Goal: Task Accomplishment & Management: Use online tool/utility

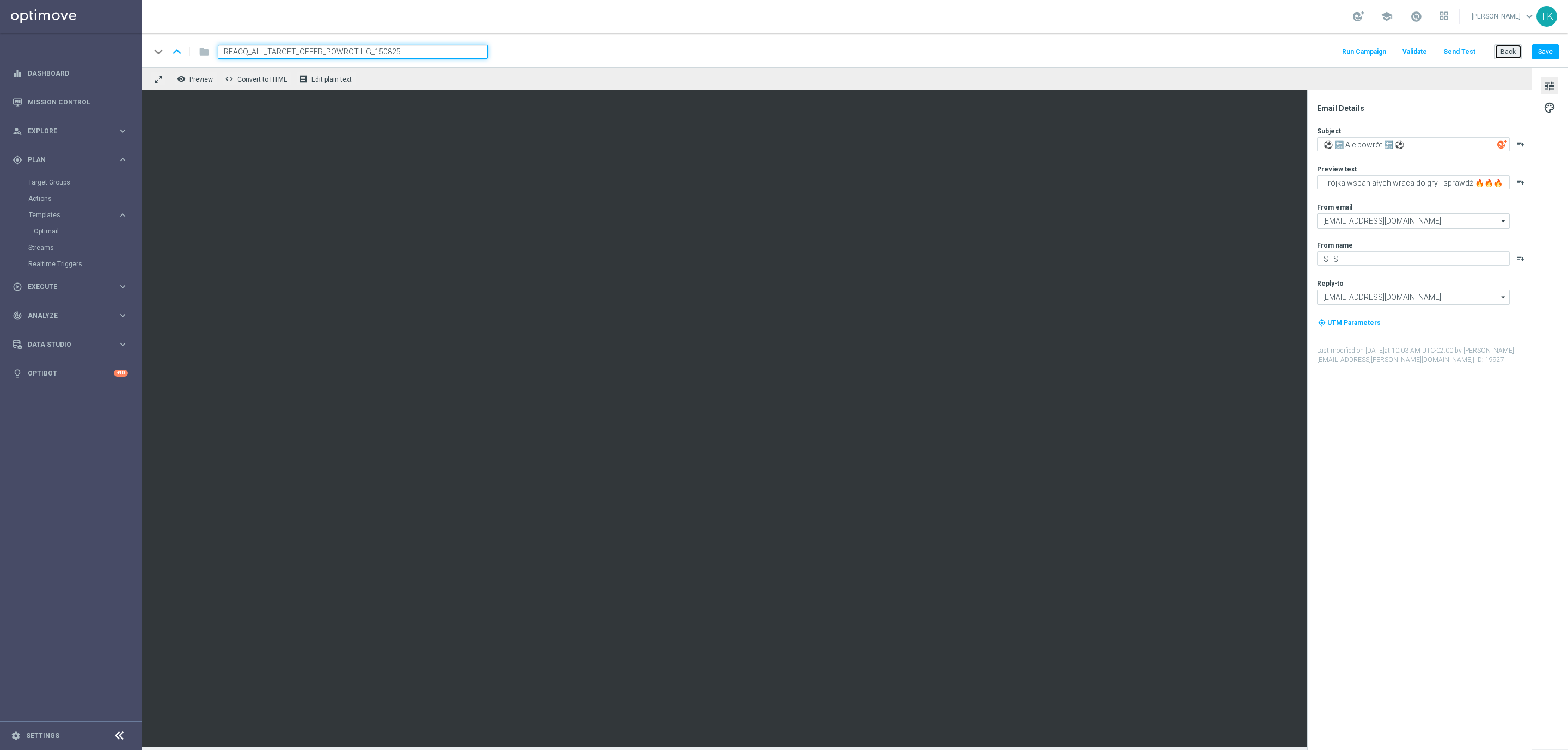
click at [1506, 49] on button "Back" at bounding box center [1508, 52] width 27 height 15
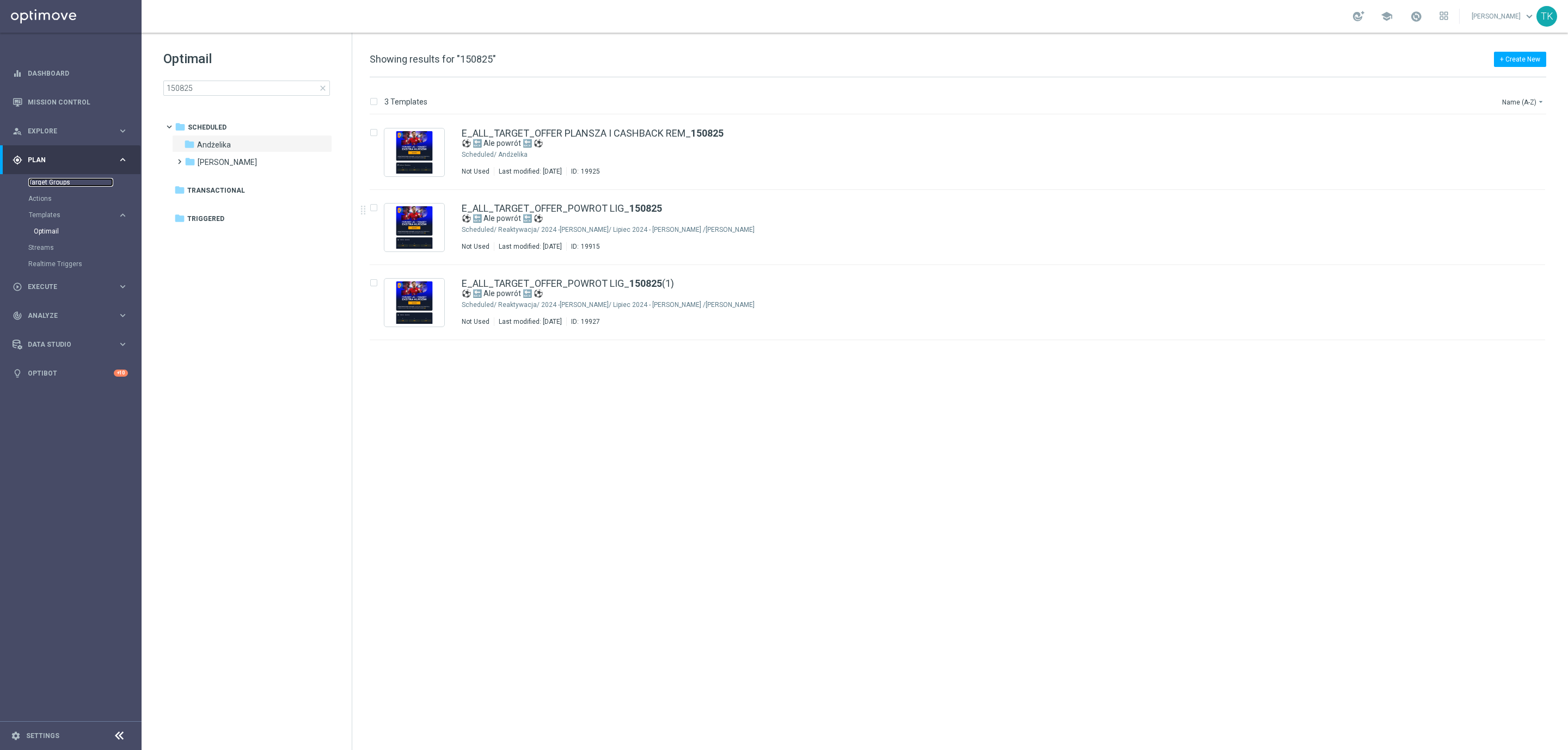
click at [46, 179] on link "Target Groups" at bounding box center [70, 182] width 85 height 9
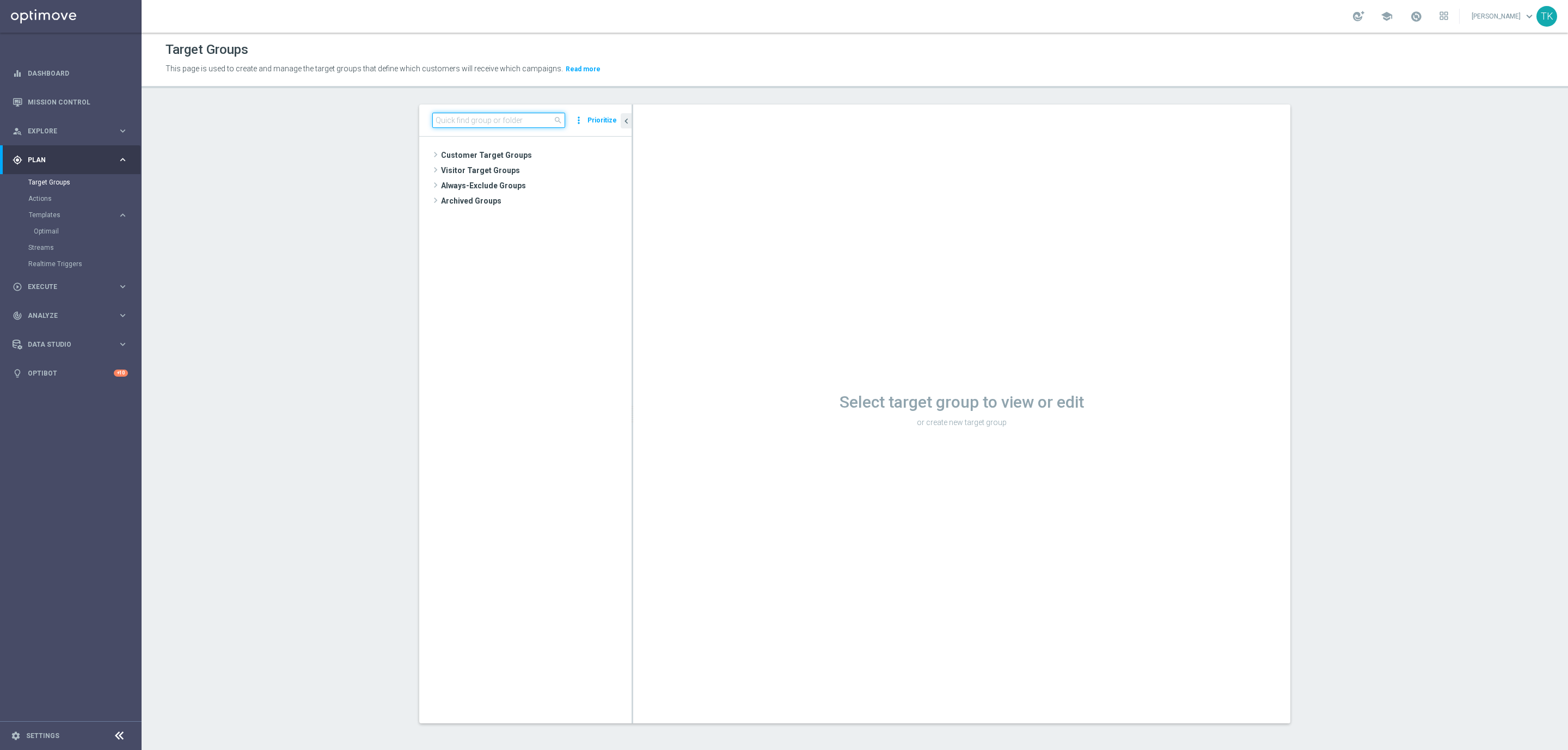
click at [460, 119] on input at bounding box center [498, 119] width 132 height 15
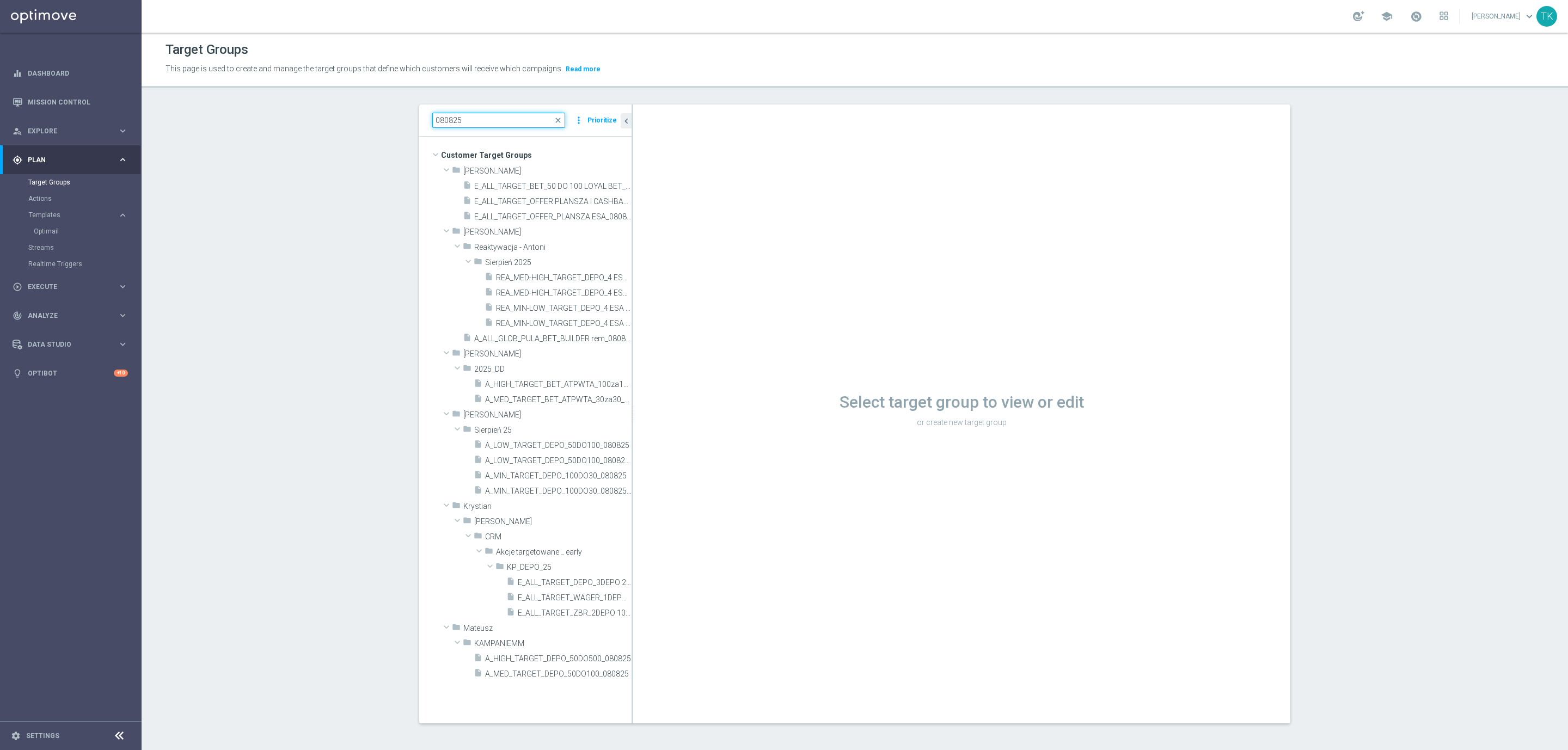
type input "080825"
click at [570, 199] on span "E_ALL_TARGET_OFFER PLANSZA I CASHBACK REM_080825" at bounding box center [540, 201] width 132 height 9
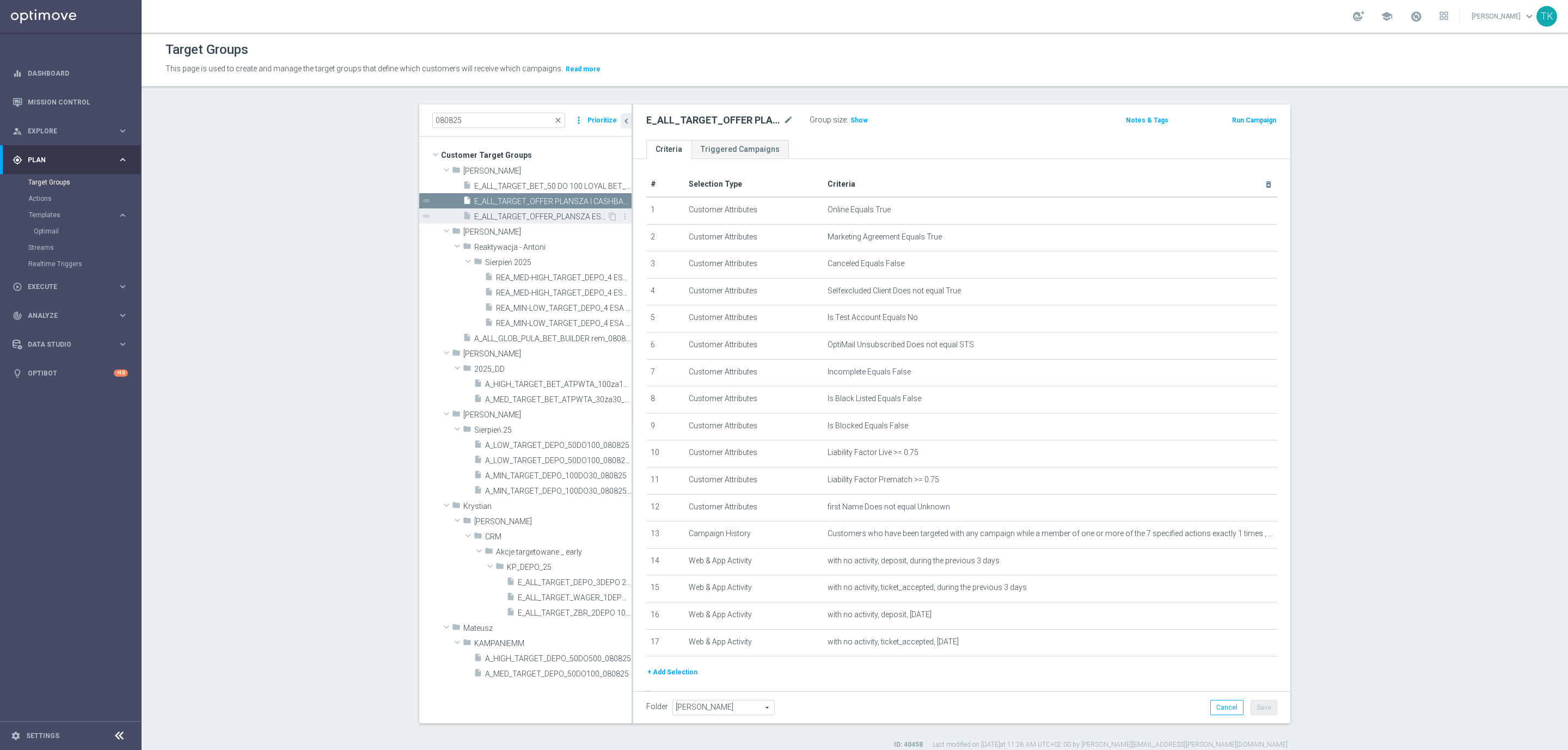
click at [565, 219] on span "E_ALL_TARGET_OFFER_PLANSZA ESA_080825" at bounding box center [540, 216] width 132 height 9
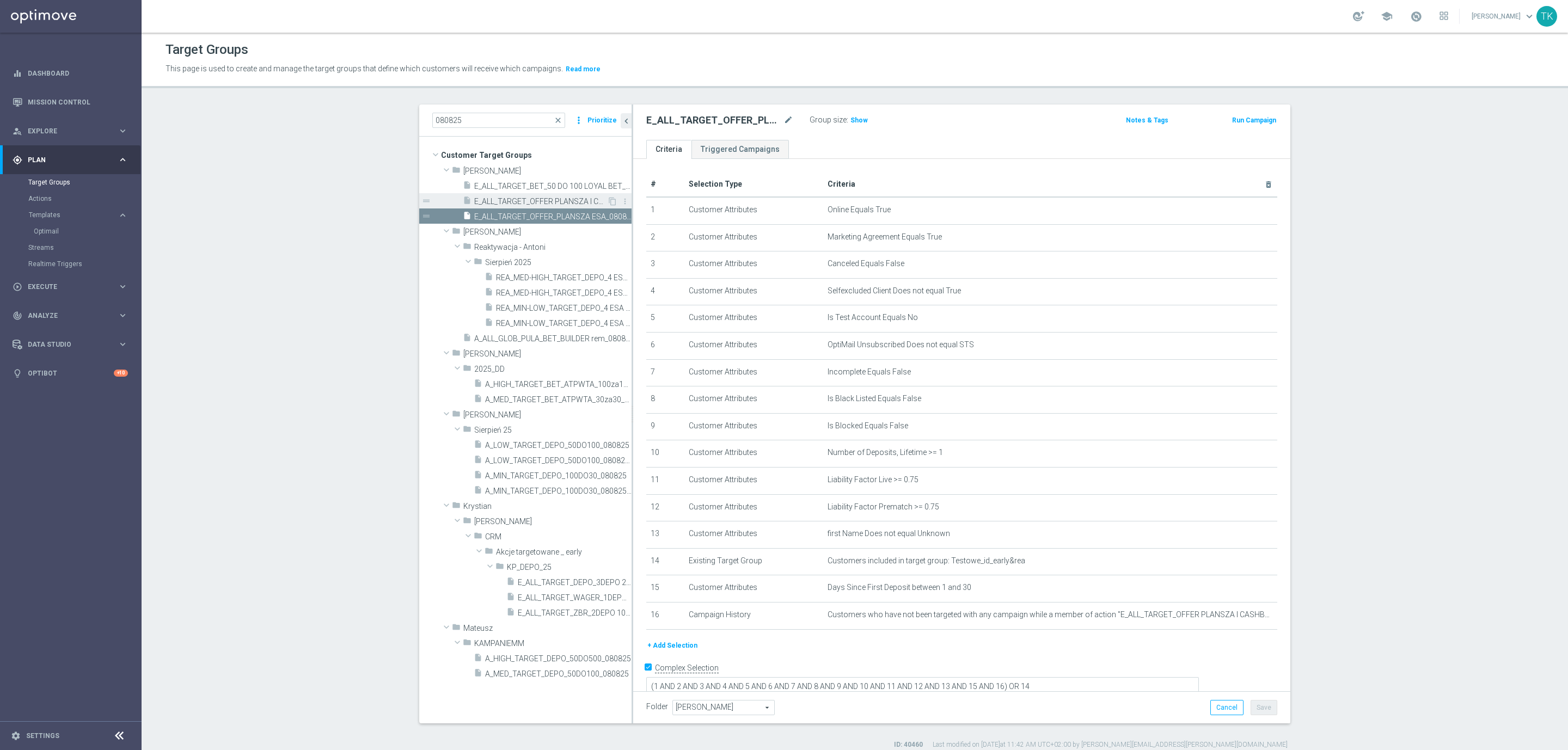
click at [561, 203] on span "E_ALL_TARGET_OFFER PLANSZA I CASHBACK REM_080825" at bounding box center [540, 201] width 132 height 9
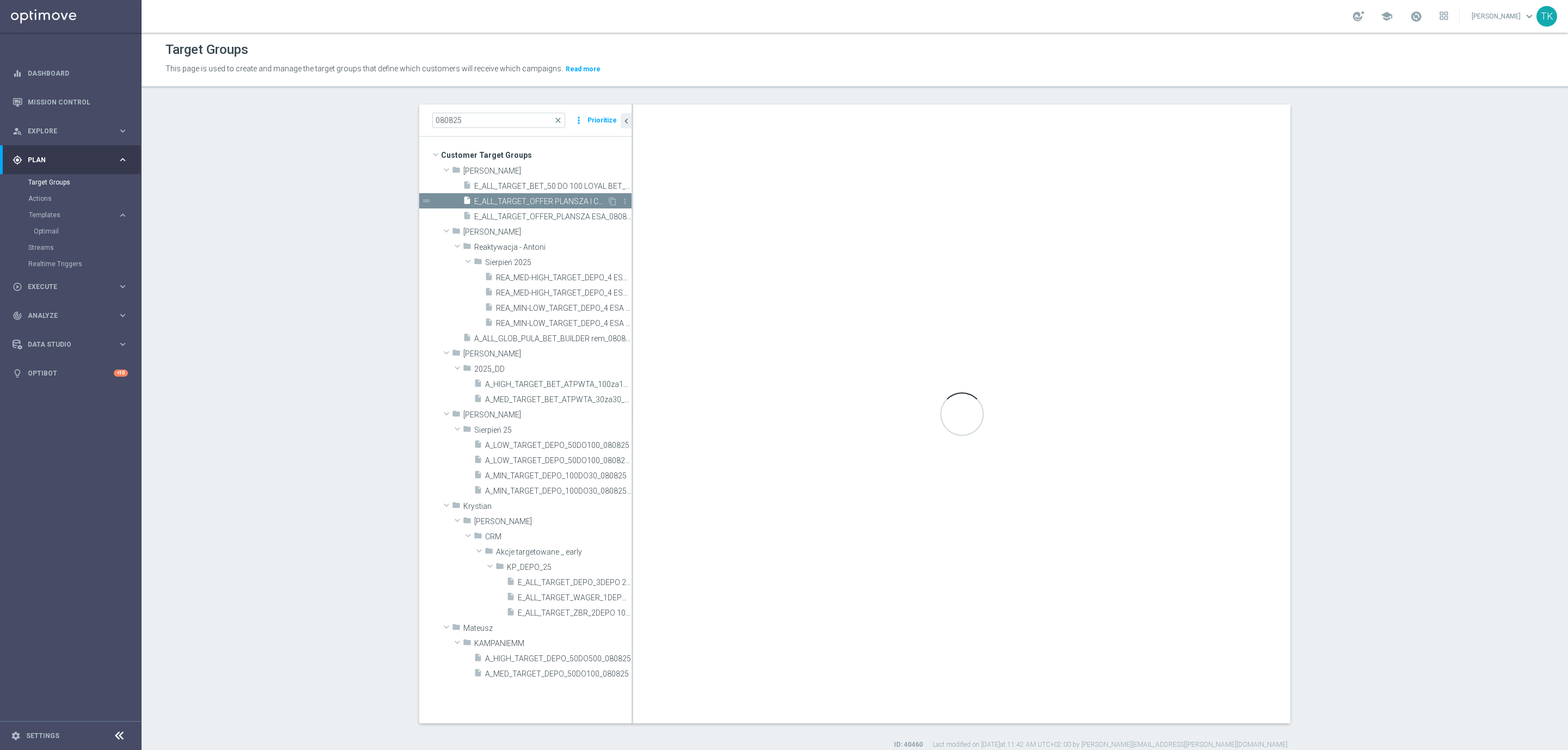
checkbox input "false"
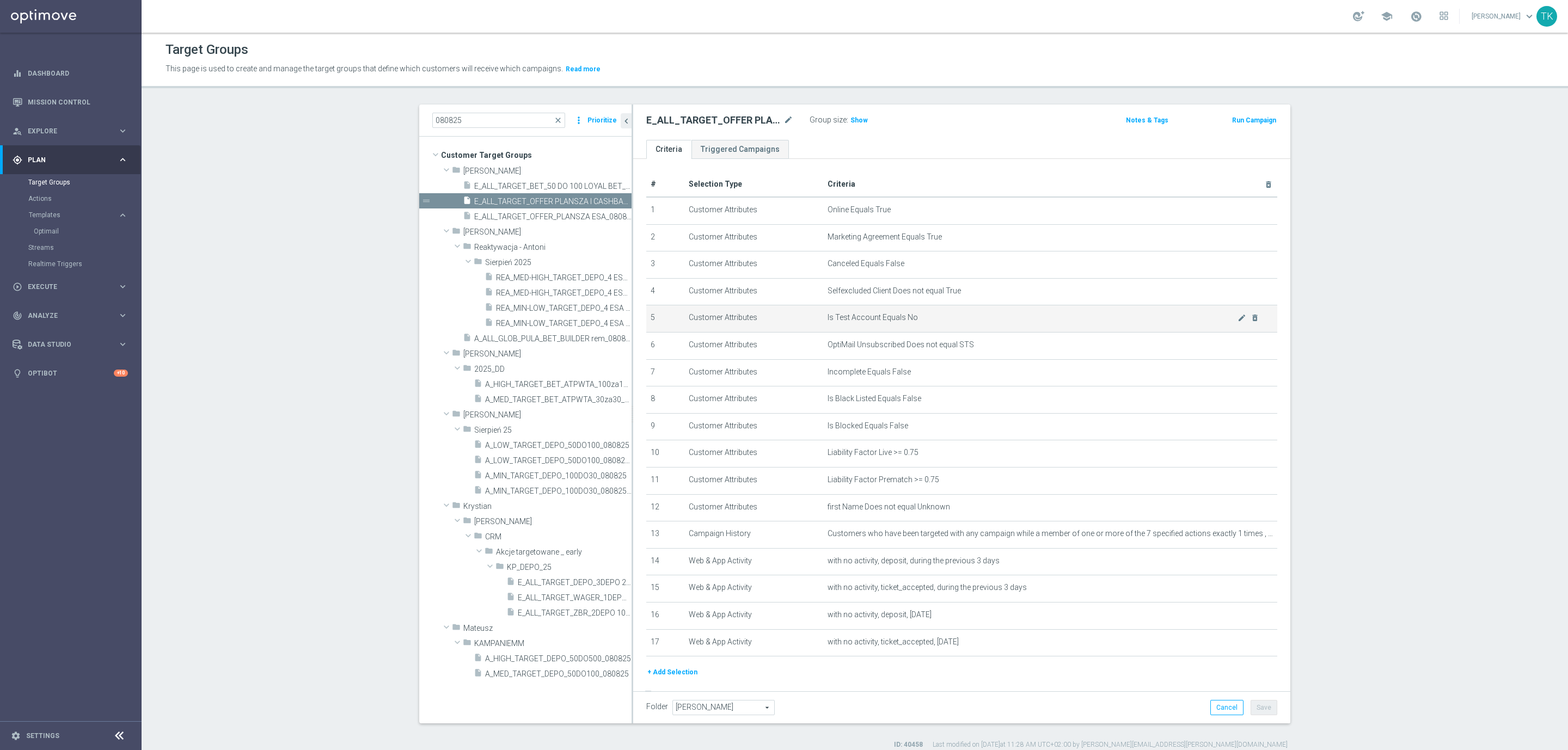
scroll to position [27, 0]
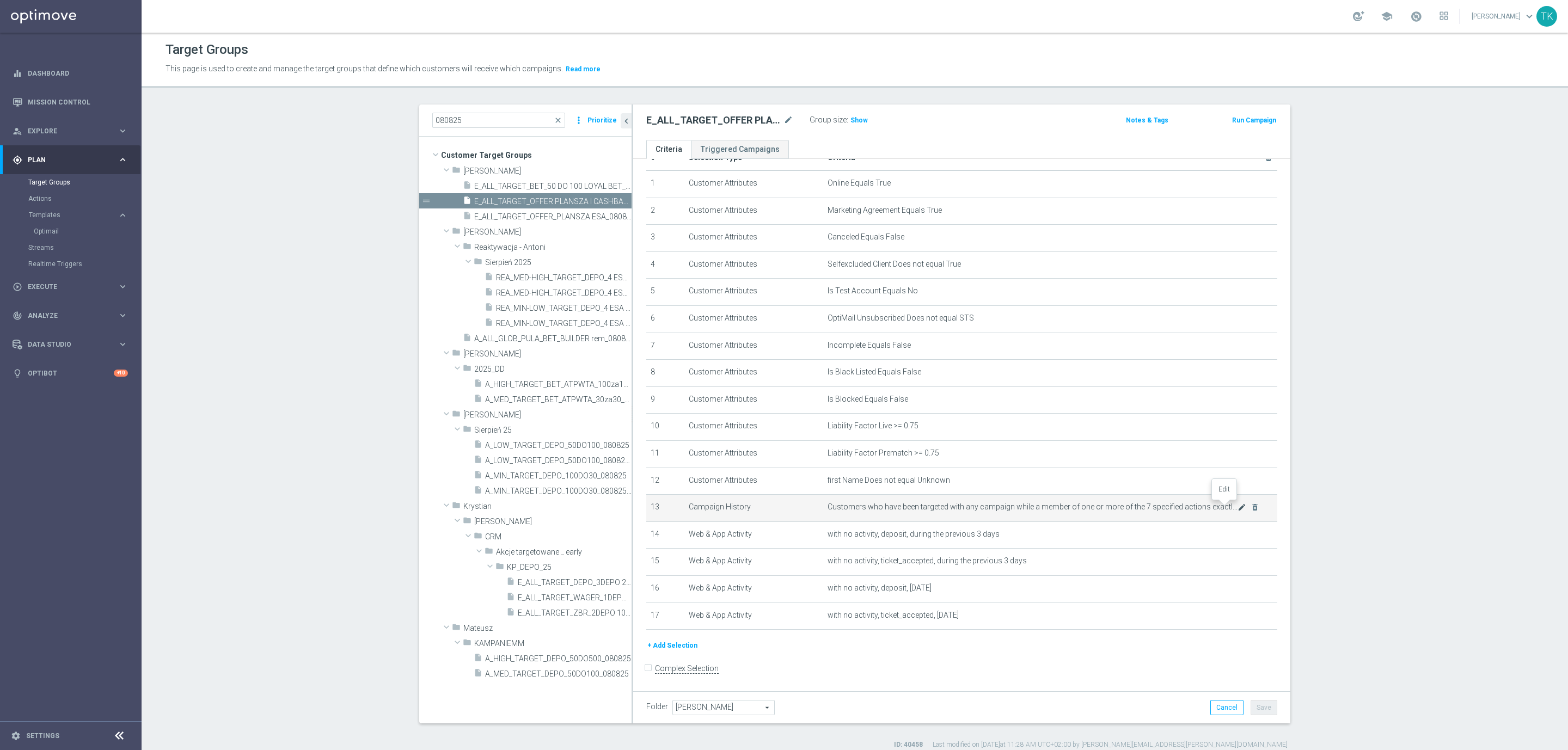
click at [1238, 509] on icon "mode_edit" at bounding box center [1242, 507] width 9 height 9
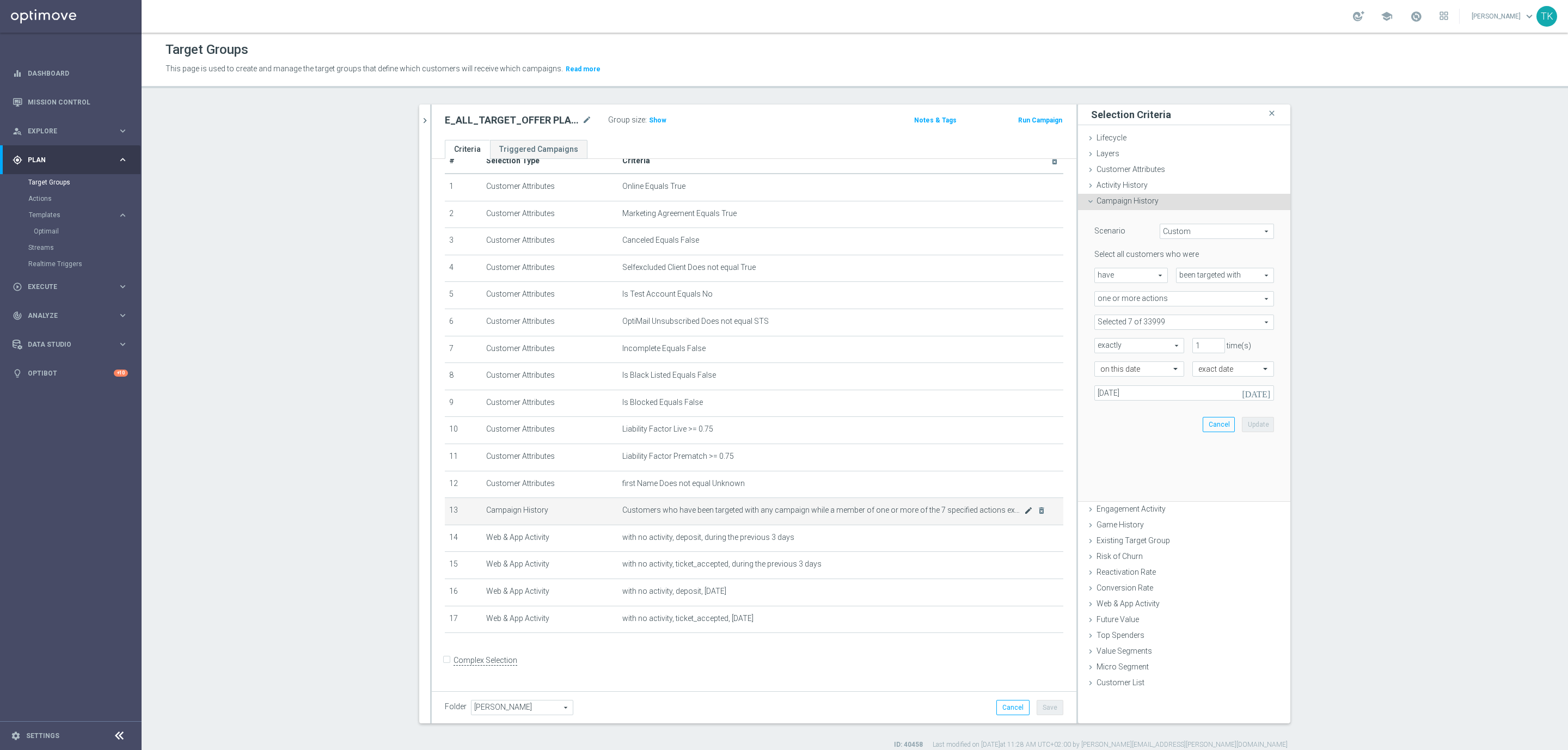
scroll to position [15, 0]
click at [1103, 323] on span at bounding box center [1183, 322] width 179 height 15
click at [1099, 343] on input "Show Selected" at bounding box center [1102, 346] width 7 height 7
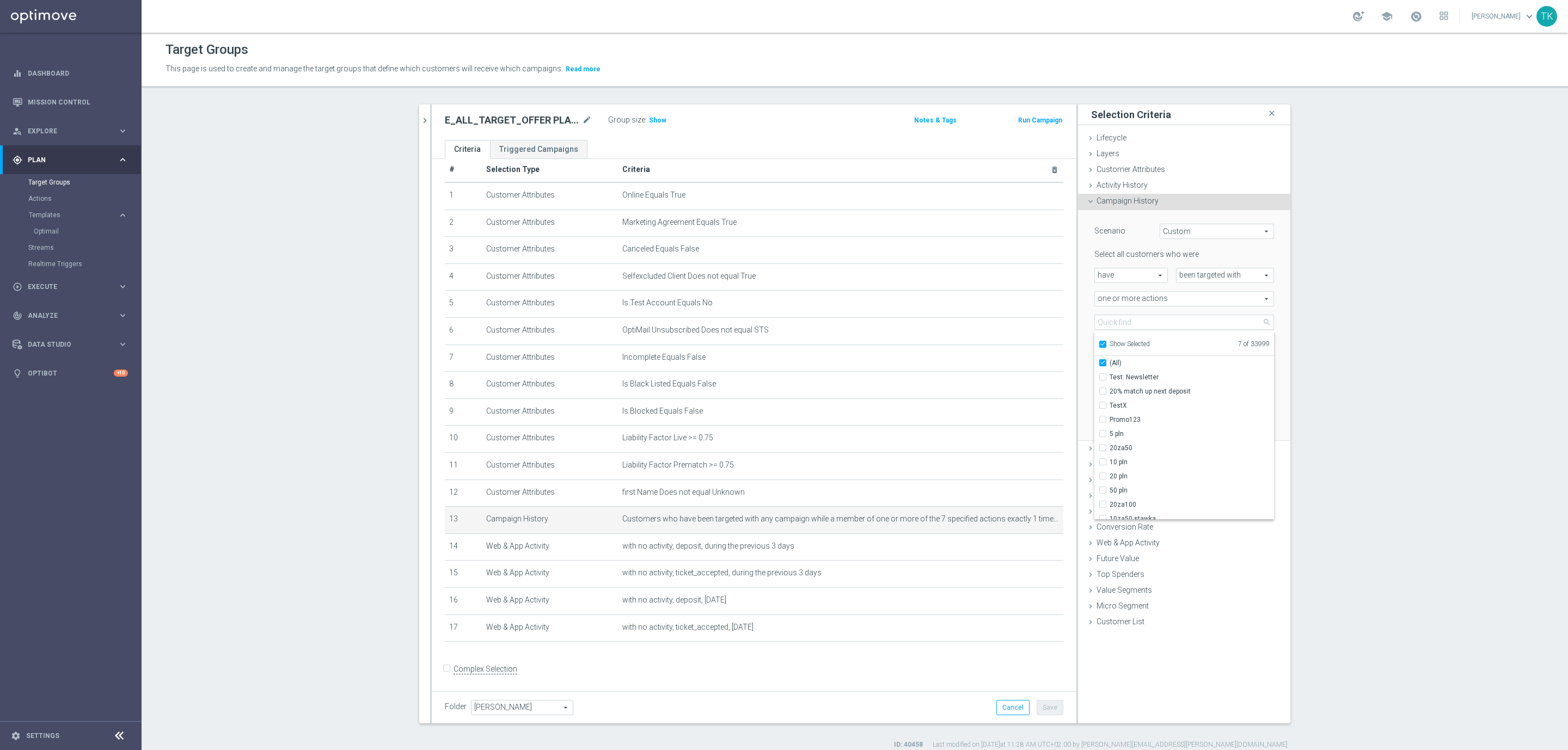
checkbox input "true"
click at [1099, 343] on input "Show Selected" at bounding box center [1102, 346] width 7 height 7
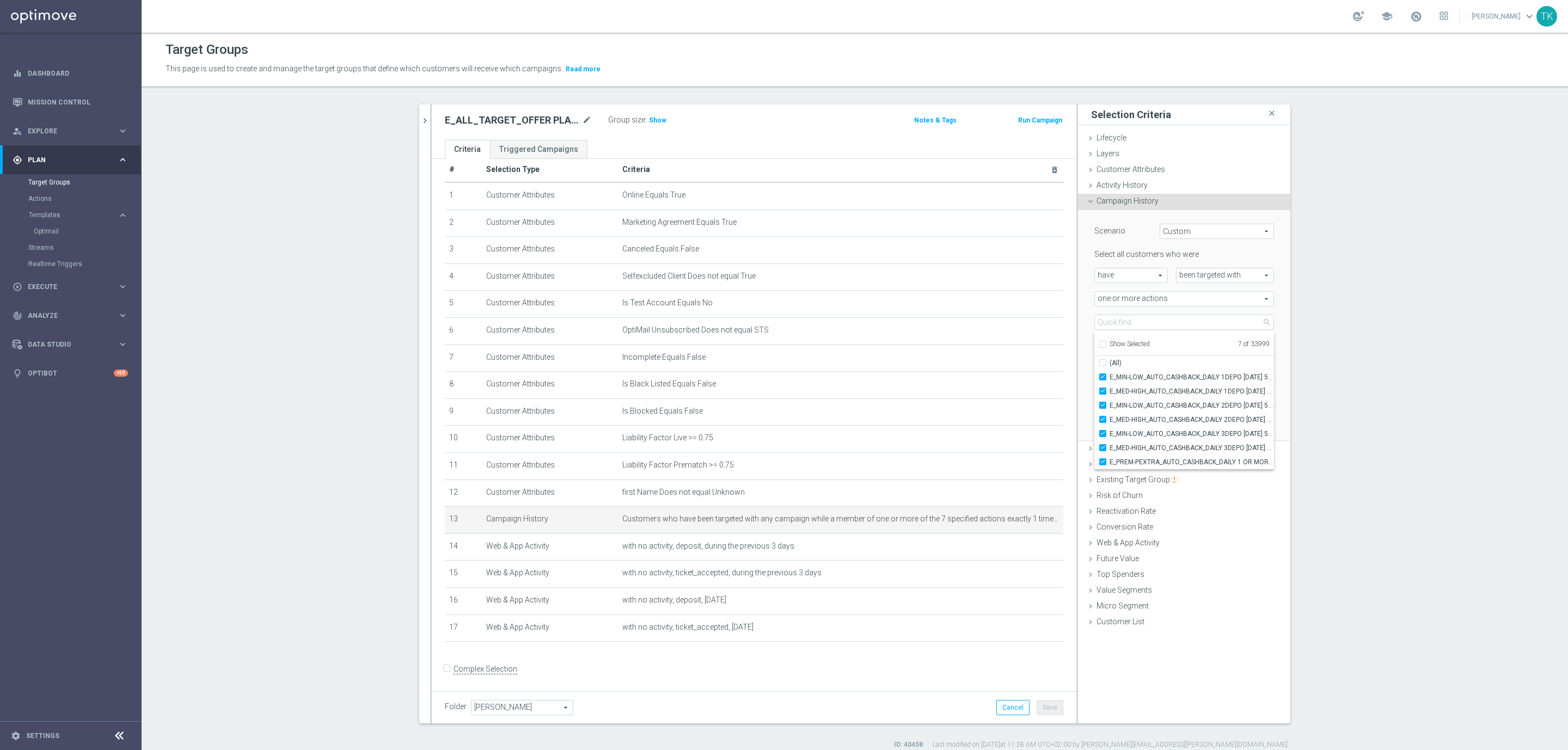
checkbox input "false"
click at [1086, 337] on div "exactly exactly arrow_drop_down search" at bounding box center [1134, 345] width 98 height 15
click at [582, 119] on icon "mode_edit" at bounding box center [586, 120] width 10 height 13
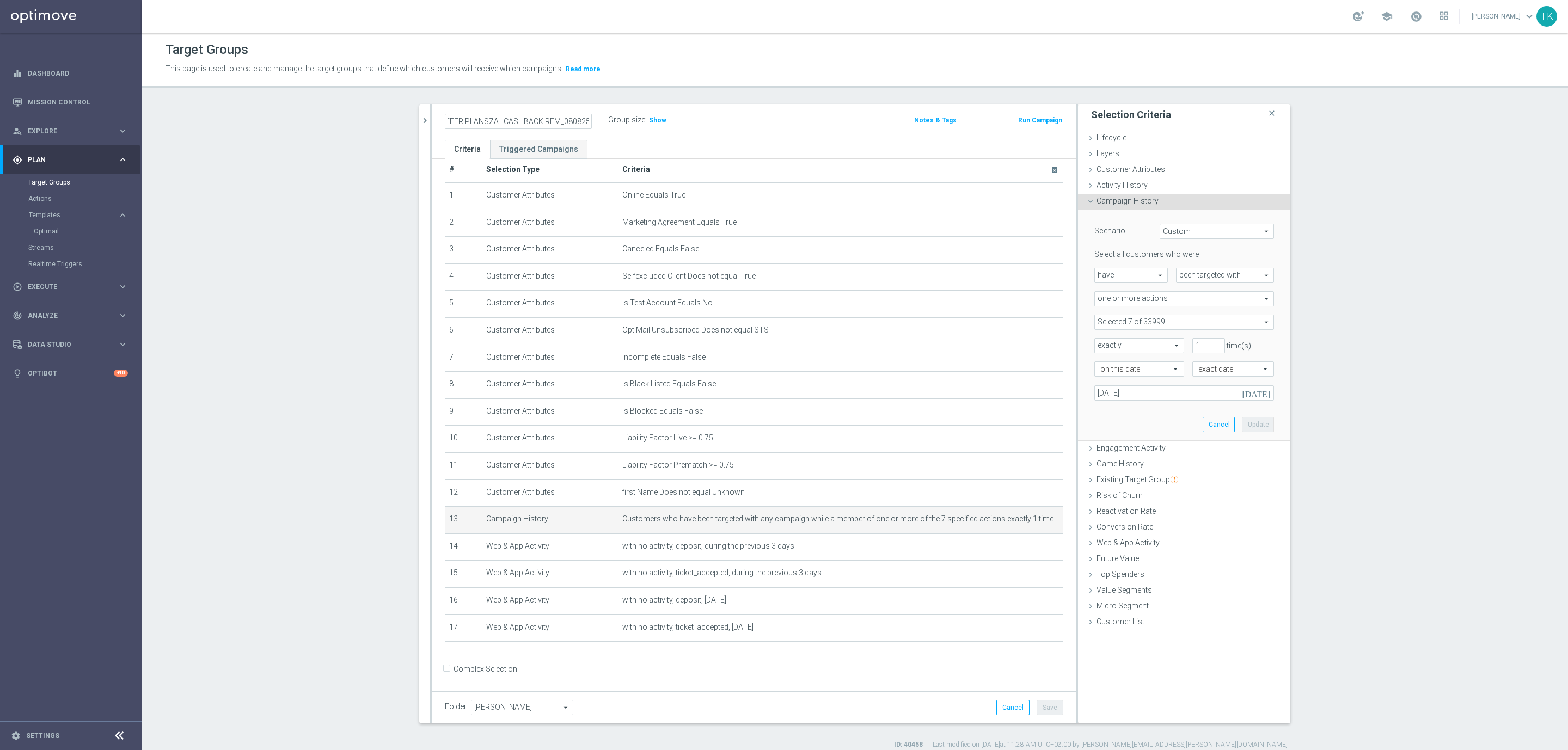
scroll to position [0, 0]
click at [692, 131] on div "E_ALL_TARGET_OFFER PLANSZA I CASHBACK REM_080825 mode_edit Group size : Show No…" at bounding box center [754, 122] width 645 height 36
click at [420, 118] on icon "chevron_right" at bounding box center [425, 120] width 11 height 10
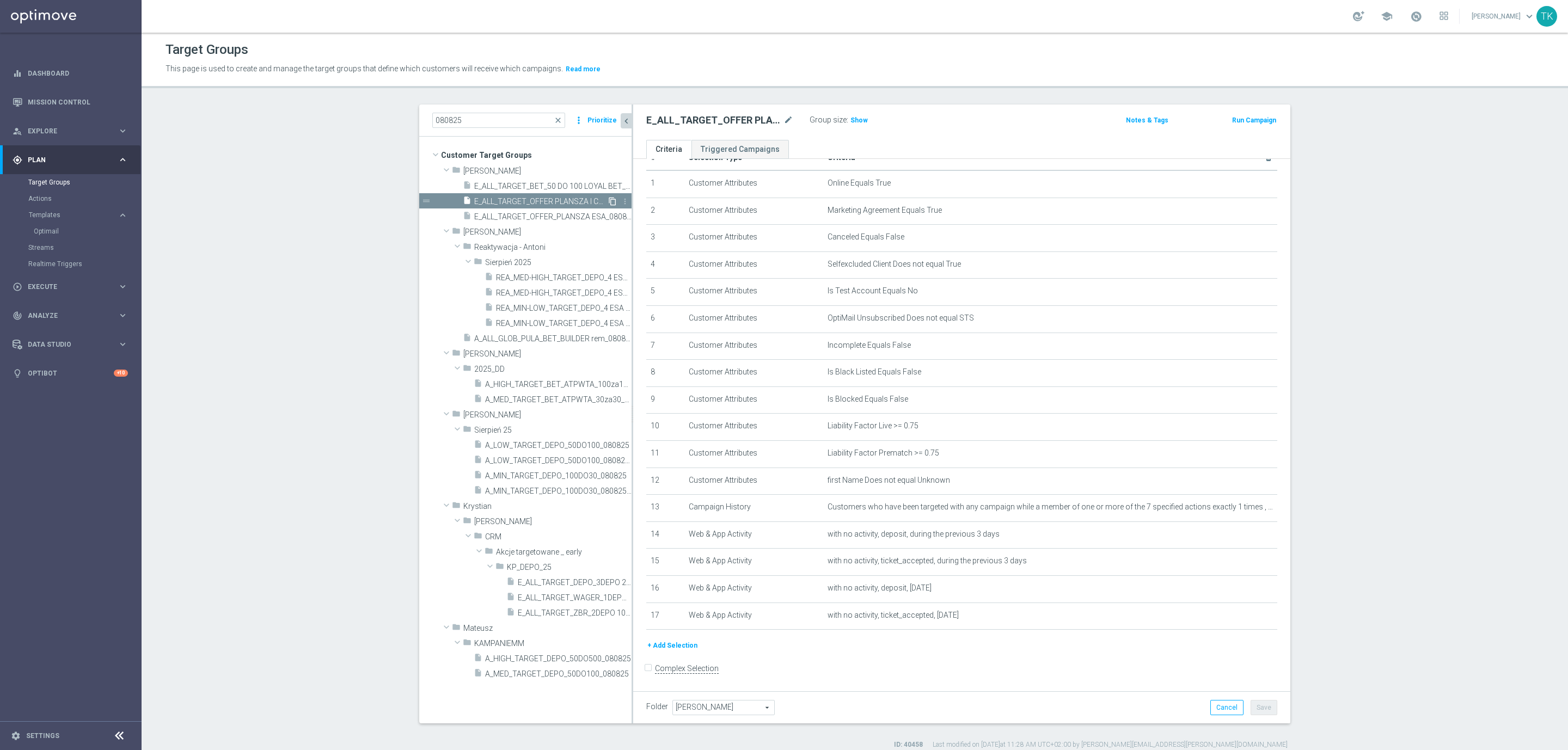
click at [608, 198] on icon "content_copy" at bounding box center [612, 201] width 9 height 9
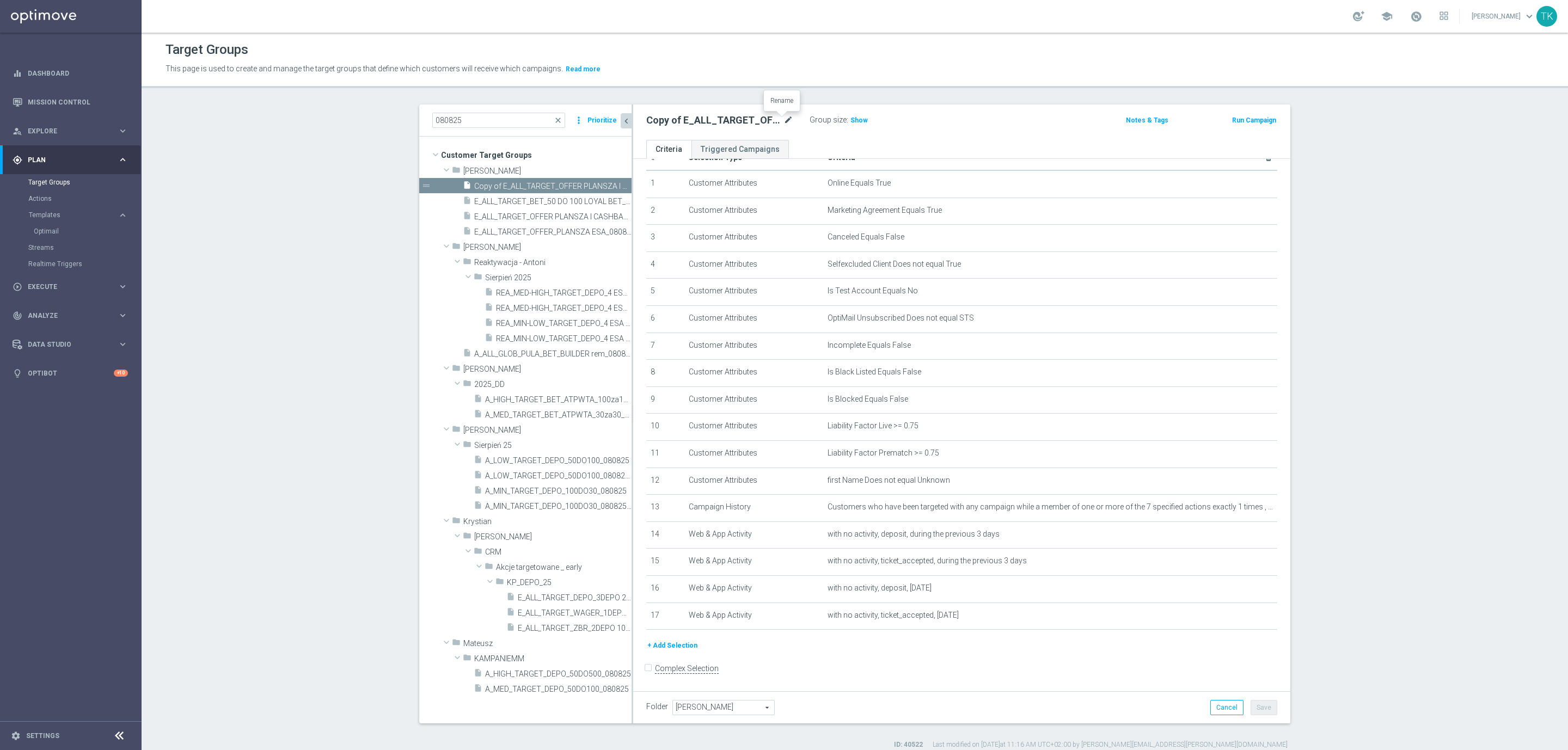
click at [784, 118] on icon "mode_edit" at bounding box center [788, 120] width 10 height 13
type input "E_ALL_TARGET_OFFER PLANSZA I CASHBACK REM_150825"
click at [865, 129] on div "E_ALL_TARGET_OFFER PLANSZA I CASHBACK REM_150825 Group size : Show Notes & Tags…" at bounding box center [961, 122] width 657 height 36
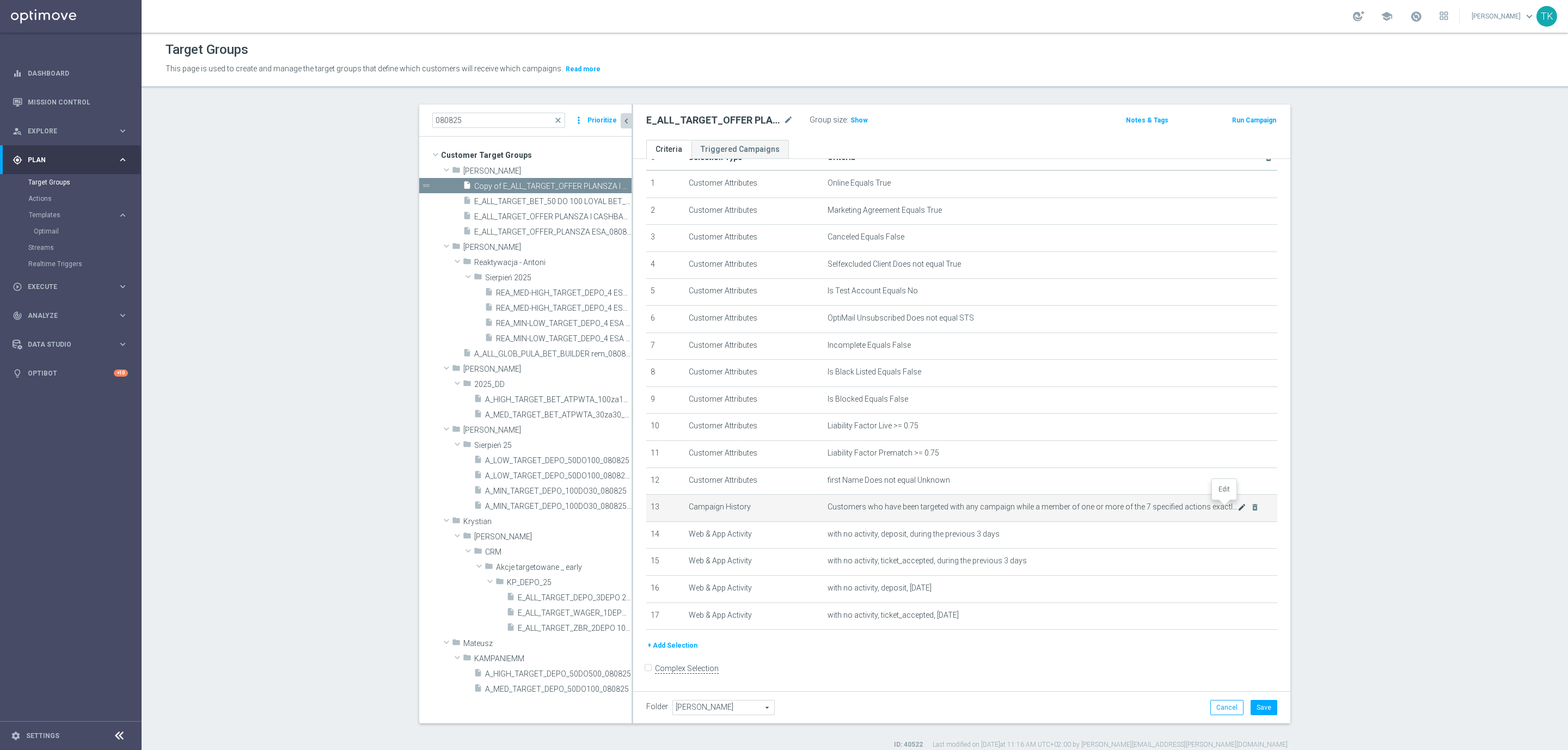
click at [1238, 506] on icon "mode_edit" at bounding box center [1242, 507] width 9 height 9
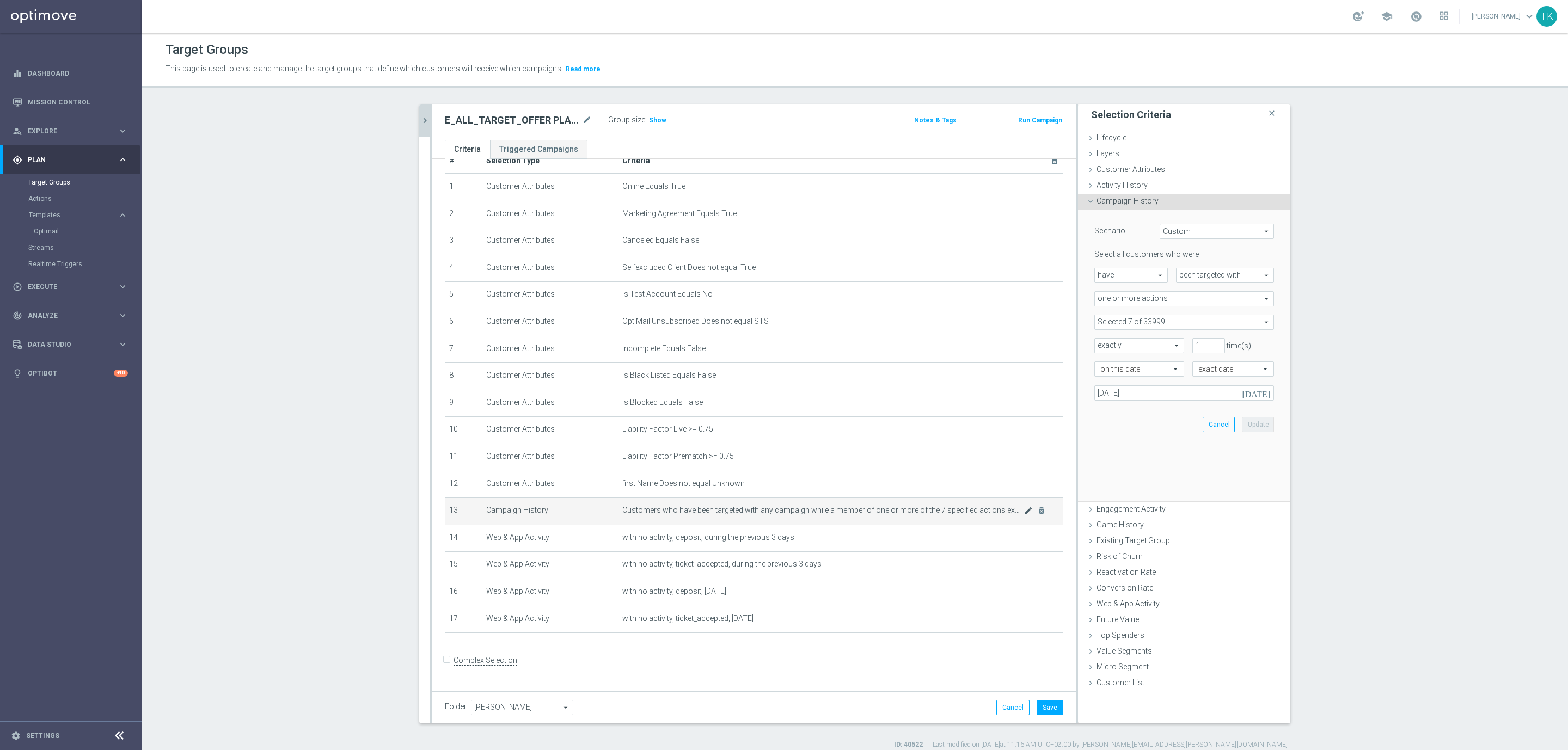
scroll to position [15, 0]
click at [1099, 392] on input "05 Aug 2025" at bounding box center [1183, 392] width 179 height 15
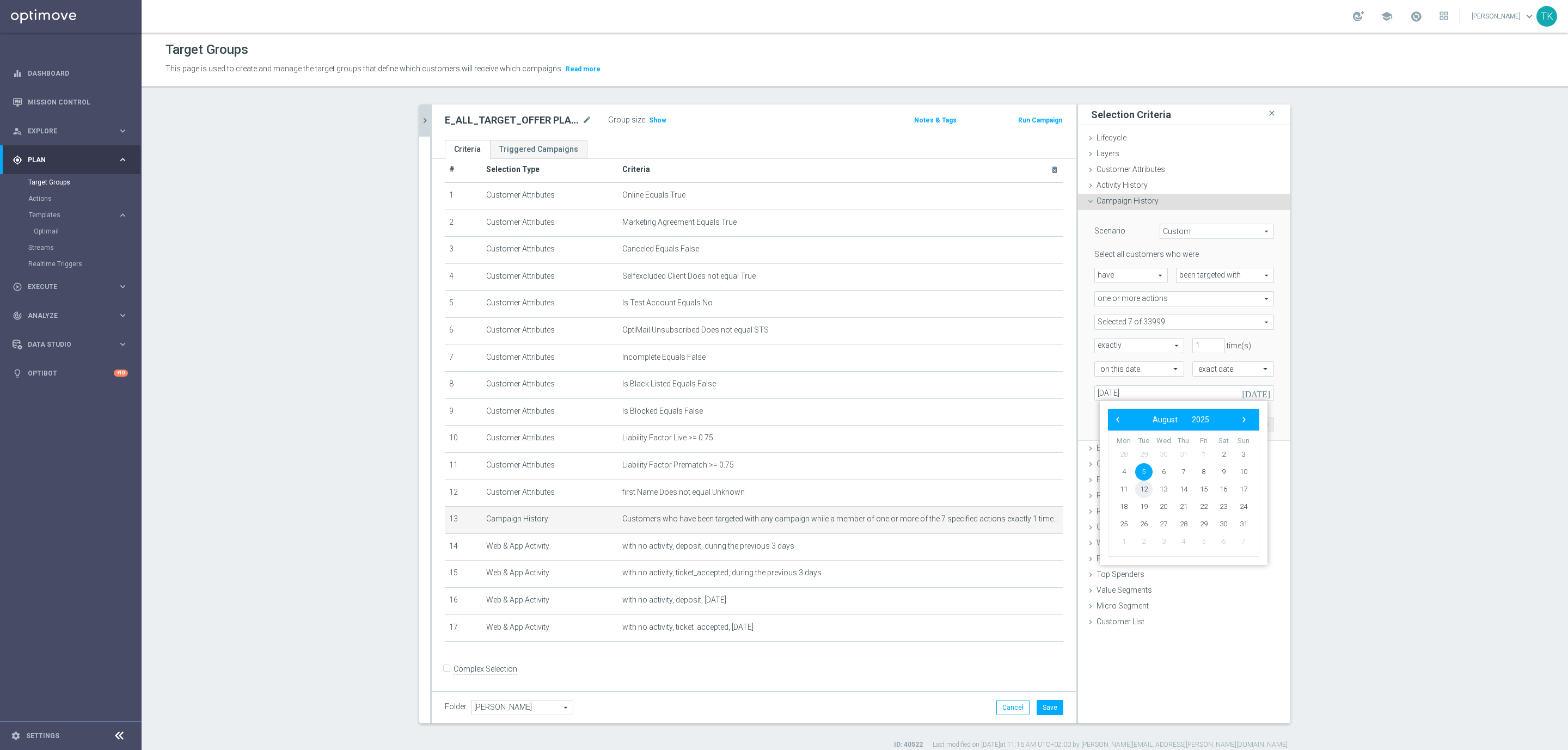
click at [1143, 486] on span "12" at bounding box center [1144, 489] width 18 height 18
type input "12 Aug 2025"
click at [1251, 429] on button "Update" at bounding box center [1258, 424] width 32 height 15
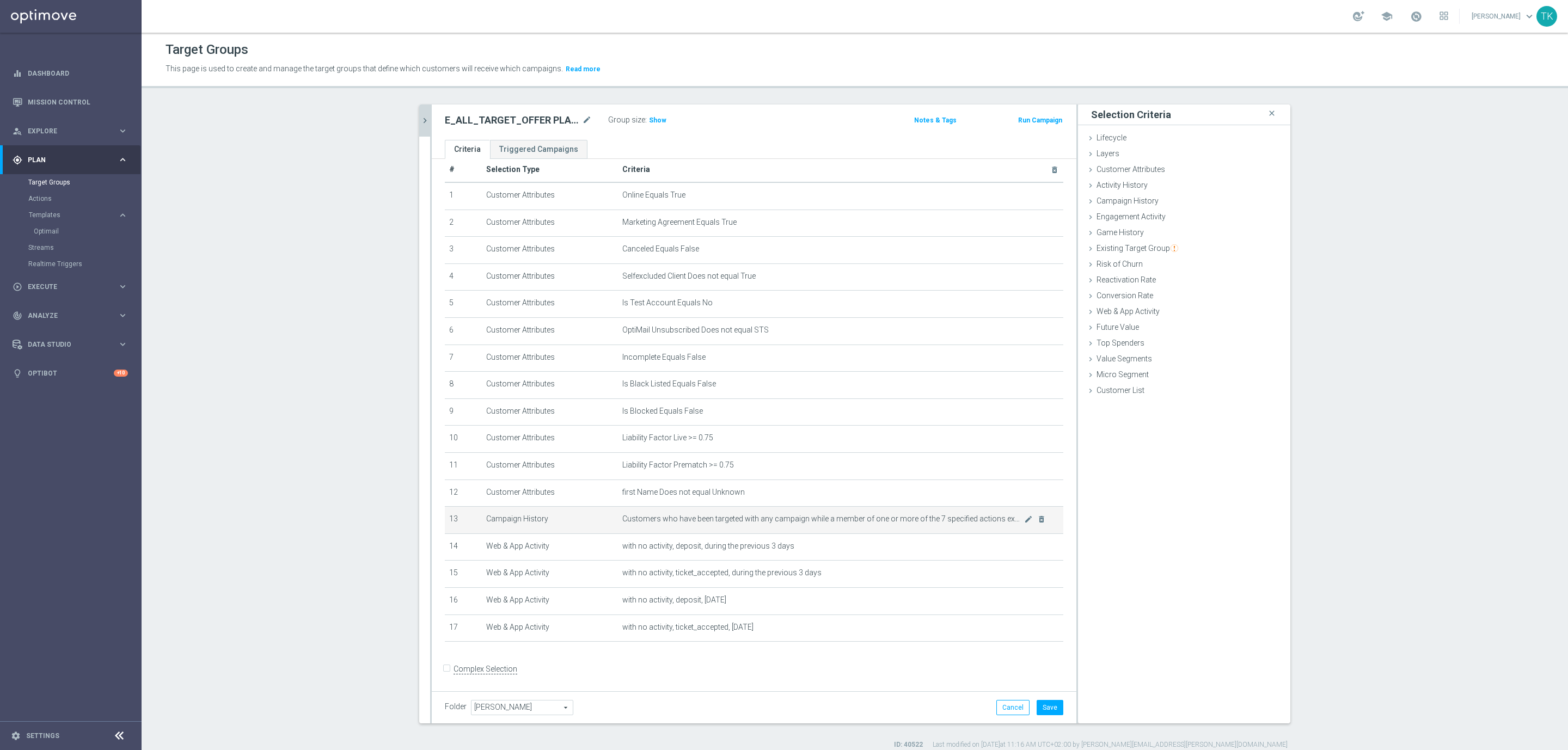
scroll to position [0, 0]
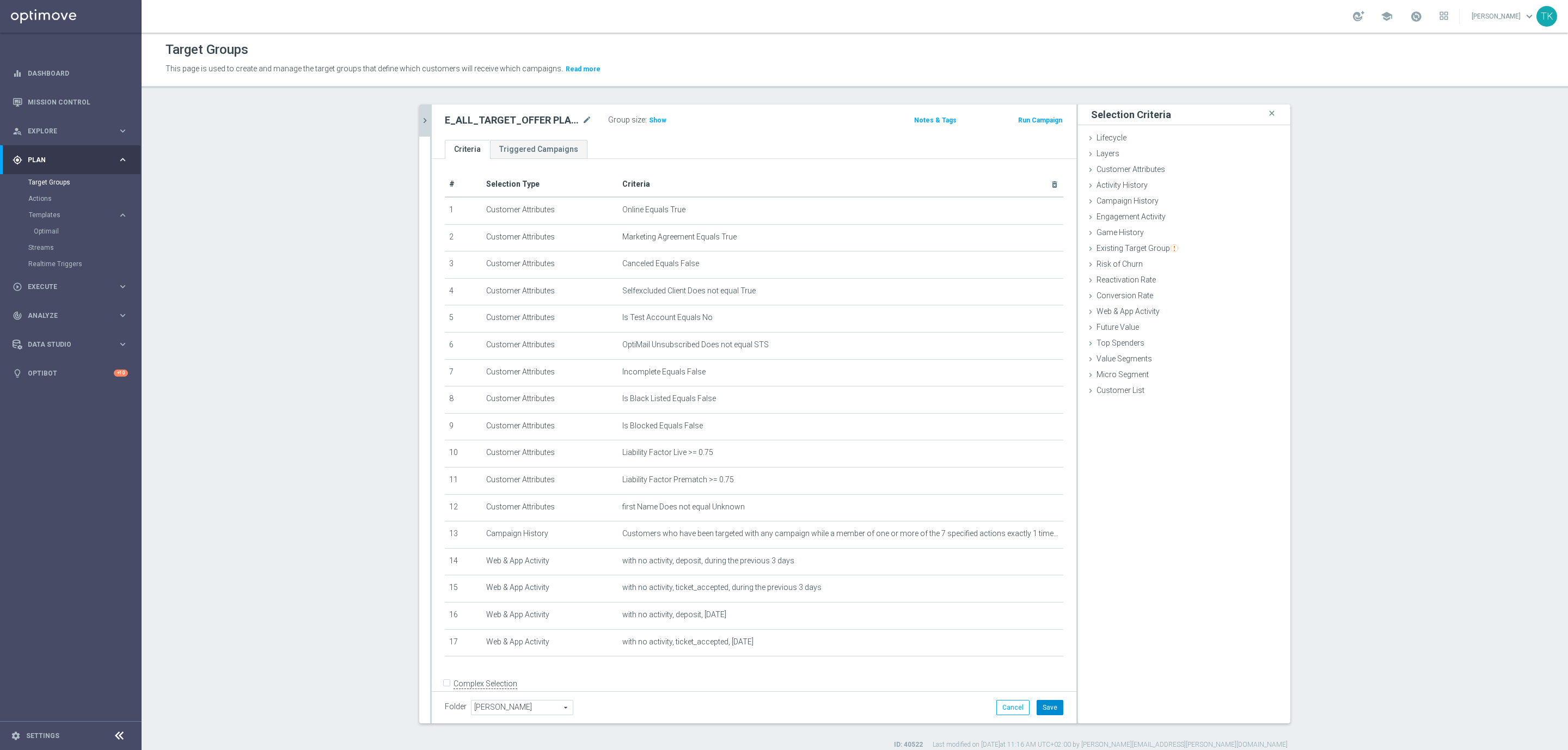
click at [1042, 701] on button "Save" at bounding box center [1049, 707] width 27 height 15
click at [649, 118] on span "Show" at bounding box center [658, 119] width 18 height 7
click at [1024, 533] on icon "mode_edit" at bounding box center [1028, 534] width 9 height 9
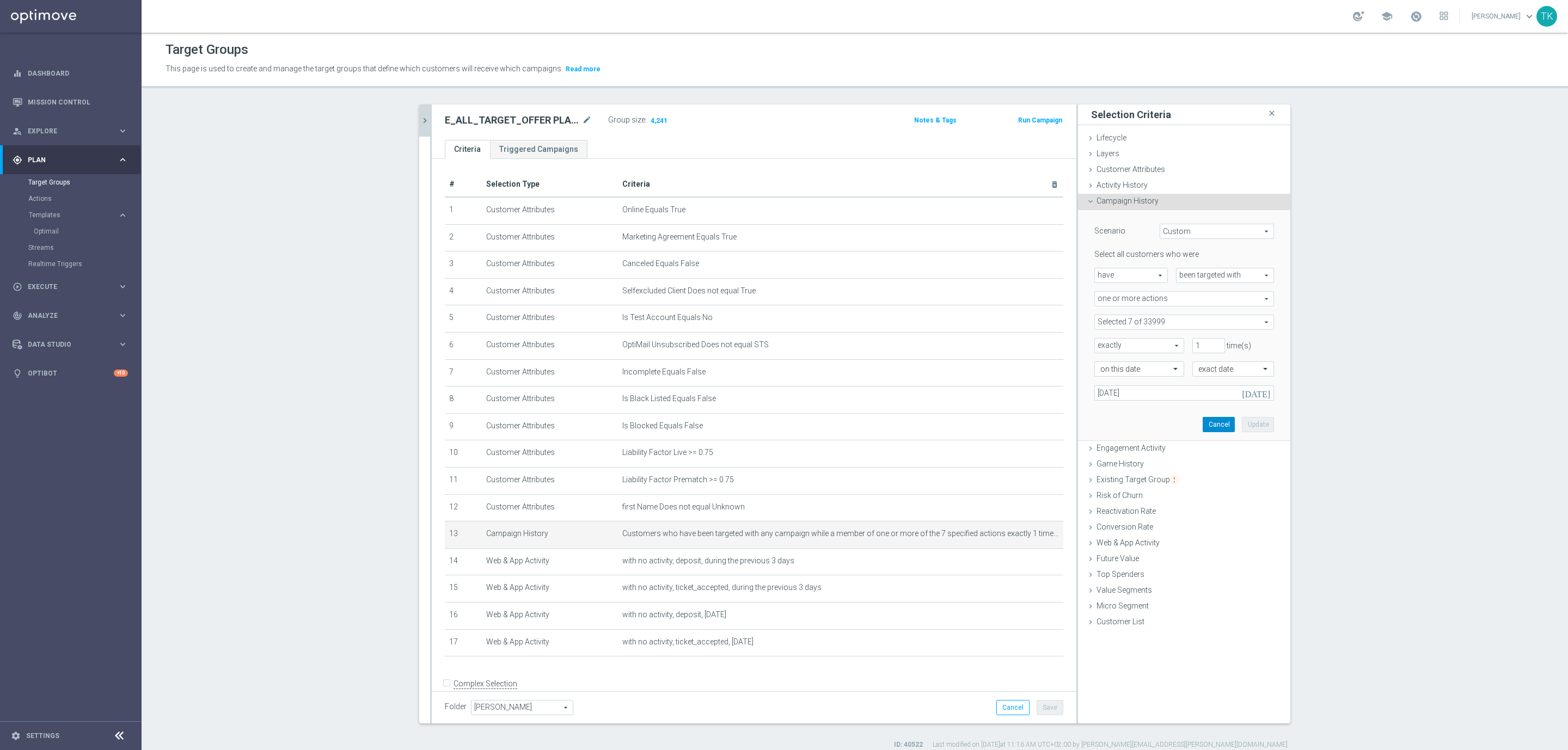
click at [1203, 426] on button "Cancel" at bounding box center [1219, 424] width 32 height 15
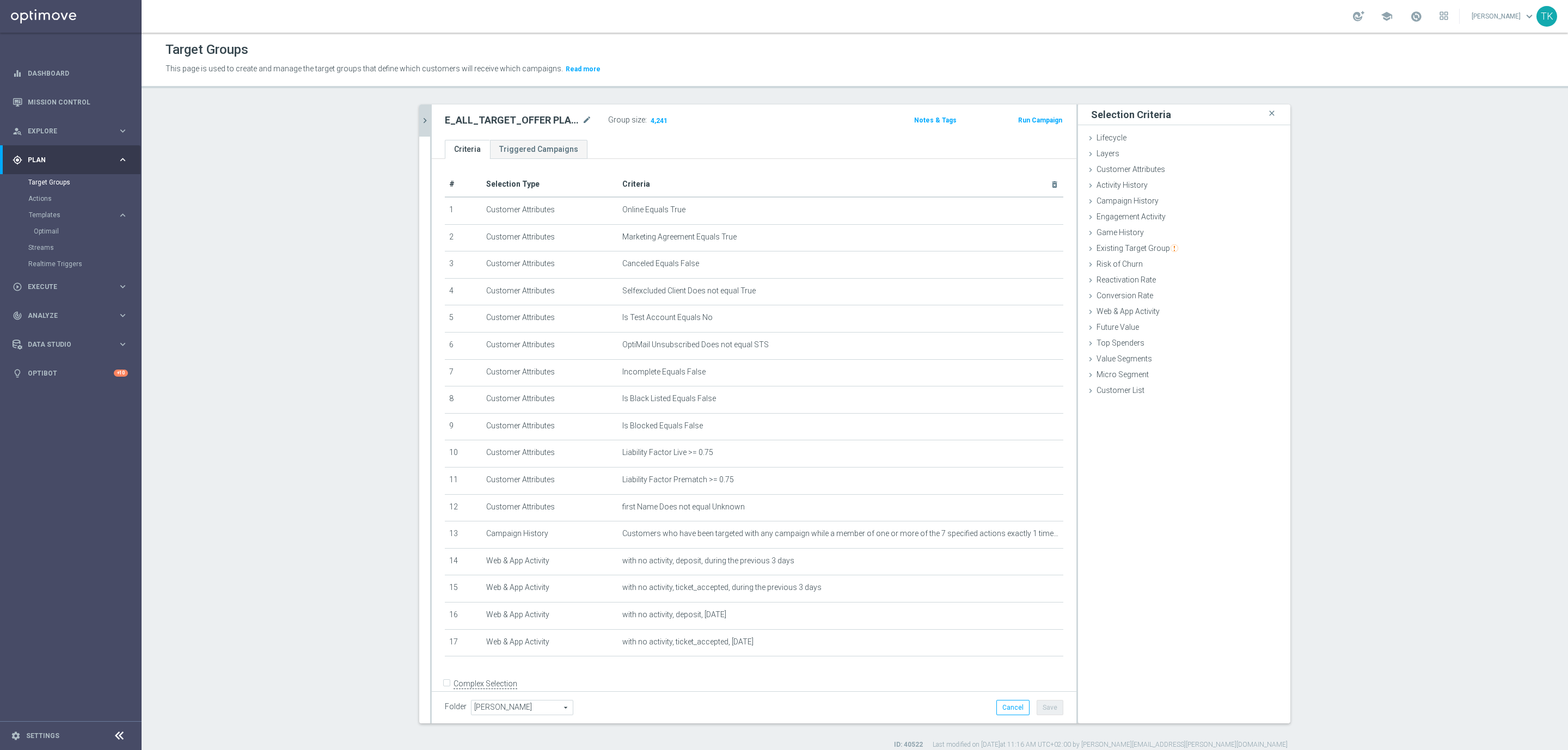
click at [423, 116] on icon "chevron_right" at bounding box center [425, 120] width 11 height 10
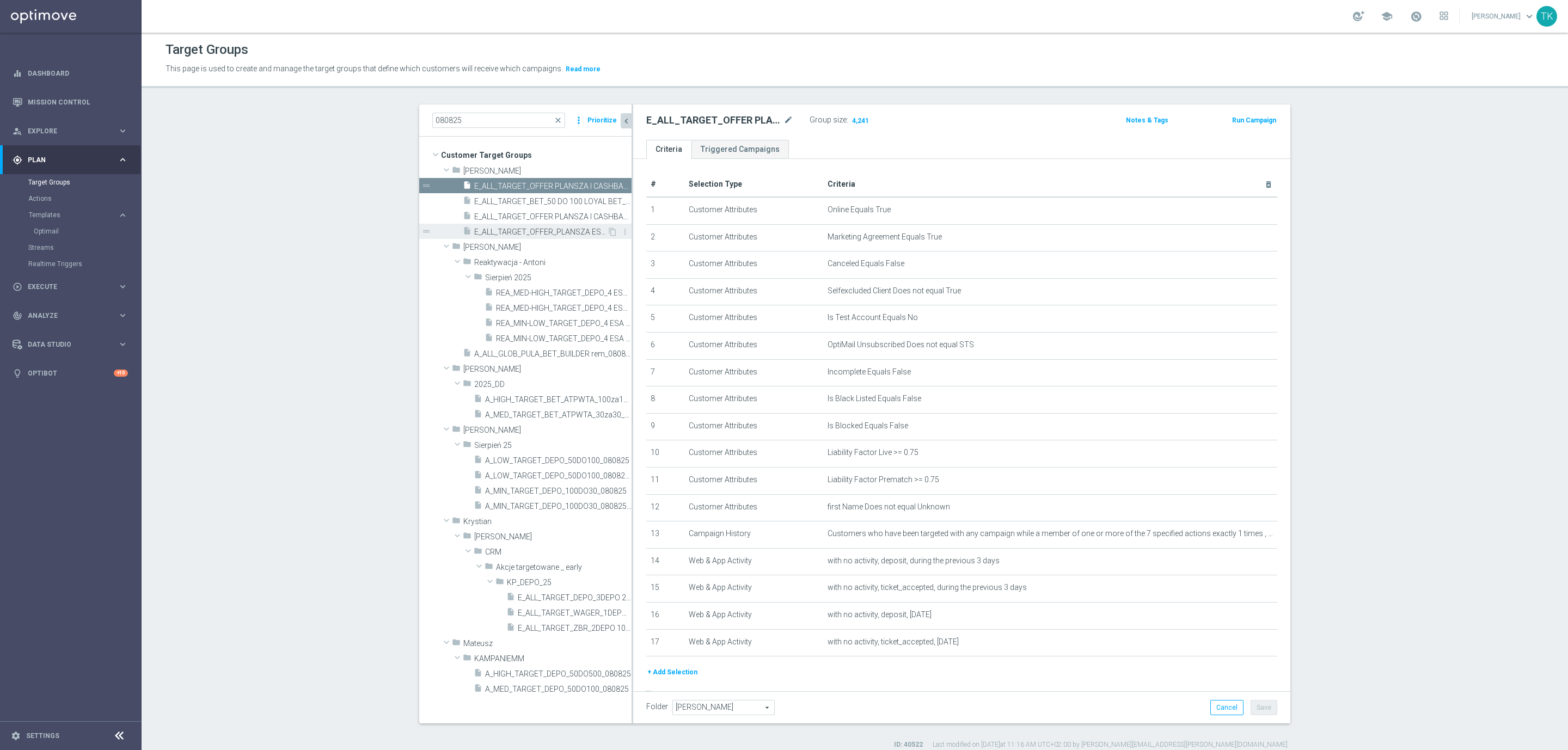
click at [569, 233] on span "E_ALL_TARGET_OFFER_PLANSZA ESA_080825" at bounding box center [540, 232] width 132 height 9
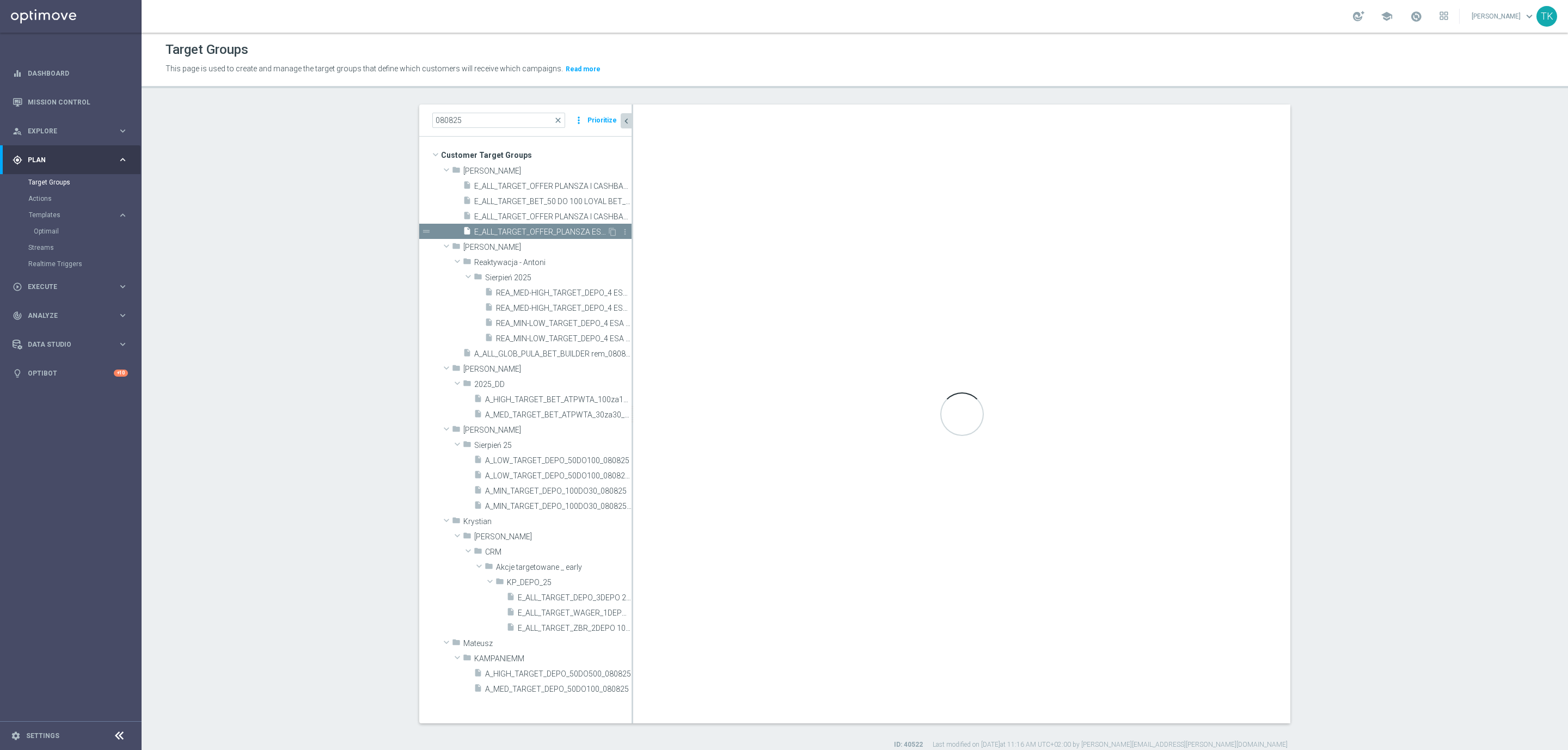
checkbox input "true"
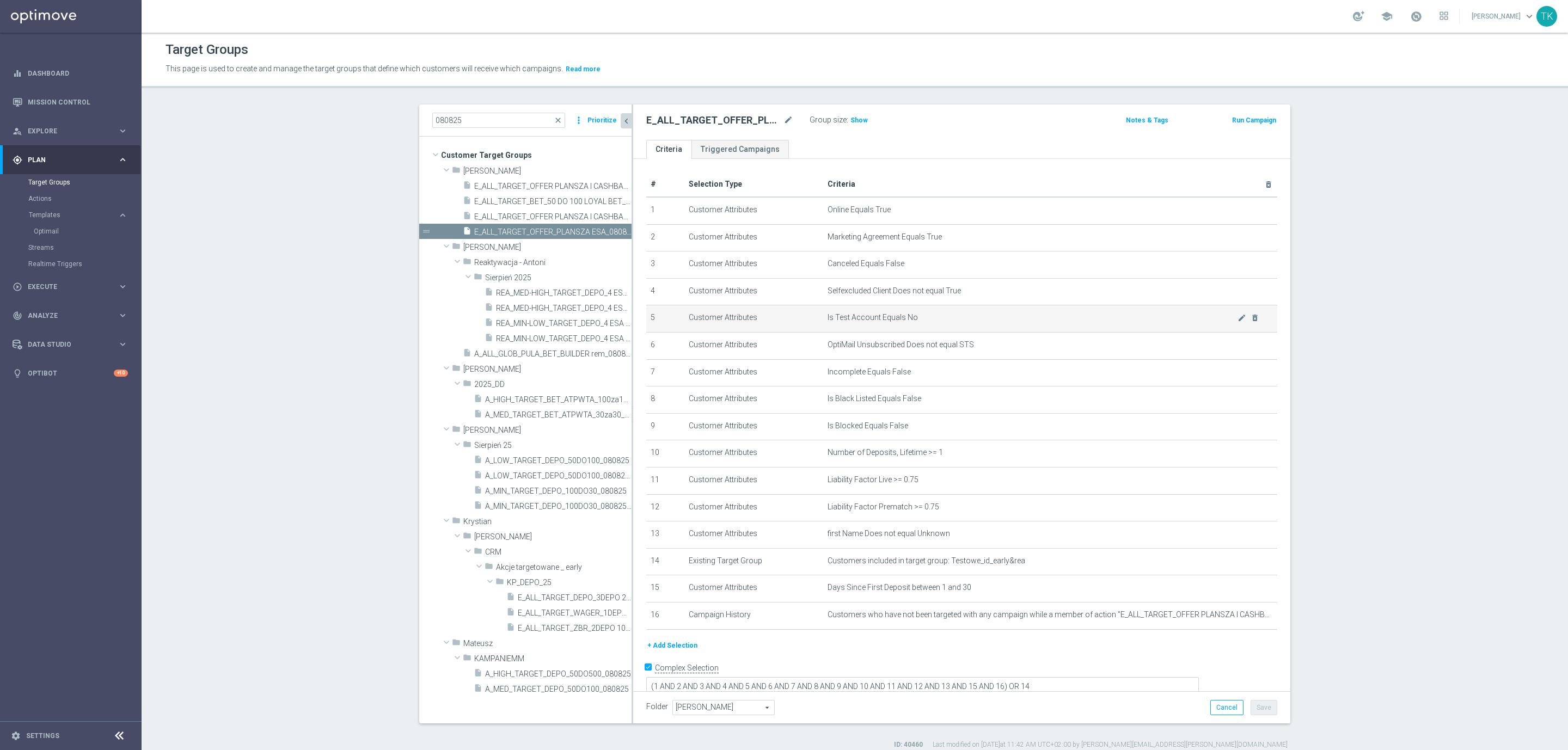
scroll to position [2, 0]
click at [608, 233] on icon "content_copy" at bounding box center [612, 232] width 9 height 9
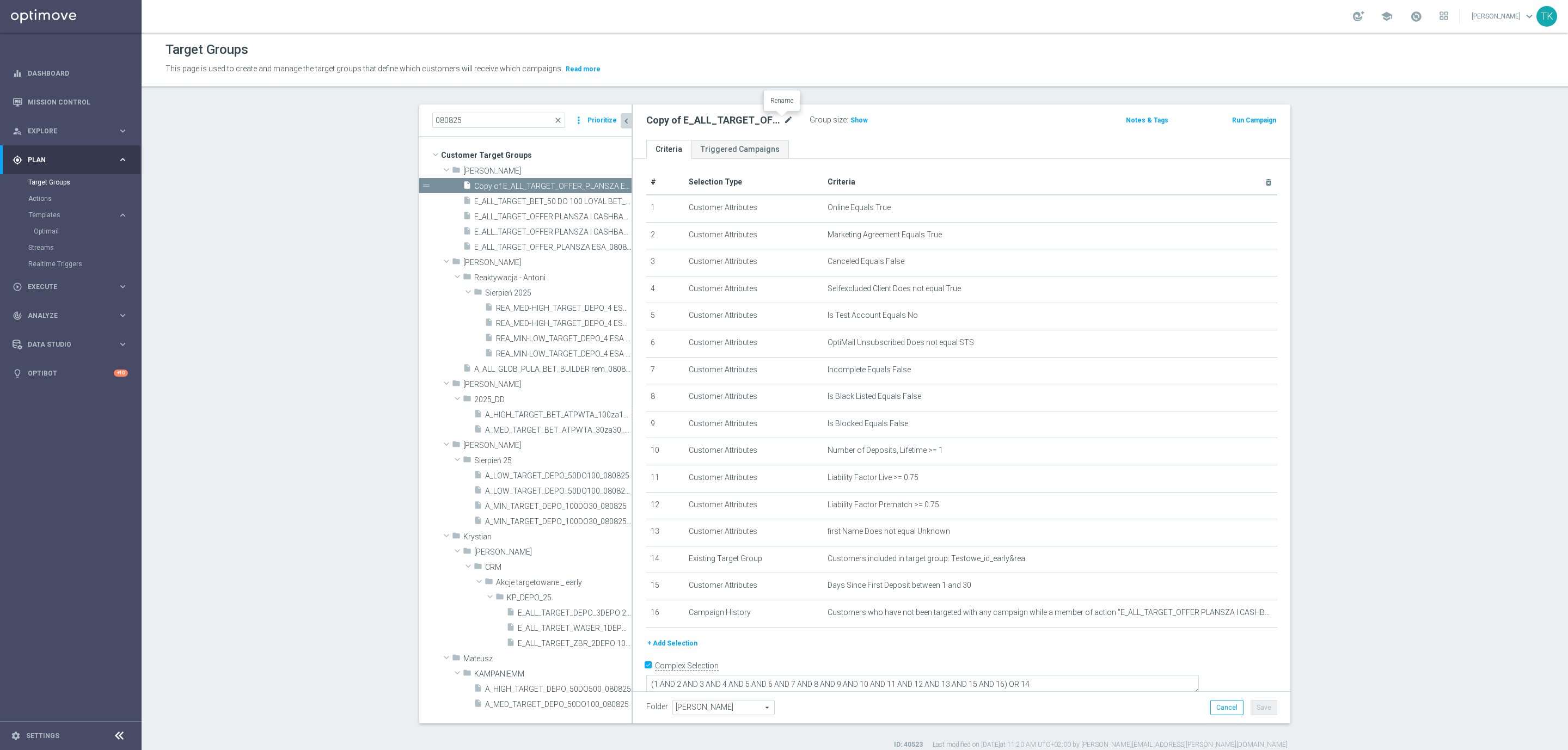
click at [784, 119] on icon "mode_edit" at bounding box center [788, 120] width 10 height 13
type input "E_ALL_TARGET_OFFER_POWROT LIG_150825"
click at [916, 134] on div "E_ALL_TARGET_OFFER_POWROT LIG_150825 Group size : Show Notes & Tags Run Campaign" at bounding box center [961, 122] width 657 height 36
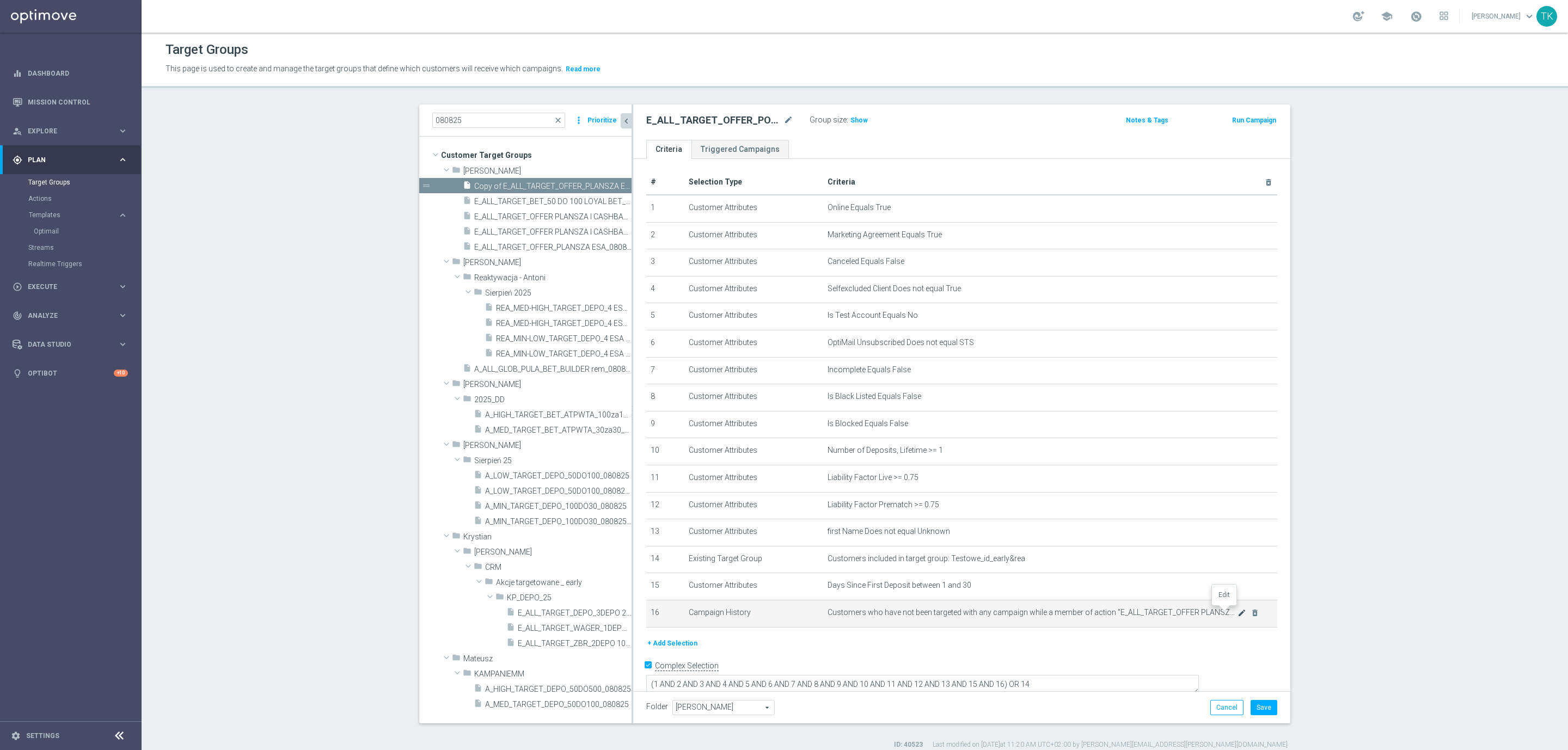
click at [1238, 612] on icon "mode_edit" at bounding box center [1242, 612] width 9 height 9
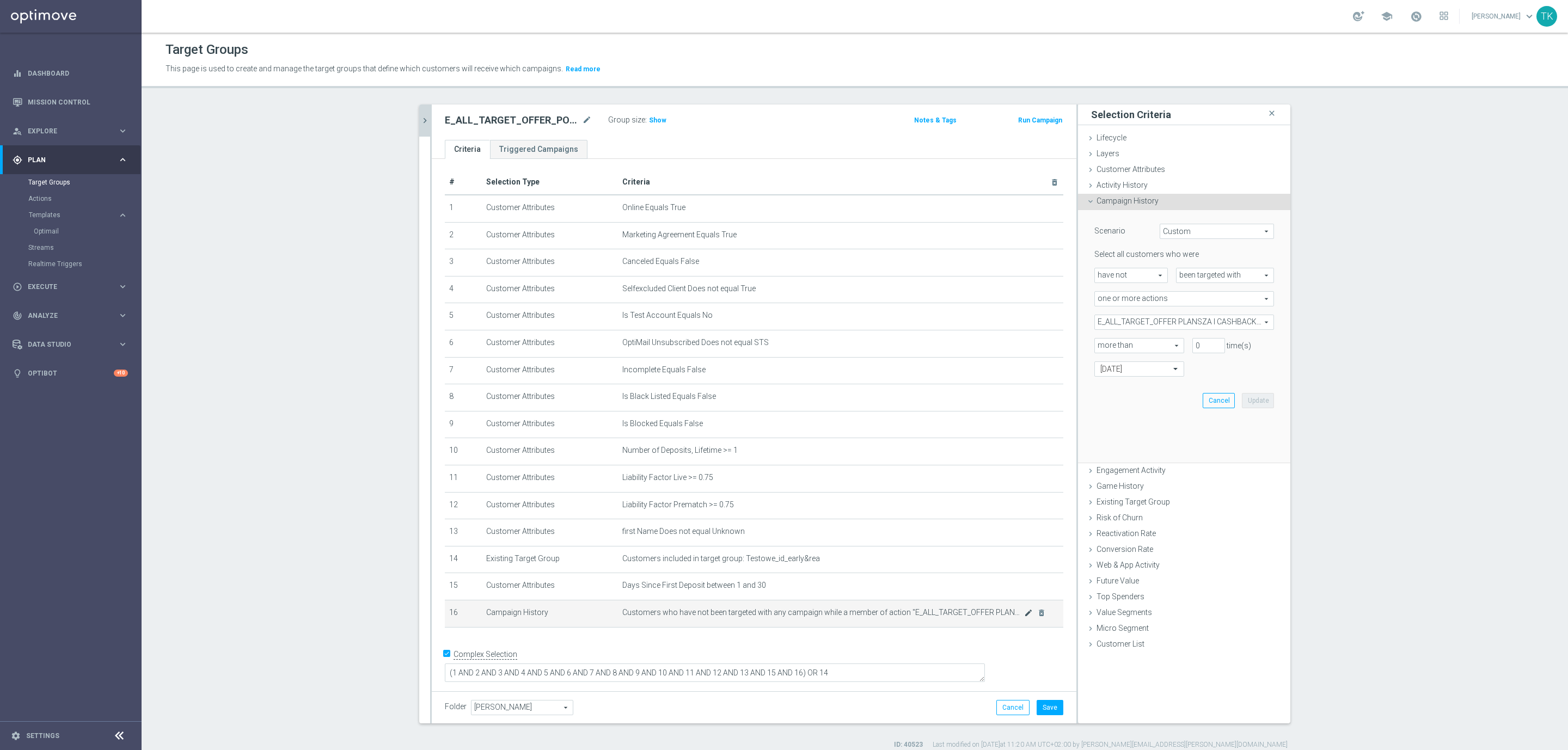
scroll to position [0, 0]
click at [1164, 317] on span "E_ALL_TARGET_OFFER PLANSZA I CASHBACK REM_080825" at bounding box center [1183, 322] width 179 height 15
click at [1162, 322] on input "search" at bounding box center [1183, 321] width 179 height 15
click at [1040, 710] on button "Save" at bounding box center [1049, 707] width 27 height 15
click at [1024, 617] on icon "mode_edit" at bounding box center [1028, 614] width 9 height 9
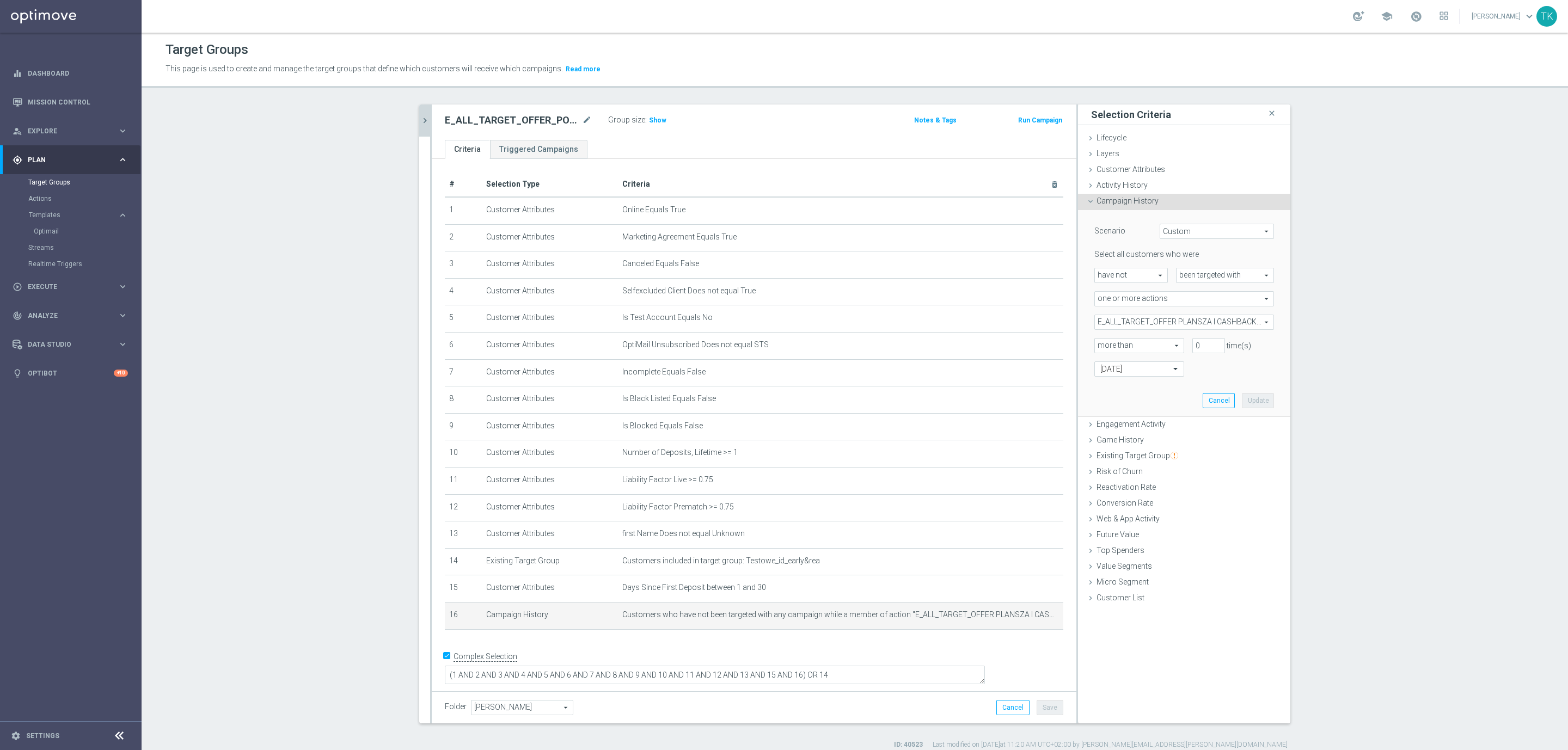
click at [1194, 321] on span "E_ALL_TARGET_OFFER PLANSZA I CASHBACK REM_080825" at bounding box center [1183, 322] width 179 height 15
click at [1099, 345] on input "Show Selected" at bounding box center [1102, 346] width 7 height 7
checkbox input "true"
click at [1103, 375] on input "E_ALL_TARGET_OFFER PLANSZA I CASHBACK REM_080825" at bounding box center [1106, 376] width 7 height 7
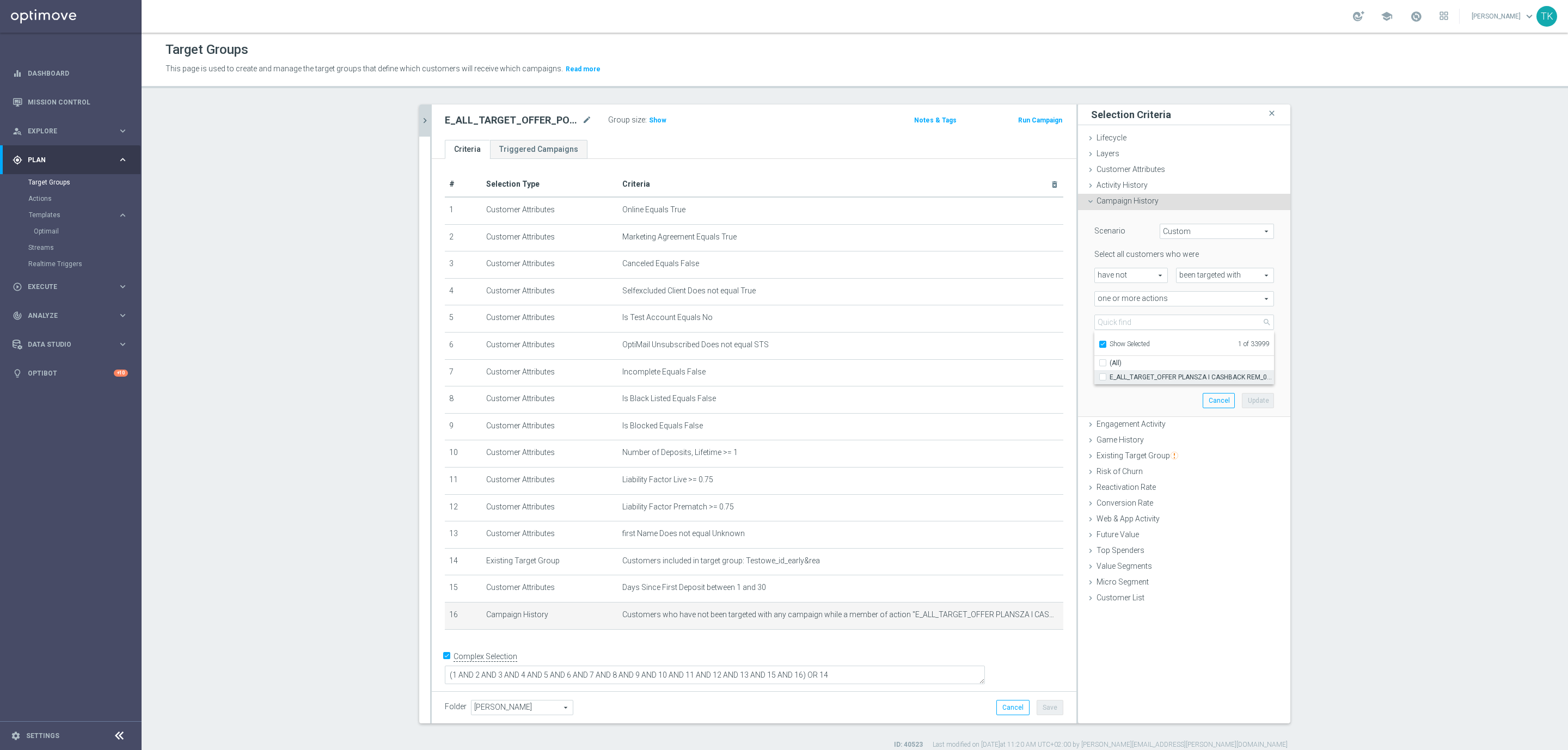
checkbox input "false"
type input "Select Action"
checkbox input "false"
click at [1099, 343] on input "Show Selected" at bounding box center [1102, 346] width 7 height 7
checkbox input "false"
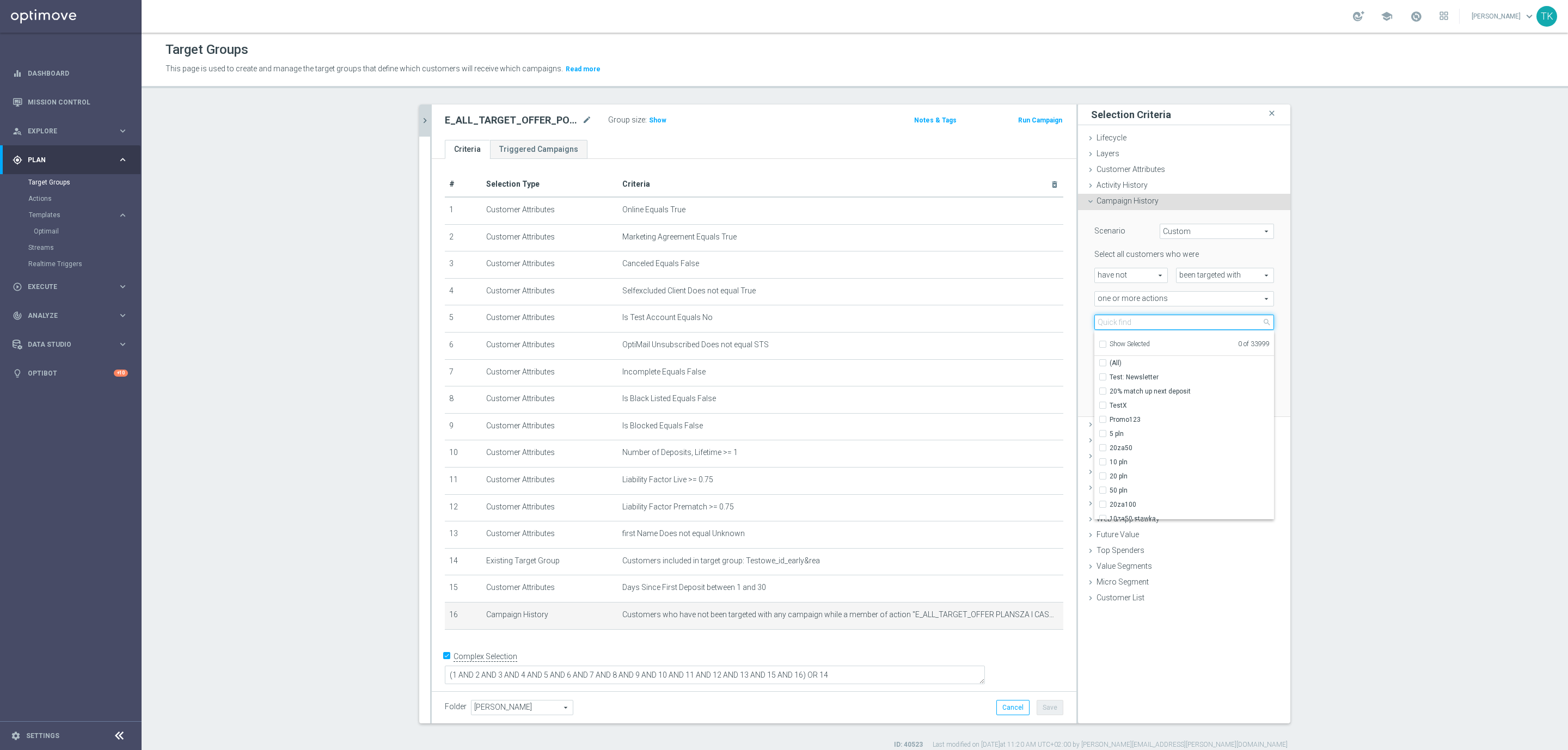
click at [1104, 322] on input "search" at bounding box center [1183, 321] width 179 height 15
paste input "E_ALL_TARGET_OFFER PLANSZA I CASHBACK REM_150825"
type input "E_ALL_TARGET_OFFER PLANSZA I CASHBACK REM_150825"
click at [1078, 323] on div "Scenario Custom Custom arrow_drop_down search Select all customers who were hav…" at bounding box center [1183, 313] width 212 height 207
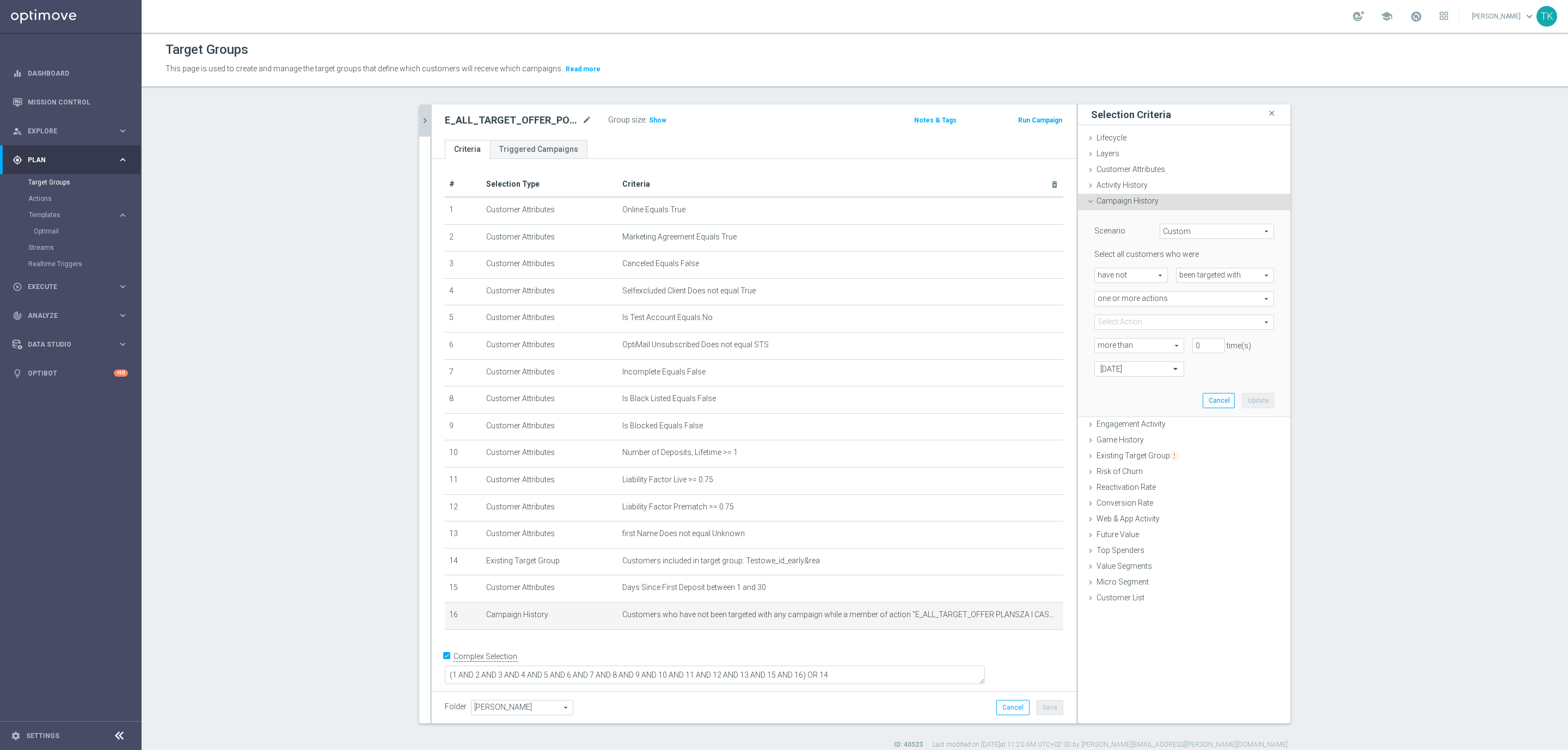
scroll to position [0, 0]
click at [1203, 404] on button "Cancel" at bounding box center [1219, 400] width 32 height 15
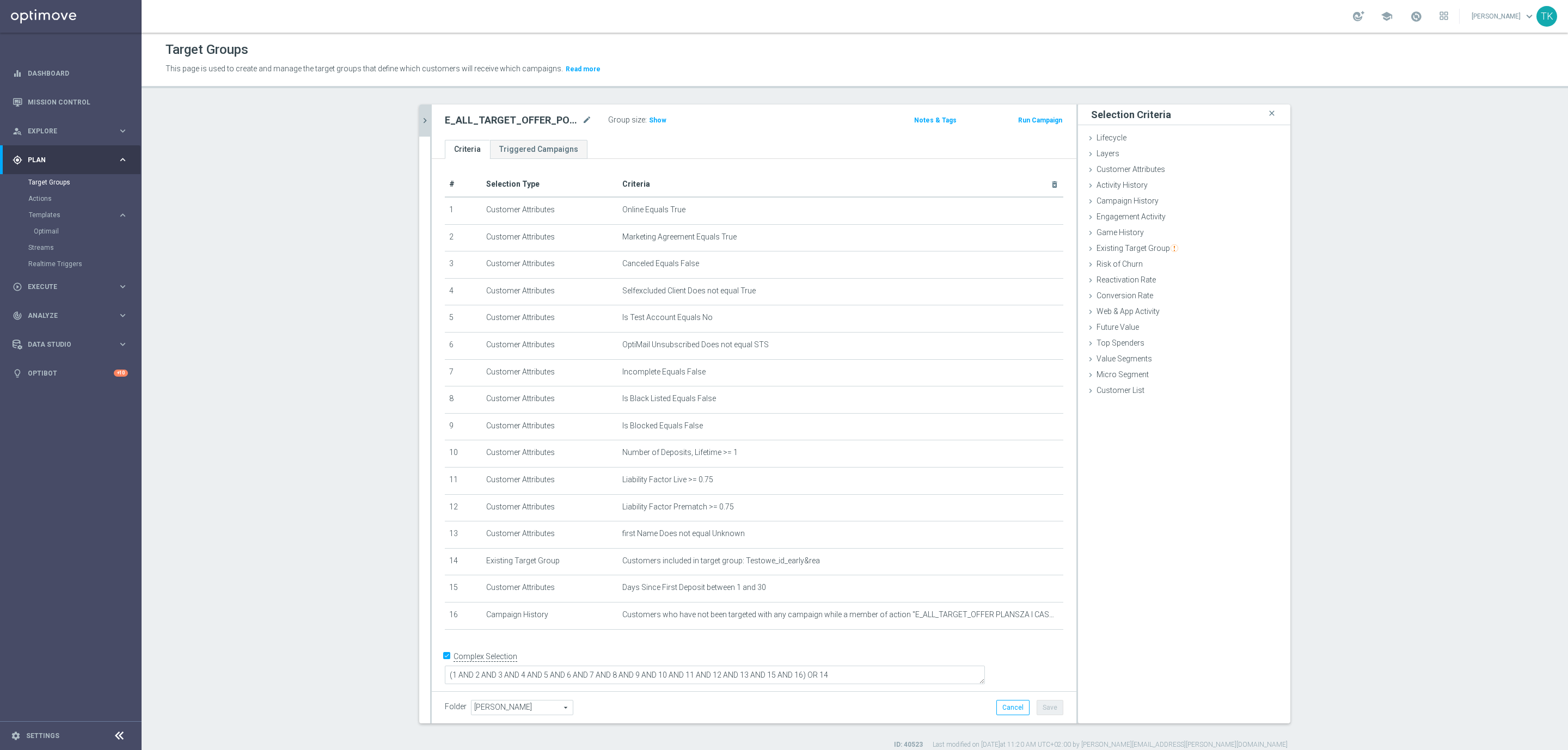
click at [422, 112] on button "chevron_right" at bounding box center [424, 120] width 11 height 32
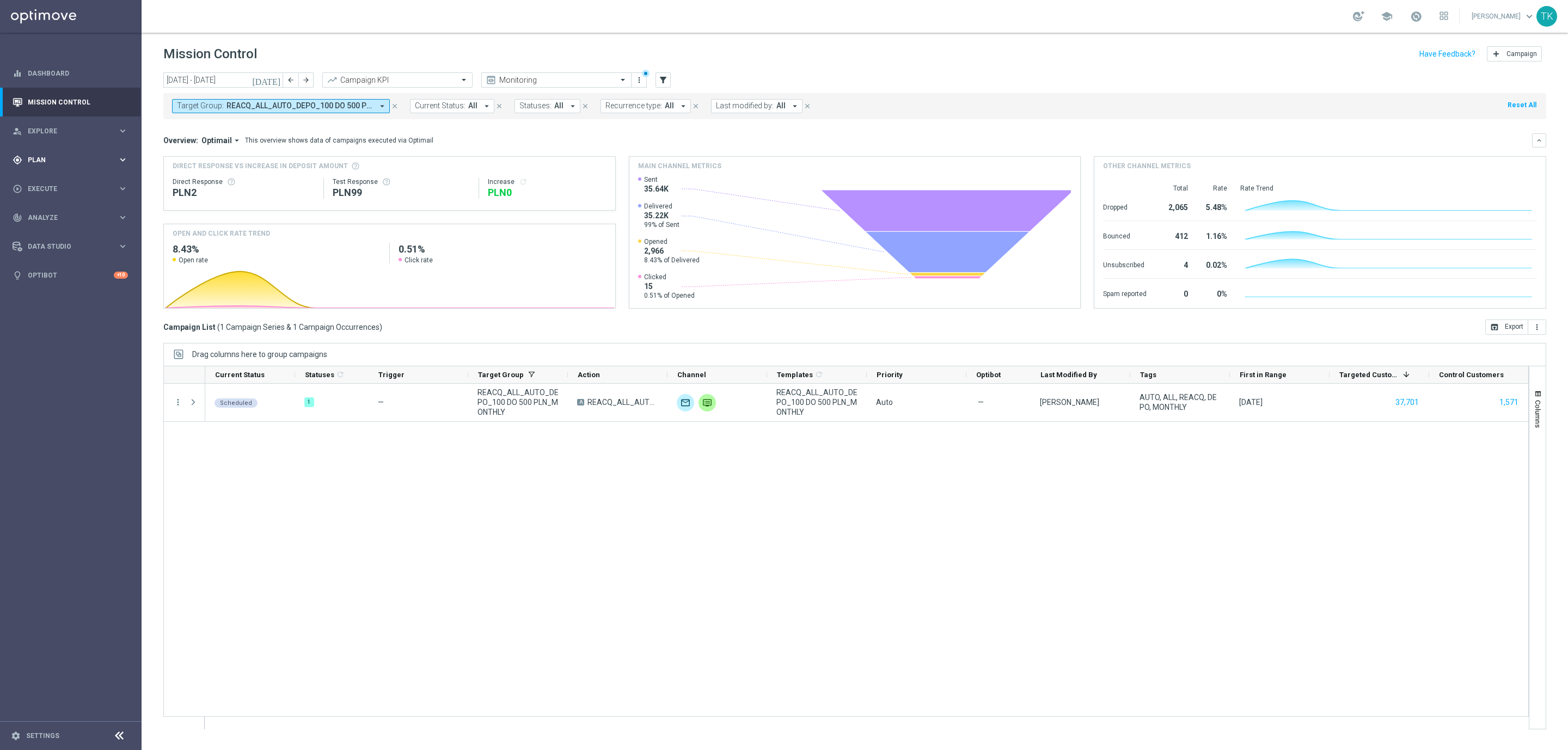
click at [38, 164] on div "gps_fixed Plan" at bounding box center [65, 160] width 105 height 10
click at [35, 196] on link "Actions" at bounding box center [70, 199] width 85 height 9
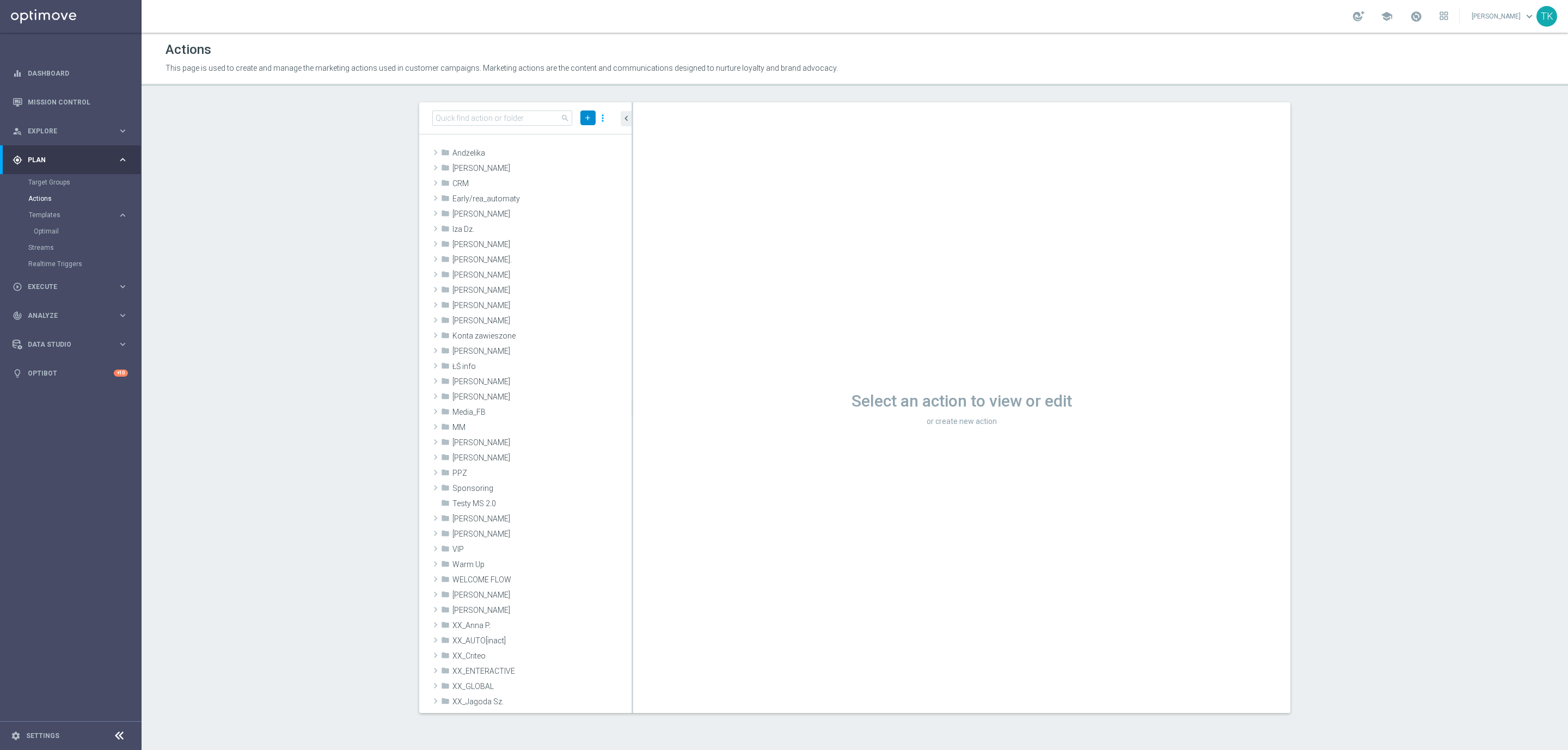
click at [583, 116] on icon "add" at bounding box center [587, 118] width 8 height 8
click at [563, 132] on span "New Action" at bounding box center [569, 136] width 34 height 7
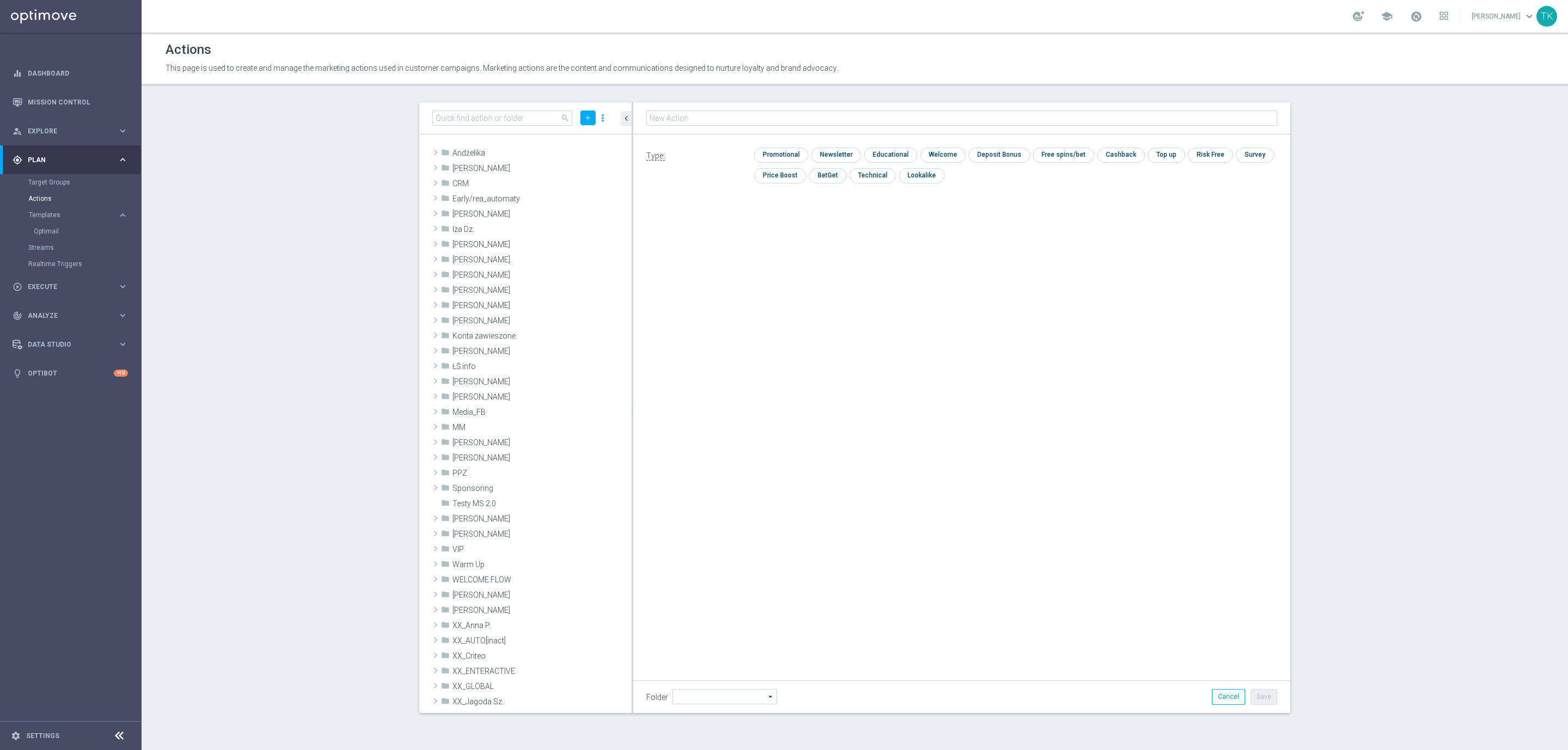
type input "E_ALL_TARGET_OFFER_POWROT LIG_150825"
click at [872, 179] on input "checkbox" at bounding box center [871, 176] width 44 height 15
checkbox input "true"
click at [1264, 699] on button "Save" at bounding box center [1263, 696] width 27 height 15
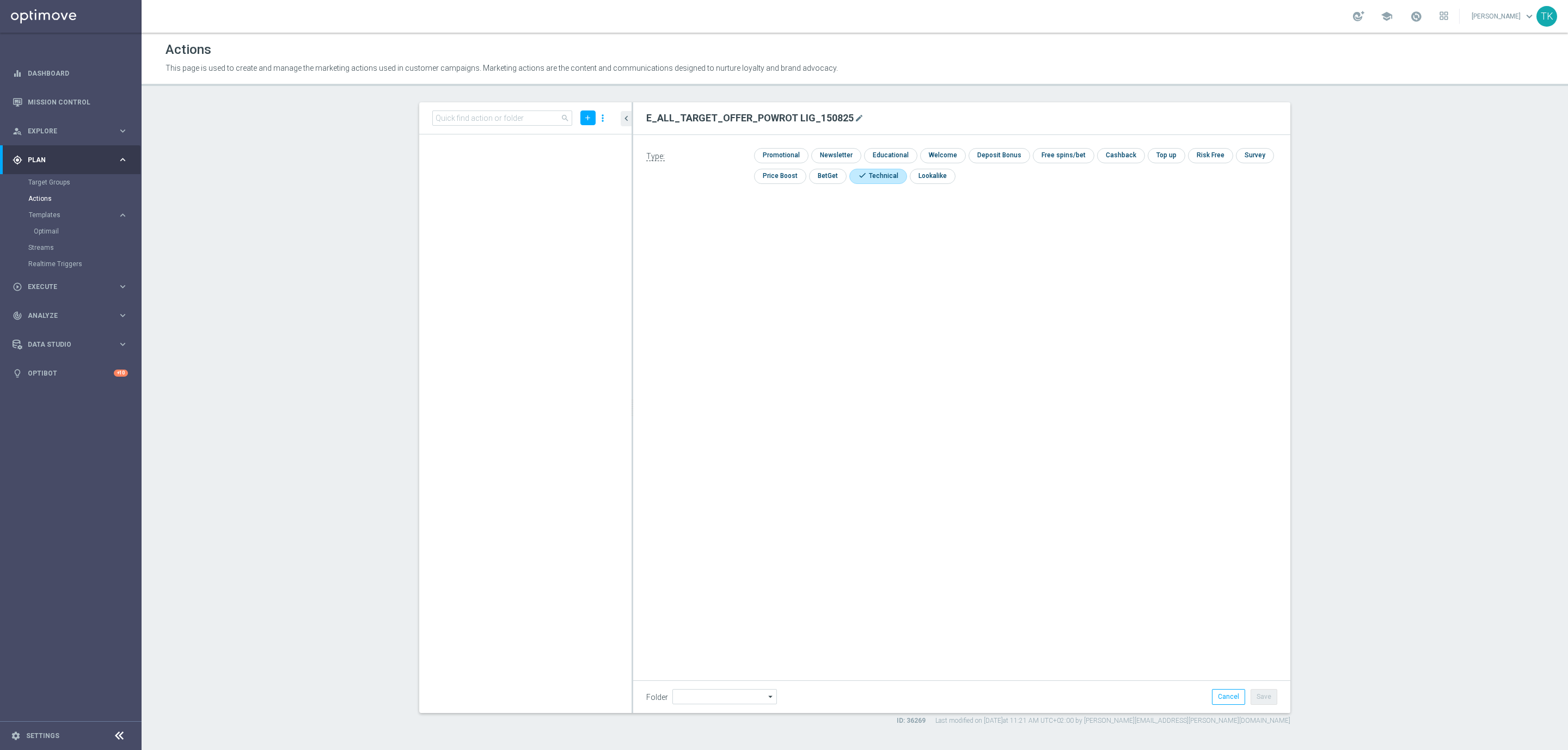
scroll to position [23407, 0]
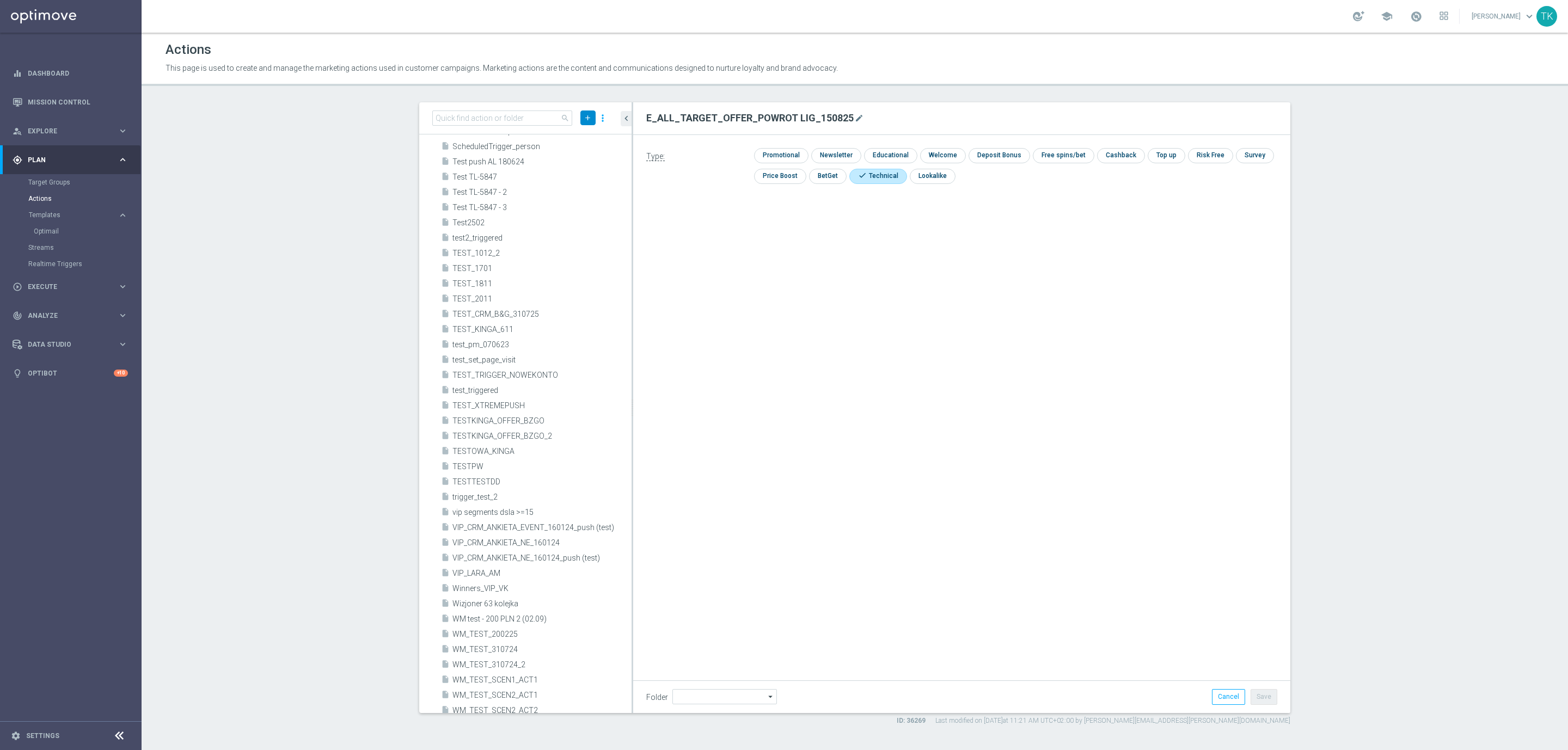
click at [583, 116] on icon "add" at bounding box center [587, 118] width 8 height 8
click at [552, 136] on span "New Action" at bounding box center [569, 136] width 34 height 7
type input "E_ALL_TARGET_OFFER PLANSZA I CASHBACK REM_150825"
click at [874, 174] on input "checkbox" at bounding box center [871, 176] width 44 height 15
checkbox input "true"
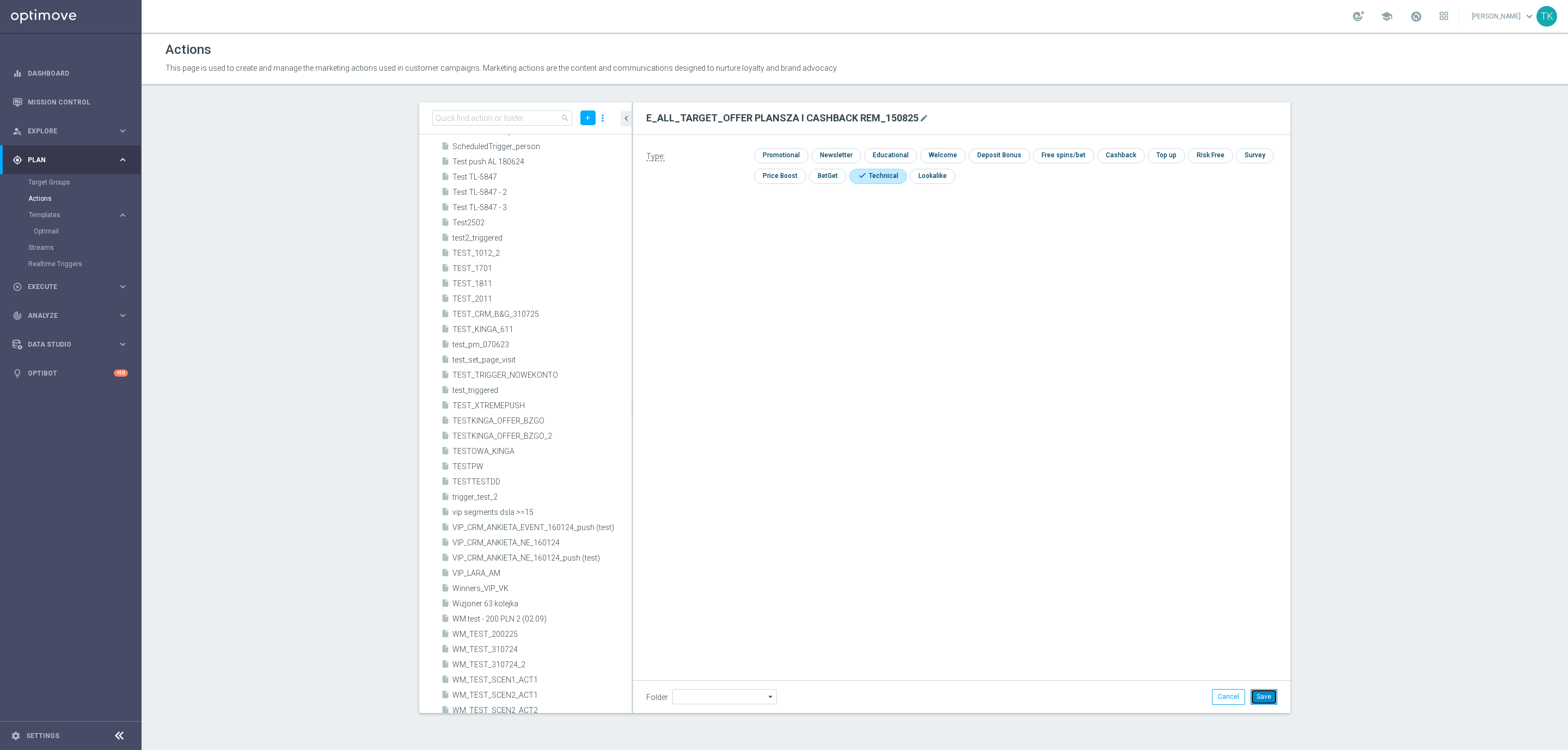
click at [1271, 696] on button "Save" at bounding box center [1263, 696] width 27 height 15
click at [583, 119] on icon "add" at bounding box center [587, 118] width 8 height 8
click at [563, 129] on li "New Action" at bounding box center [571, 136] width 51 height 17
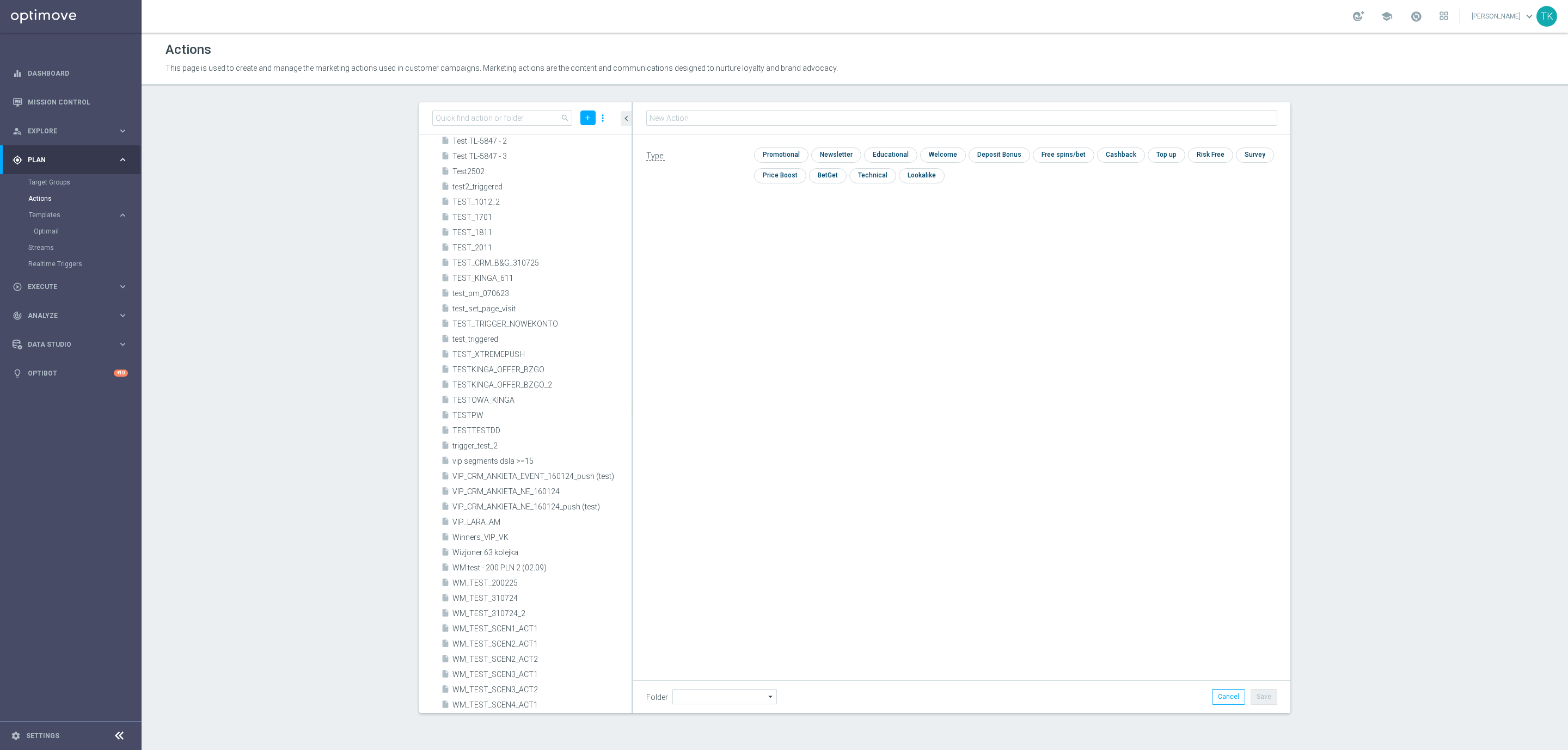
type input "REACQ_ALL_TARGET_OFFER_POWROT LIG_150825"
click at [879, 174] on input "checkbox" at bounding box center [871, 175] width 44 height 15
checkbox input "true"
click at [1261, 691] on button "Save" at bounding box center [1263, 696] width 27 height 15
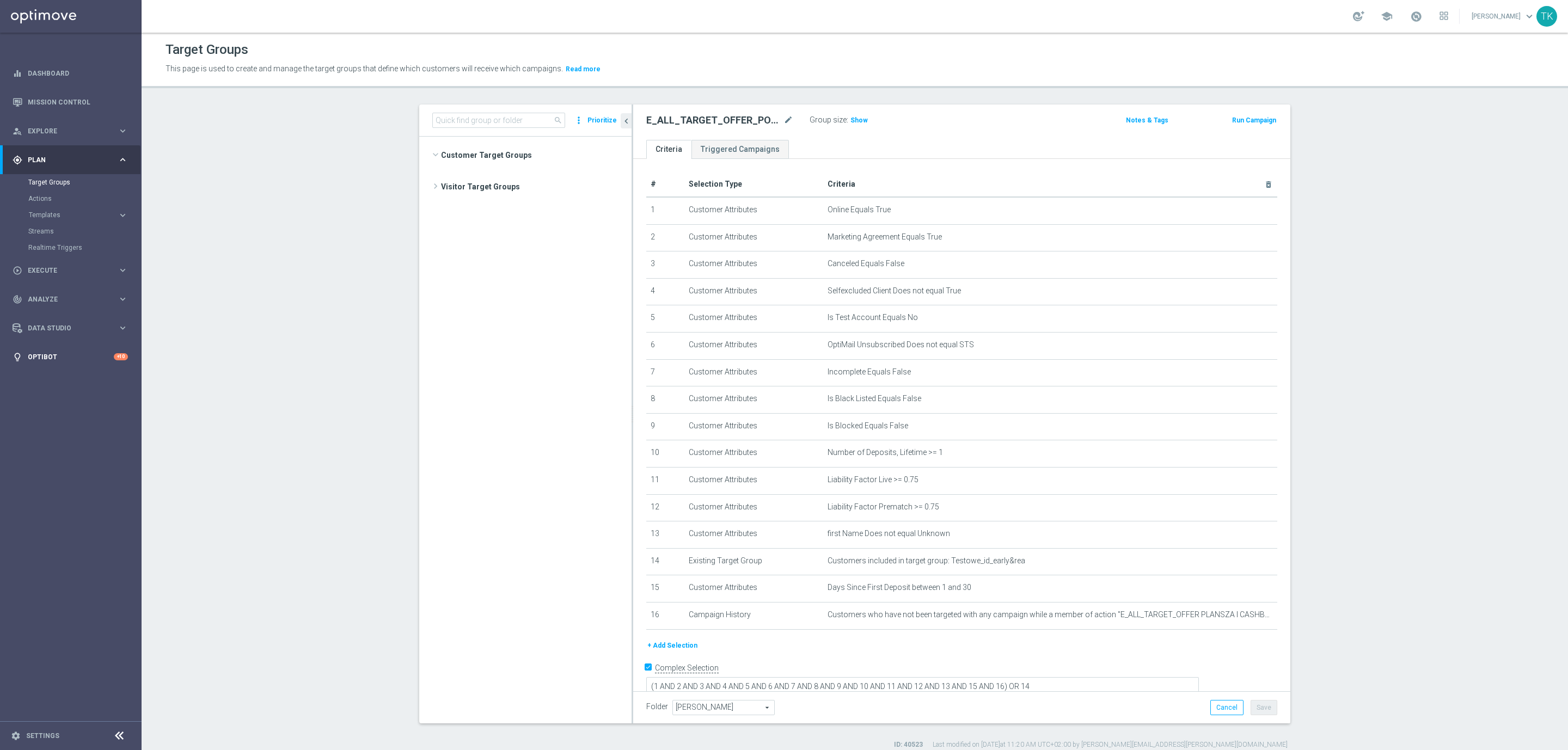
scroll to position [1192, 0]
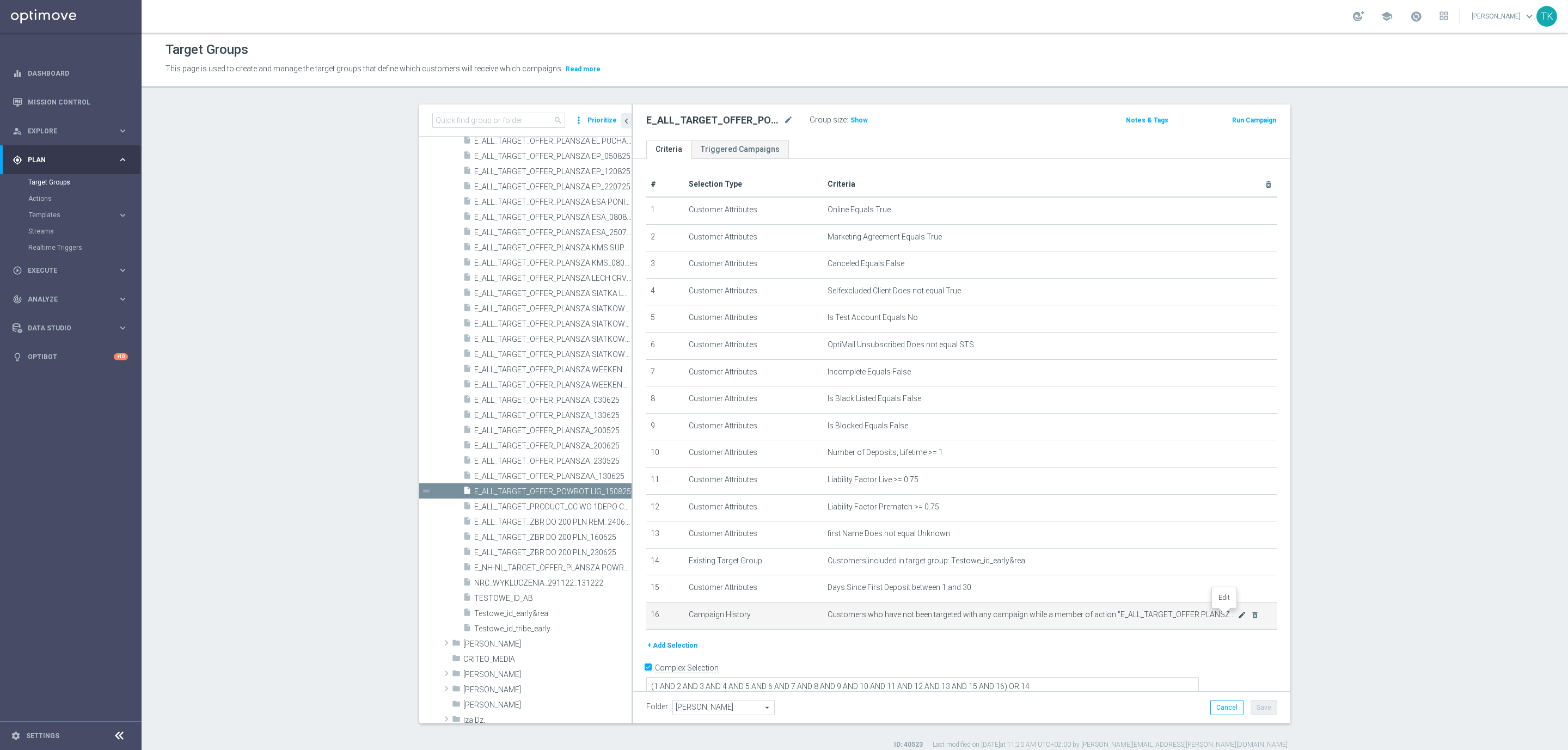
click at [1238, 614] on icon "mode_edit" at bounding box center [1242, 614] width 9 height 9
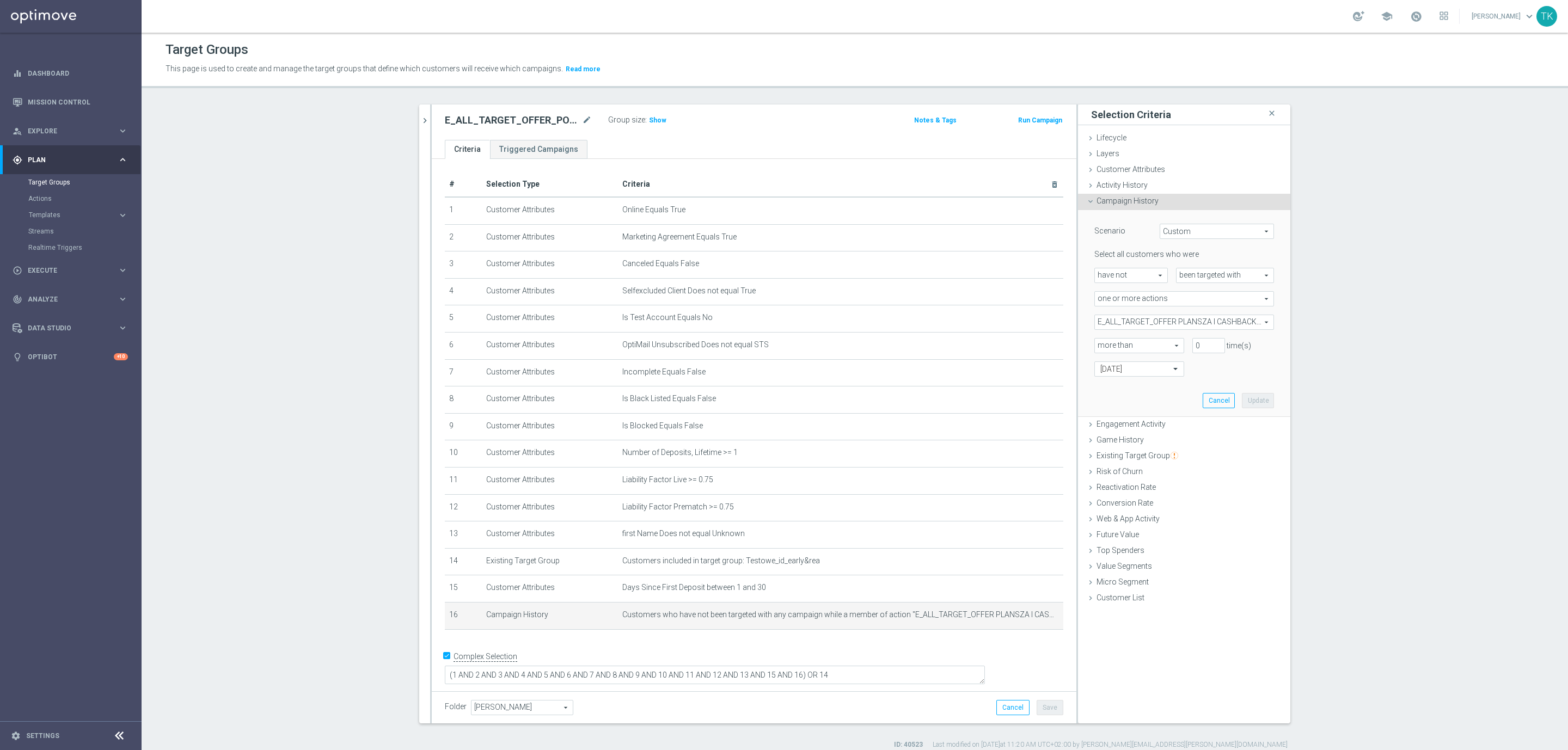
click at [1117, 324] on span "E_ALL_TARGET_OFFER PLANSZA I CASHBACK REM_080825" at bounding box center [1183, 322] width 179 height 15
click at [1099, 342] on input "Show Selected" at bounding box center [1102, 346] width 7 height 7
checkbox input "true"
click at [1103, 376] on input "E_ALL_TARGET_OFFER PLANSZA I CASHBACK REM_080825" at bounding box center [1106, 376] width 7 height 7
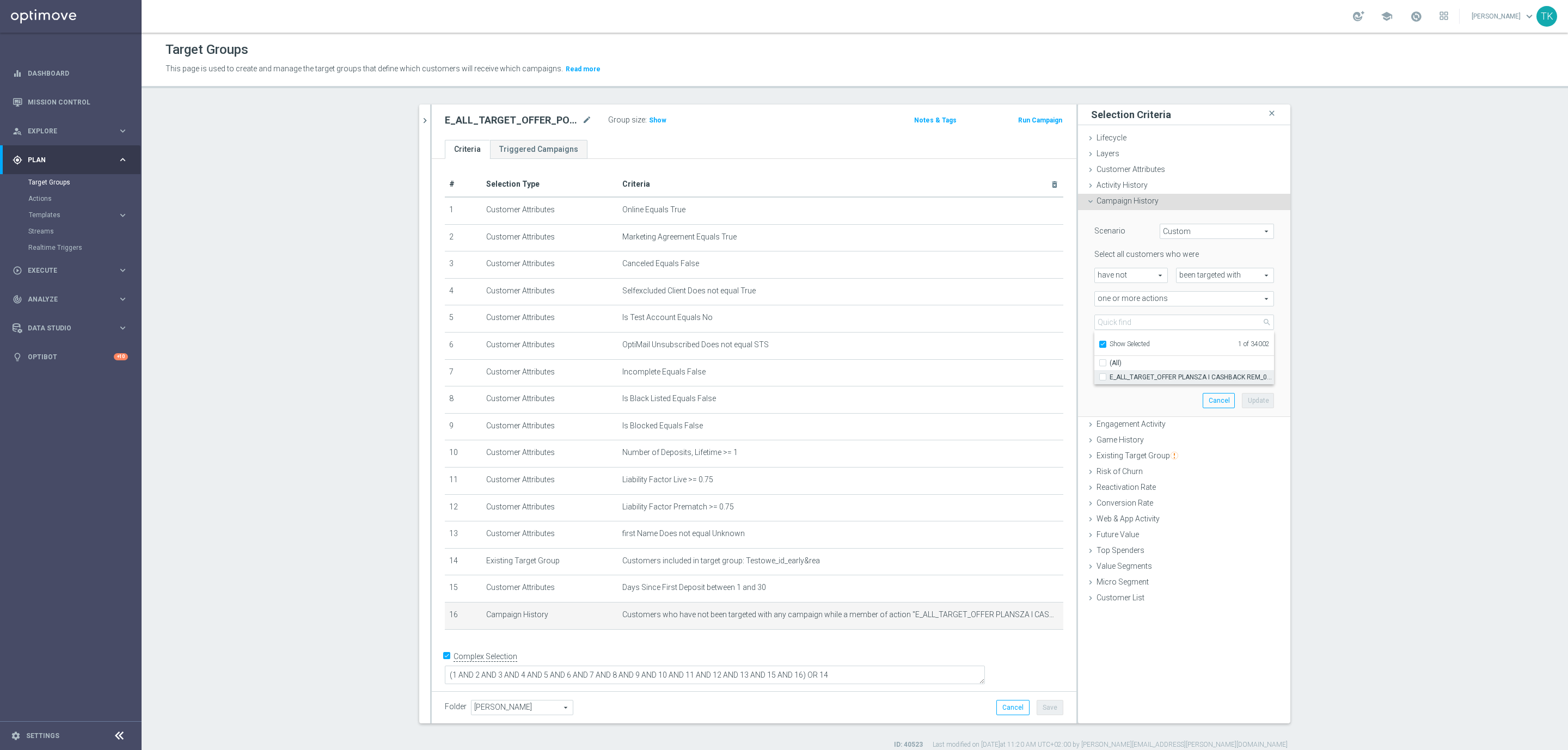
checkbox input "false"
type input "Select Action"
checkbox input "false"
click at [1099, 342] on input "Show Selected" at bounding box center [1102, 346] width 7 height 7
checkbox input "false"
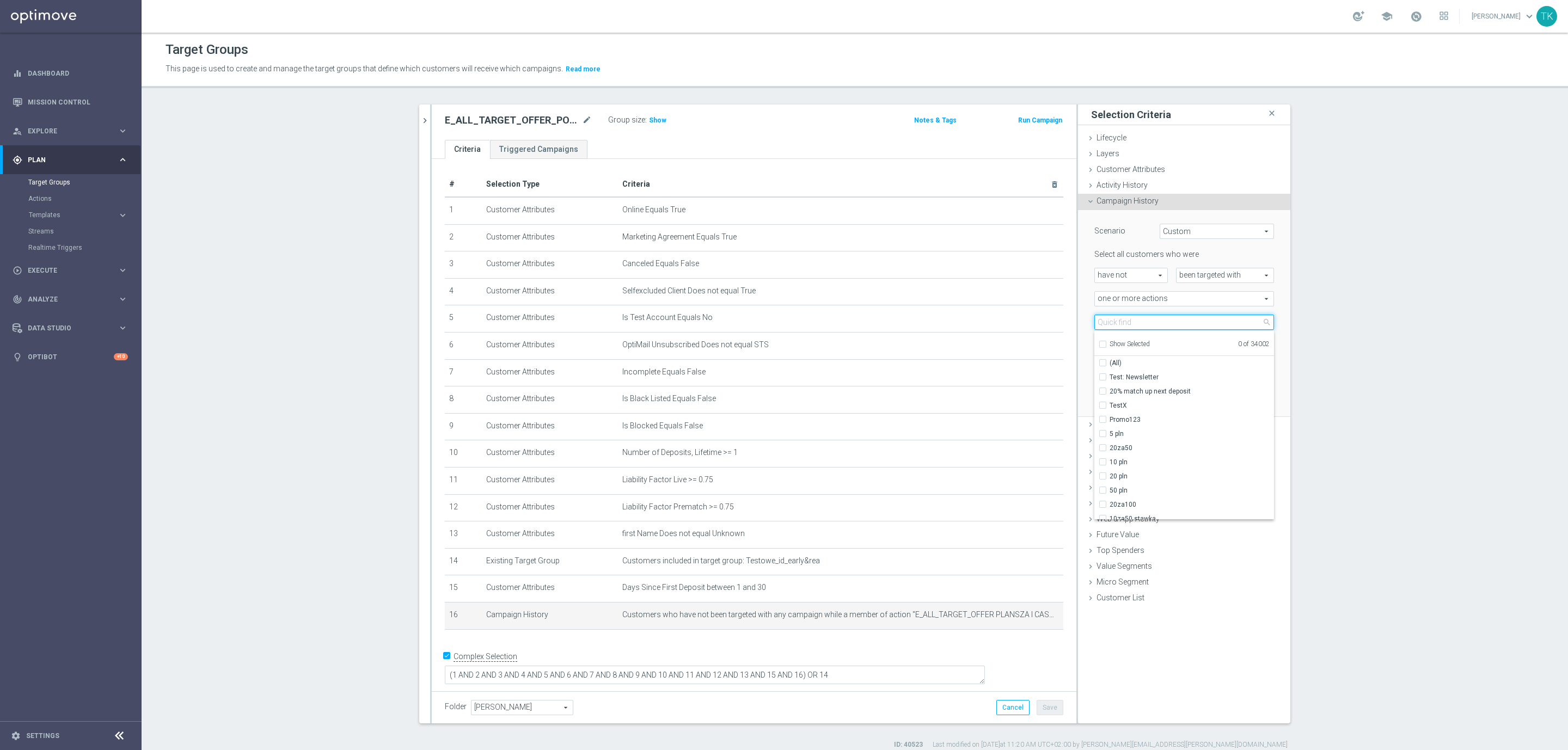
click at [1108, 321] on input "search" at bounding box center [1183, 321] width 179 height 15
paste input "E_ALL_TARGET_OFFER PLANSZA I CASHBACK REM_150825"
type input "E_ALL_TARGET_OFFER PLANSZA I CASHBACK REM_150825"
click at [1127, 373] on span "E_ALL_TARGET_OFFER PLANSZA I CASHBACK REM_150825" at bounding box center [1192, 377] width 165 height 9
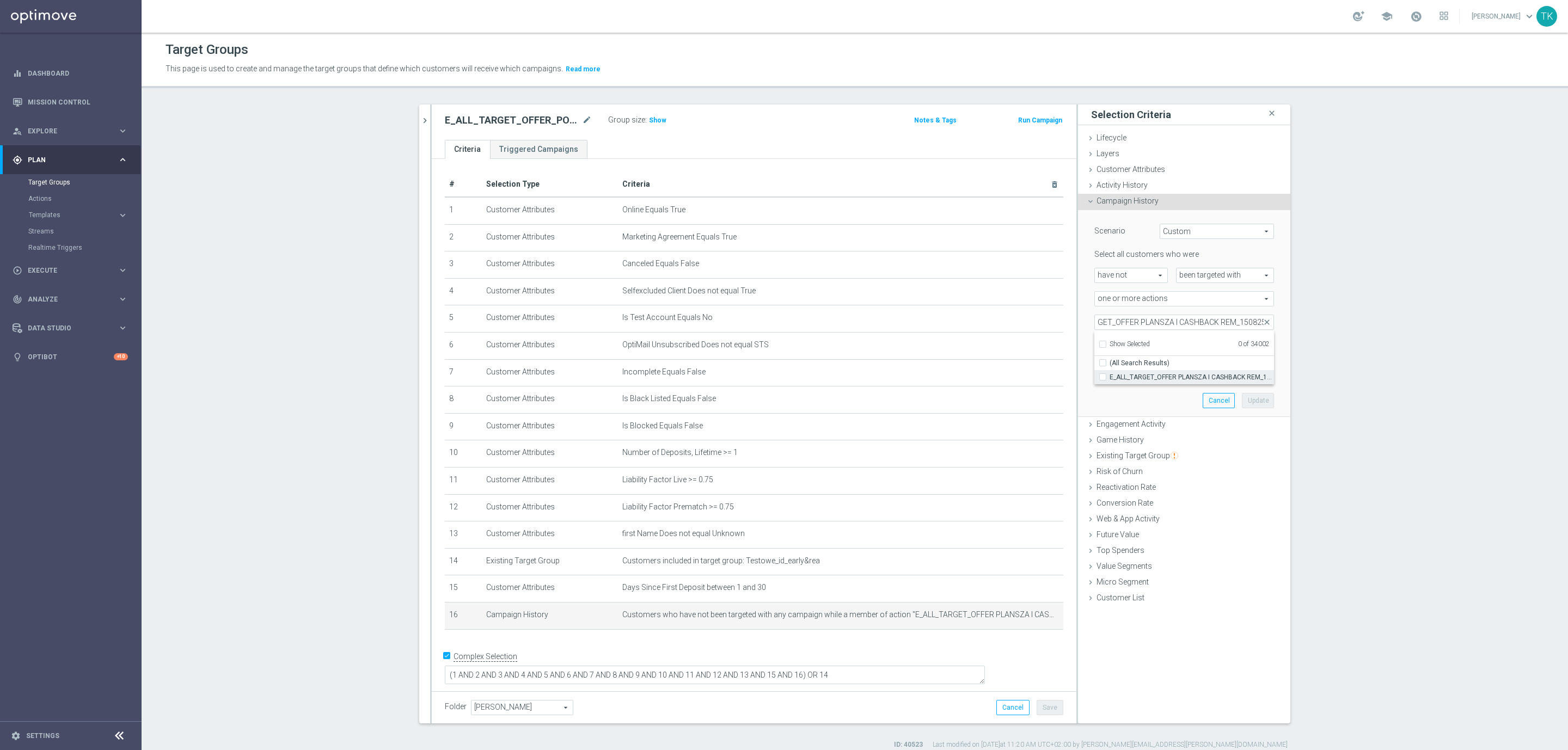
click at [1109, 373] on input "E_ALL_TARGET_OFFER PLANSZA I CASHBACK REM_150825" at bounding box center [1106, 376] width 7 height 7
checkbox input "true"
type input "E_ALL_TARGET_OFFER PLANSZA I CASHBACK REM_150825"
checkbox input "true"
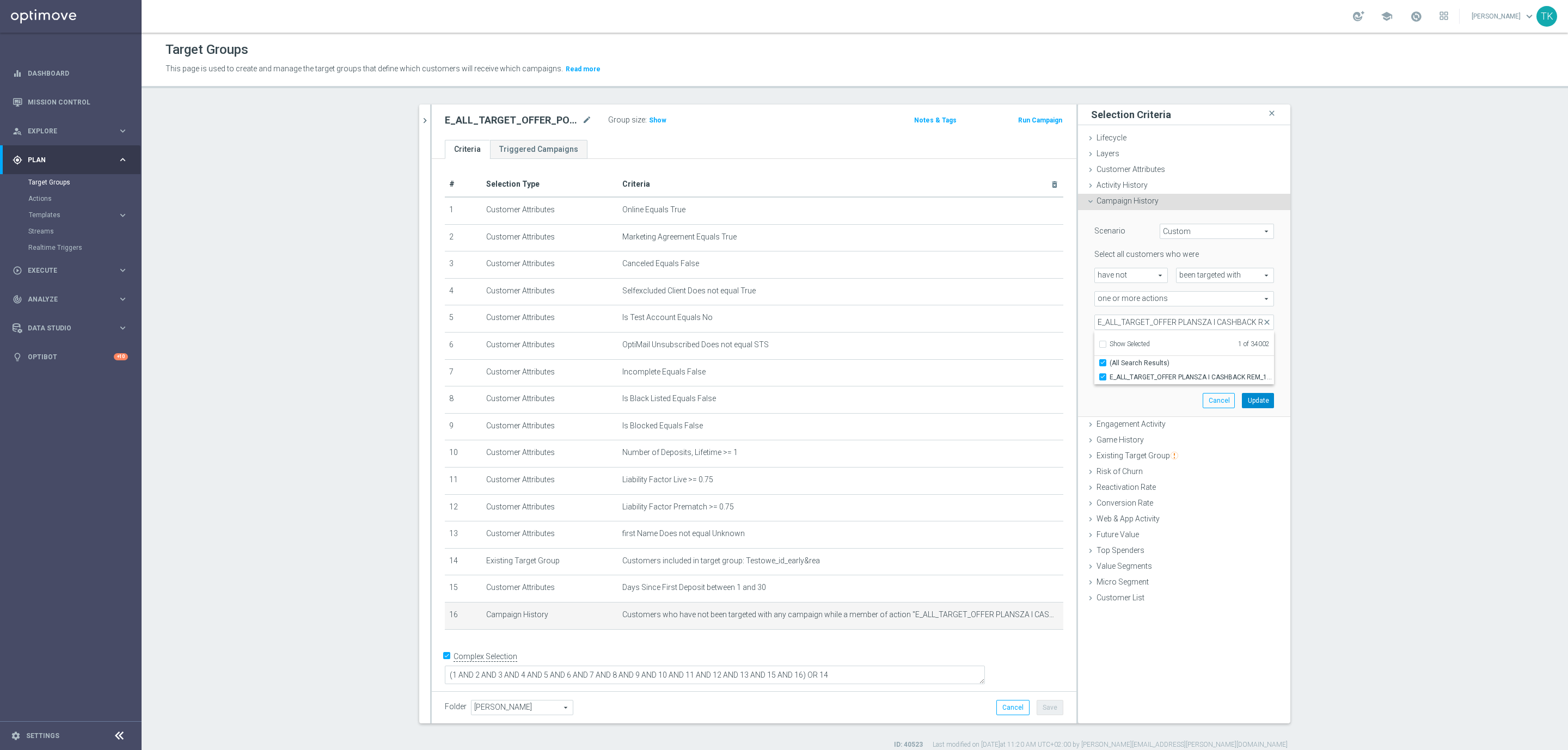
click at [1246, 400] on button "Update" at bounding box center [1258, 400] width 32 height 15
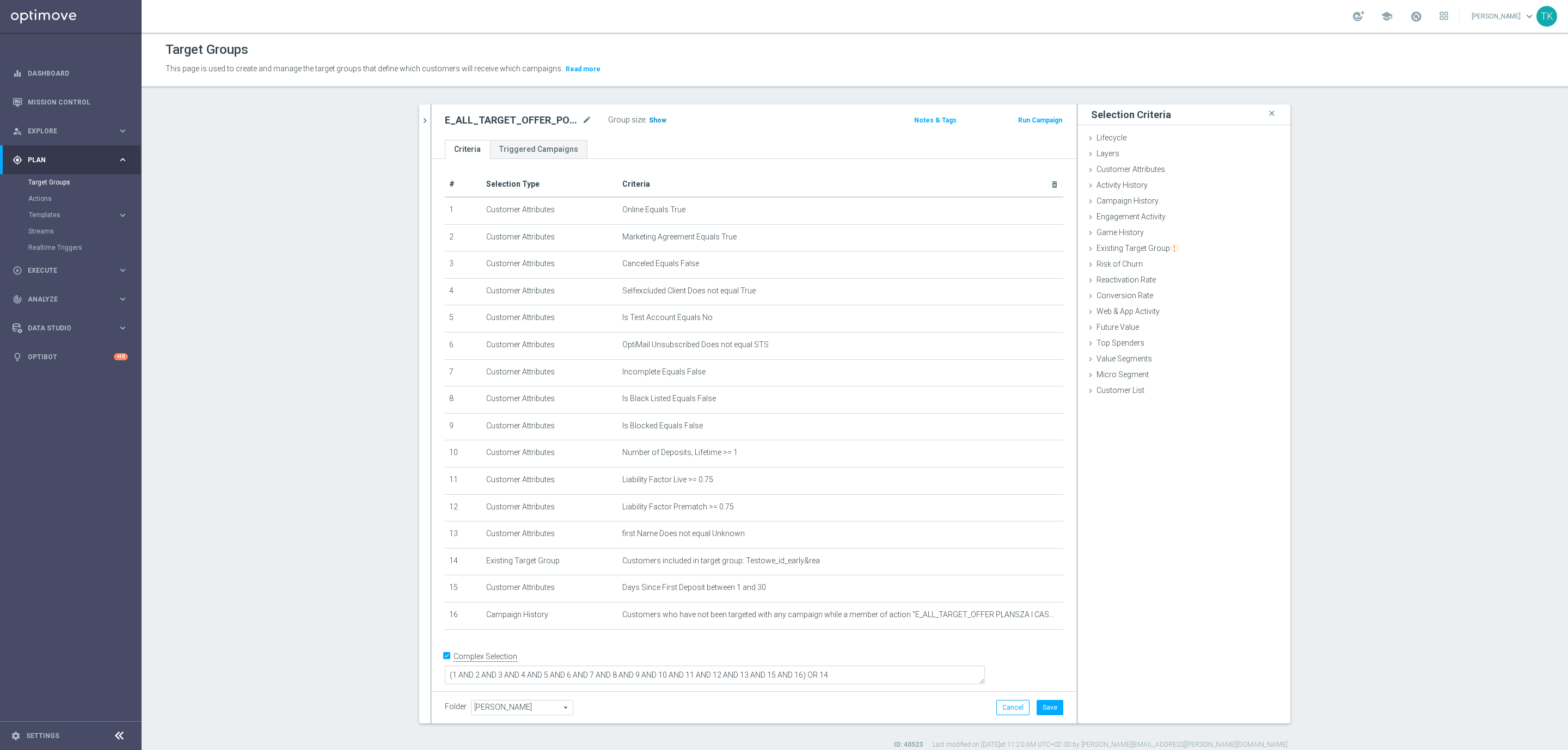
click at [652, 123] on span "Show" at bounding box center [658, 119] width 18 height 7
click at [1039, 710] on button "Save" at bounding box center [1049, 707] width 27 height 15
click at [420, 115] on icon "chevron_right" at bounding box center [425, 120] width 11 height 10
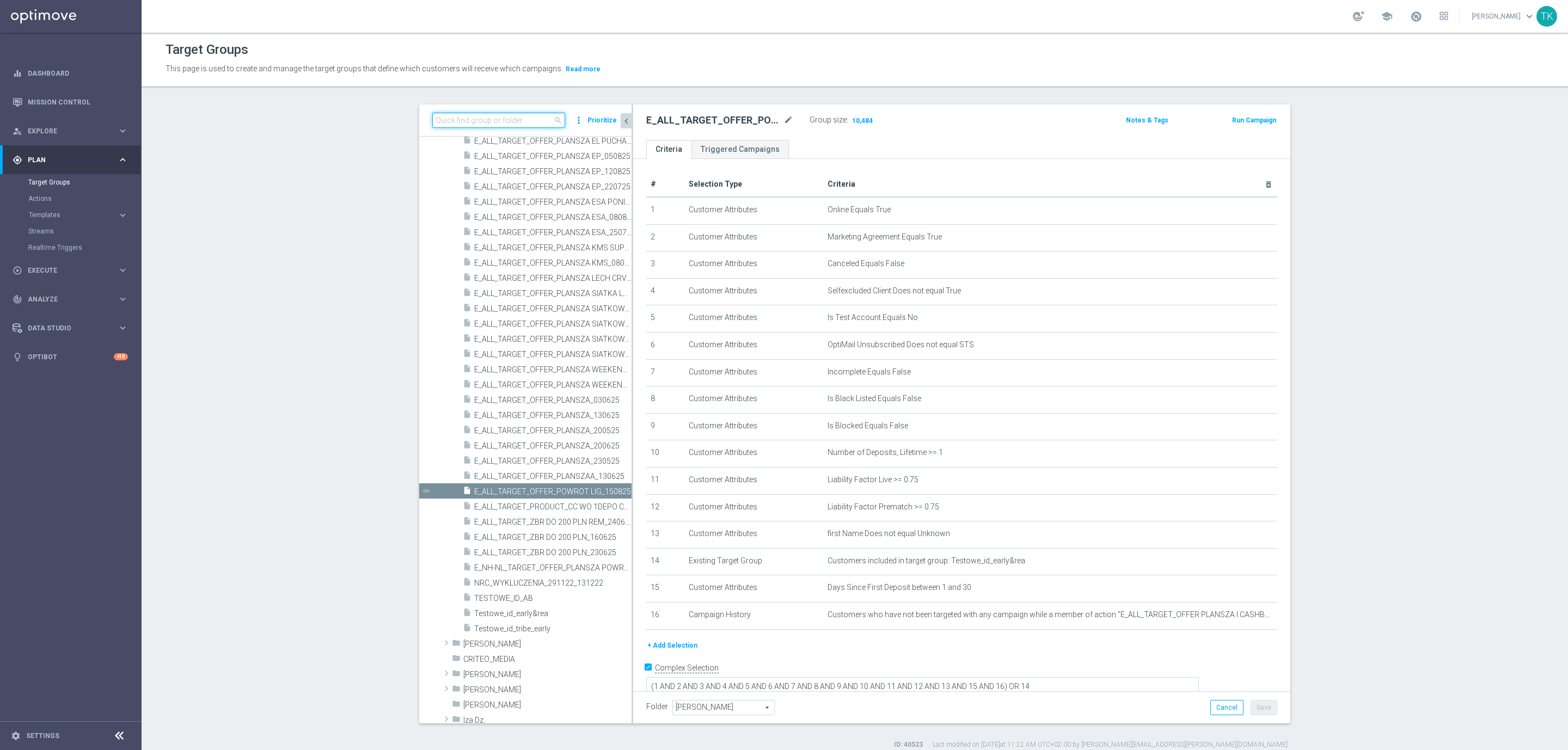
click at [462, 121] on input at bounding box center [498, 119] width 132 height 15
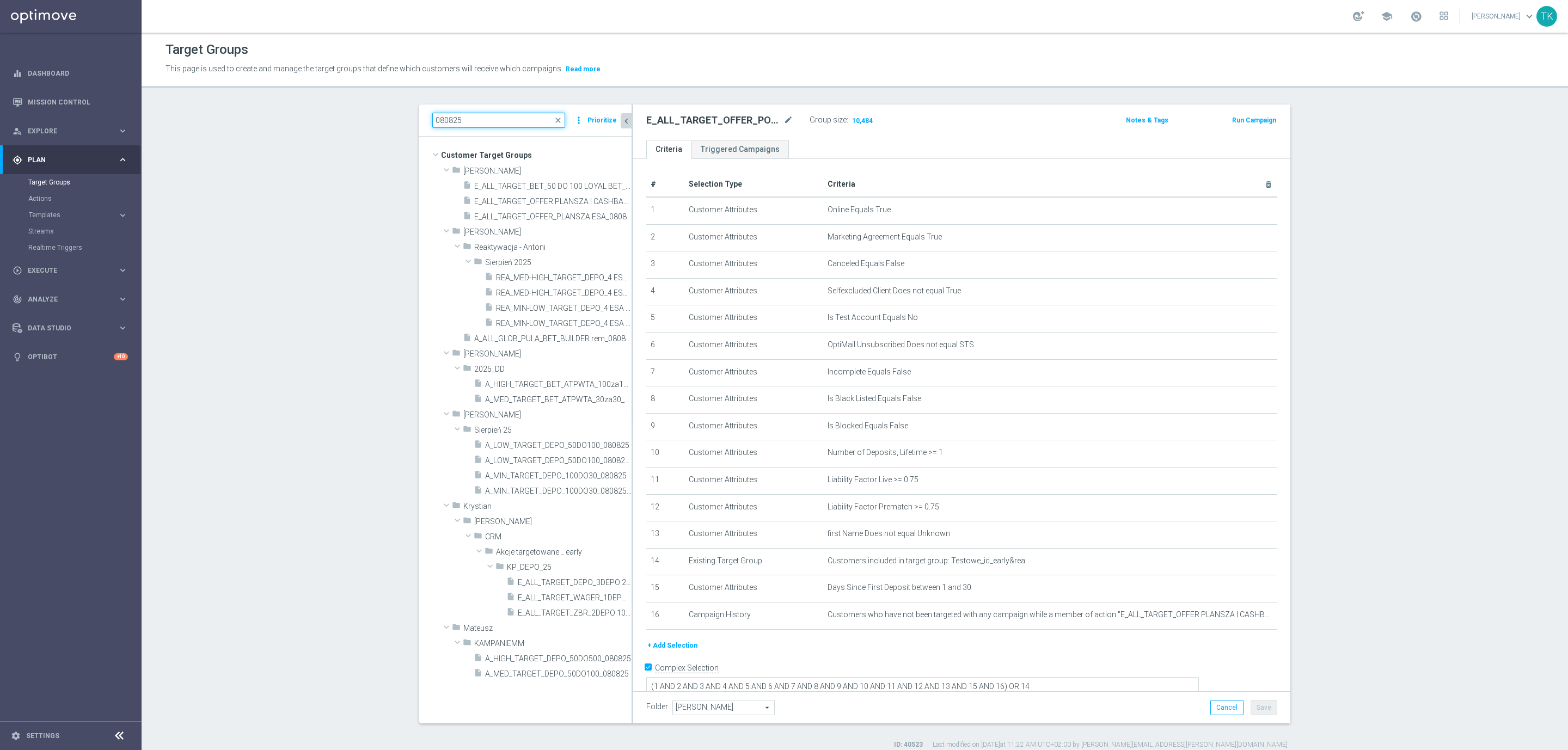
drag, startPoint x: 465, startPoint y: 123, endPoint x: 427, endPoint y: 132, distance: 39.1
click at [427, 132] on div "080825 close more_vert Prioritize" at bounding box center [525, 120] width 212 height 32
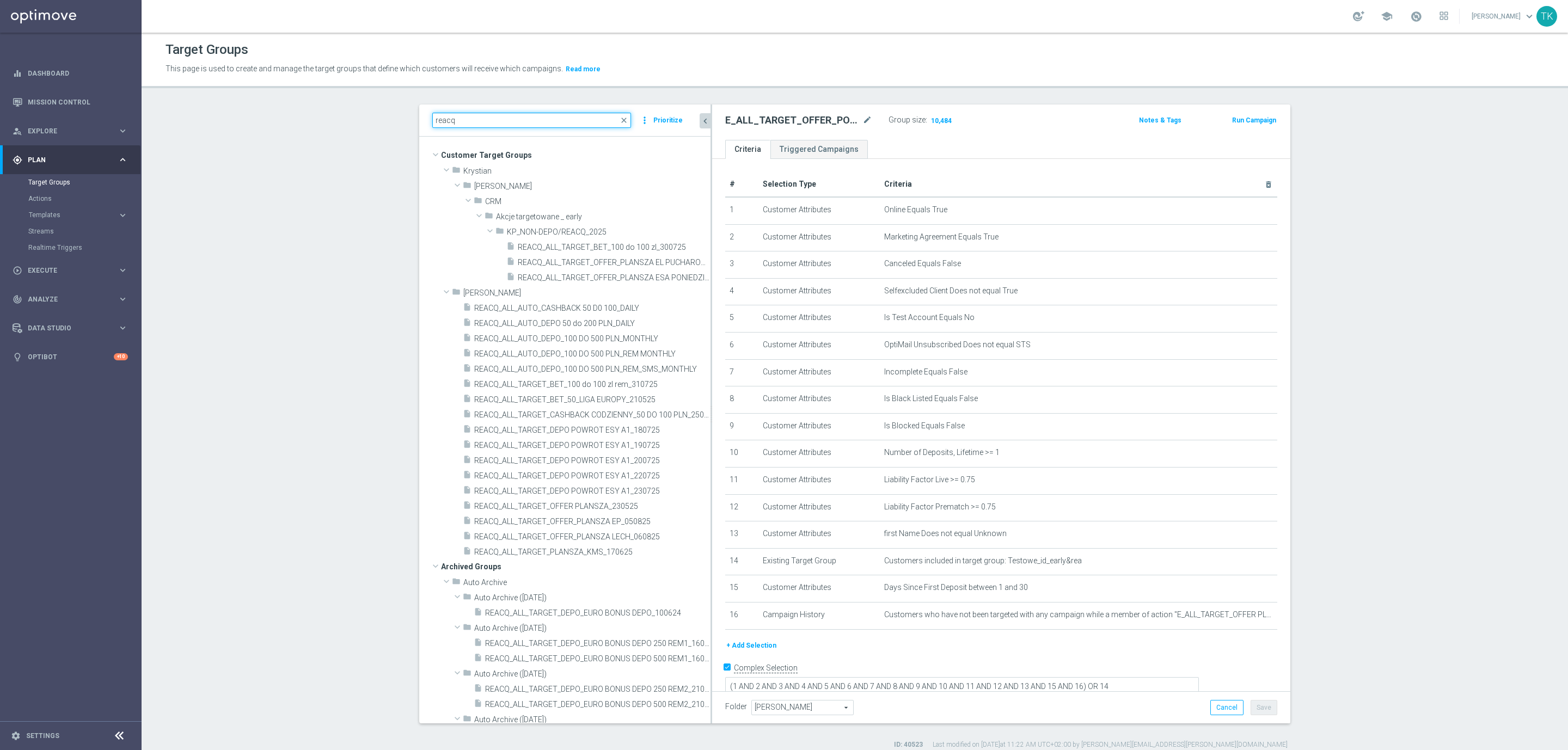
drag, startPoint x: 625, startPoint y: 369, endPoint x: 704, endPoint y: 367, distance: 79.0
click at [710, 367] on div at bounding box center [711, 413] width 2 height 618
type input "reacq"
click at [645, 524] on span "REACQ_ALL_TARGET_OFFER_PLANSZA EP_050825" at bounding box center [579, 521] width 210 height 9
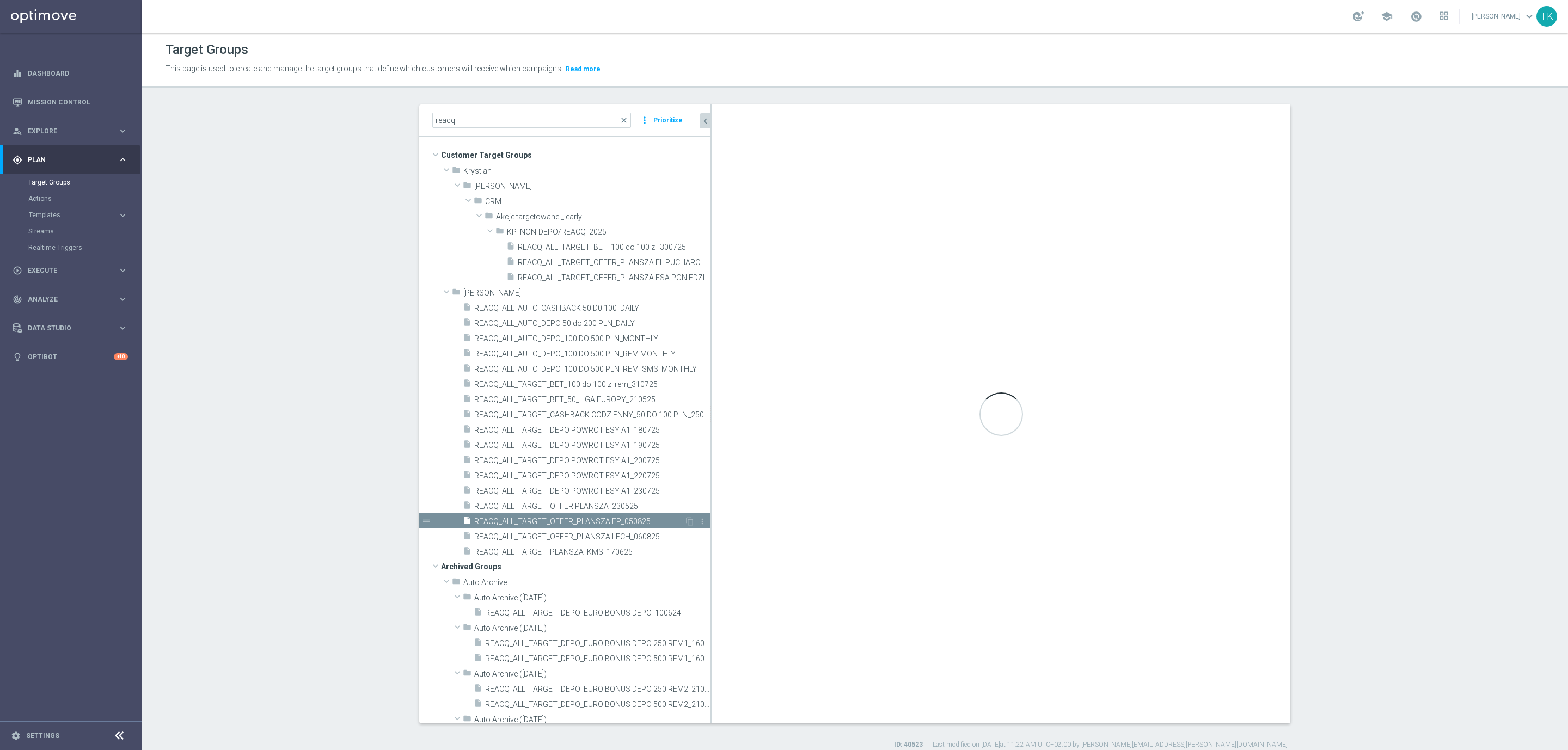
type textarea "(1 AND 2 AND 3 AND 4 AND 5 AND 6 AND 7 AND 8 AND 9 AND 10 AND 11 AND 12 AND 13 …"
type input "Tomasz K."
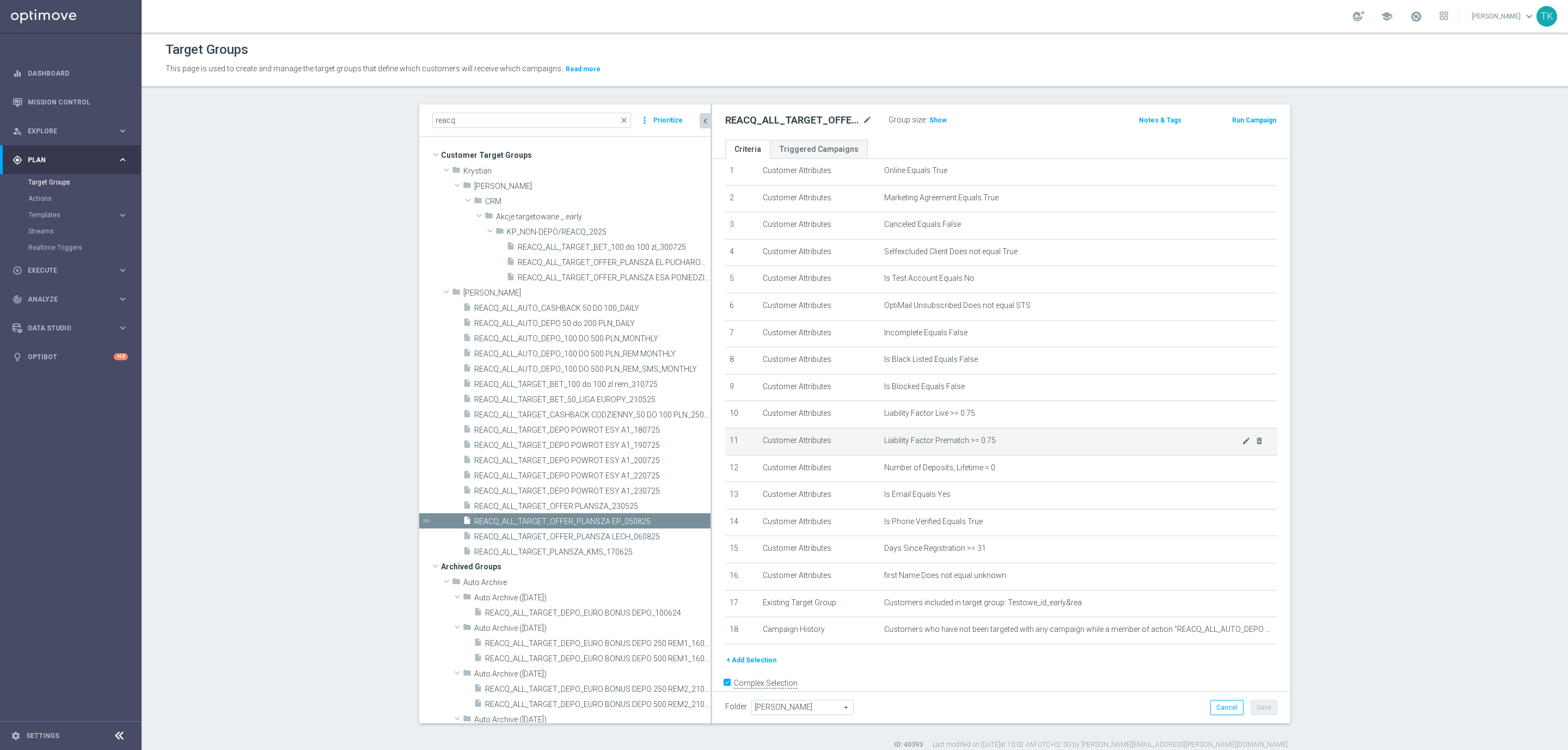
scroll to position [56, 0]
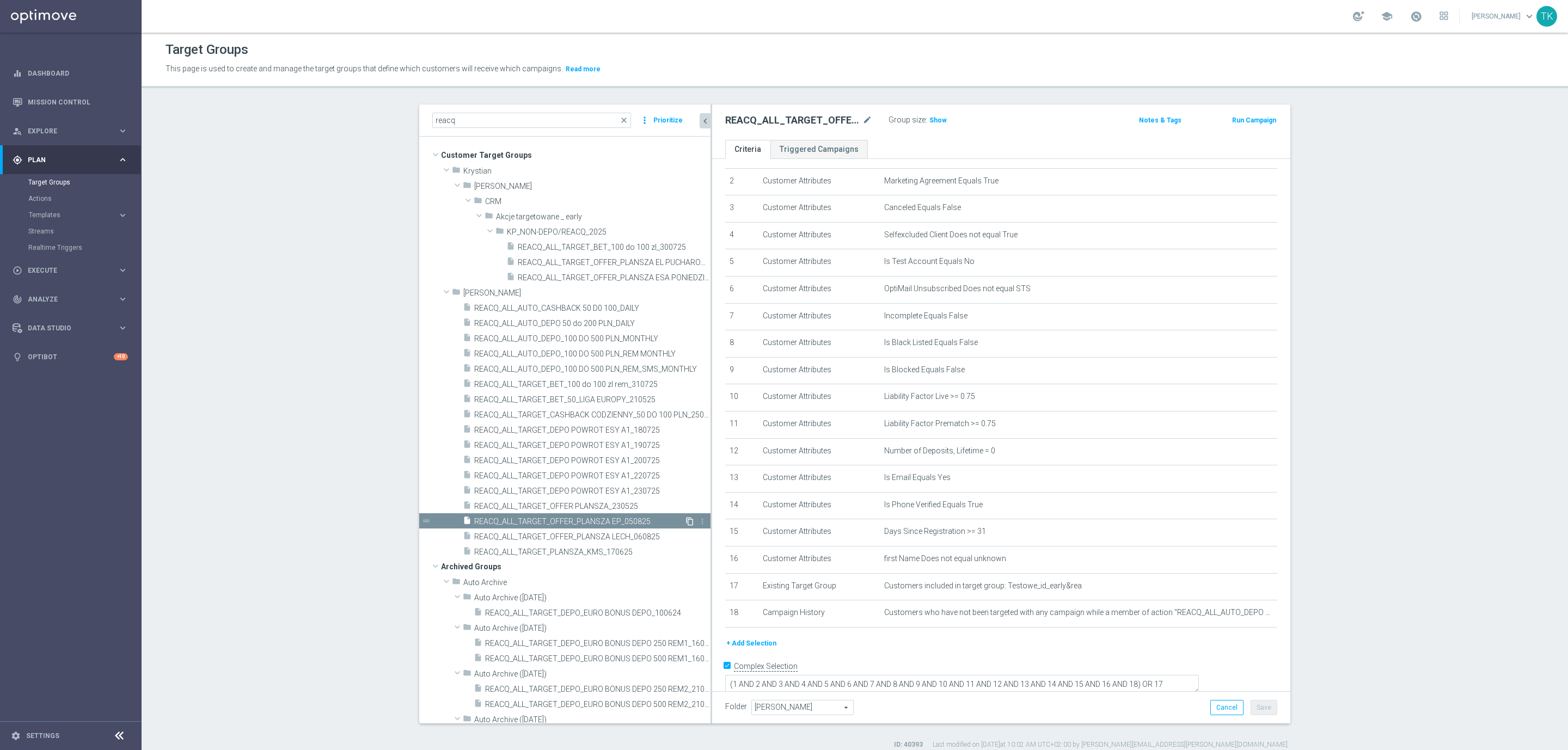
click at [685, 521] on icon "content_copy" at bounding box center [689, 521] width 9 height 9
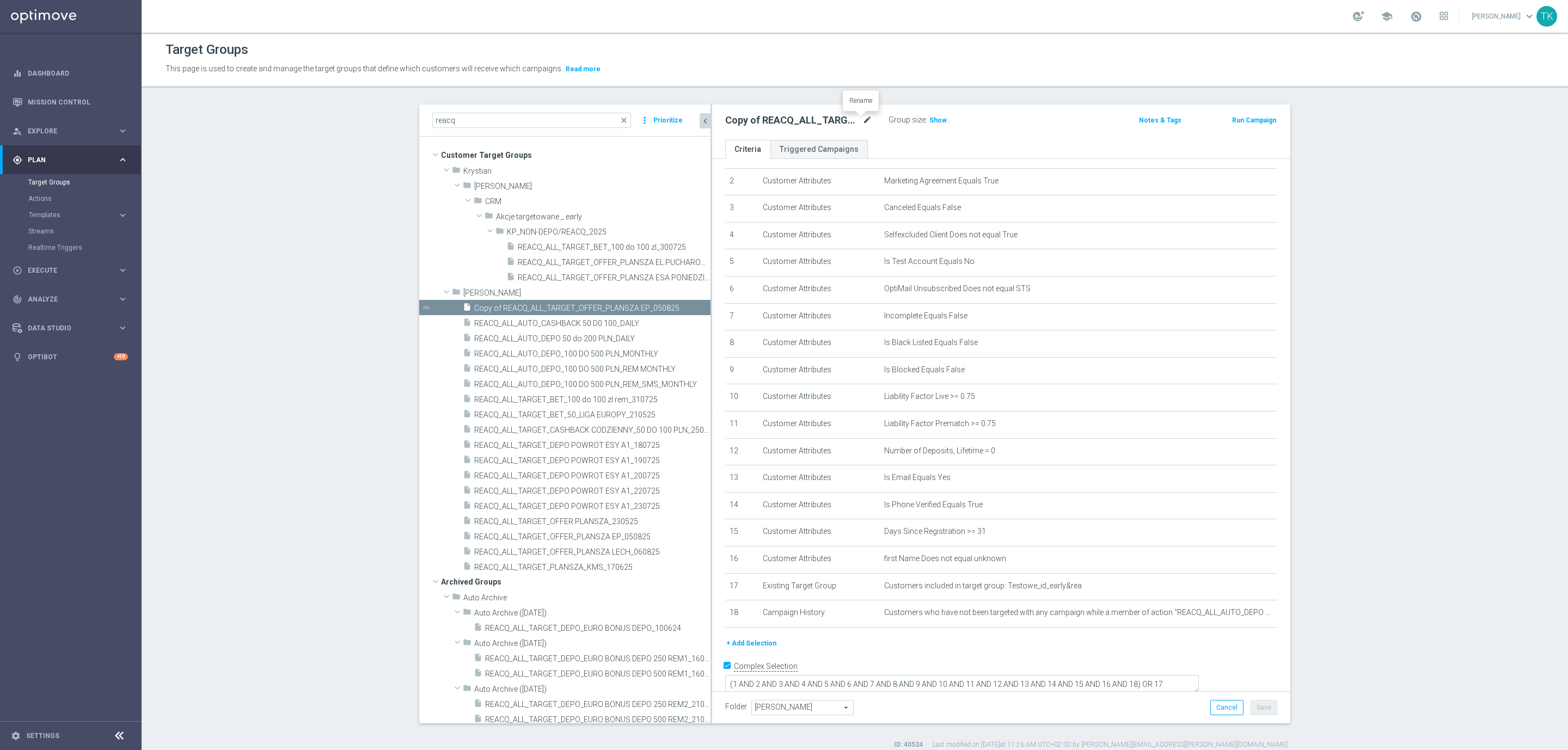
click at [862, 119] on icon "mode_edit" at bounding box center [867, 120] width 10 height 13
type input "REACQ_ALL_TARGET_OFFER_POWROT LIG_150825"
click at [1001, 137] on div "REACQ_ALL_TARGET_OFFER_POWROT LIG_150825 Group size : Show Notes & Tags Run Cam…" at bounding box center [1001, 122] width 578 height 36
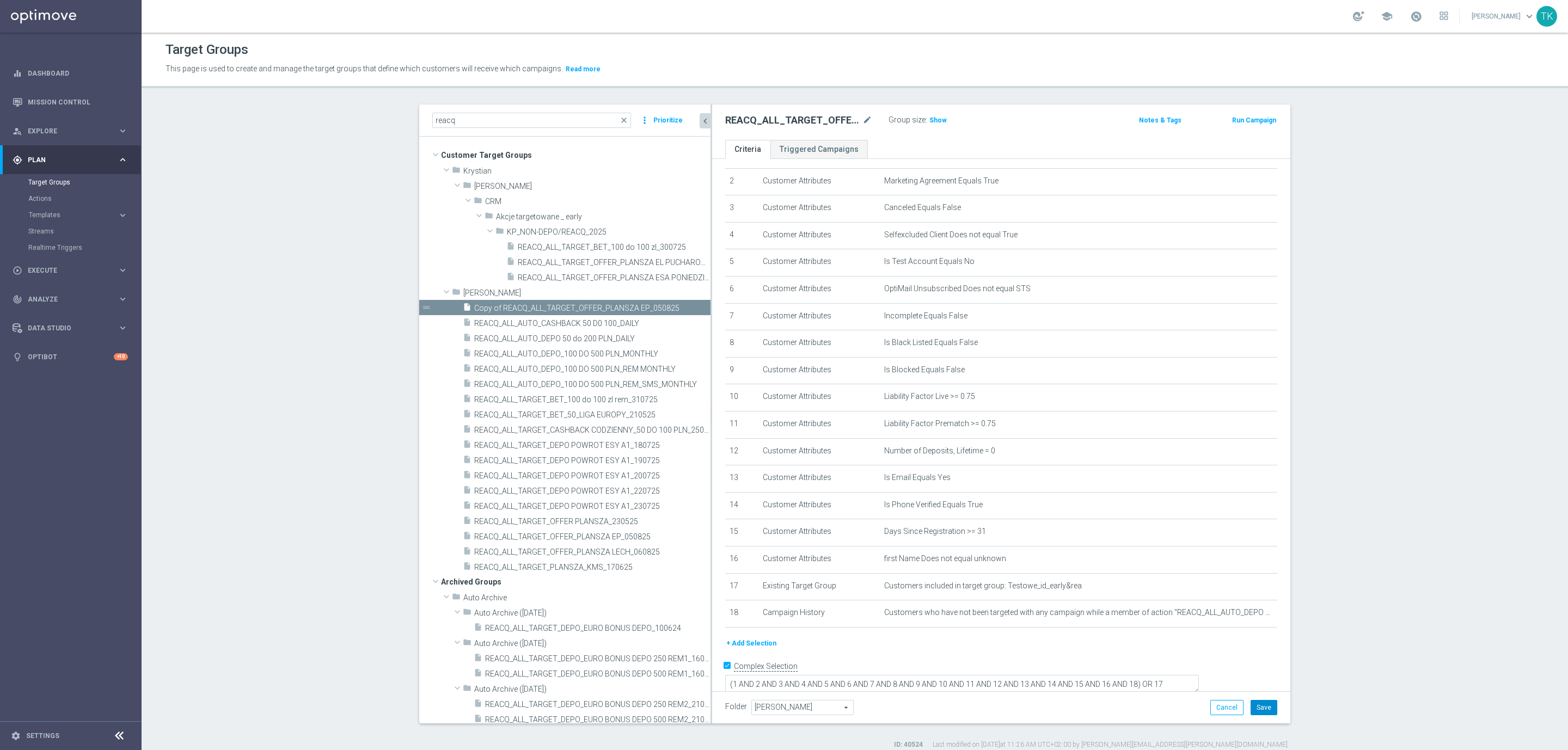
click at [1258, 700] on button "Save" at bounding box center [1263, 707] width 27 height 15
click at [452, 126] on input "reacq" at bounding box center [532, 119] width 199 height 15
paste input "E_ALL_TARGET_OFFER_POWROT LIG_150825"
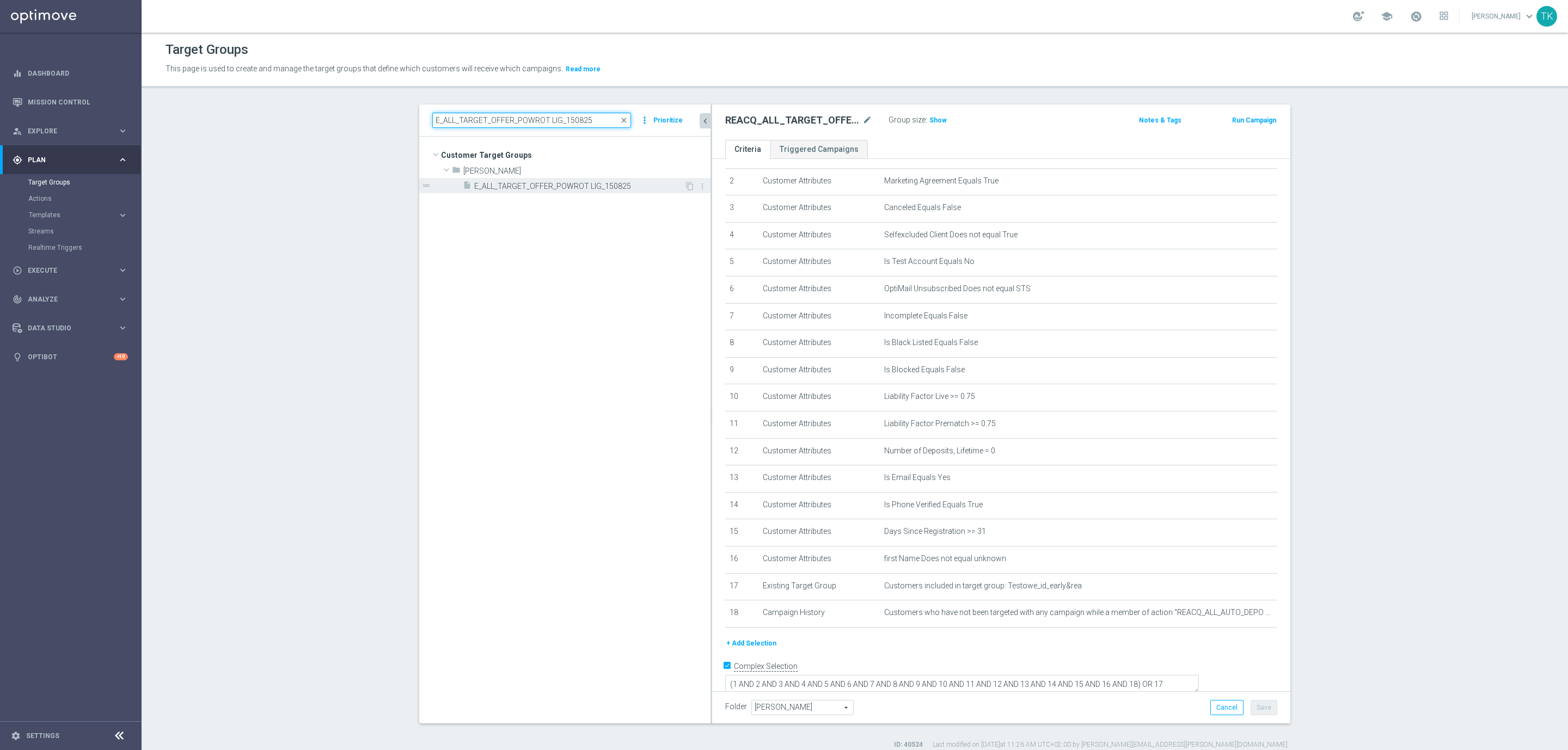
type input "E_ALL_TARGET_OFFER_POWROT LIG_150825"
click at [564, 179] on div "insert_drive_file E_ALL_TARGET_OFFER_POWROT LIG_150825" at bounding box center [574, 185] width 221 height 15
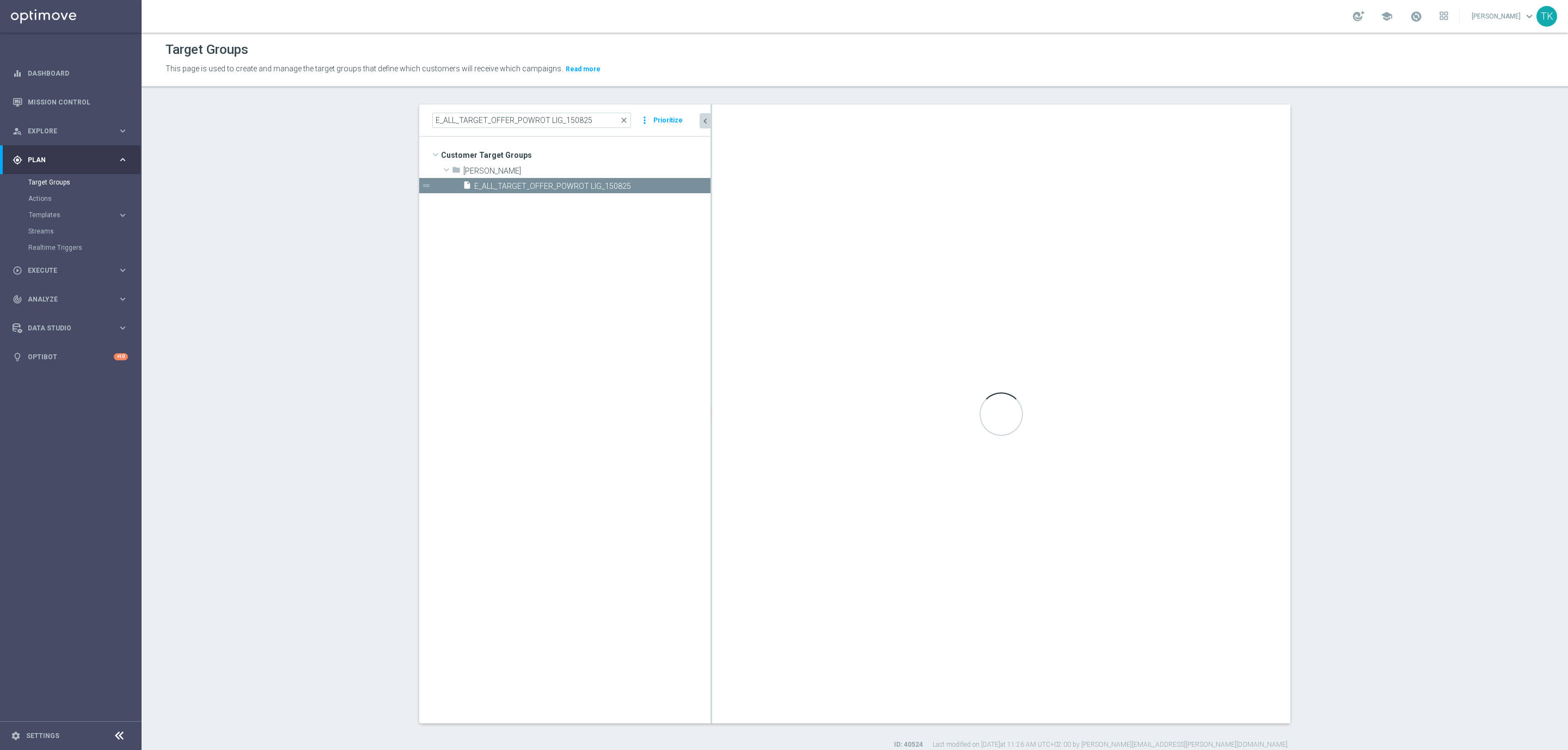
type textarea "(1 AND 2 AND 3 AND 4 AND 5 AND 6 AND 7 AND 8 AND 9 AND 10 AND 11 AND 12 AND 13 …"
type input "Andżelika B."
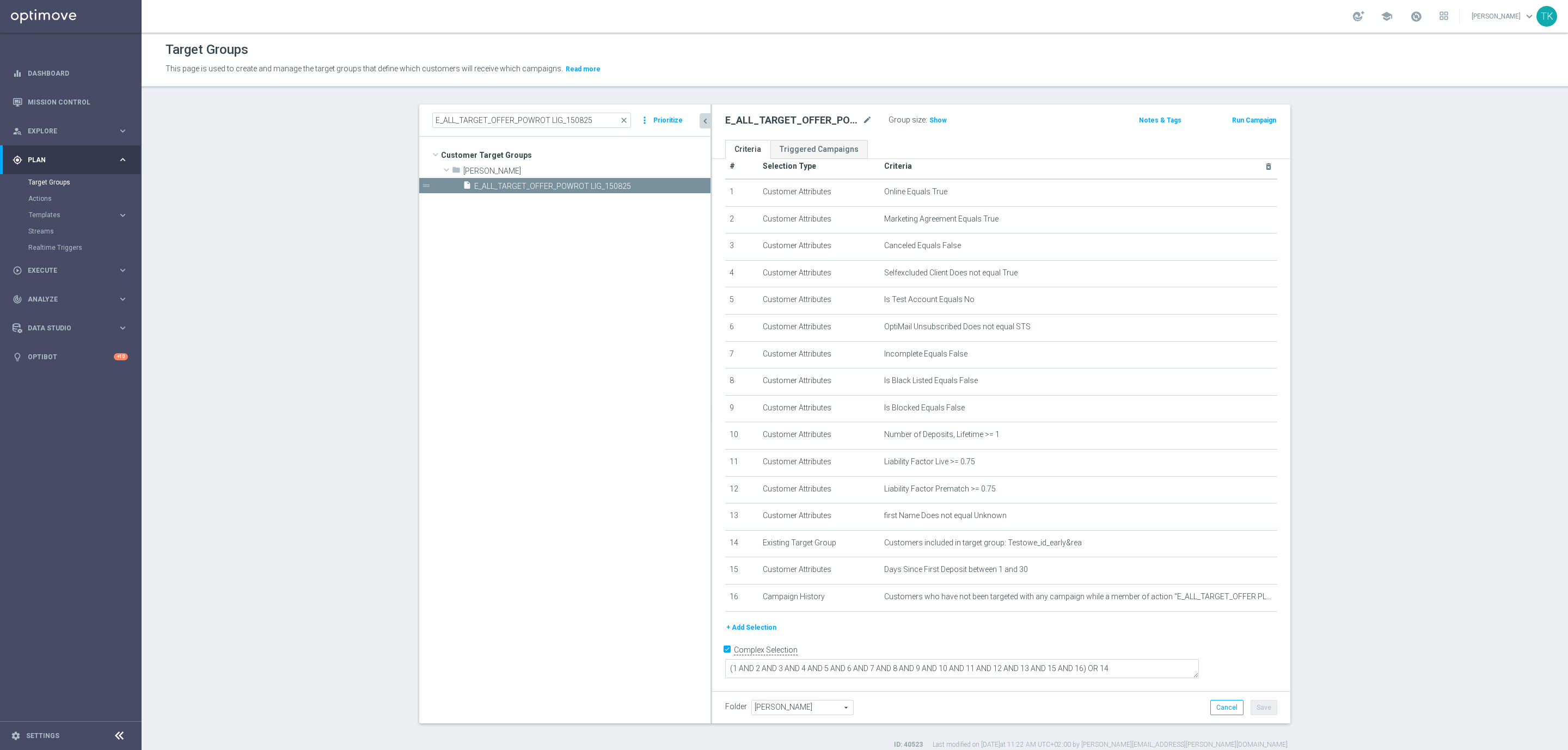
scroll to position [2, 0]
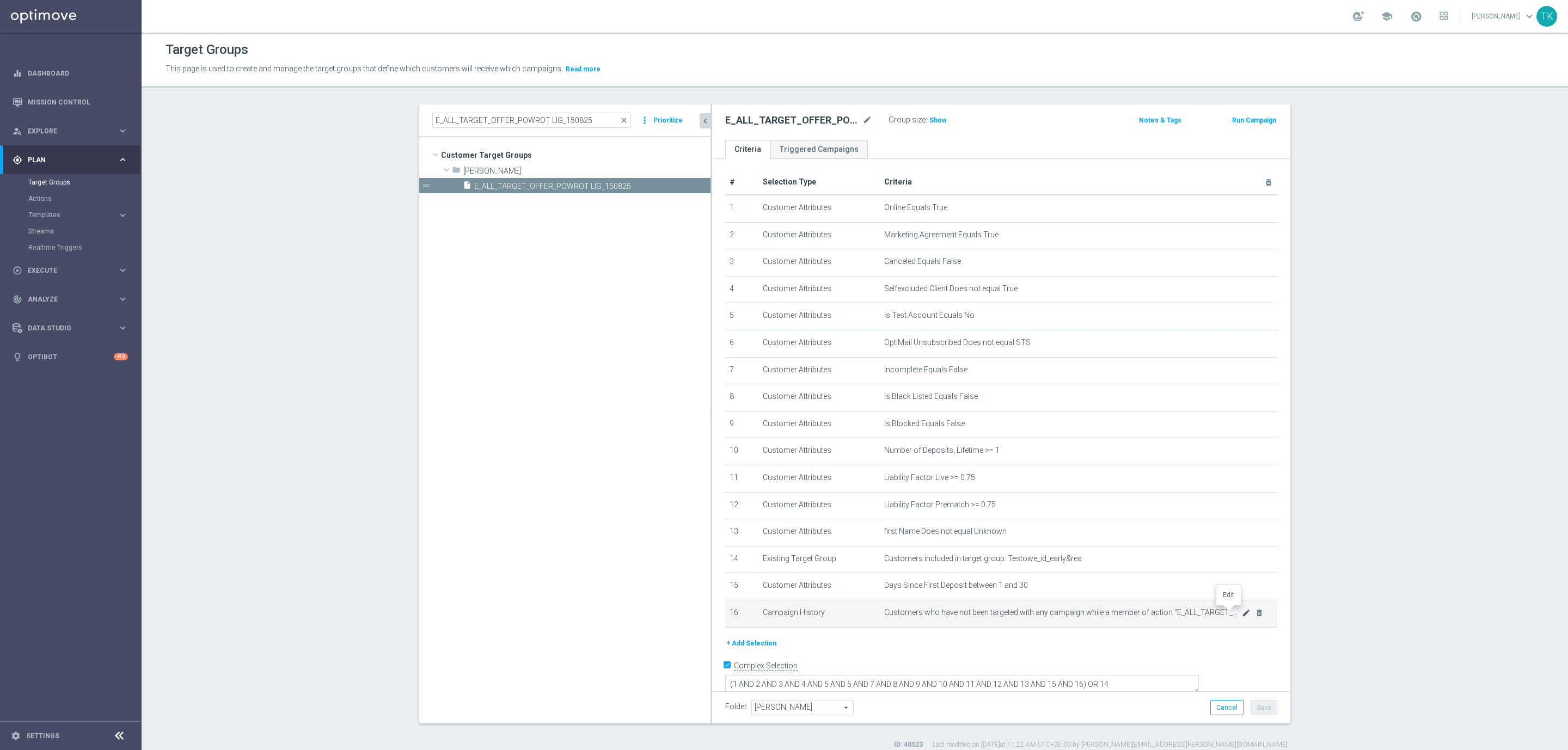
click at [1242, 613] on icon "mode_edit" at bounding box center [1246, 612] width 9 height 9
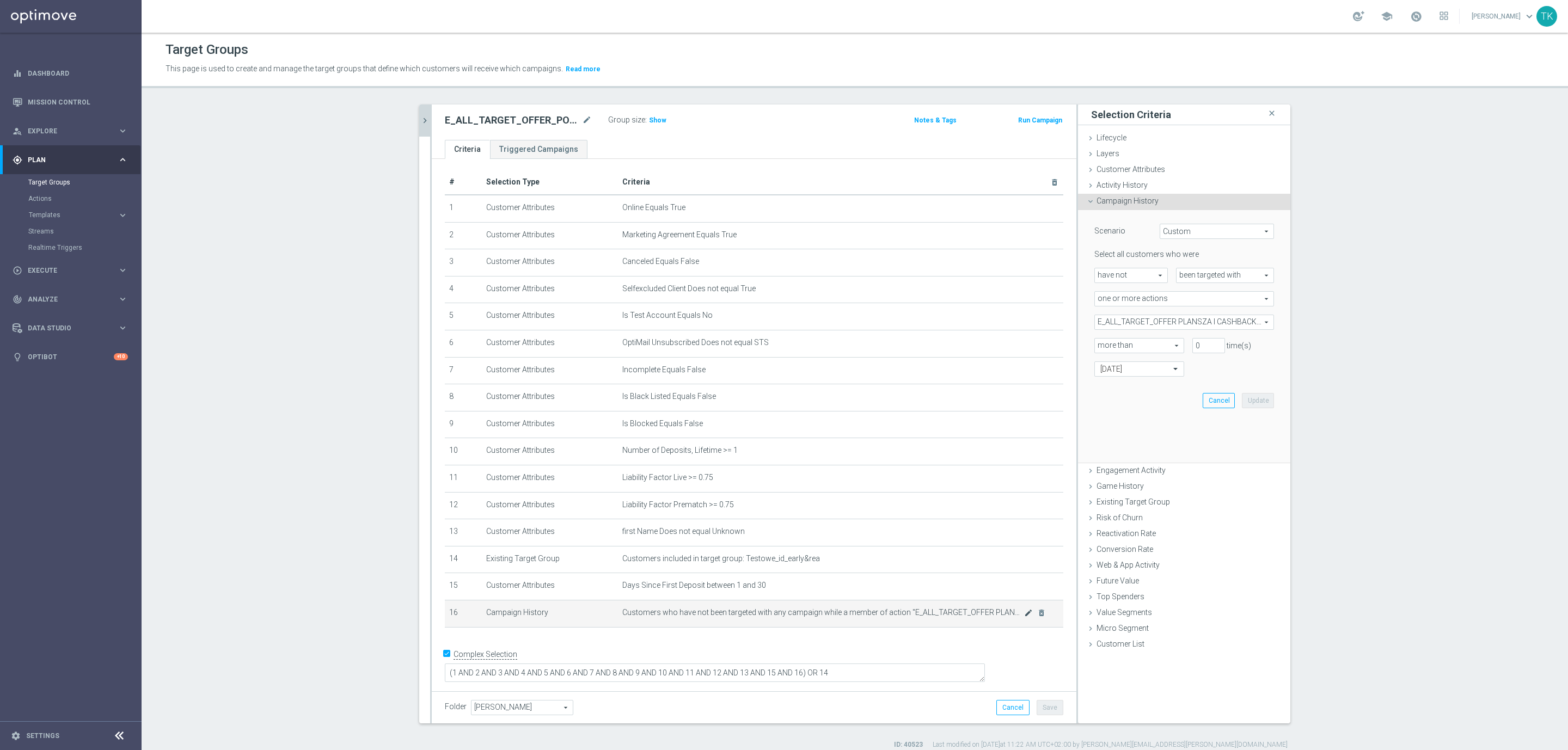
scroll to position [0, 0]
click at [1207, 400] on button "Cancel" at bounding box center [1219, 400] width 32 height 15
click at [1207, 400] on ul "Lifecycle done Cancel Update Layers done Cancel Update Customer Attributes" at bounding box center [1183, 369] width 212 height 476
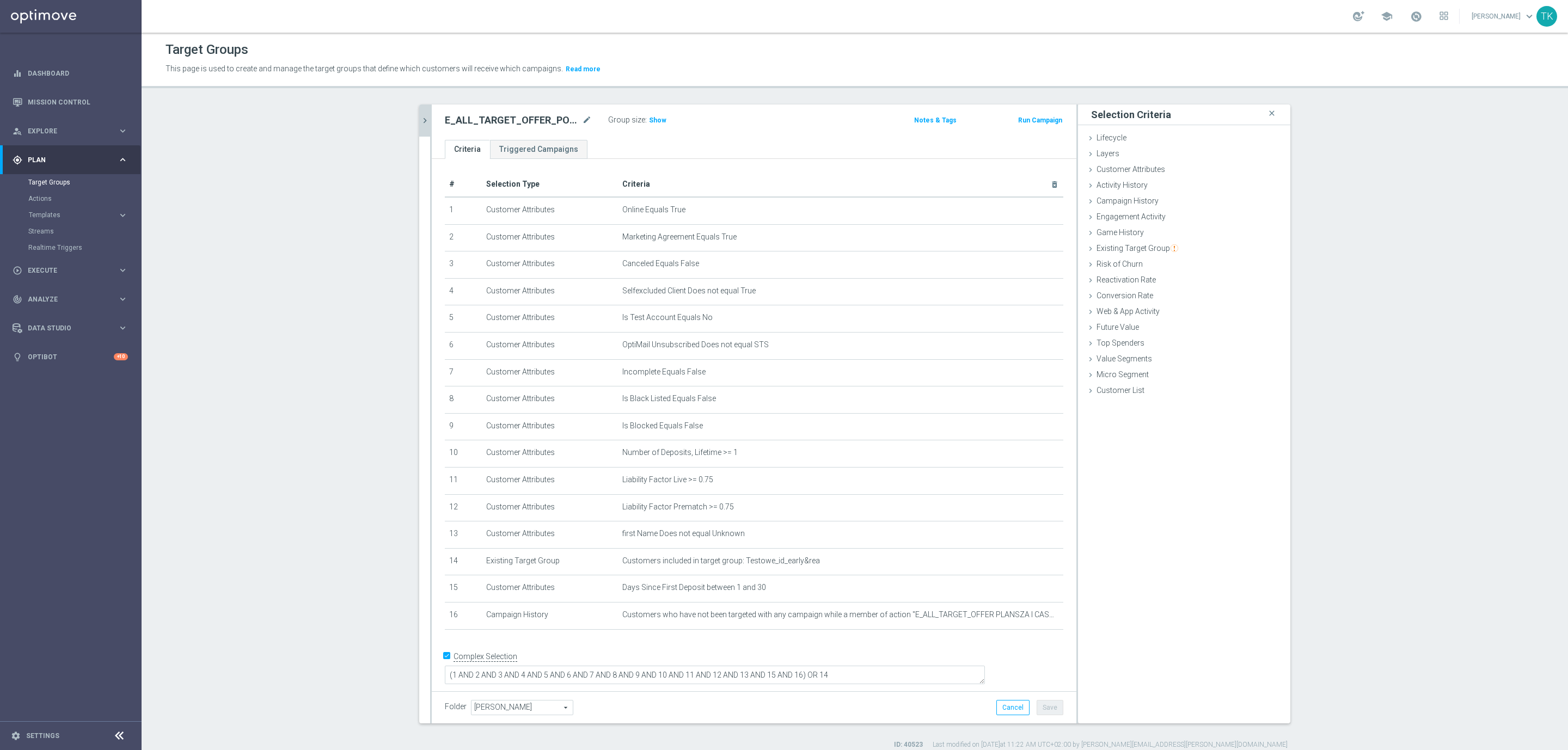
click at [419, 109] on button "chevron_right" at bounding box center [424, 120] width 11 height 32
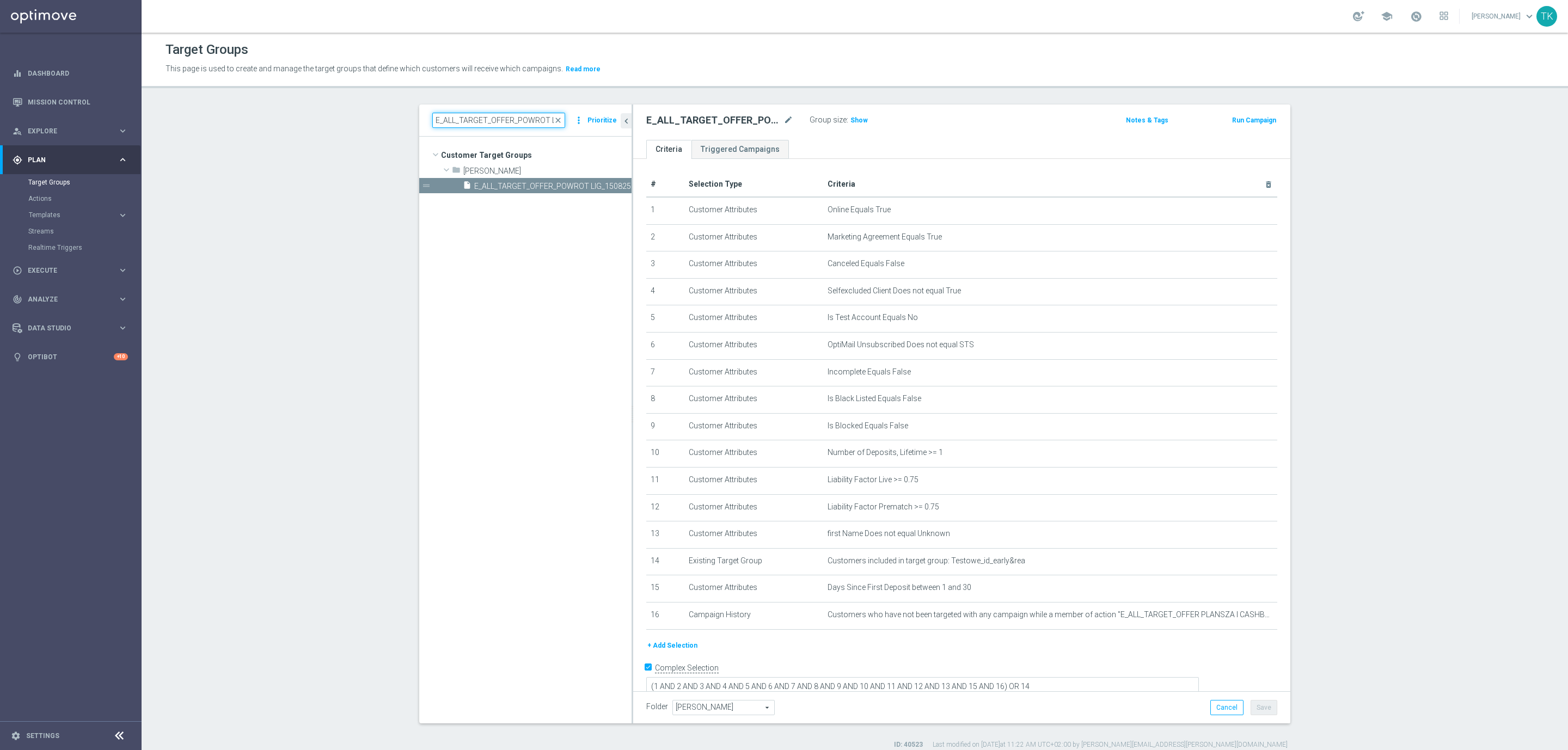
click at [465, 113] on input "E_ALL_TARGET_OFFER_POWROT LIG_150825" at bounding box center [498, 119] width 132 height 15
paste input "PLANSZA I CASHBACK REM"
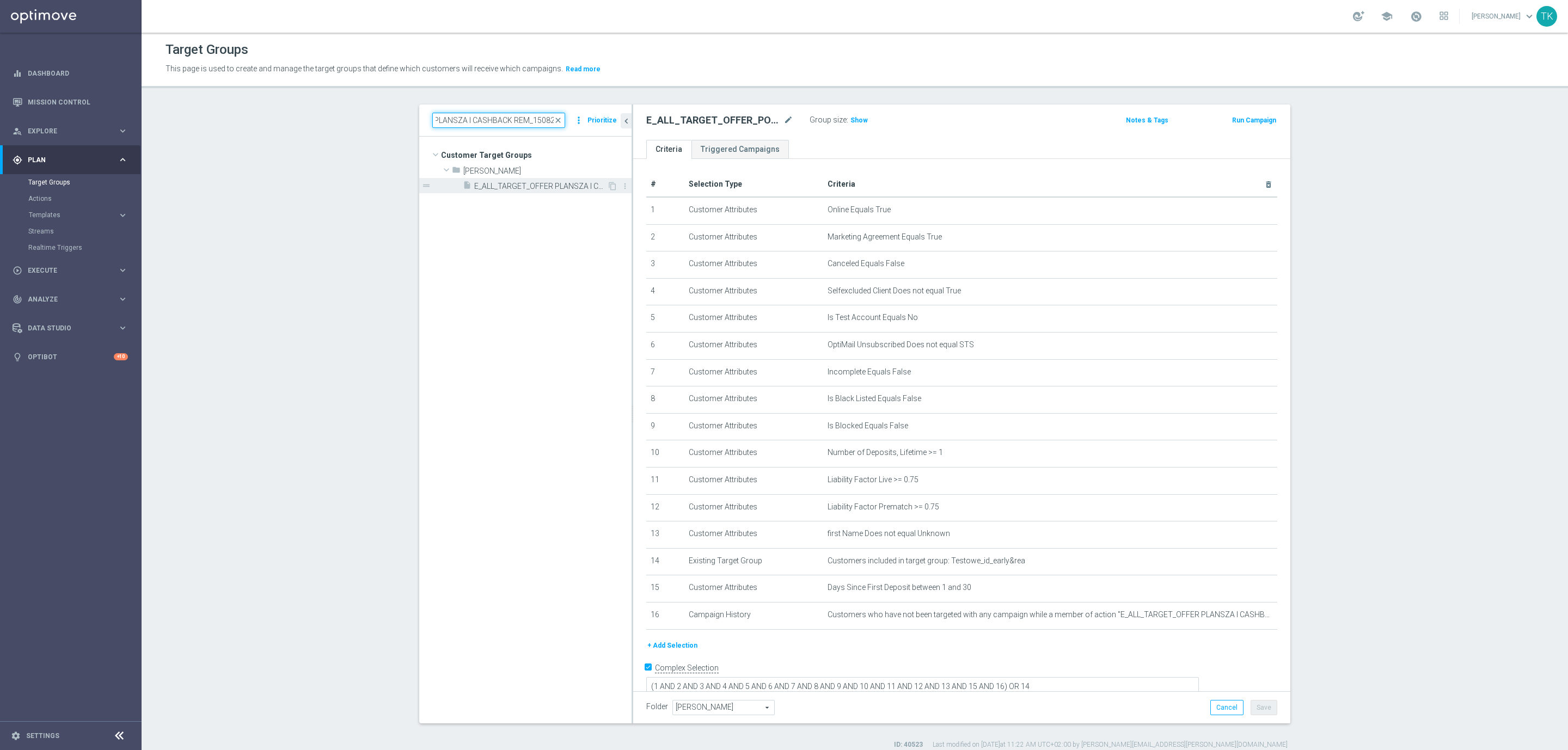
type input "E_ALL_TARGET_OFFER PLANSZA I CASHBACK REM_150825"
click at [540, 190] on span "E_ALL_TARGET_OFFER PLANSZA I CASHBACK REM_150825" at bounding box center [540, 186] width 132 height 9
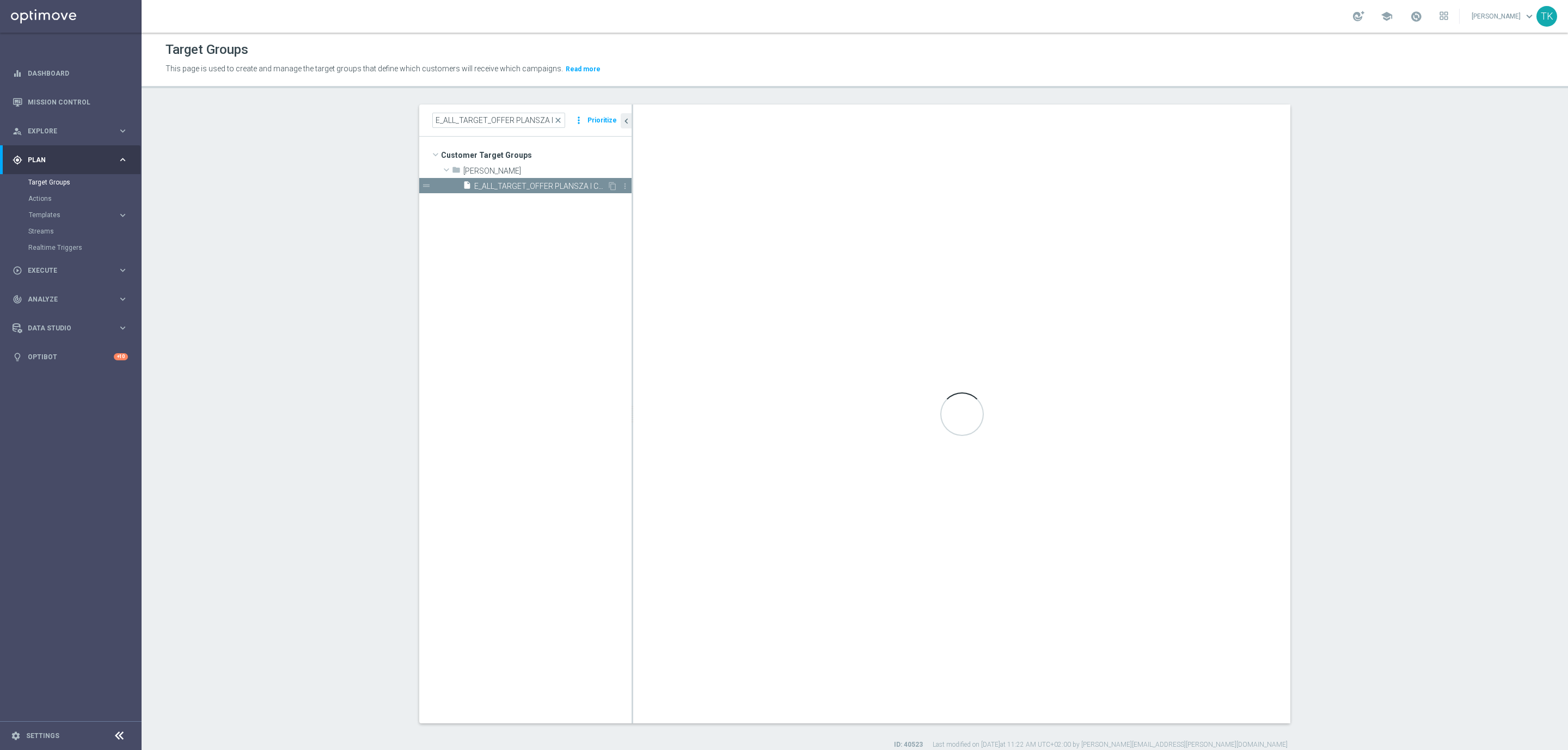
checkbox input "false"
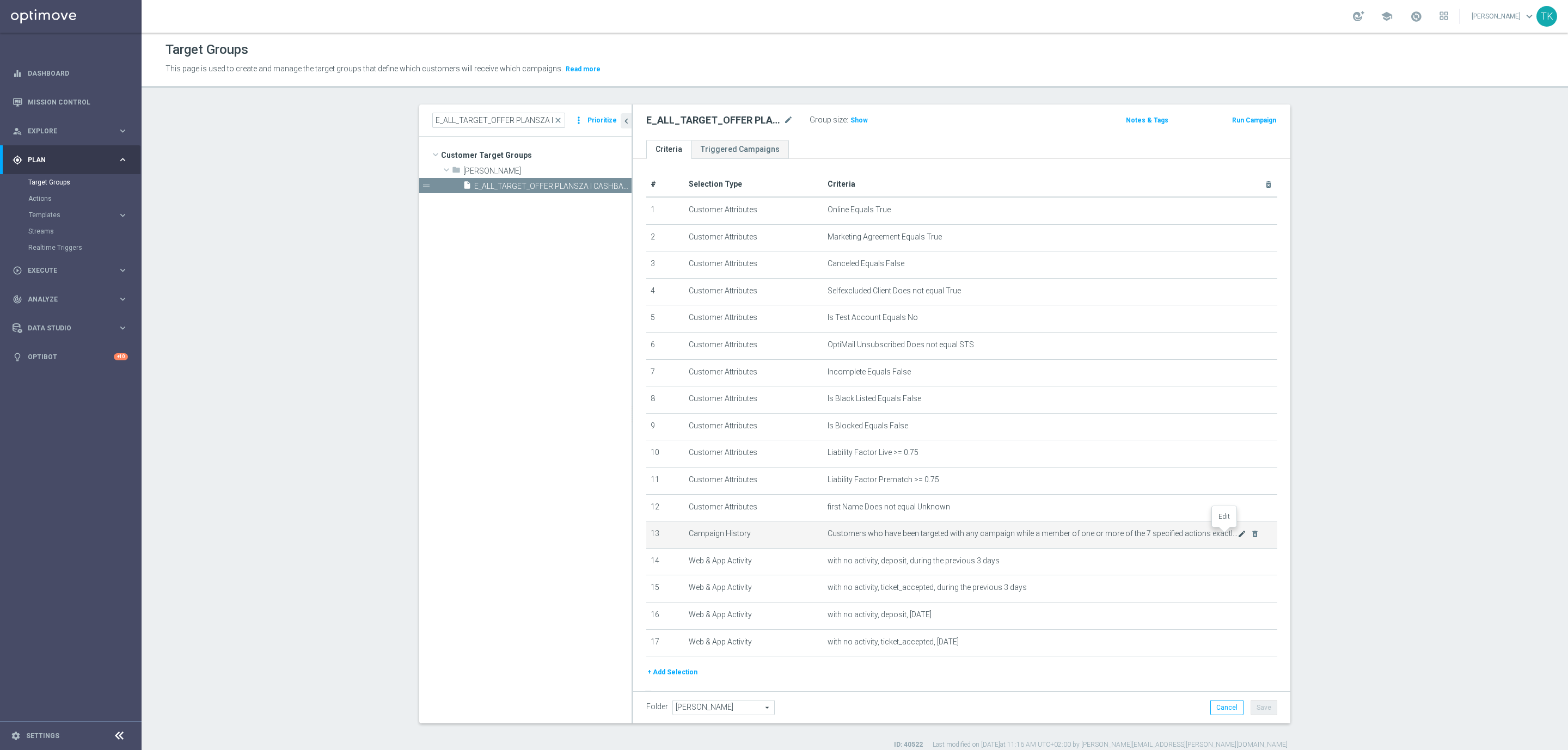
click at [1238, 534] on icon "mode_edit" at bounding box center [1242, 534] width 9 height 9
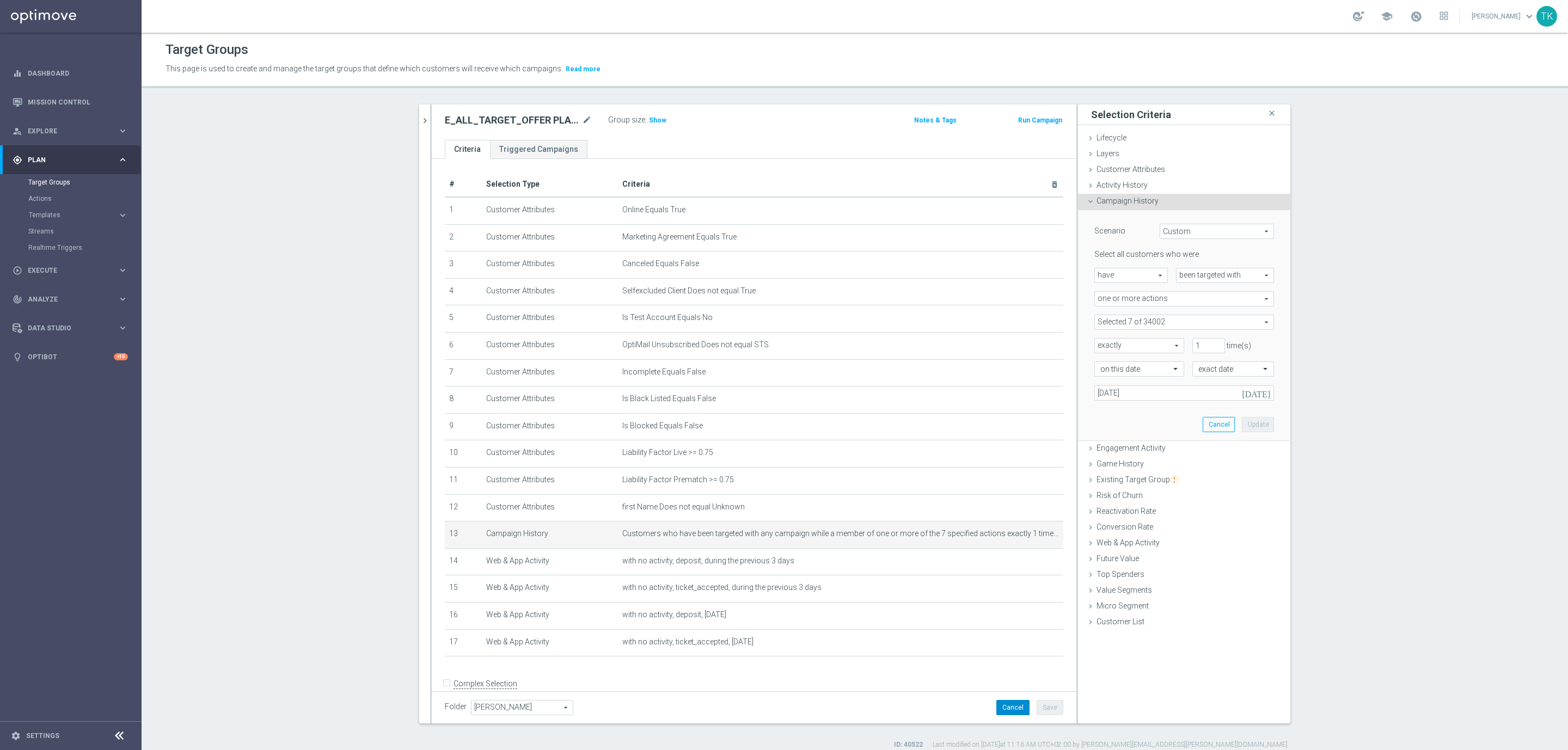
click at [1003, 710] on button "Cancel" at bounding box center [1012, 707] width 33 height 15
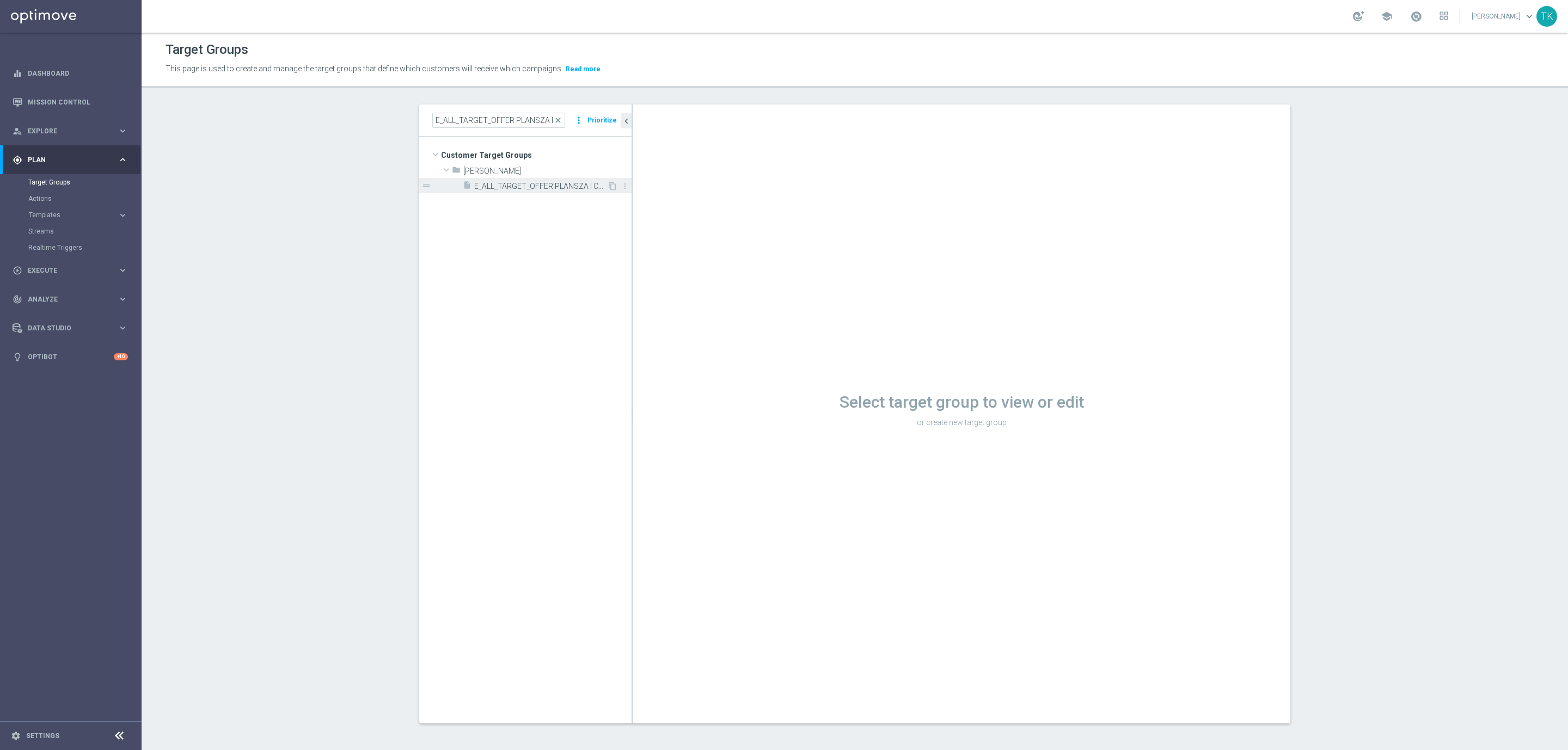
click at [559, 184] on span "E_ALL_TARGET_OFFER PLANSZA I CASHBACK REM_150825" at bounding box center [540, 186] width 132 height 9
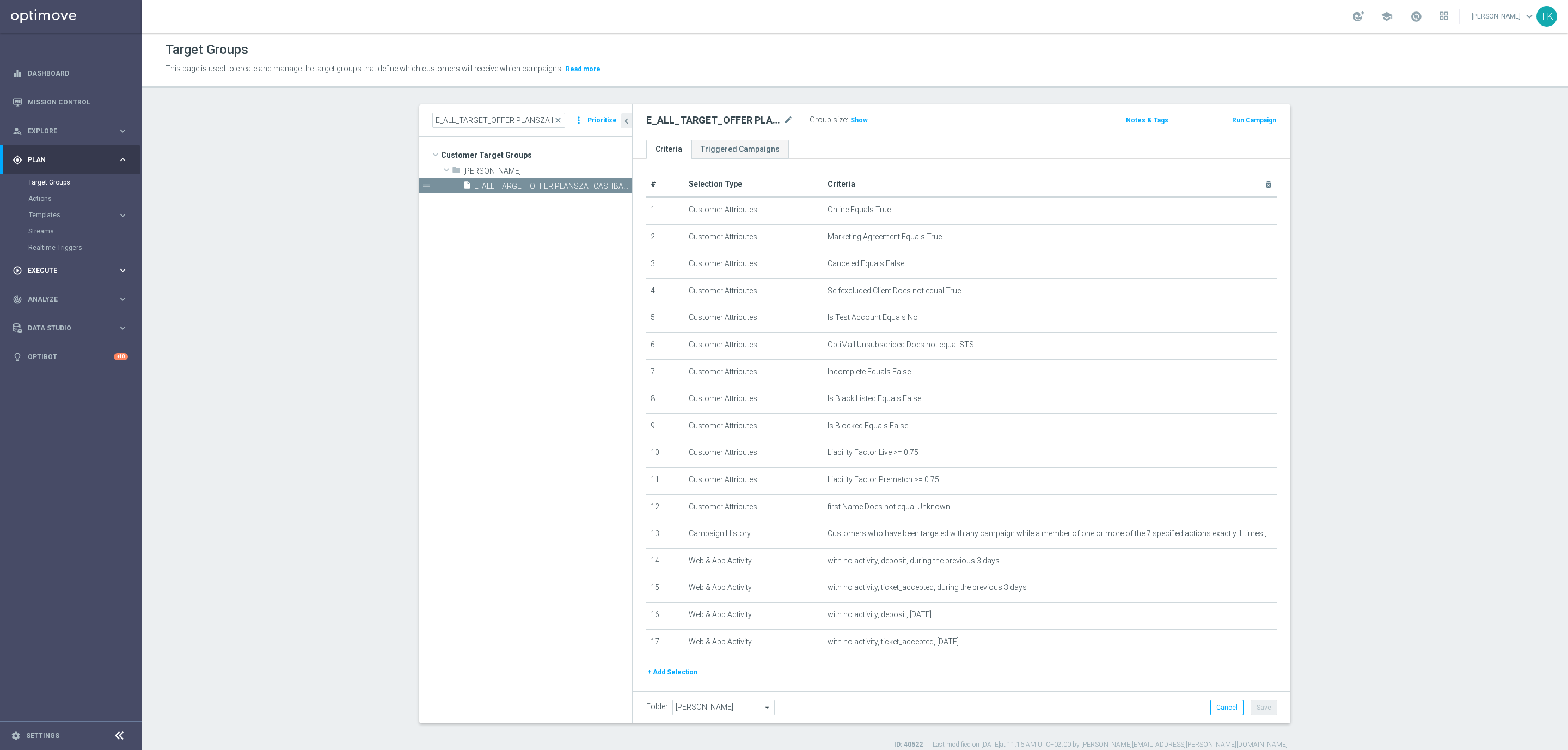
click at [44, 266] on div "play_circle_outline Execute" at bounding box center [65, 270] width 105 height 10
click at [53, 206] on div "Campaign Builder" at bounding box center [84, 211] width 112 height 16
click at [51, 207] on link "Campaign Builder" at bounding box center [70, 211] width 85 height 9
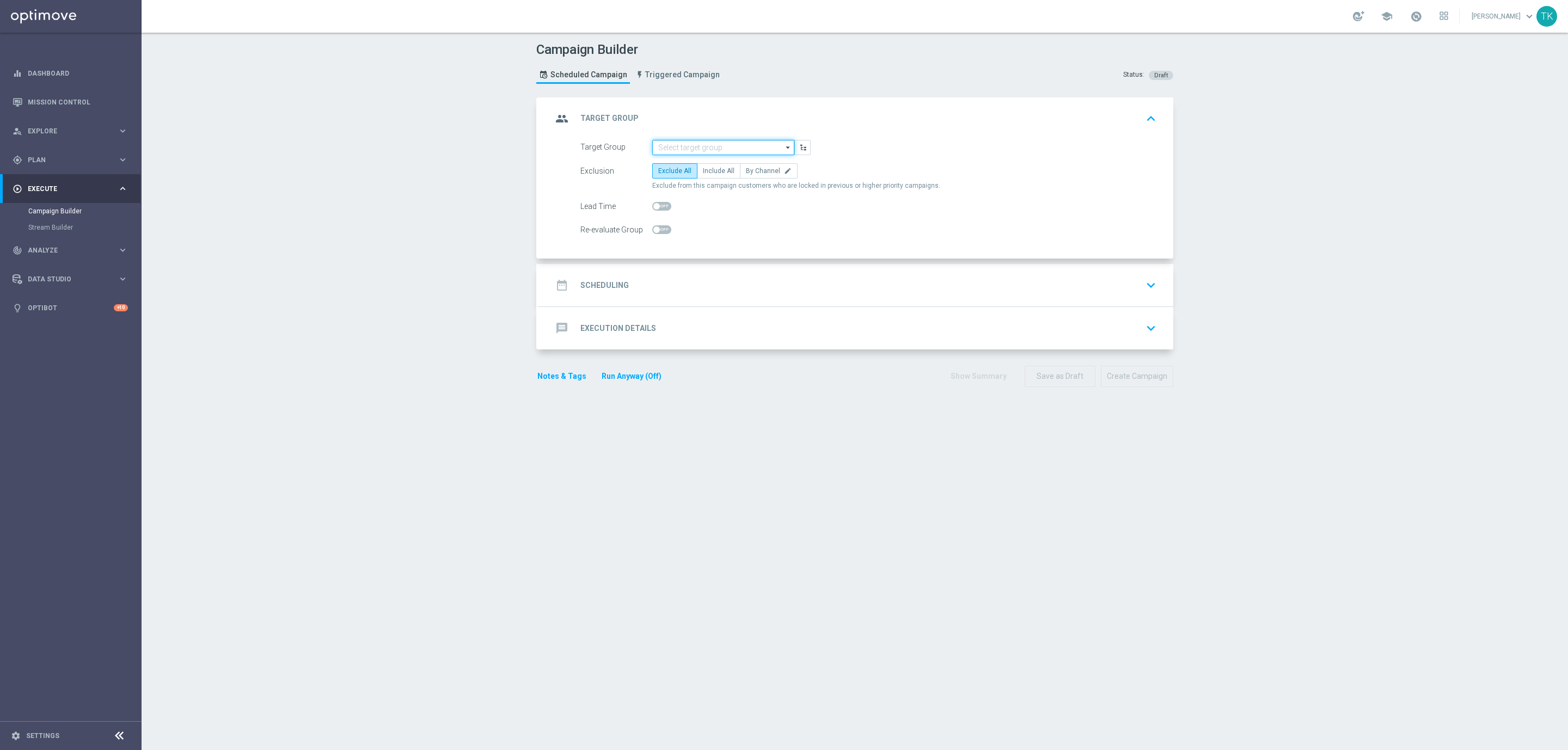
click at [668, 149] on input at bounding box center [723, 147] width 142 height 15
paste input "E_ALL_TARGET_OFFER_PSG TOTTENHAM_130825"
type input "E_ALL_TARGET_OFFER_PSG TOTTENHAM_130825"
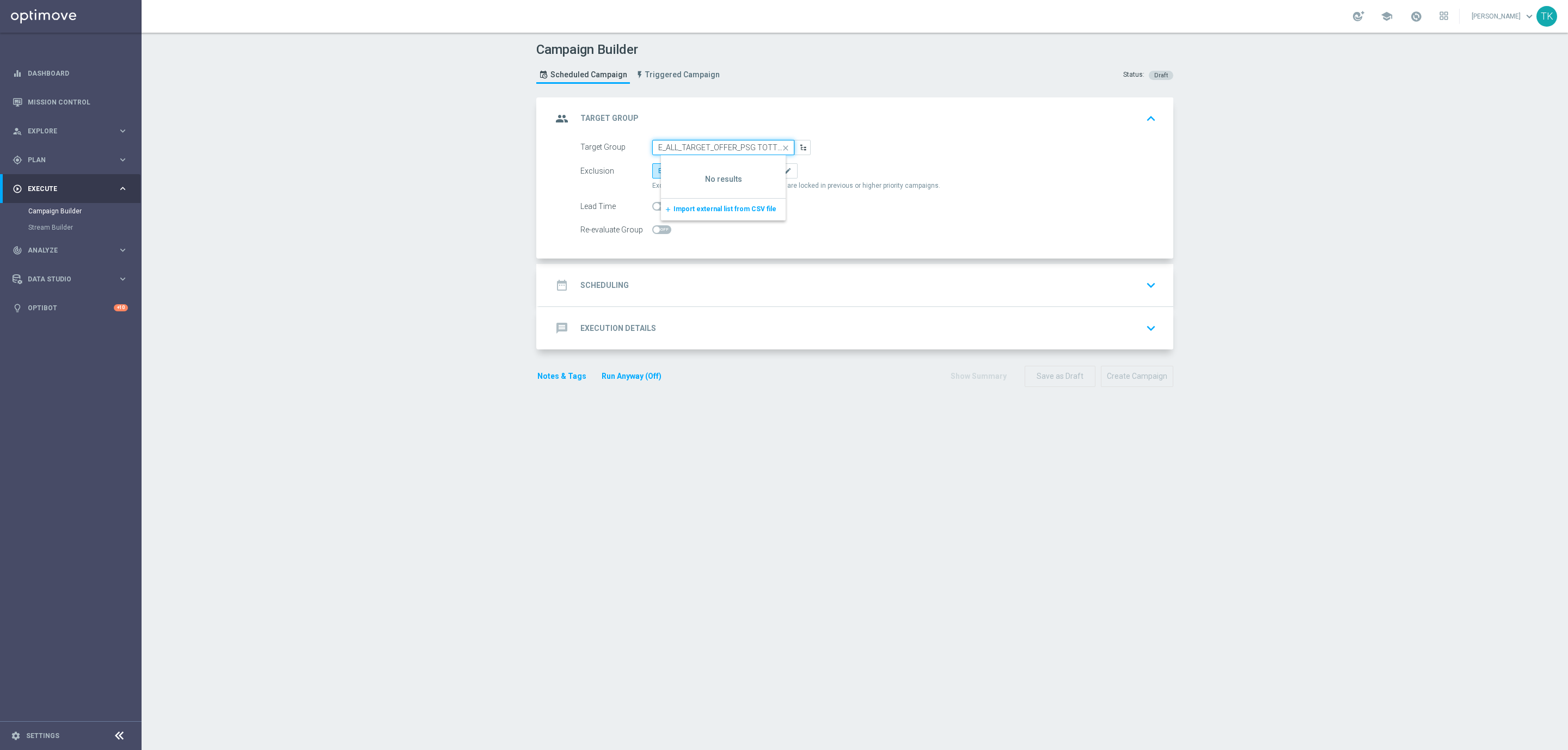
click at [738, 146] on input "E_ALL_TARGET_OFFER_PSG TOTTENHAM_130825" at bounding box center [723, 147] width 142 height 15
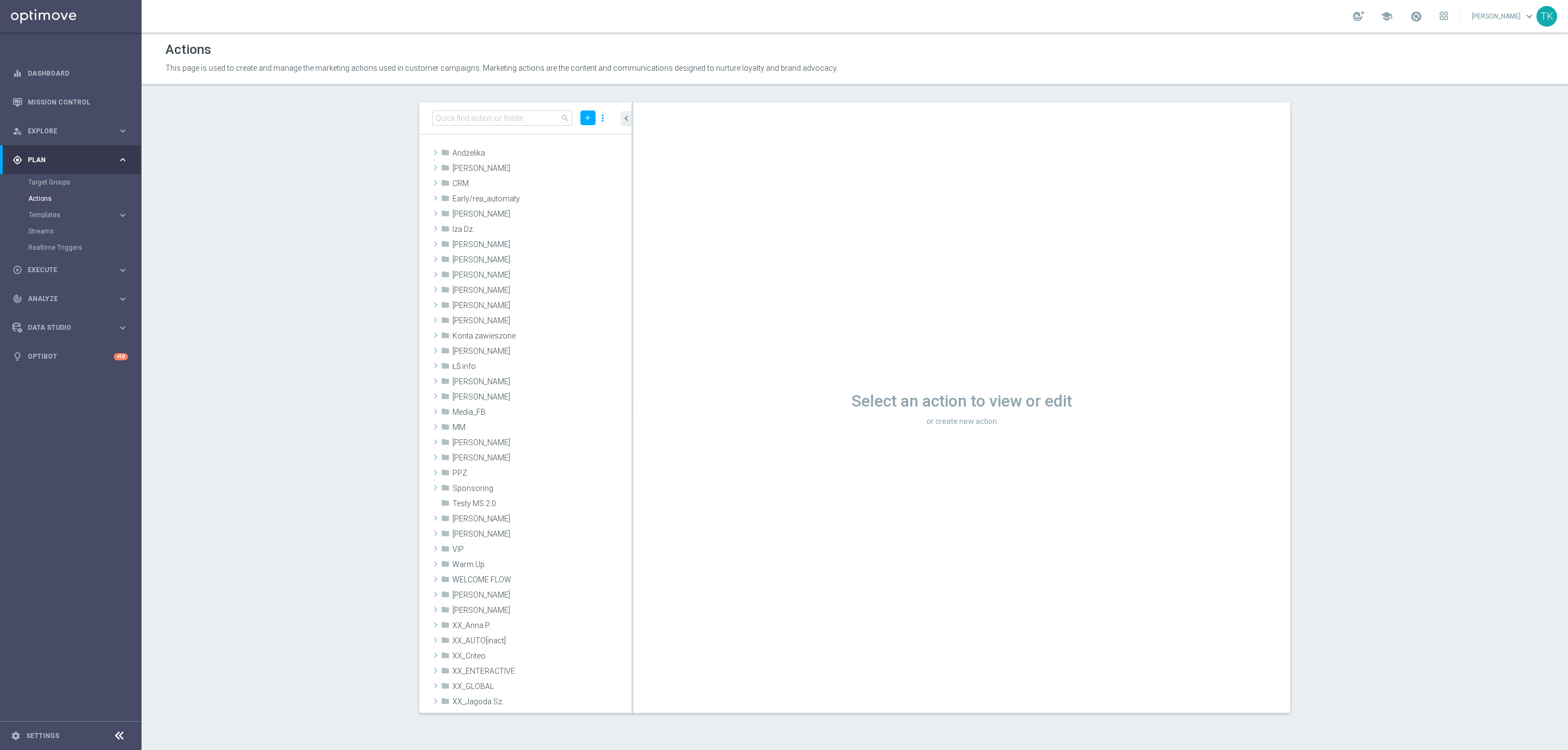
click at [43, 211] on button "Templates keyboard_arrow_right" at bounding box center [78, 215] width 100 height 9
click at [46, 183] on link "Target Groups" at bounding box center [70, 182] width 85 height 9
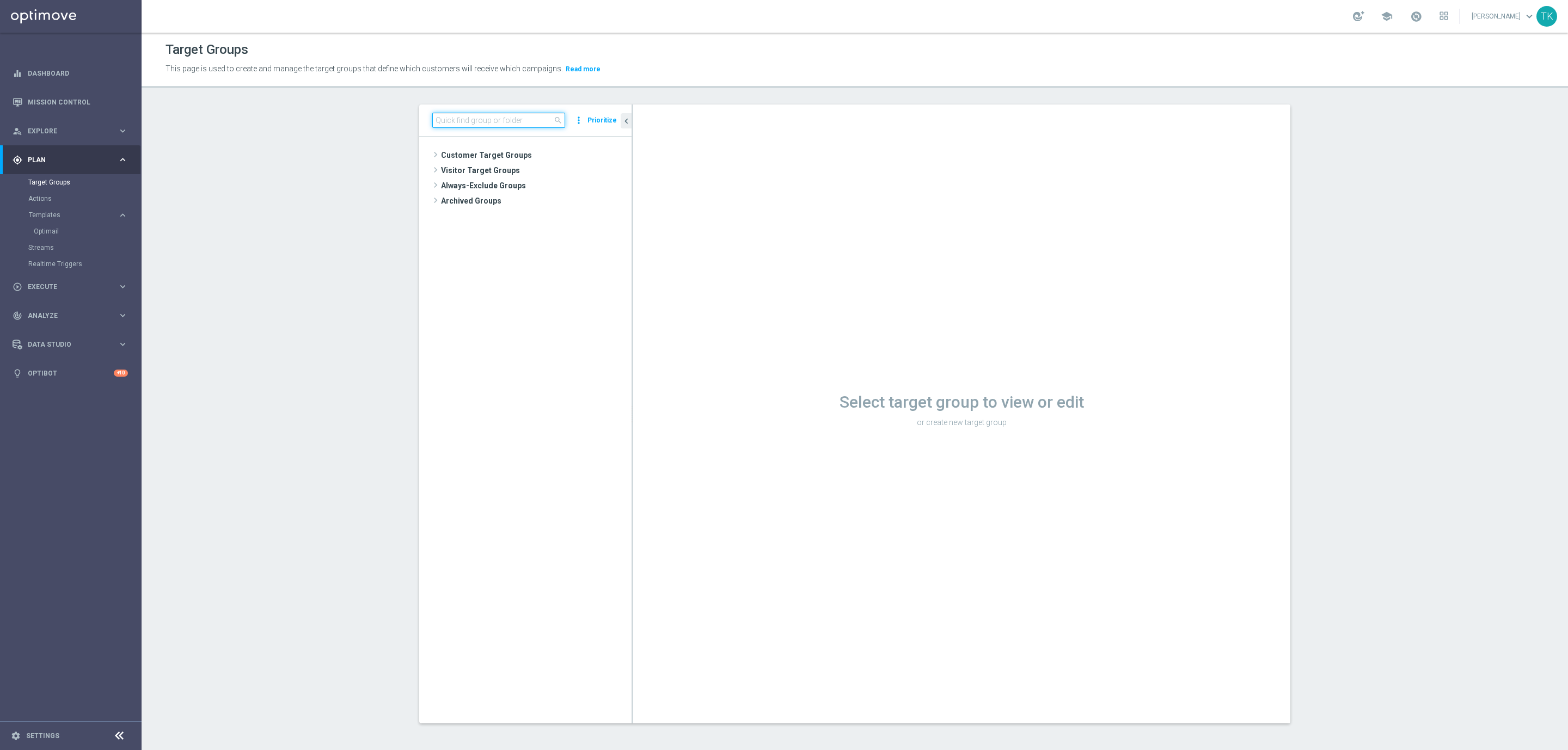
click at [445, 123] on input at bounding box center [498, 119] width 132 height 15
paste input "E_ALL_TARGET_OFFER_PSG TOTTENHAM_130825"
click at [517, 123] on input "E_ALL_TARGET_OFFER_PSG TOTTENHAM_130825" at bounding box center [498, 119] width 132 height 15
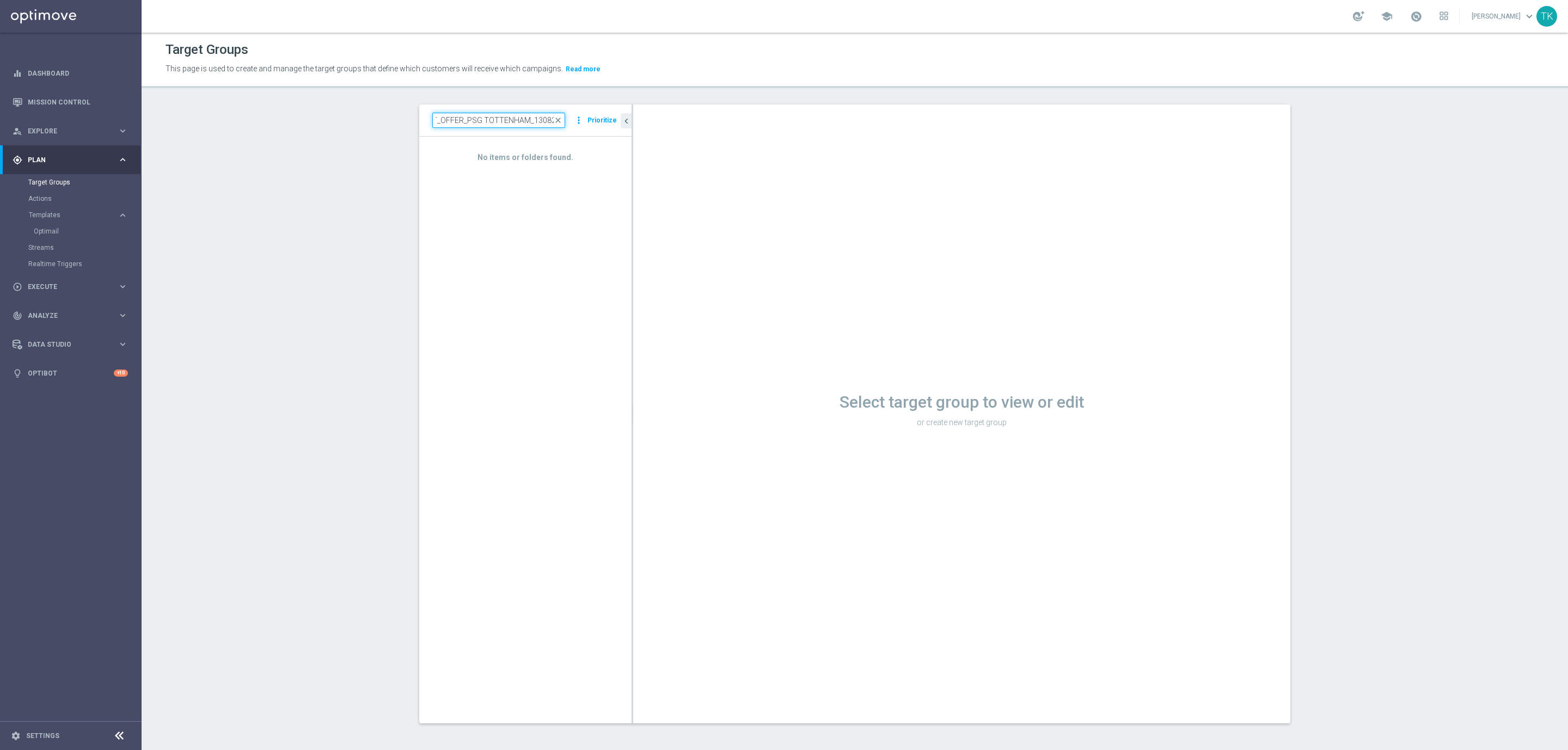
click at [516, 123] on input "E_ALL_TARGET_OFFER_PSG TOTTENHAM_130825" at bounding box center [498, 119] width 132 height 15
click at [471, 115] on input "E_ALL_TARGET_OFFER_PSG TOTTENHAM_130825" at bounding box center [498, 119] width 132 height 15
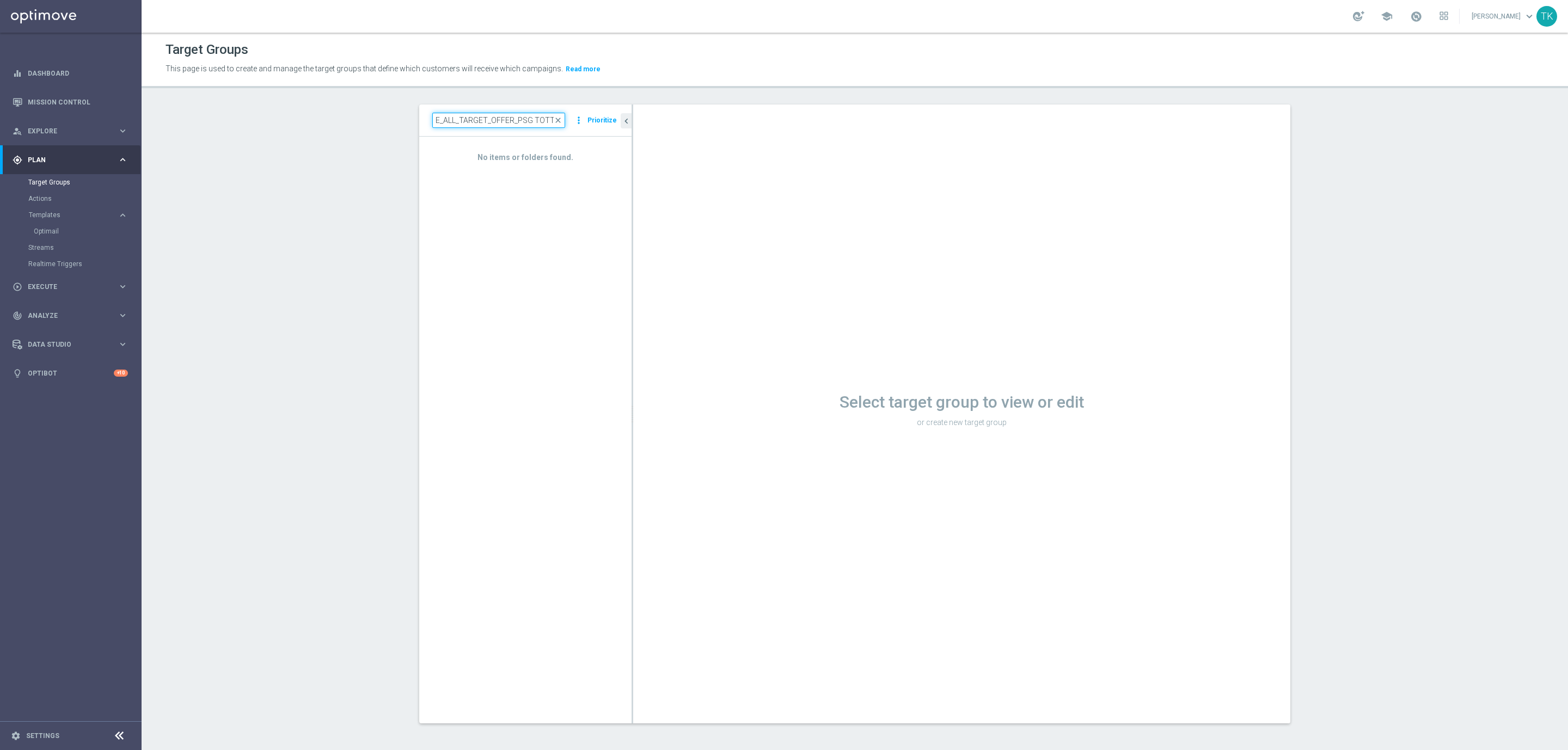
type input "v"
click at [473, 132] on div "close more_vert Prioritize" at bounding box center [525, 120] width 212 height 32
click at [467, 128] on input at bounding box center [498, 119] width 132 height 15
click at [455, 116] on input at bounding box center [498, 119] width 132 height 15
click at [460, 123] on input at bounding box center [498, 119] width 132 height 15
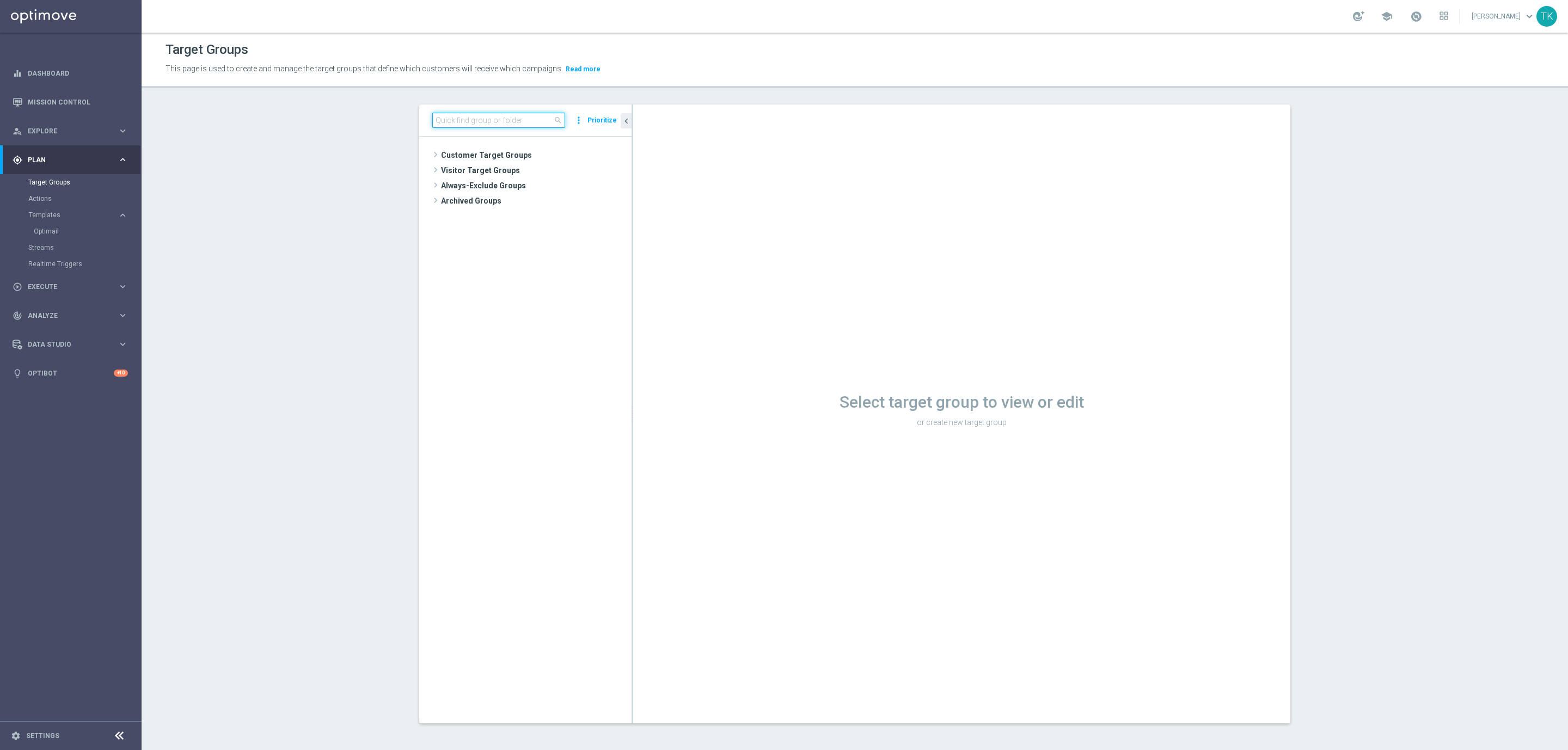
paste input "E_ALL_TARGET_OFFER_PLANSZA LECH CRVENA _060825"
type input "E_ALL_TARGET_OFFER_PLANSZA LECH CRVENA _060825"
click at [510, 187] on span "E_ALL_TARGET_OFFER_PLANSZA LECH CRVENA _060825" at bounding box center [540, 186] width 132 height 9
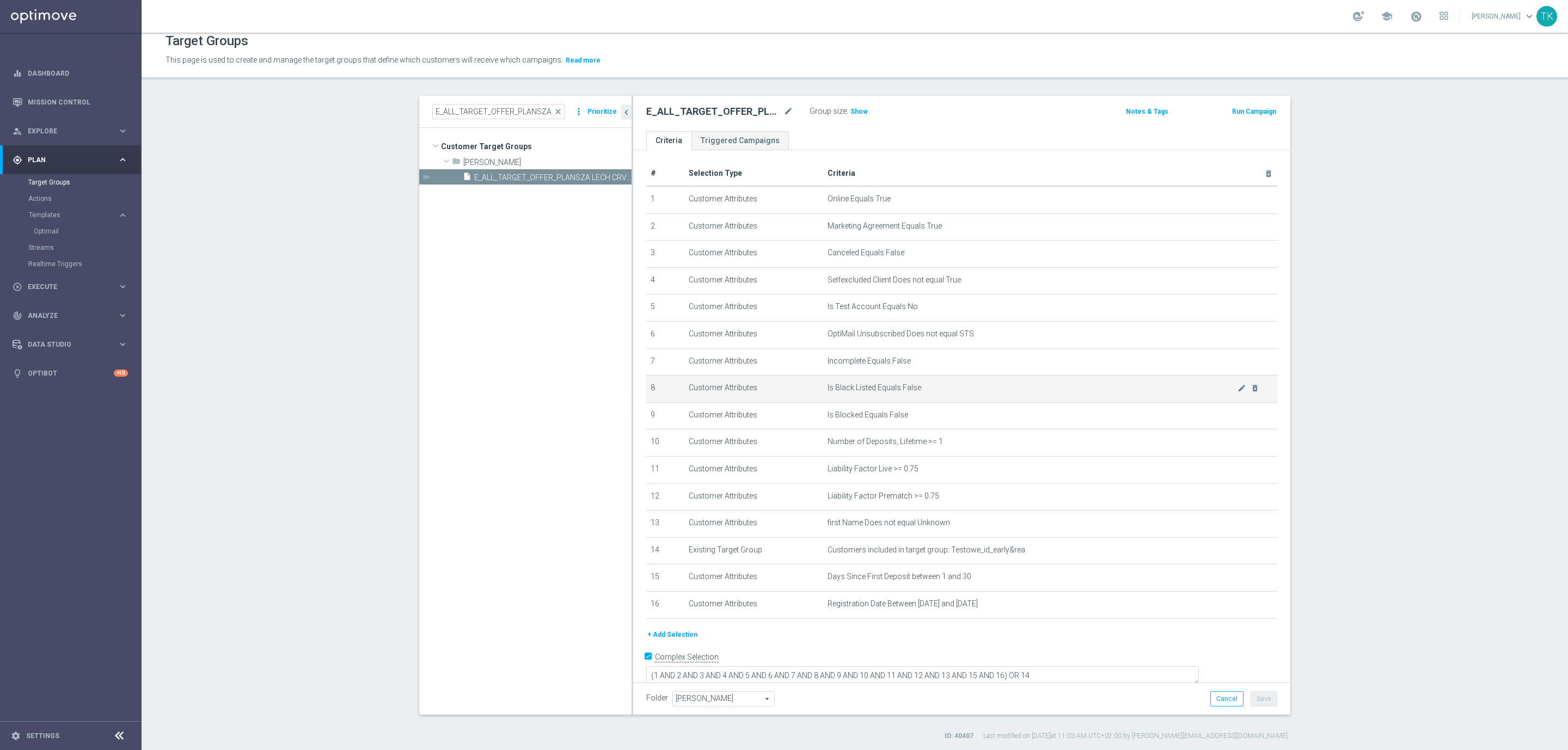
scroll to position [10, 0]
click at [608, 174] on icon "content_copy" at bounding box center [612, 175] width 9 height 9
click at [784, 110] on icon "mode_edit" at bounding box center [788, 110] width 10 height 13
type input "E_ALL_TARGET_OFFER_PSG TOTTENHAM_130825"
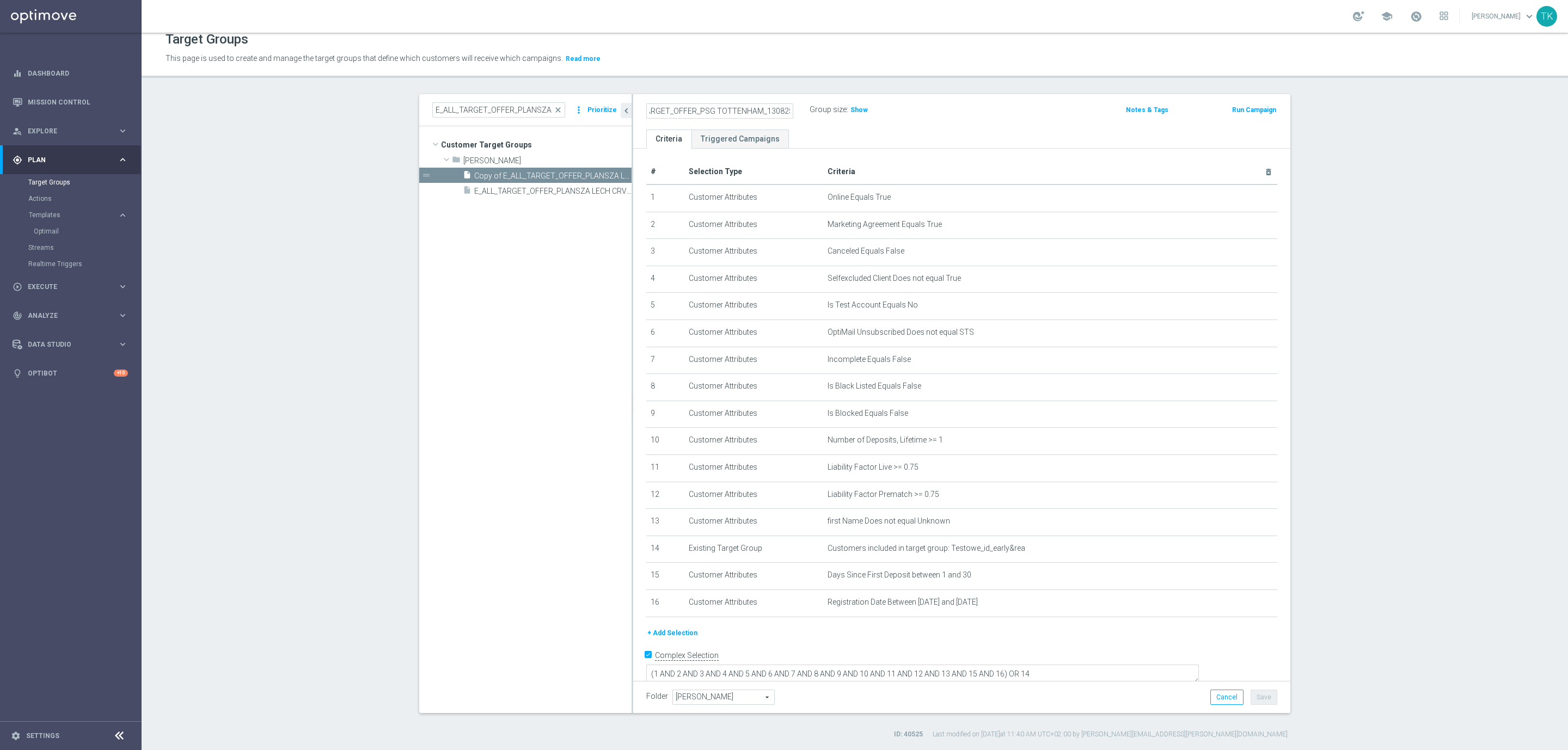
click at [954, 121] on div "E_ALL_TARGET_OFFER_PSG TOTTENHAM_130825 Group size : Show Notes & Tags Run Camp…" at bounding box center [961, 112] width 657 height 36
click at [1258, 699] on button "Save" at bounding box center [1263, 697] width 27 height 15
click at [784, 107] on icon "mode_edit" at bounding box center [788, 110] width 10 height 13
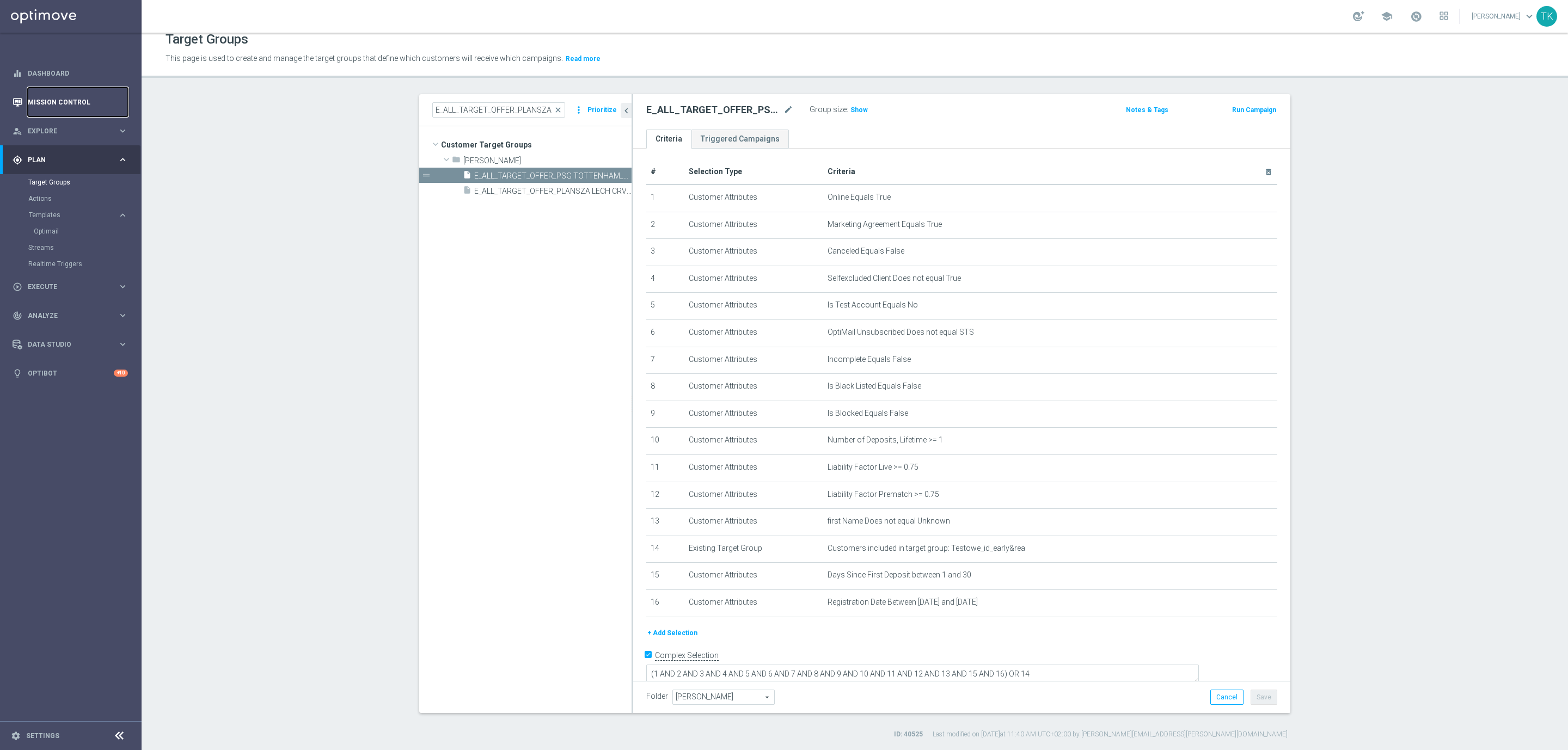
click at [62, 100] on link "Mission Control" at bounding box center [78, 102] width 100 height 29
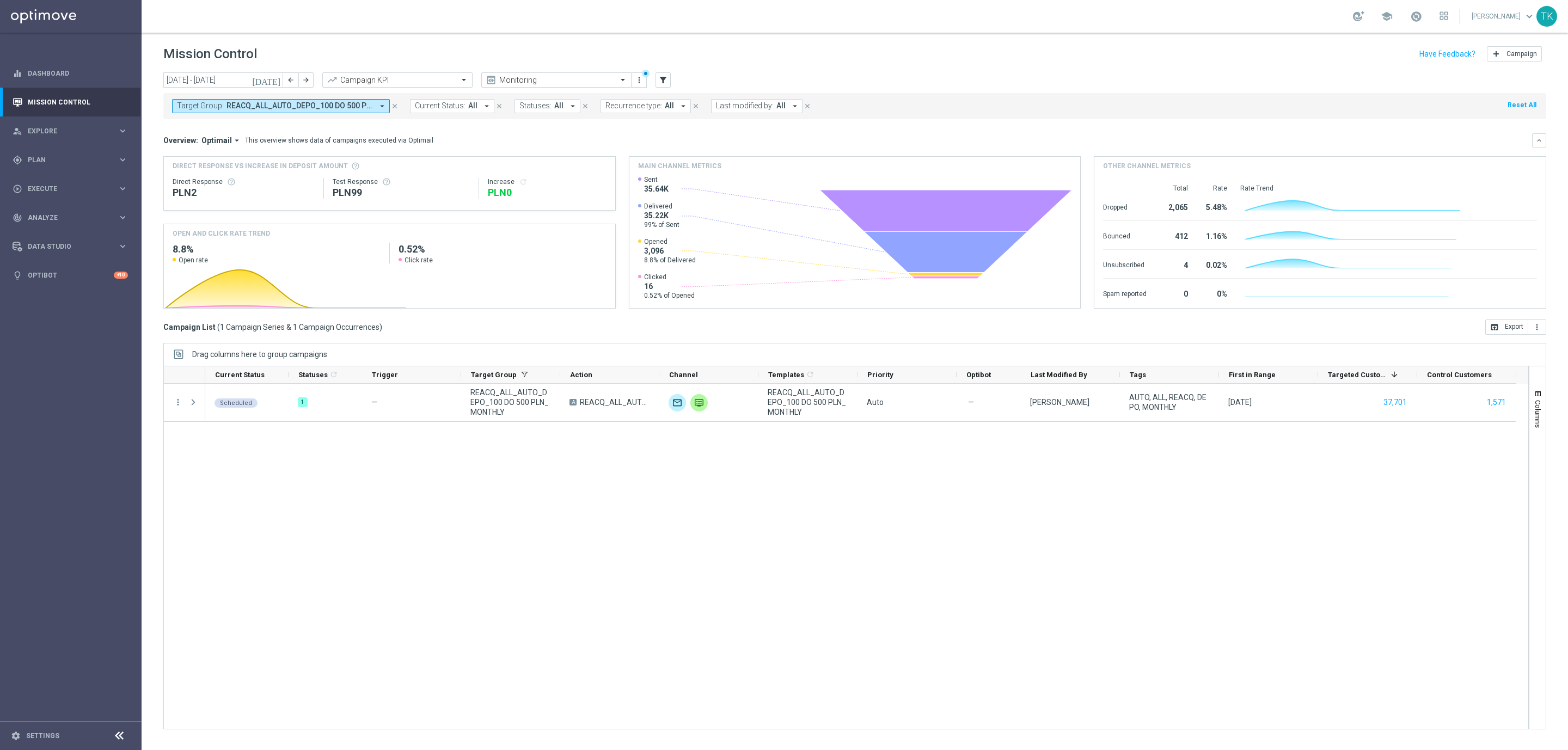
click at [327, 107] on span "REACQ_ALL_AUTO_DEPO_100 DO 500 PLN_MONTHLY" at bounding box center [299, 105] width 146 height 9
click at [0, 0] on div "Clear" at bounding box center [0, 0] width 0 height 0
click at [252, 126] on input "text" at bounding box center [263, 126] width 159 height 9
paste input "E_ALL_TARGET_OFFER_PLANSZA LECH CRVENA _060825"
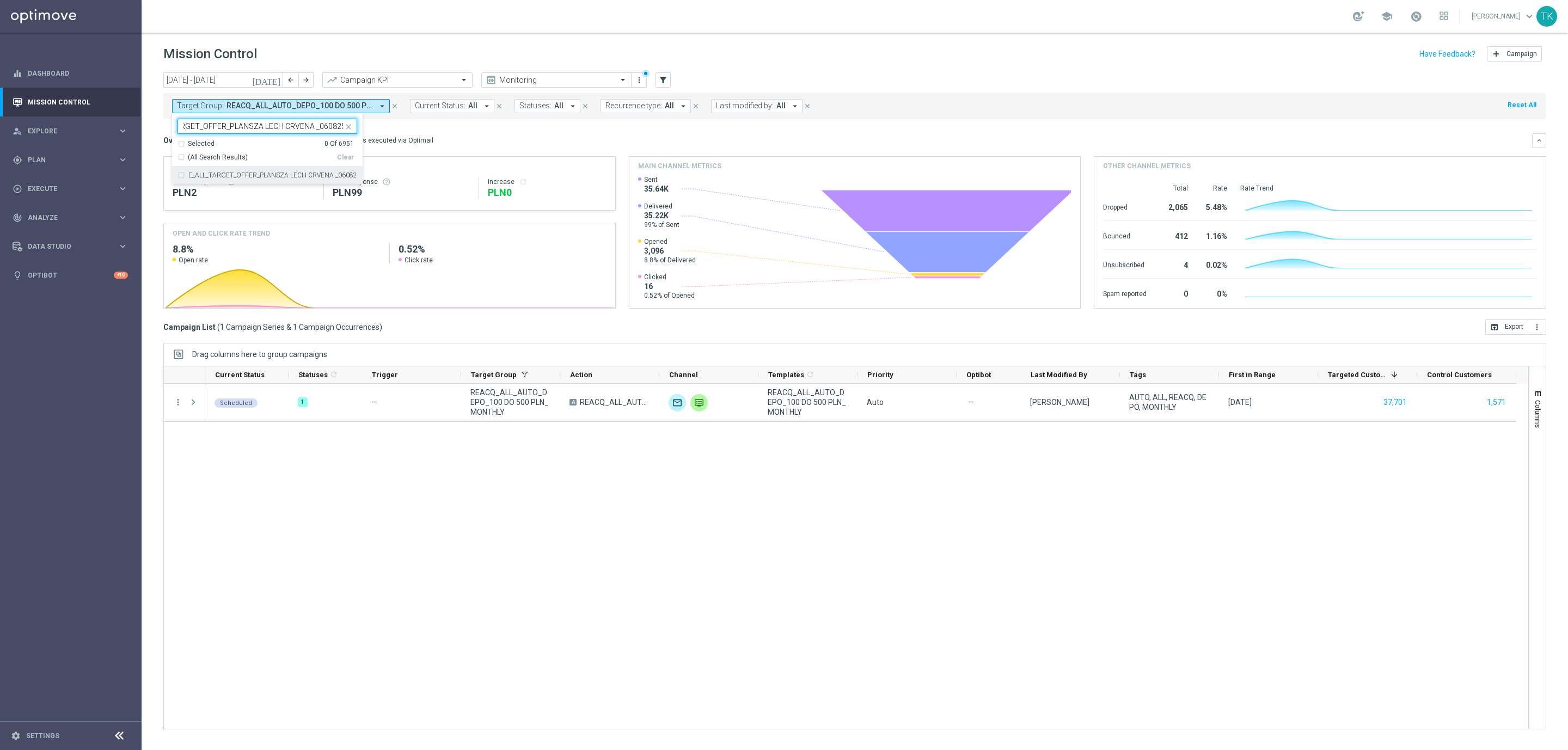
click at [219, 181] on div "E_ALL_TARGET_OFFER_PLANSZA LECH CRVENA _060825" at bounding box center [267, 175] width 179 height 18
type input "E_ALL_TARGET_OFFER_PLANSZA LECH CRVENA _060825"
click at [146, 132] on div "today 11 Aug 2025 - 17 Aug 2025 arrow_back arrow_forward Campaign KPI trending_…" at bounding box center [855, 406] width 1427 height 668
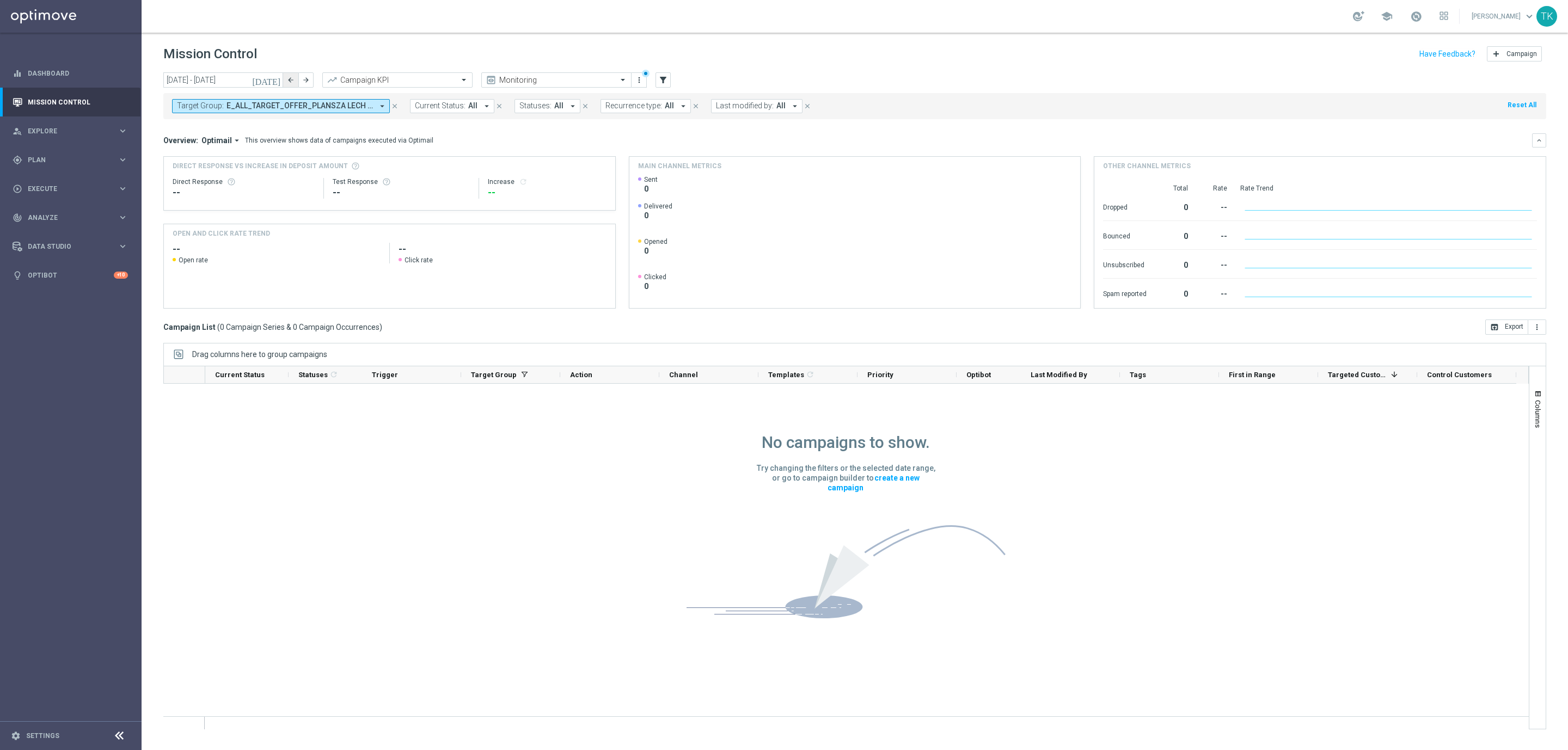
click at [289, 79] on icon "arrow_back" at bounding box center [290, 79] width 7 height 7
type input "04 Aug 2025 - 10 Aug 2025"
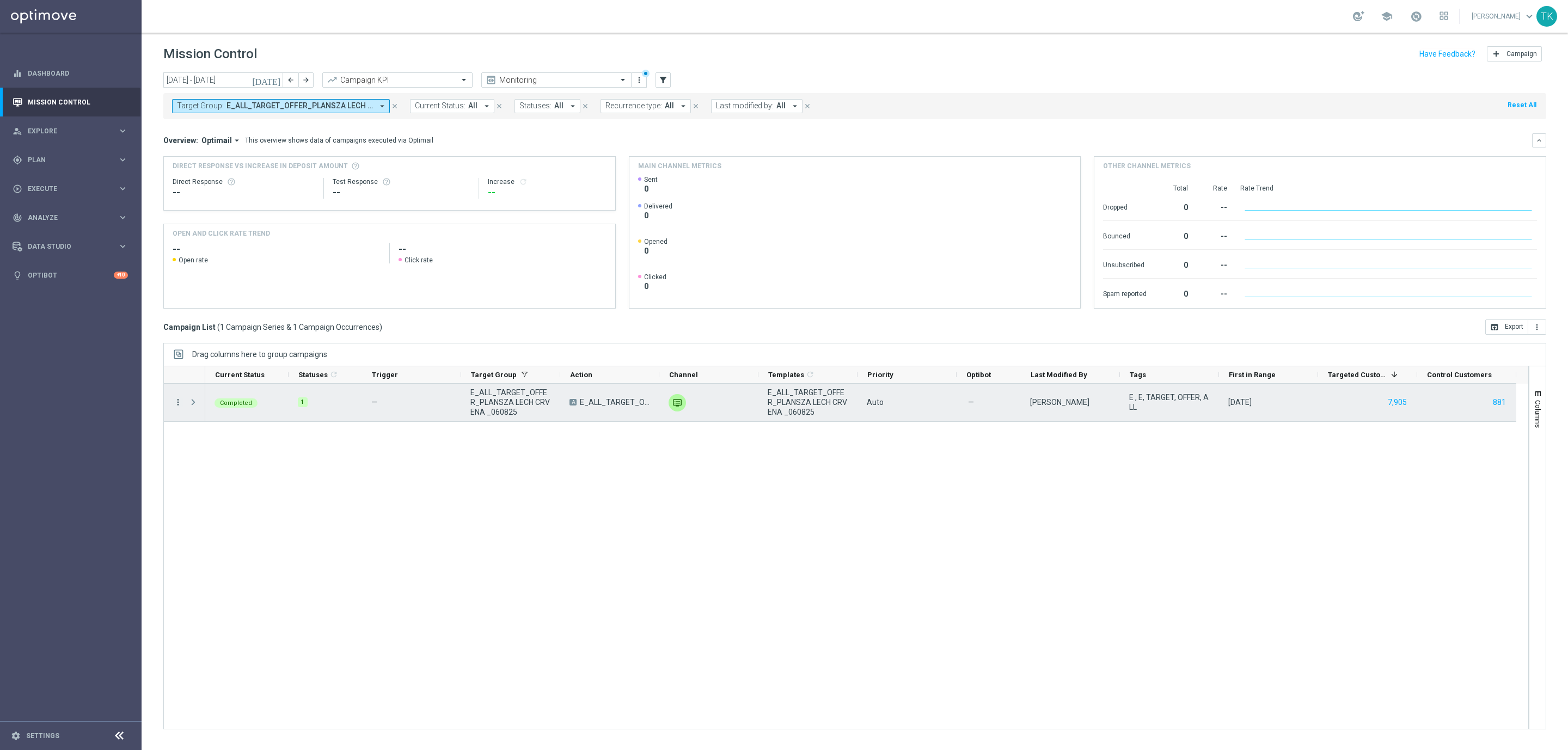
click at [174, 405] on icon "more_vert" at bounding box center [178, 402] width 10 height 10
click at [214, 411] on span "Campaign Details" at bounding box center [227, 409] width 55 height 7
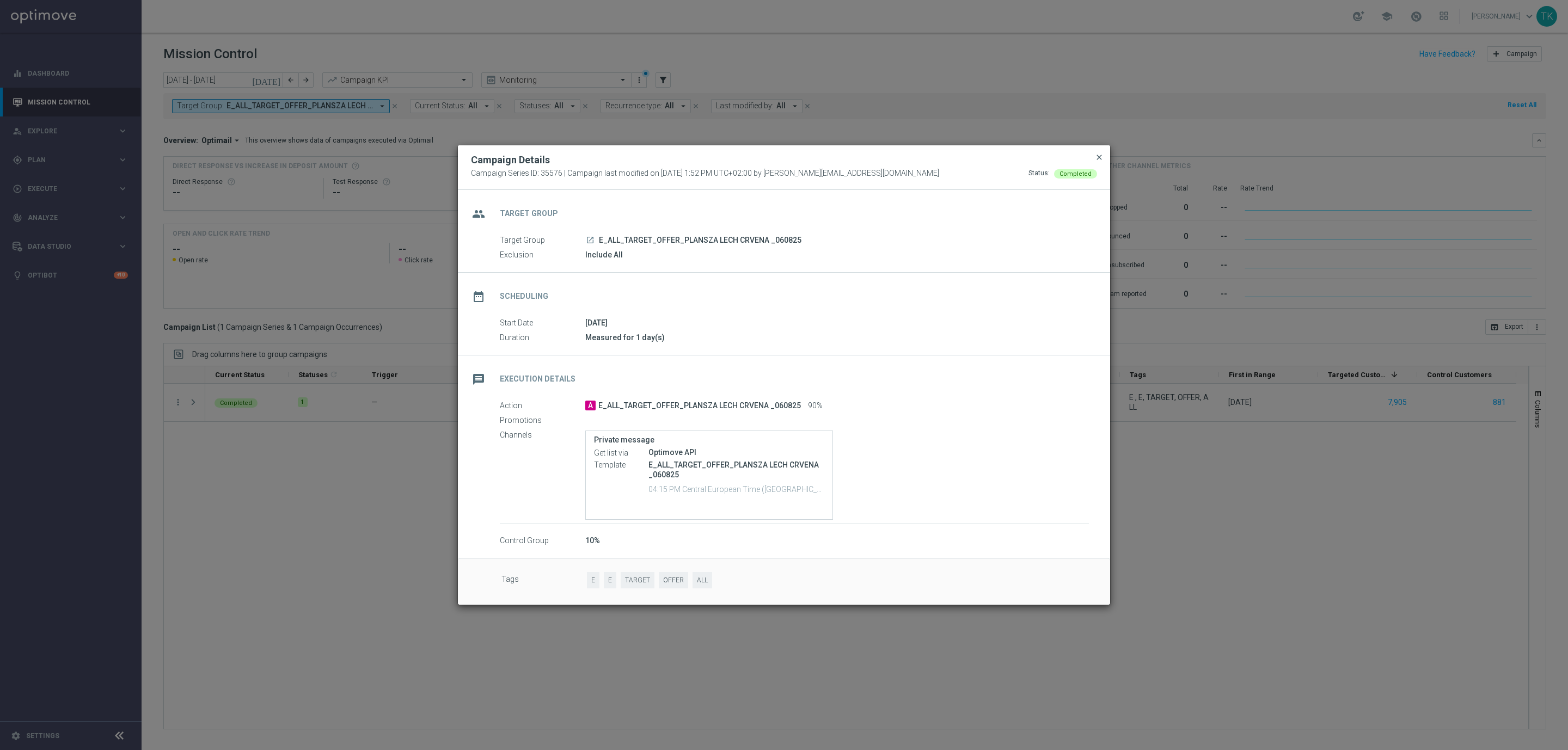
click at [1099, 153] on span "close" at bounding box center [1099, 157] width 9 height 9
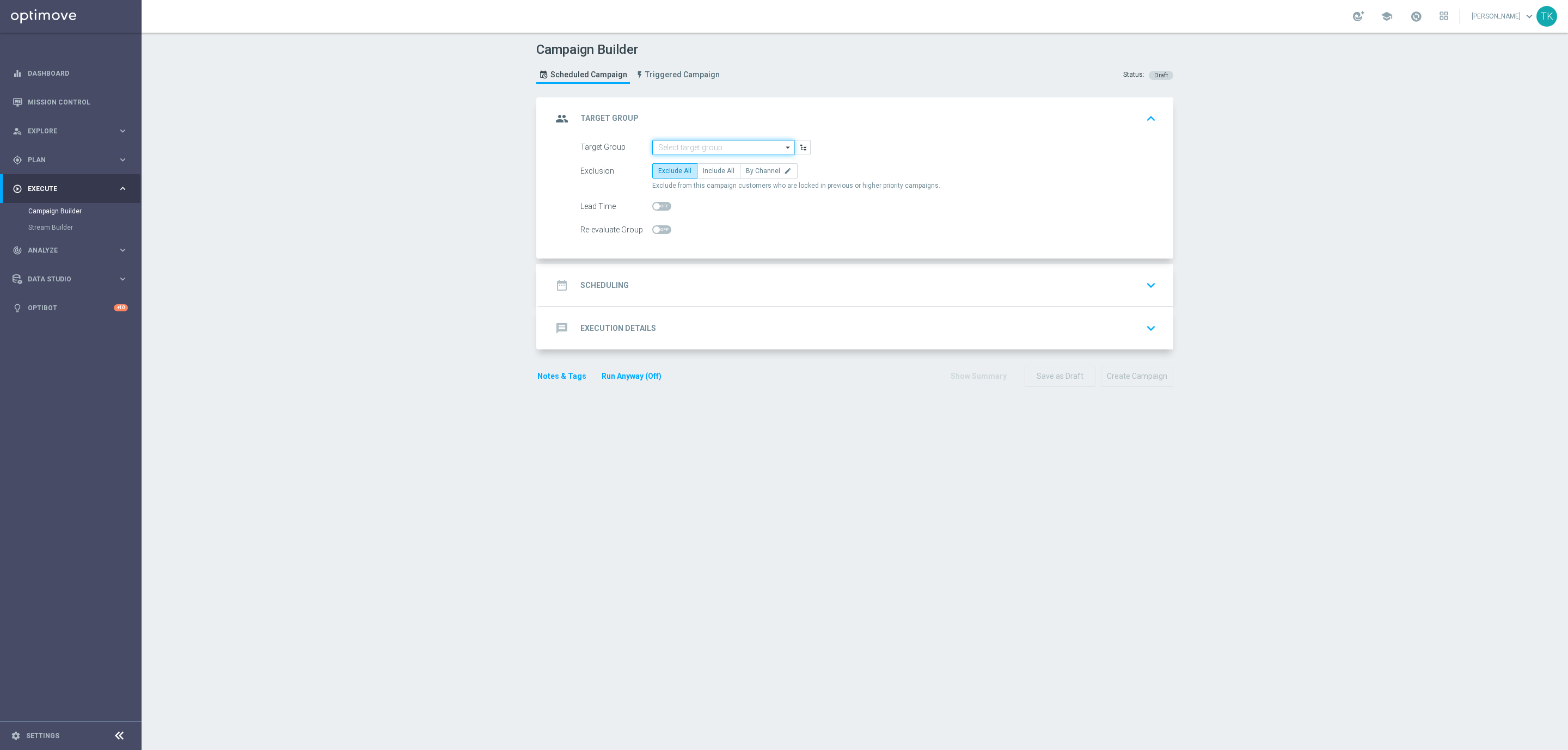
click at [660, 153] on input at bounding box center [723, 147] width 142 height 15
paste input "E_ALL_TARGET_OFFER_PSG TOTTENHAM_130825"
click at [675, 166] on div "E_ALL_TARGET_OFFER_PSG TOTTENHAM_130825" at bounding box center [732, 169] width 131 height 19
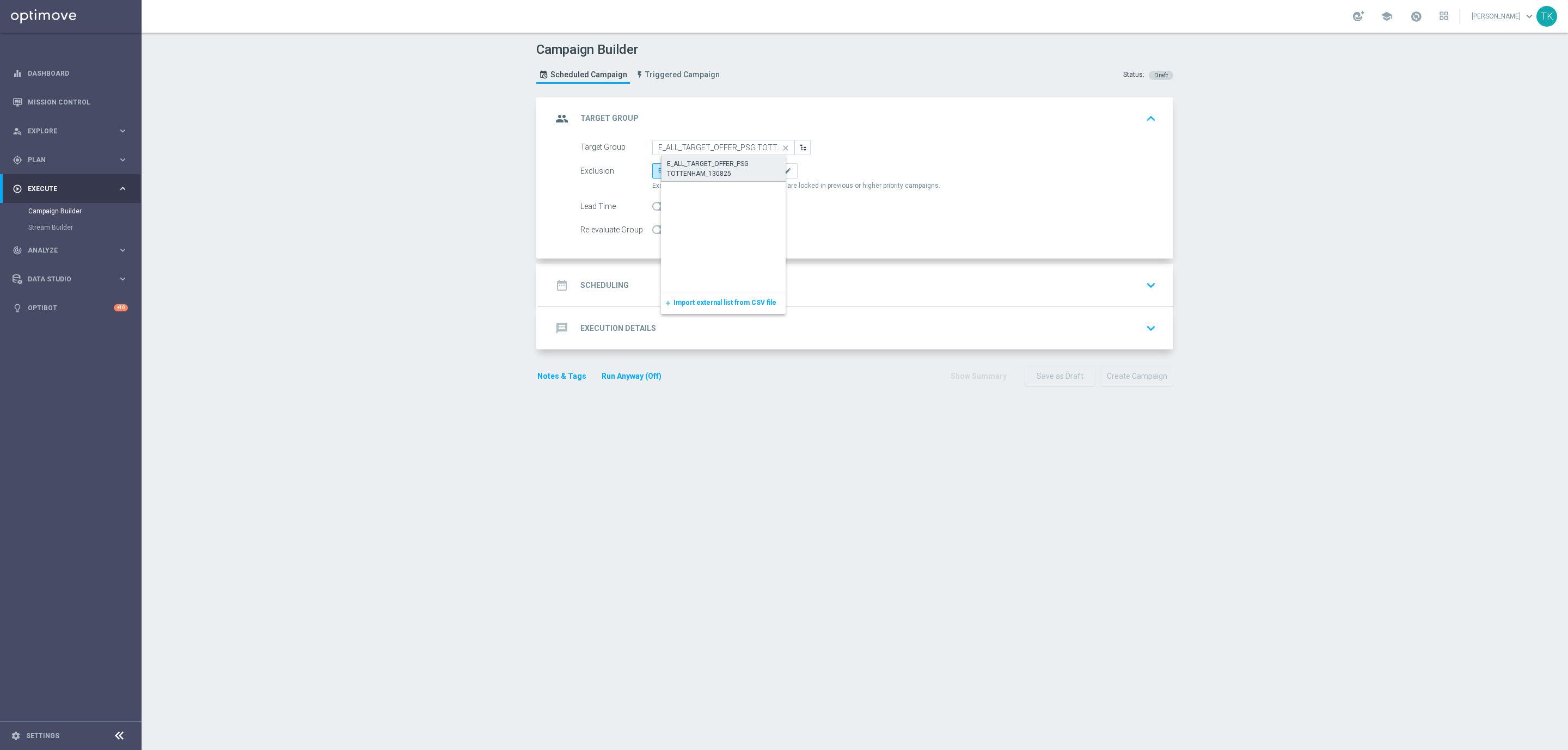
type input "E_ALL_TARGET_OFFER_PSG TOTTENHAM_130825"
click at [769, 171] on span "By Channel" at bounding box center [763, 170] width 34 height 7
click at [753, 171] on input "By Channel edit" at bounding box center [749, 173] width 7 height 7
radio input "true"
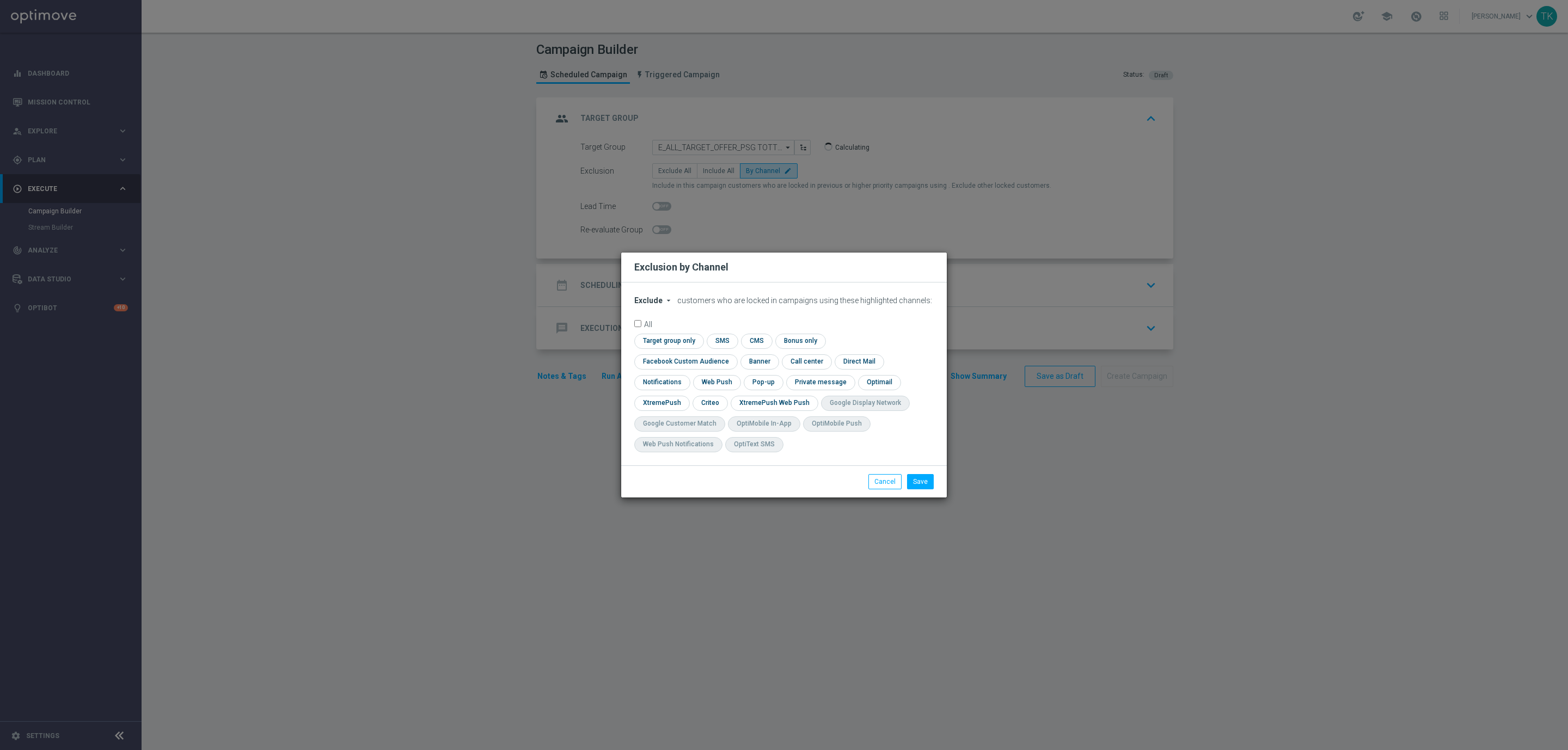
click at [645, 304] on span "Exclude" at bounding box center [648, 300] width 28 height 9
click at [0, 0] on span "Include" at bounding box center [0, 0] width 0 height 0
click at [733, 354] on input "checkbox" at bounding box center [683, 362] width 99 height 15
checkbox input "true"
click at [715, 405] on input "checkbox" at bounding box center [709, 403] width 34 height 15
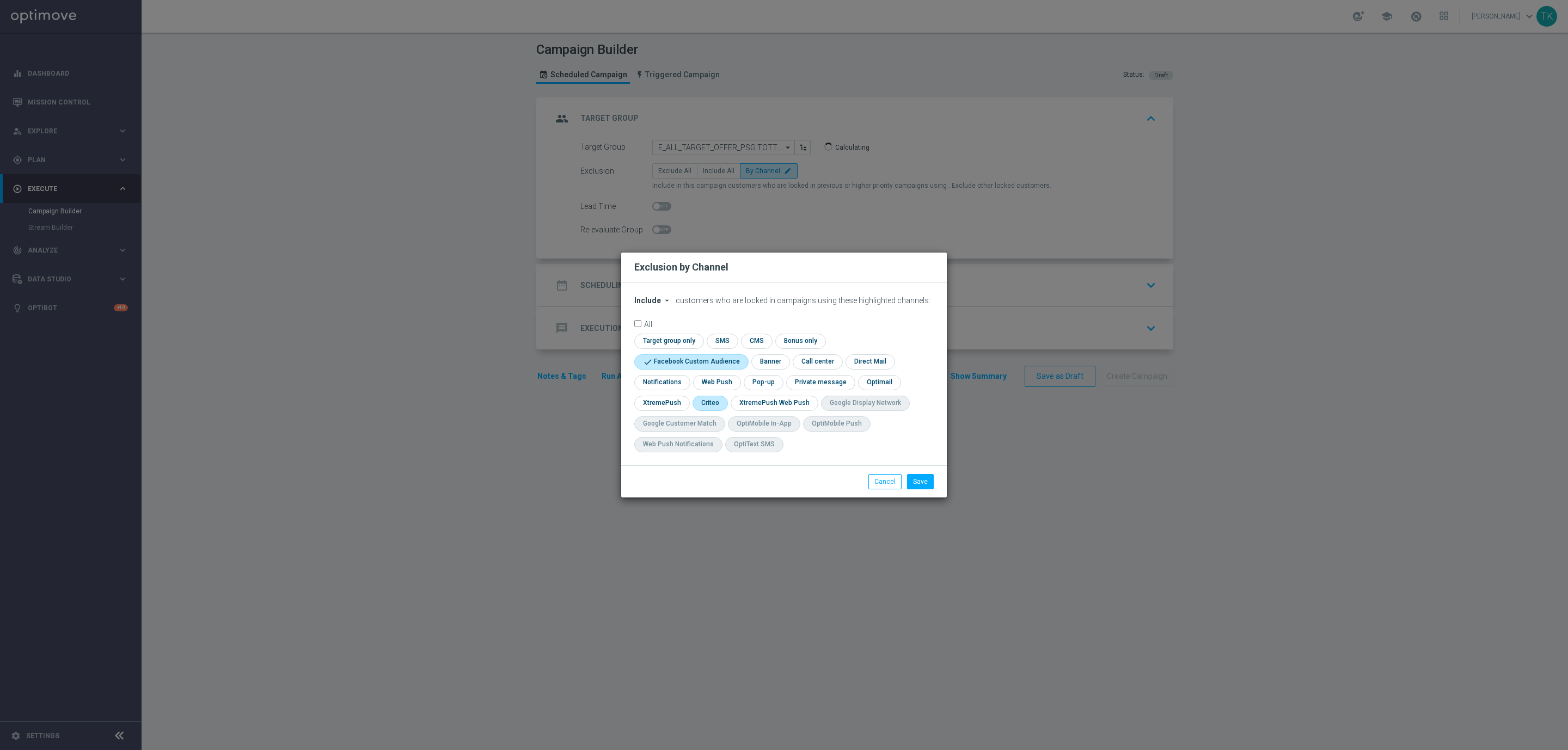
checkbox input "true"
click at [760, 380] on input "checkbox" at bounding box center [763, 382] width 37 height 15
checkbox input "true"
click at [920, 480] on button "Save" at bounding box center [920, 481] width 27 height 15
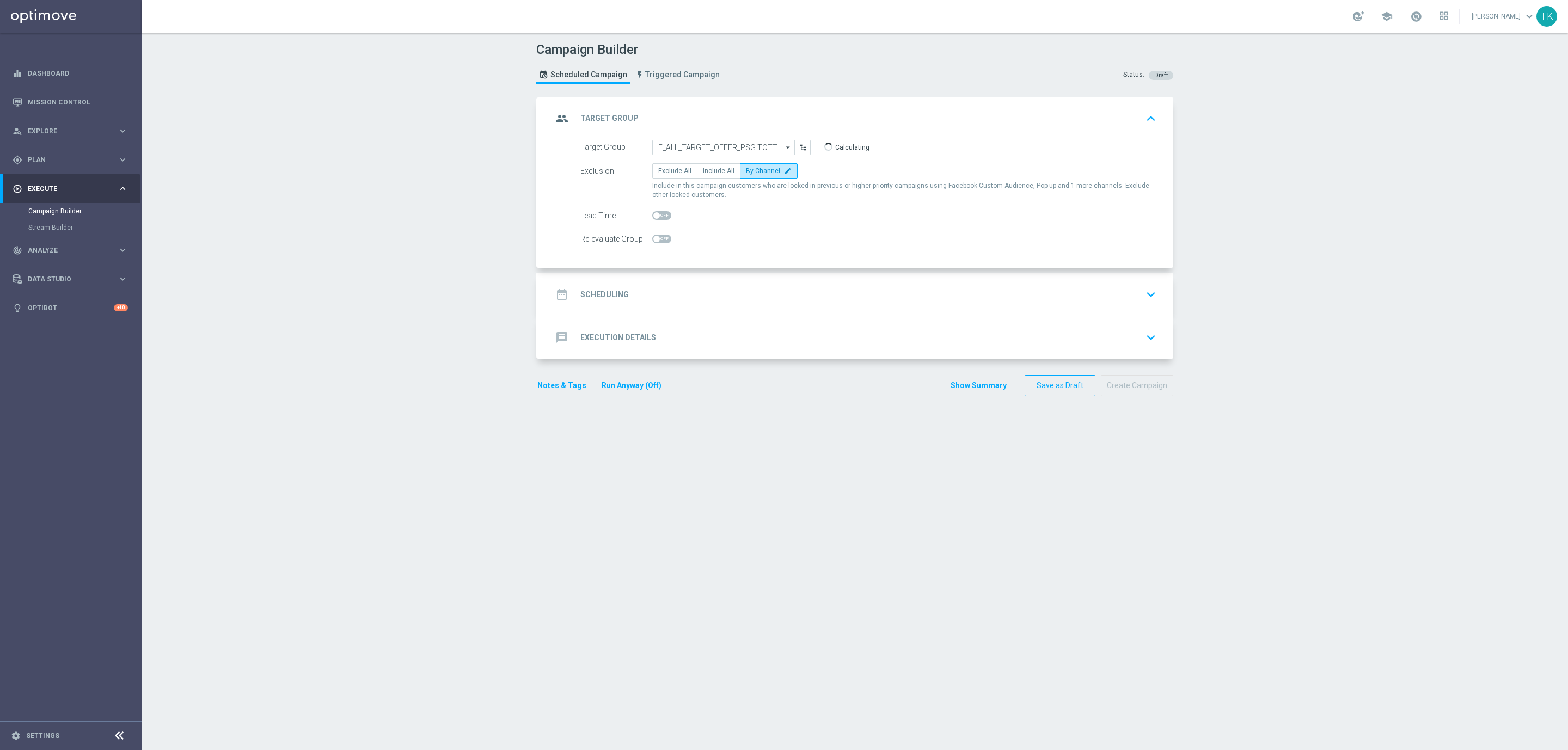
click at [672, 300] on div "date_range Scheduling keyboard_arrow_down" at bounding box center [855, 295] width 608 height 21
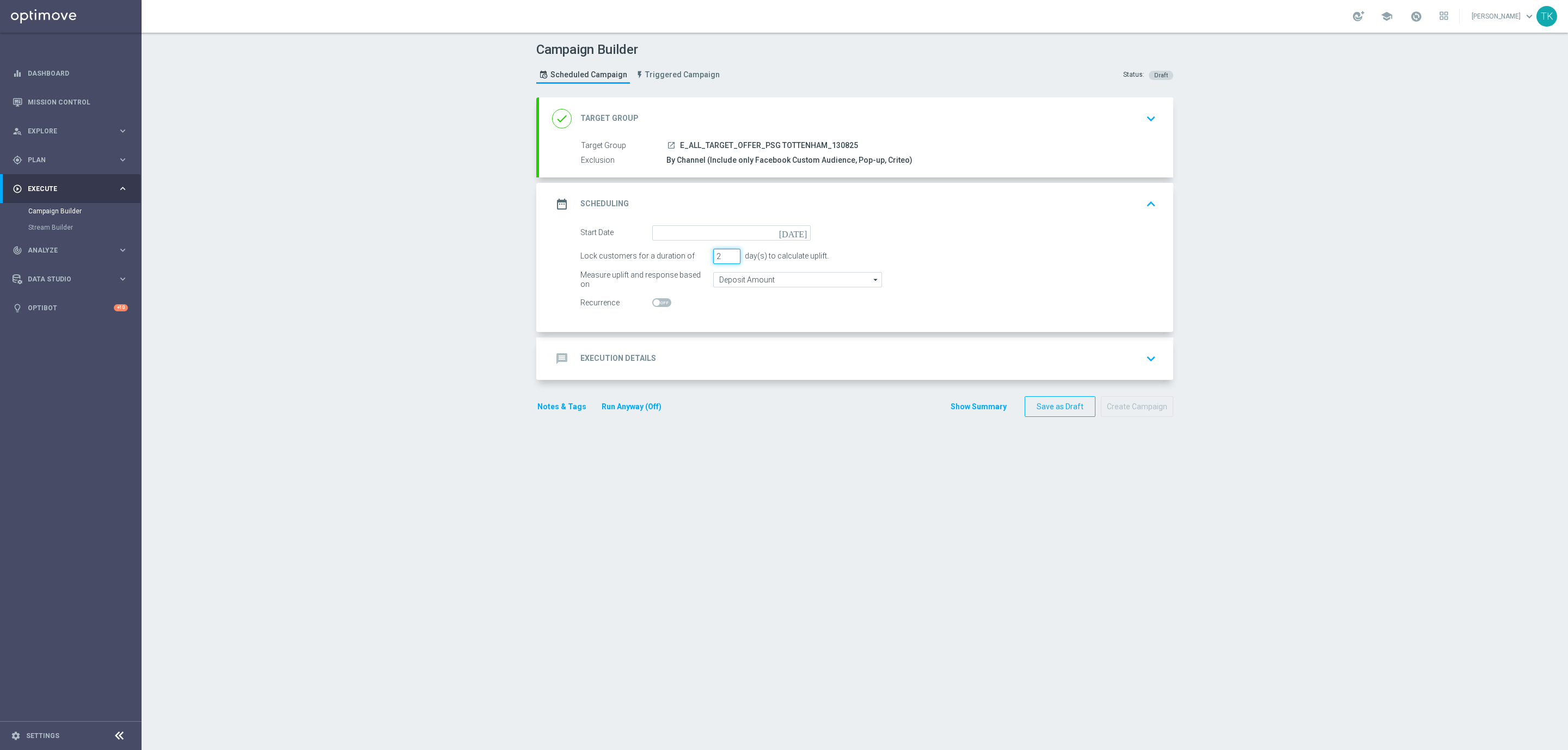
click at [724, 260] on input "2" at bounding box center [727, 256] width 27 height 15
type input "1"
click at [724, 260] on input "1" at bounding box center [727, 256] width 27 height 15
click at [683, 230] on input at bounding box center [731, 233] width 158 height 15
click at [709, 322] on span "13" at bounding box center [716, 329] width 18 height 18
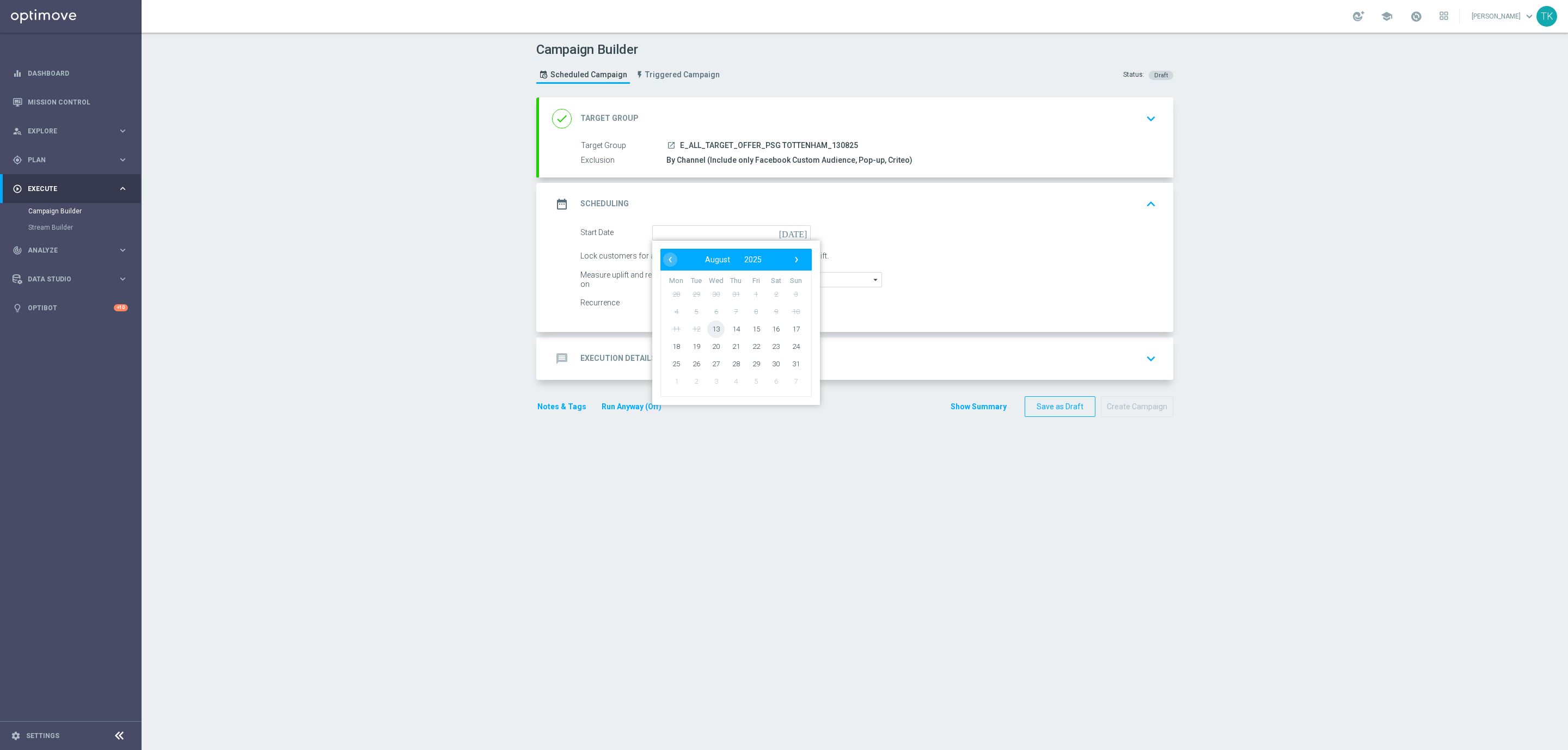
type input "[DATE]"
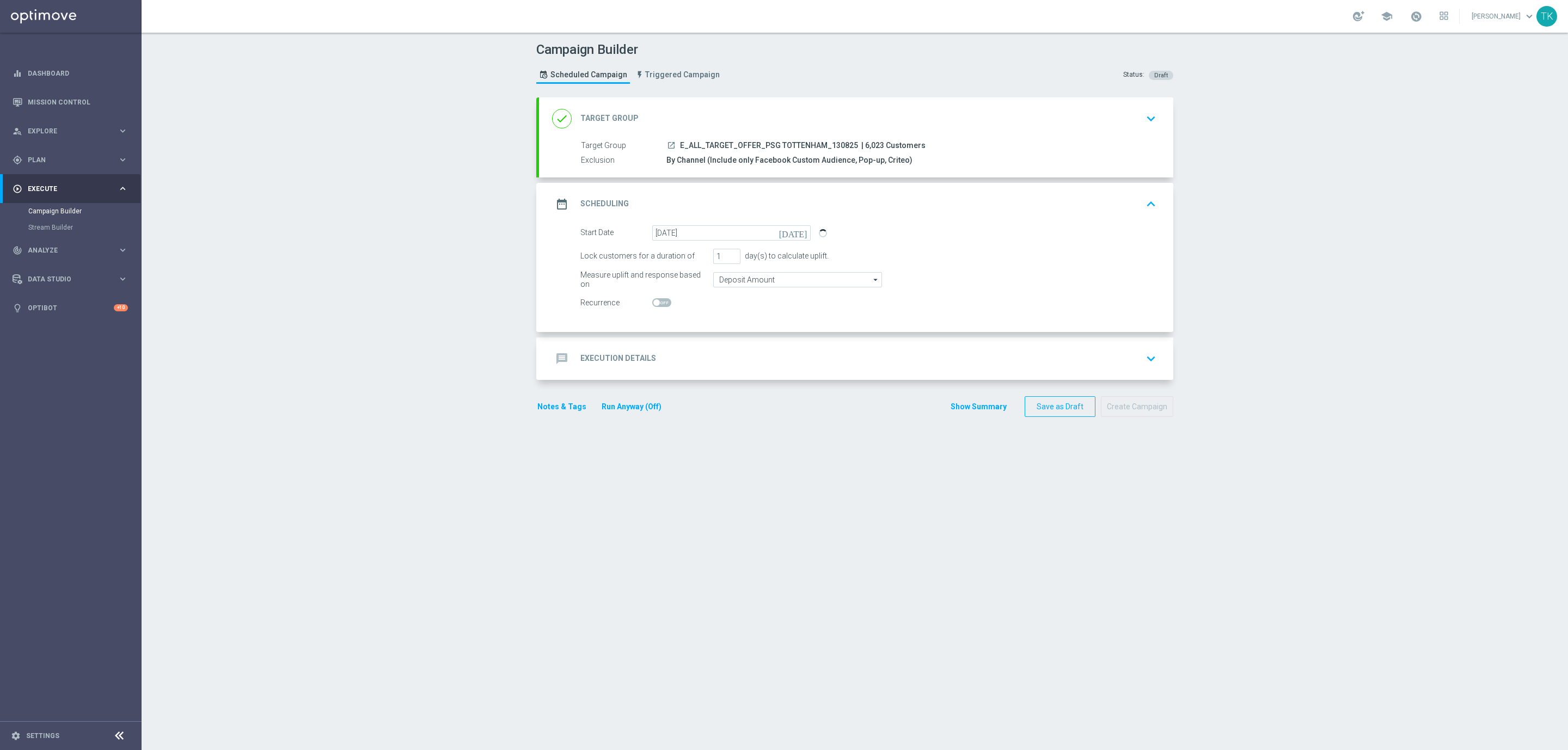
click at [724, 145] on span "E_ALL_TARGET_OFFER_PSG TOTTENHAM_130825" at bounding box center [769, 146] width 178 height 10
copy div "E_ALL_TARGET_OFFER_PSG TOTTENHAM_130825"
click at [685, 361] on div "message Execution Details keyboard_arrow_down" at bounding box center [855, 358] width 608 height 21
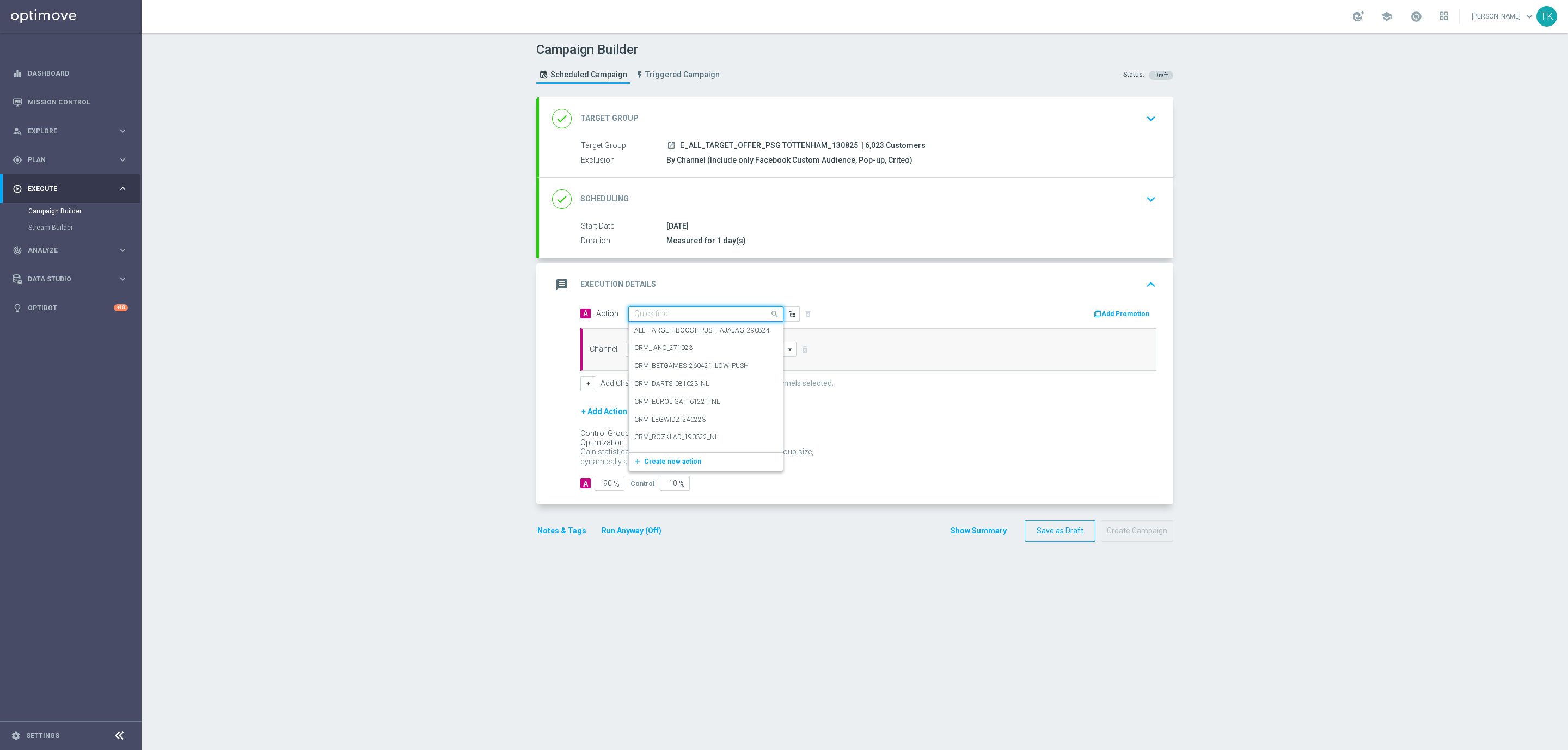
click at [634, 319] on input "text" at bounding box center [695, 313] width 121 height 9
paste input "E_ALL_TARGET_OFFER_PSG TOTTENHAM_130825"
type input "E_ALL_TARGET_OFFER_PSG TOTTENHAM_130825"
click at [654, 350] on span "Create new action" at bounding box center [672, 347] width 57 height 7
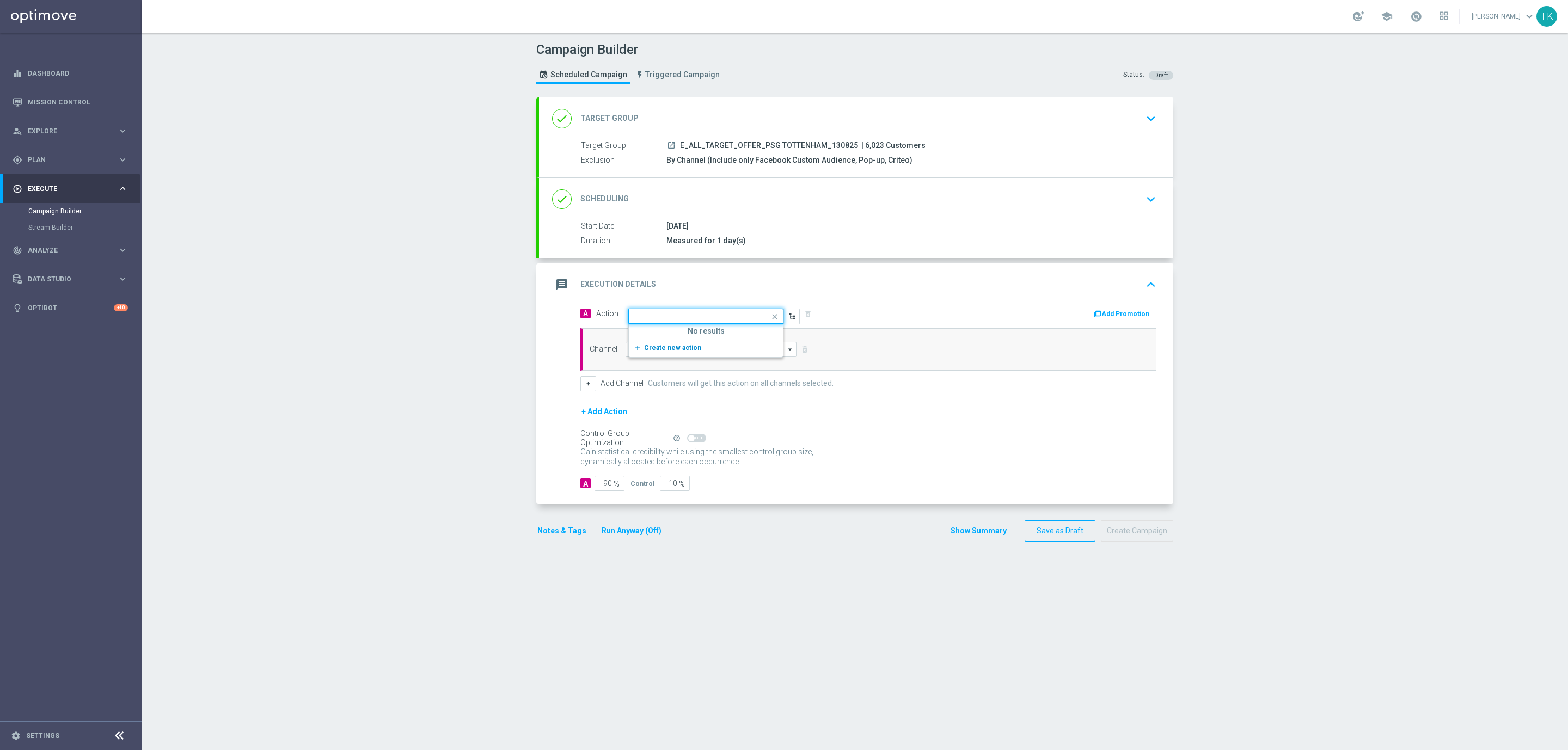
scroll to position [0, 0]
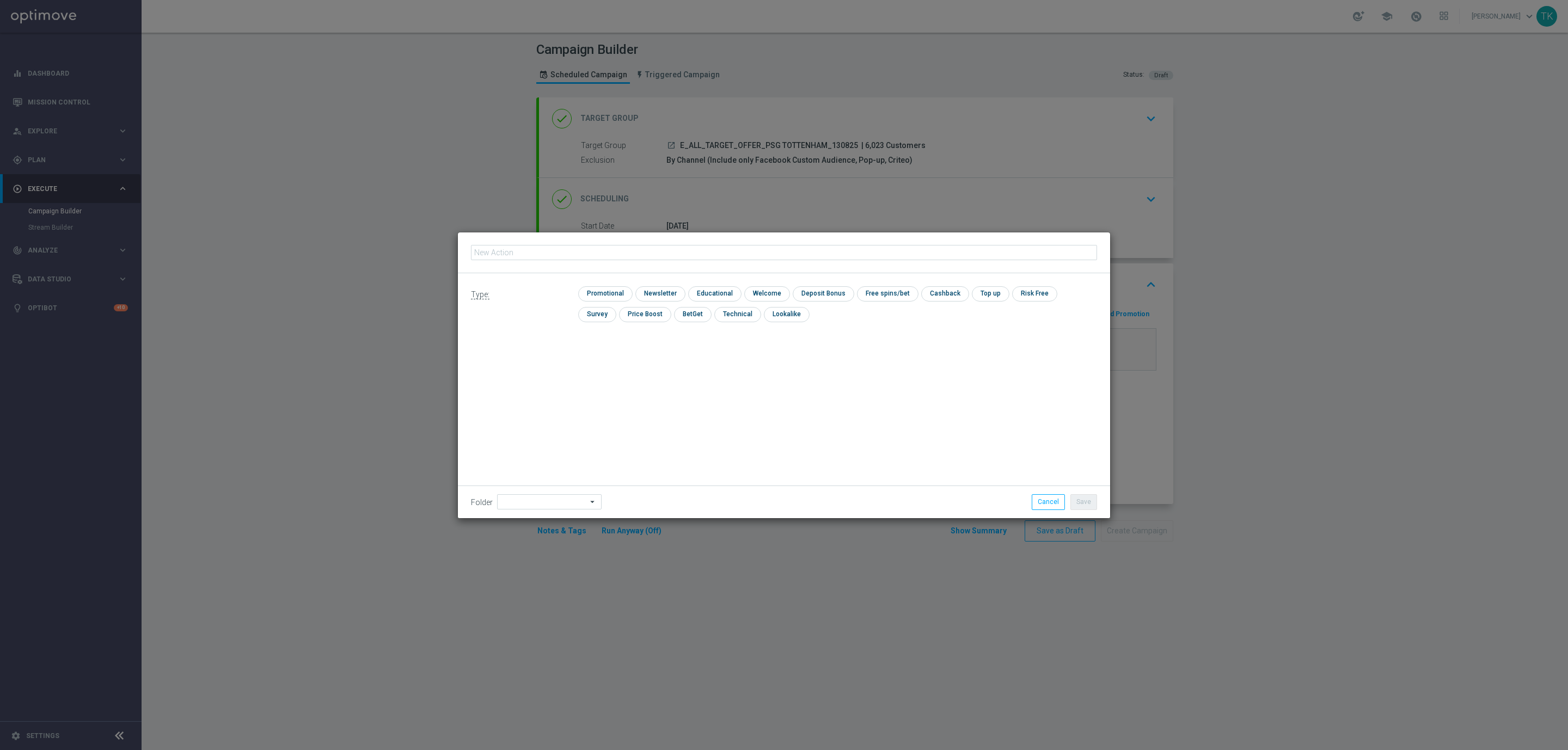
click at [505, 247] on input "text" at bounding box center [784, 252] width 626 height 15
type input "E_ALL_TARGET_OFFER_PSG TOTTENHAM_130825"
click at [714, 308] on input "checkbox" at bounding box center [736, 314] width 44 height 15
checkbox input "true"
click at [1078, 495] on button "Save" at bounding box center [1083, 501] width 27 height 15
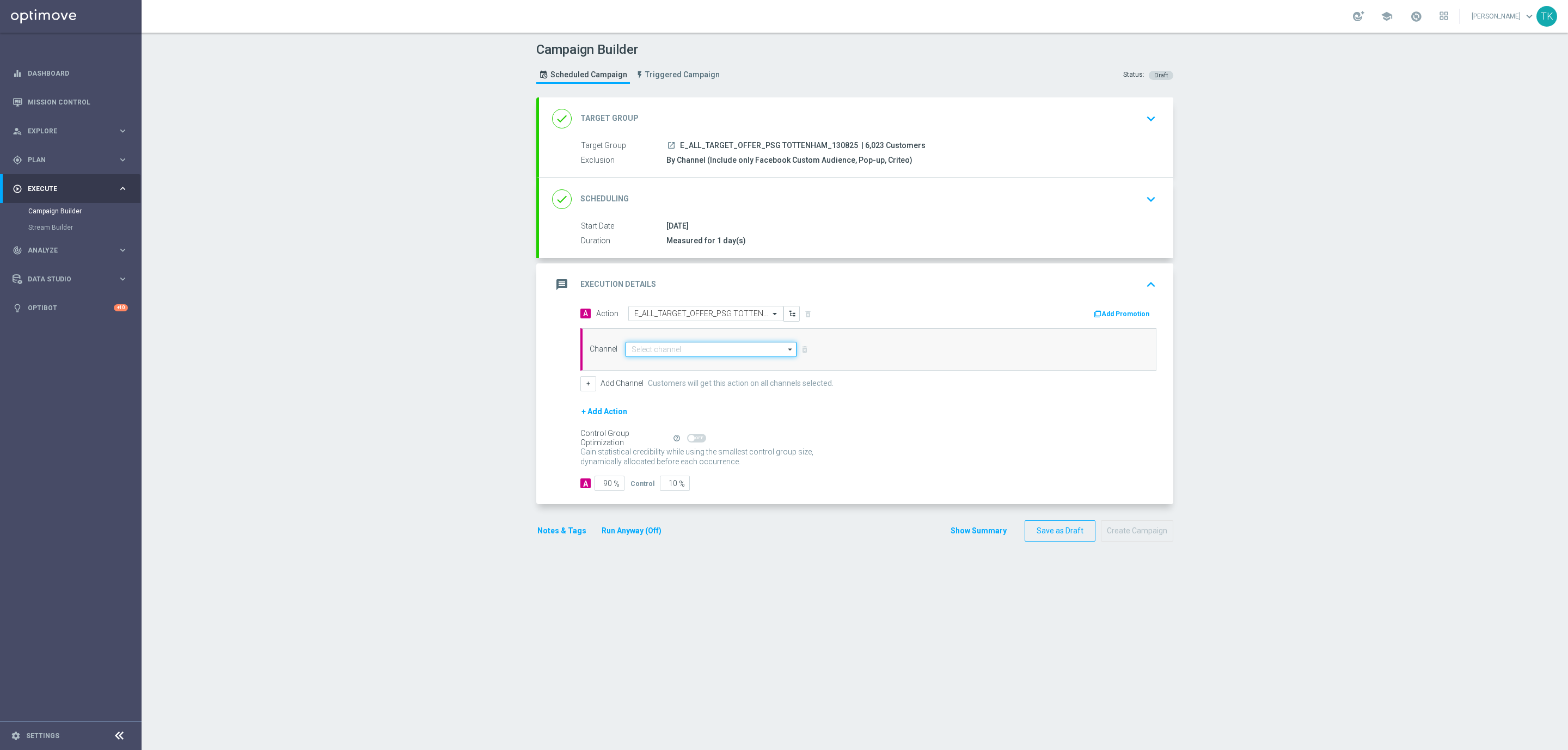
click at [658, 353] on input at bounding box center [711, 349] width 171 height 15
click at [670, 370] on div "Private message" at bounding box center [665, 365] width 51 height 10
type input "Private message"
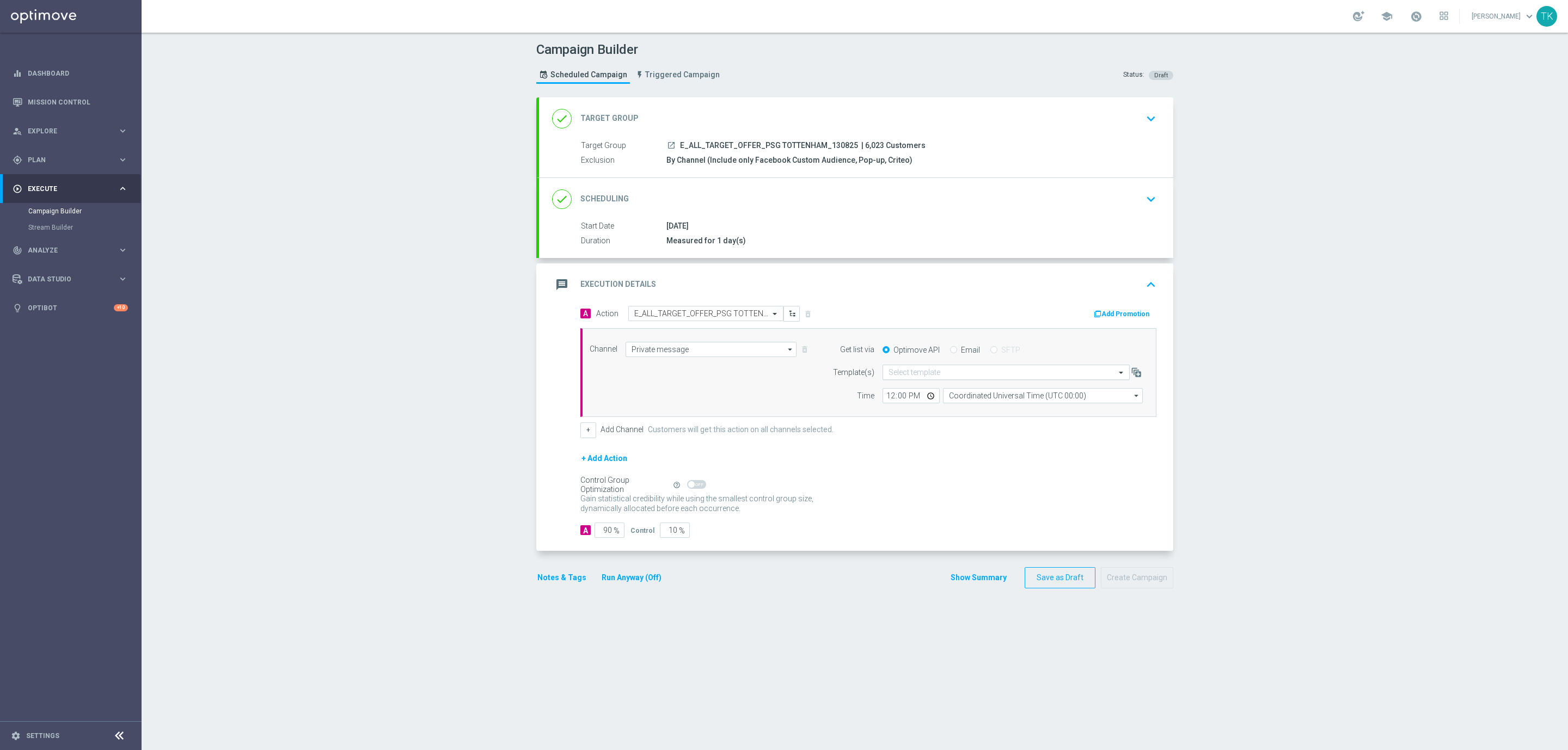
click at [892, 376] on input "text" at bounding box center [995, 372] width 213 height 9
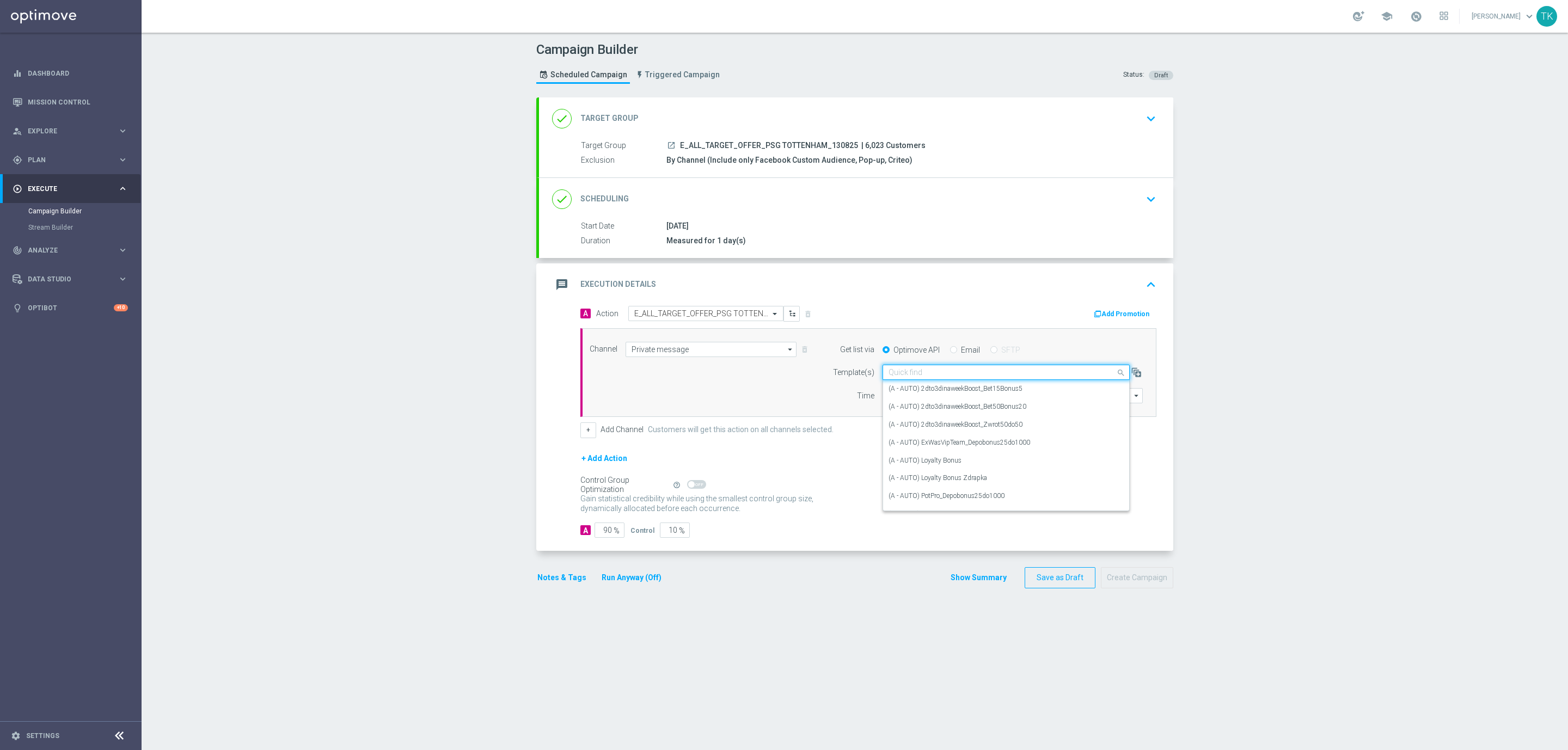
paste input "E_ALL_TARGET_OFFER_PSG TOTTENHAM_130825"
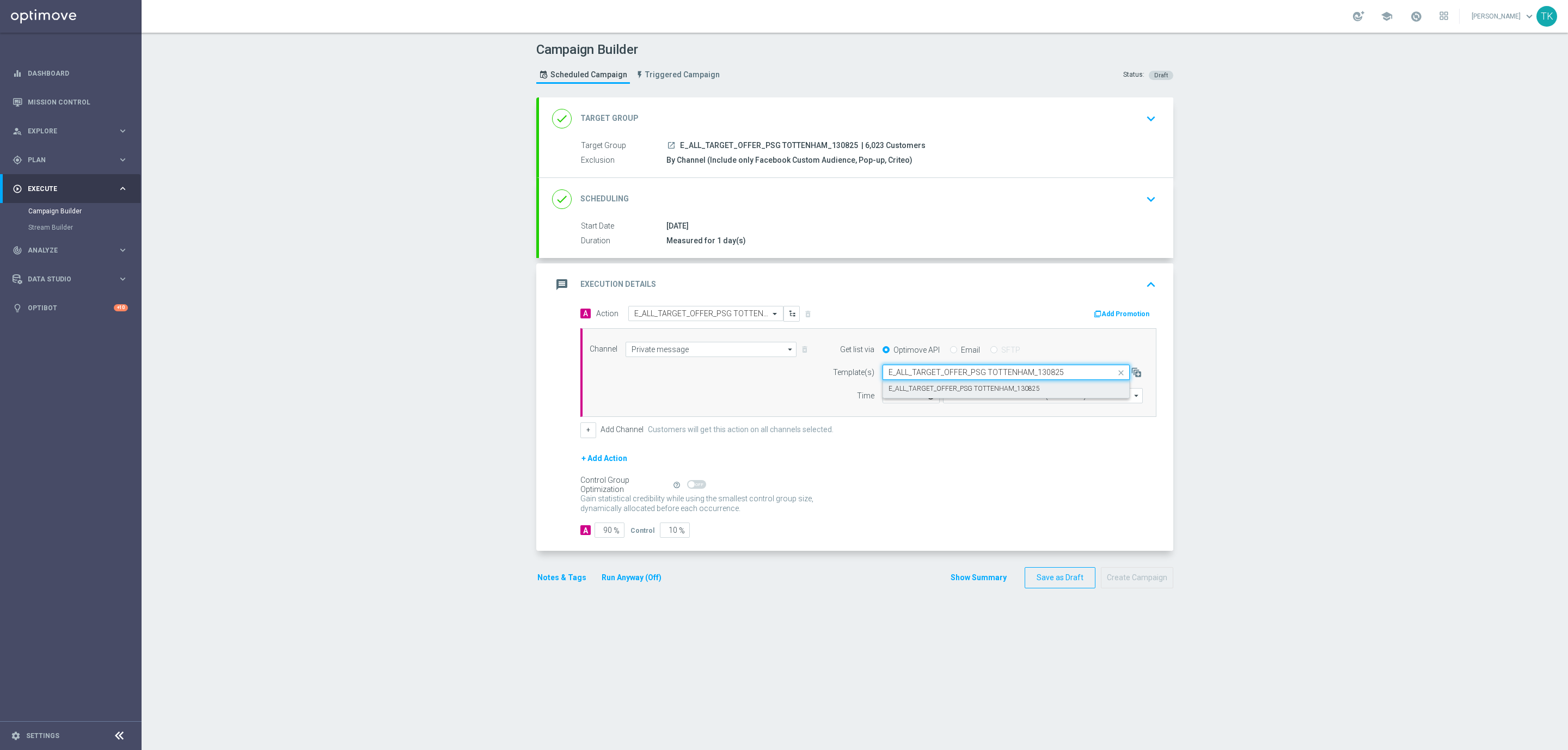
click at [905, 388] on label "E_ALL_TARGET_OFFER_PSG TOTTENHAM_130825" at bounding box center [964, 388] width 151 height 9
type input "E_ALL_TARGET_OFFER_PSG TOTTENHAM_130825"
click at [884, 398] on input "12:00" at bounding box center [910, 395] width 57 height 15
type input "16:02"
click at [943, 400] on input "Coordinated Universal Time (UTC 00:00)" at bounding box center [1042, 395] width 200 height 15
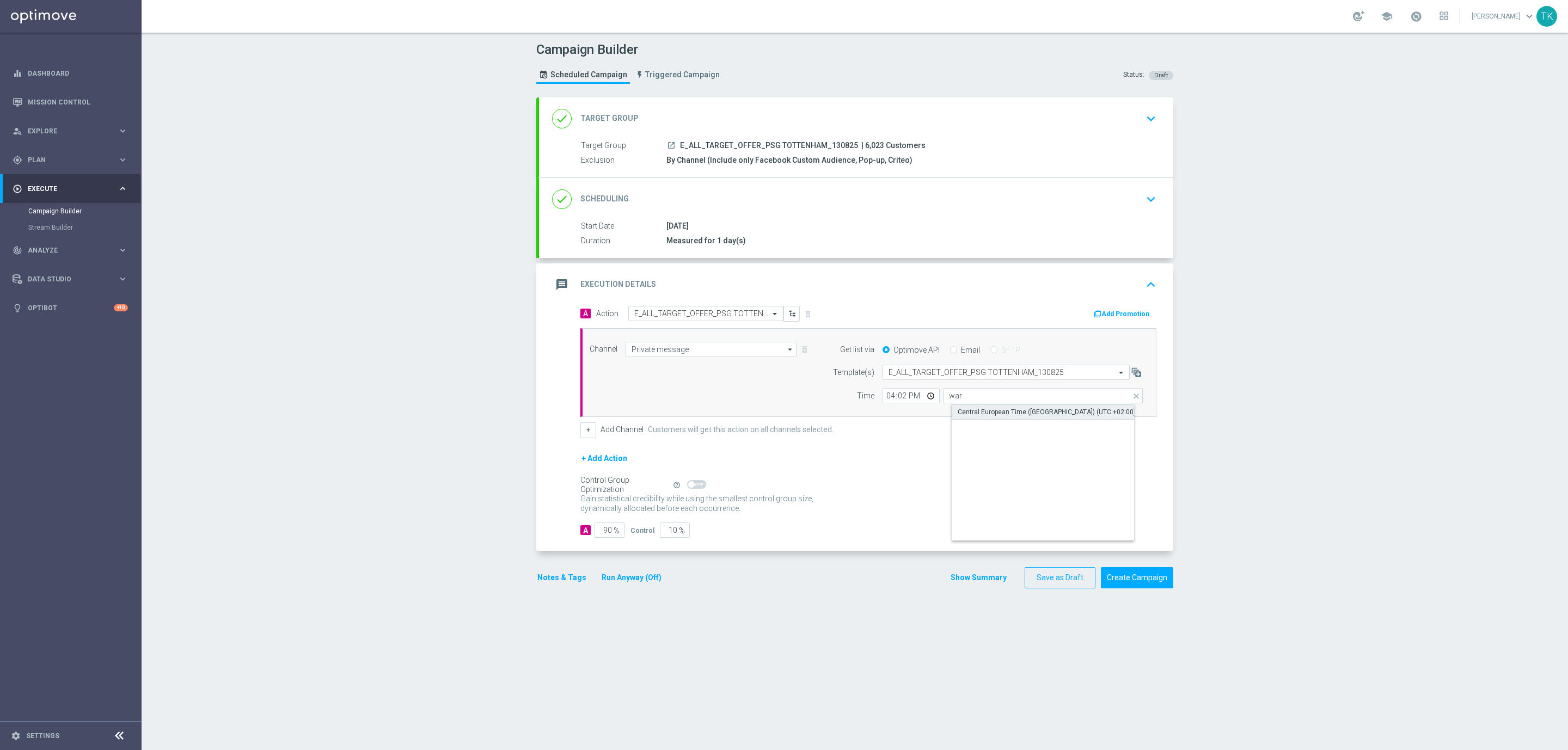
click at [982, 413] on div "Central European Time ([GEOGRAPHIC_DATA]) (UTC +02:00)" at bounding box center [1046, 412] width 178 height 10
type input "Central European Time ([GEOGRAPHIC_DATA]) (UTC +02:00)"
click at [596, 535] on input "90" at bounding box center [609, 530] width 30 height 15
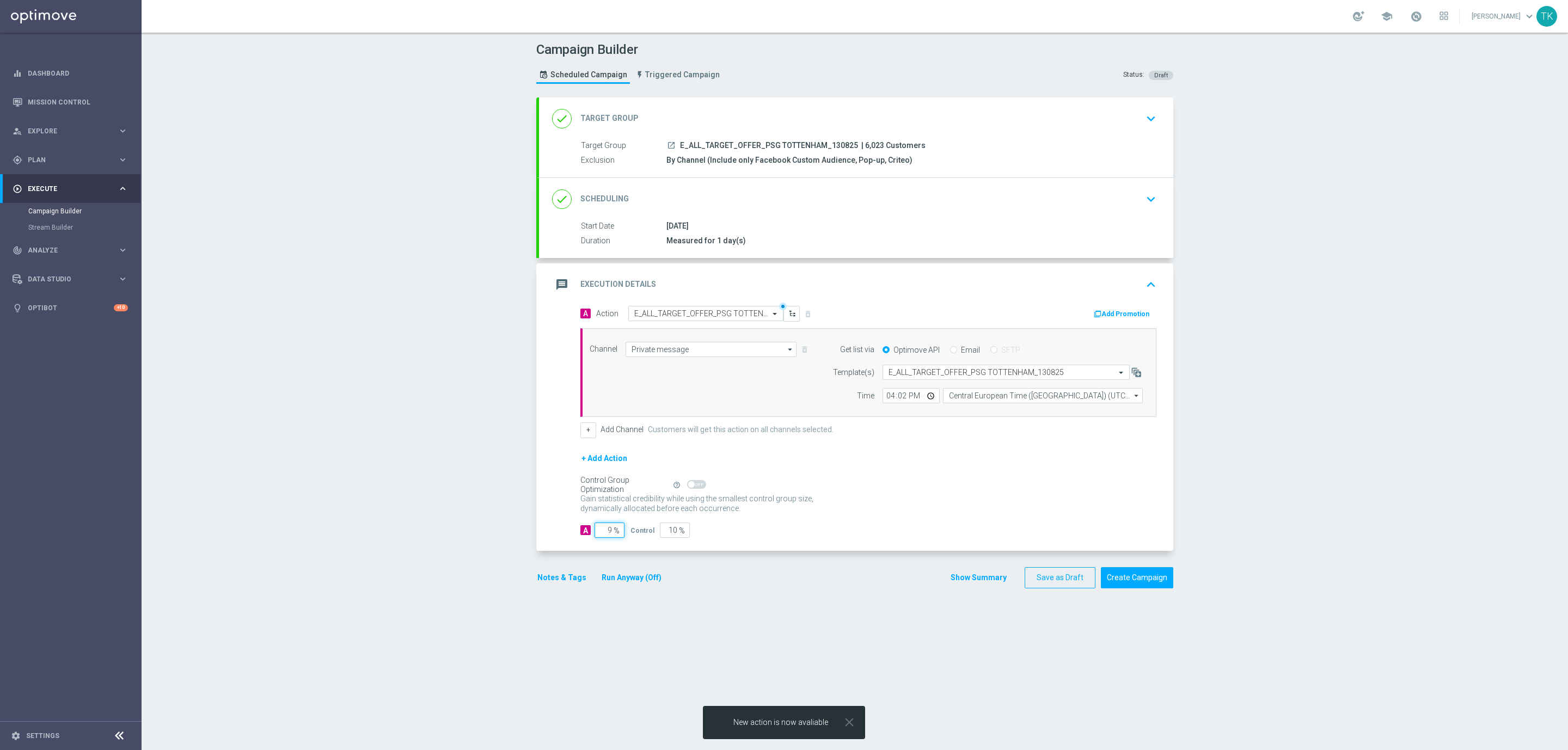
type input "95"
type input "5"
type input "95"
click at [962, 578] on button "Show Summary" at bounding box center [978, 577] width 57 height 12
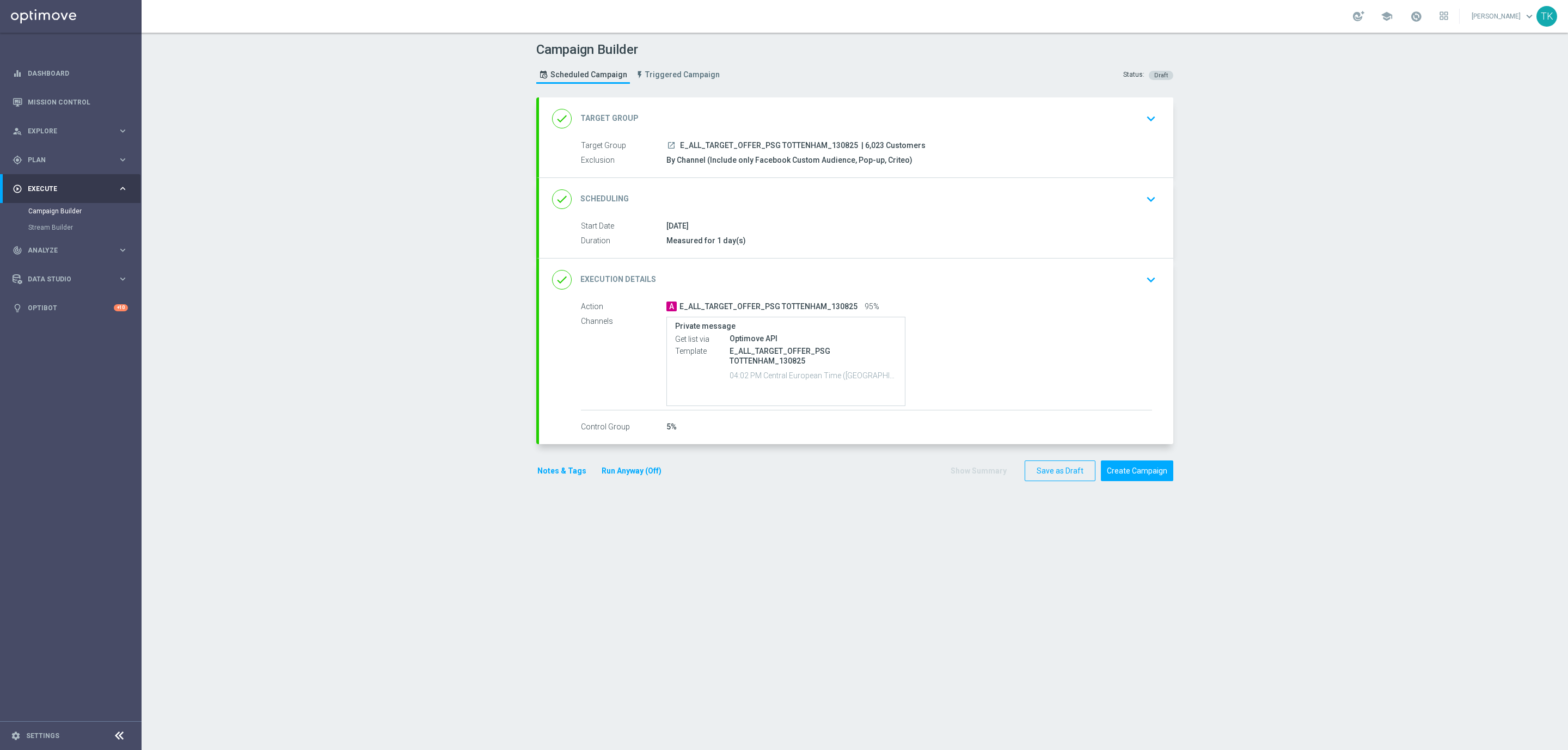
click at [755, 142] on span "E_ALL_TARGET_OFFER_PSG TOTTENHAM_130825" at bounding box center [769, 146] width 178 height 10
copy div "E_ALL_TARGET_OFFER_PSG TOTTENHAM_130825"
click at [796, 86] on div "Campaign Builder Scheduled Campaign Triggered Campaign Status: Draft" at bounding box center [855, 65] width 654 height 50
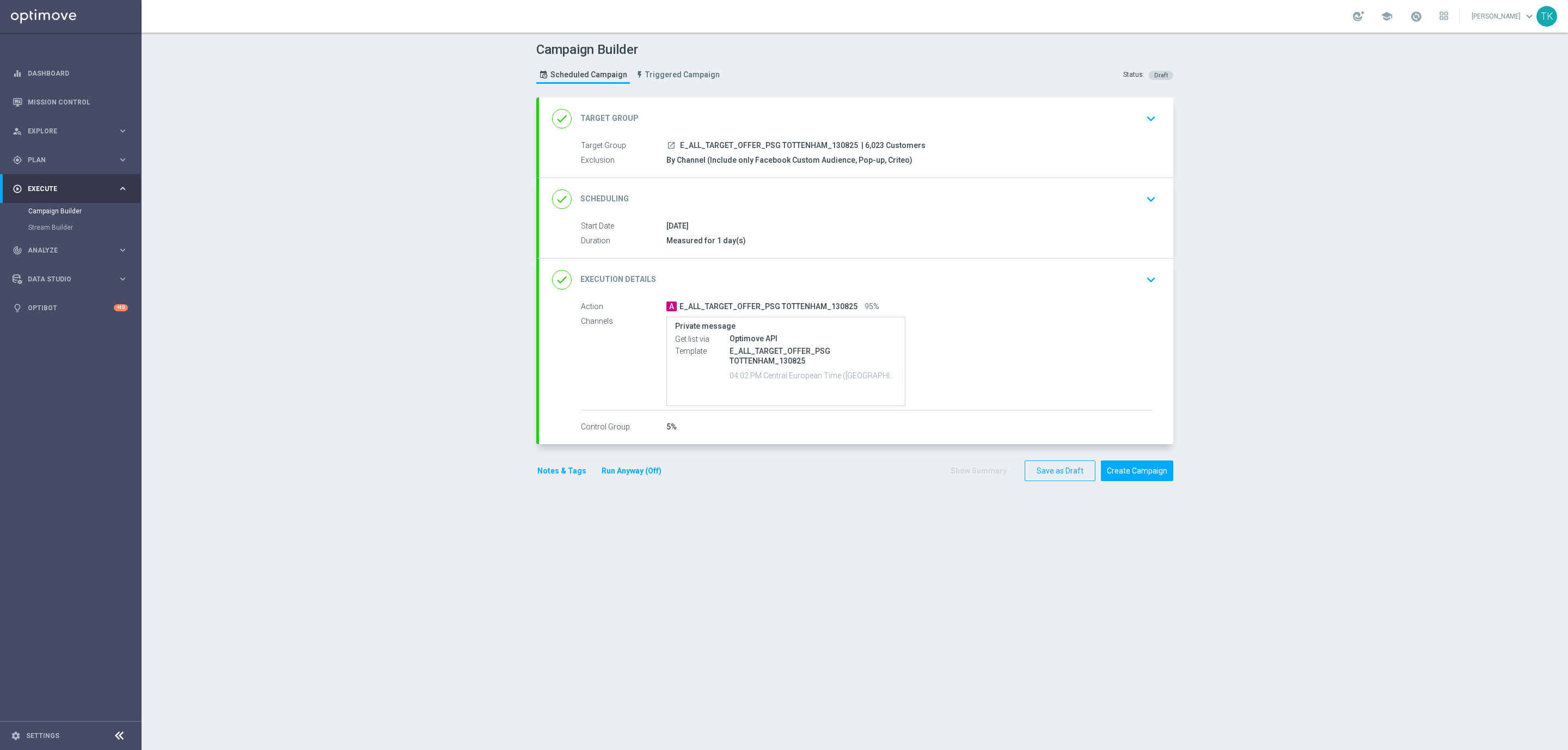
click at [552, 475] on button "Notes & Tags" at bounding box center [561, 471] width 51 height 14
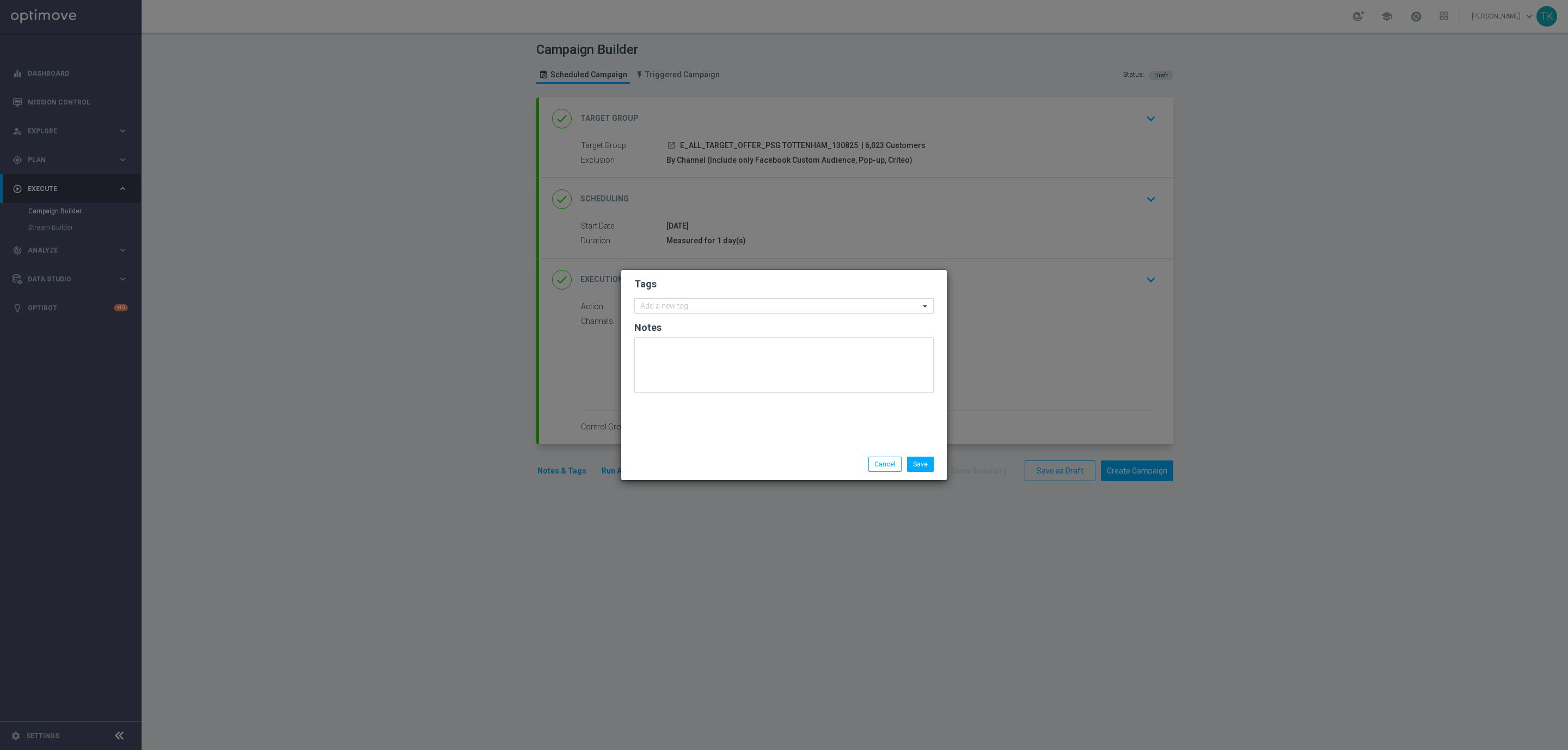
click at [660, 310] on input "text" at bounding box center [780, 306] width 280 height 9
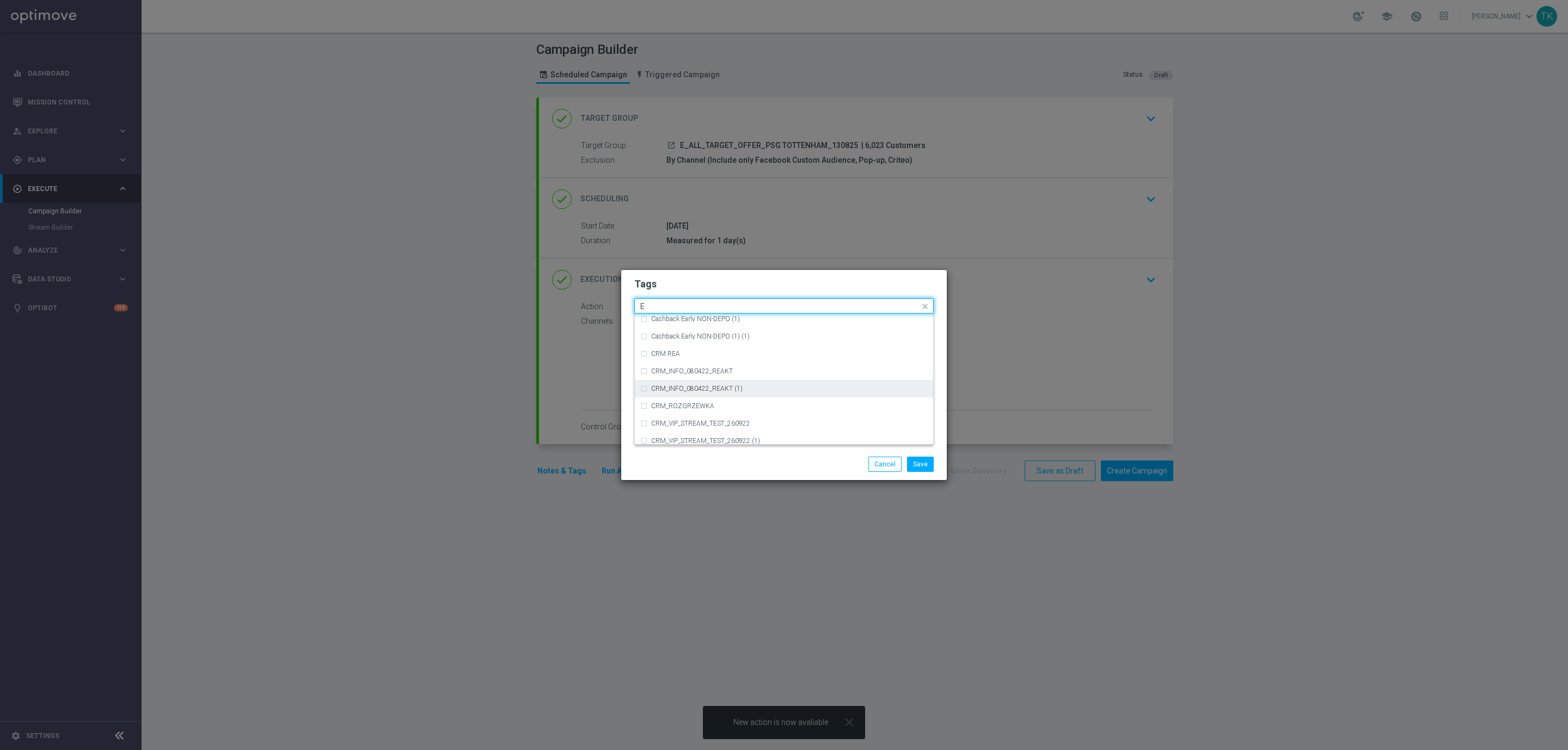
scroll to position [1469, 0]
click at [674, 417] on div "E" at bounding box center [789, 420] width 276 height 6
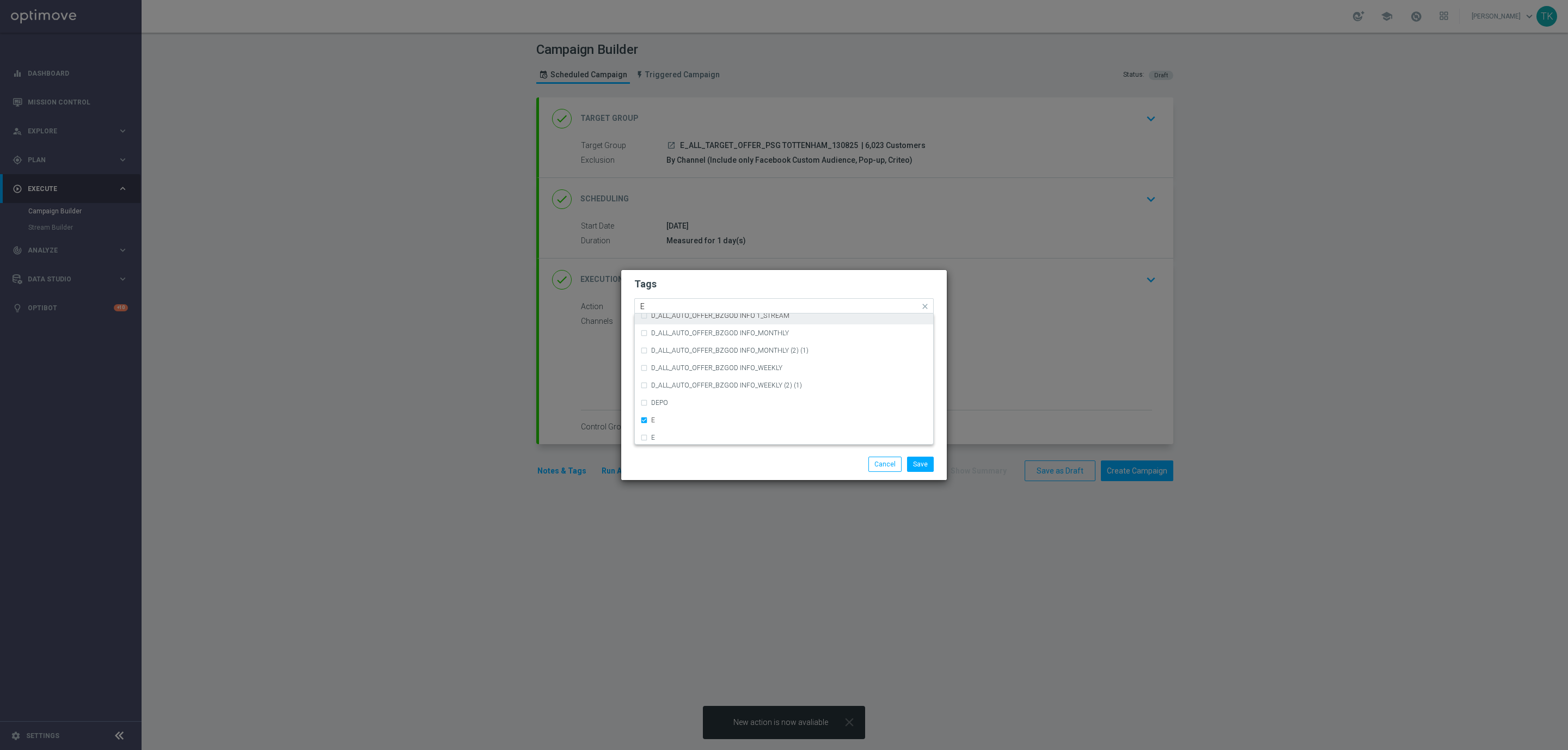
click at [654, 311] on div "E" at bounding box center [779, 307] width 281 height 10
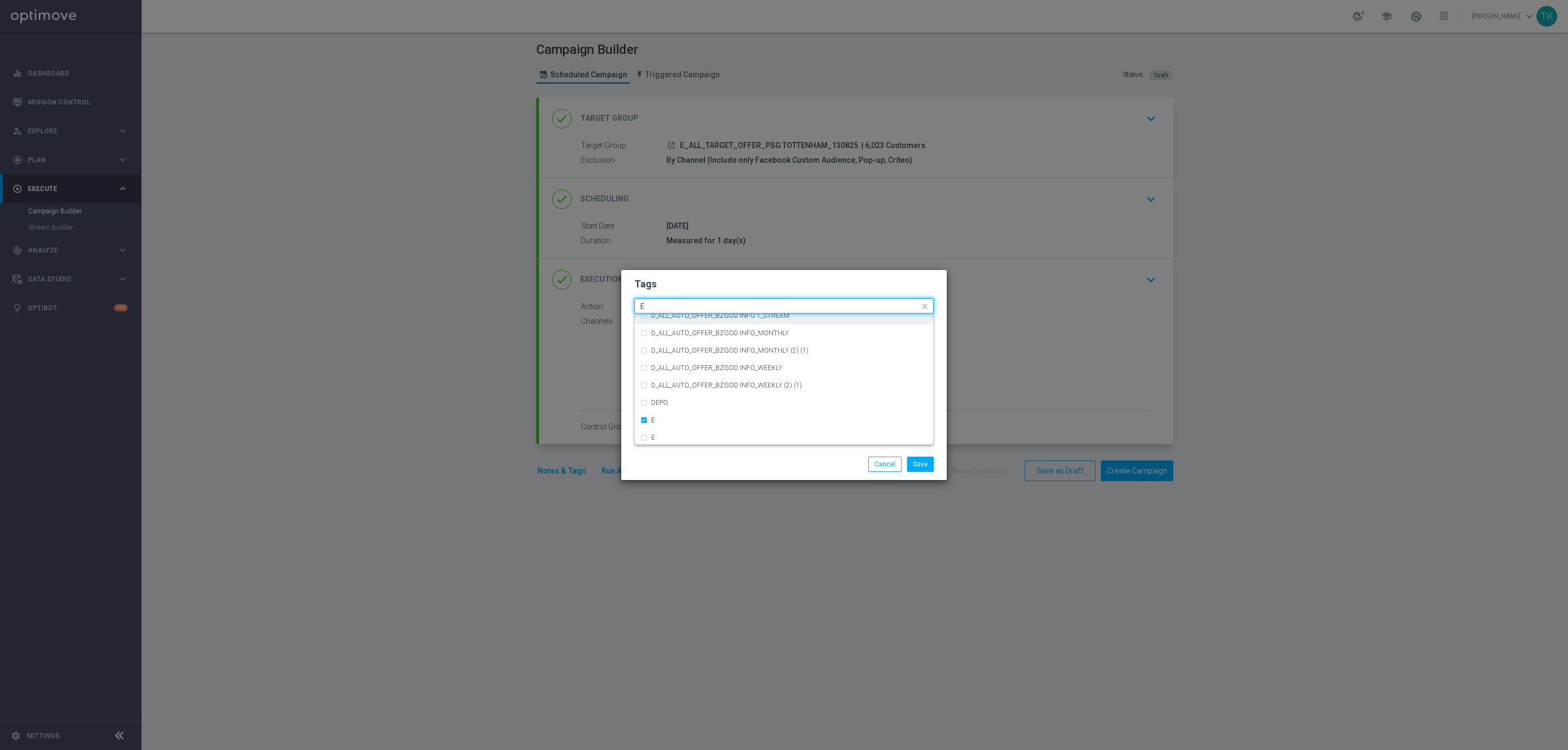
click at [650, 306] on input "E" at bounding box center [780, 306] width 280 height 9
click at [658, 322] on label "ALL" at bounding box center [656, 322] width 11 height 6
click at [658, 304] on input "ALL" at bounding box center [780, 306] width 280 height 9
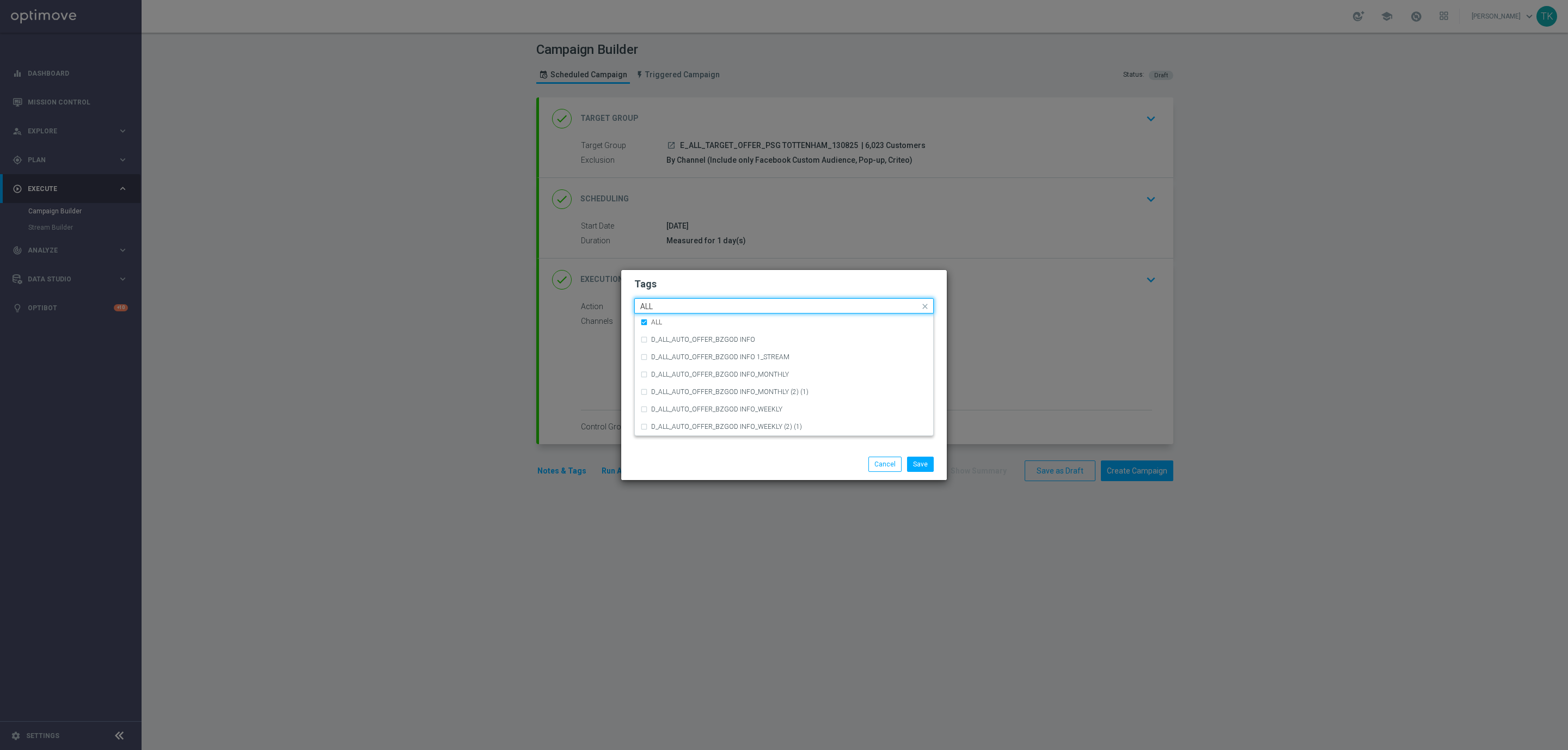
click at [658, 304] on input "ALL" at bounding box center [780, 306] width 280 height 9
type input "R"
click at [678, 371] on div "TARGET" at bounding box center [789, 375] width 276 height 6
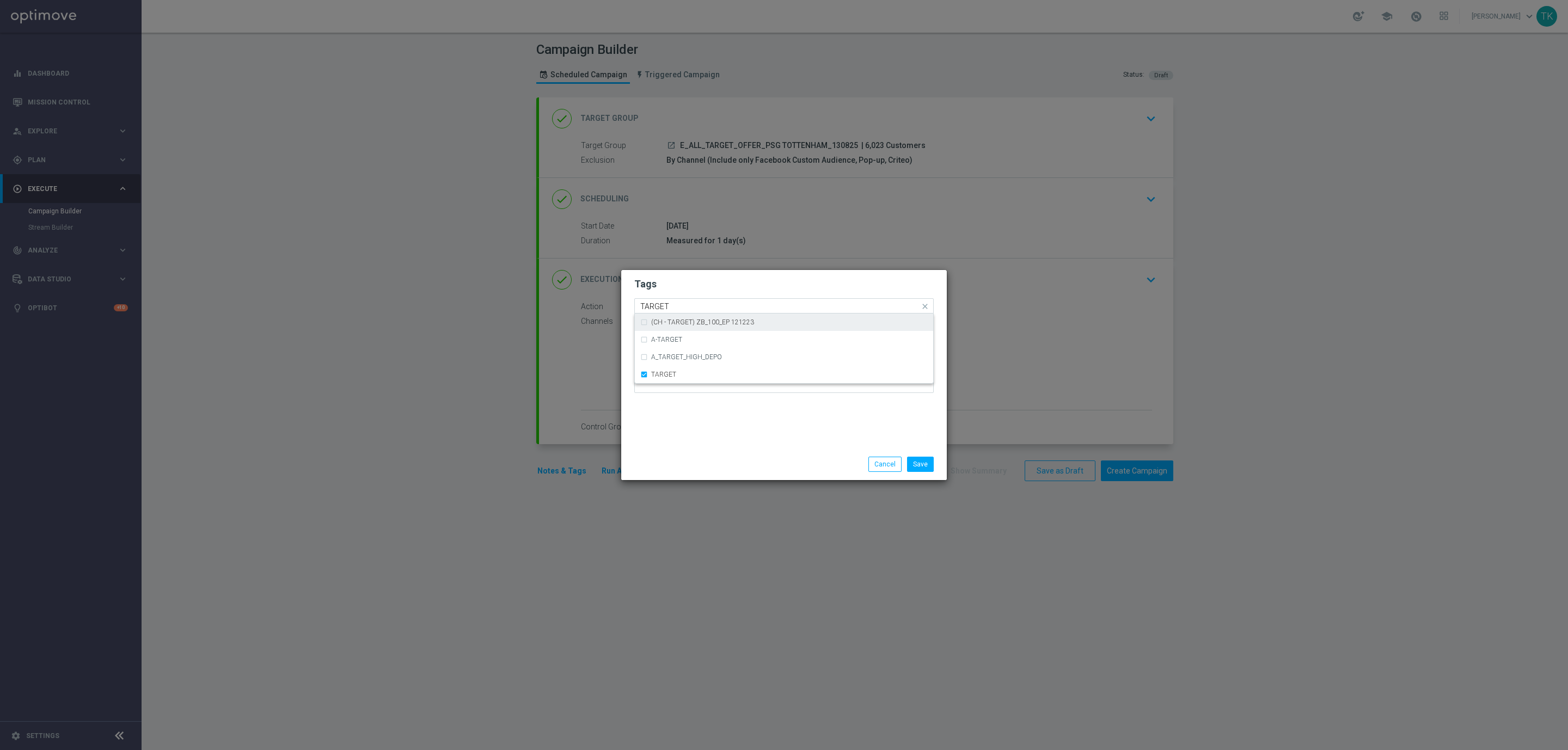
click at [670, 303] on input "TARGET" at bounding box center [780, 306] width 280 height 9
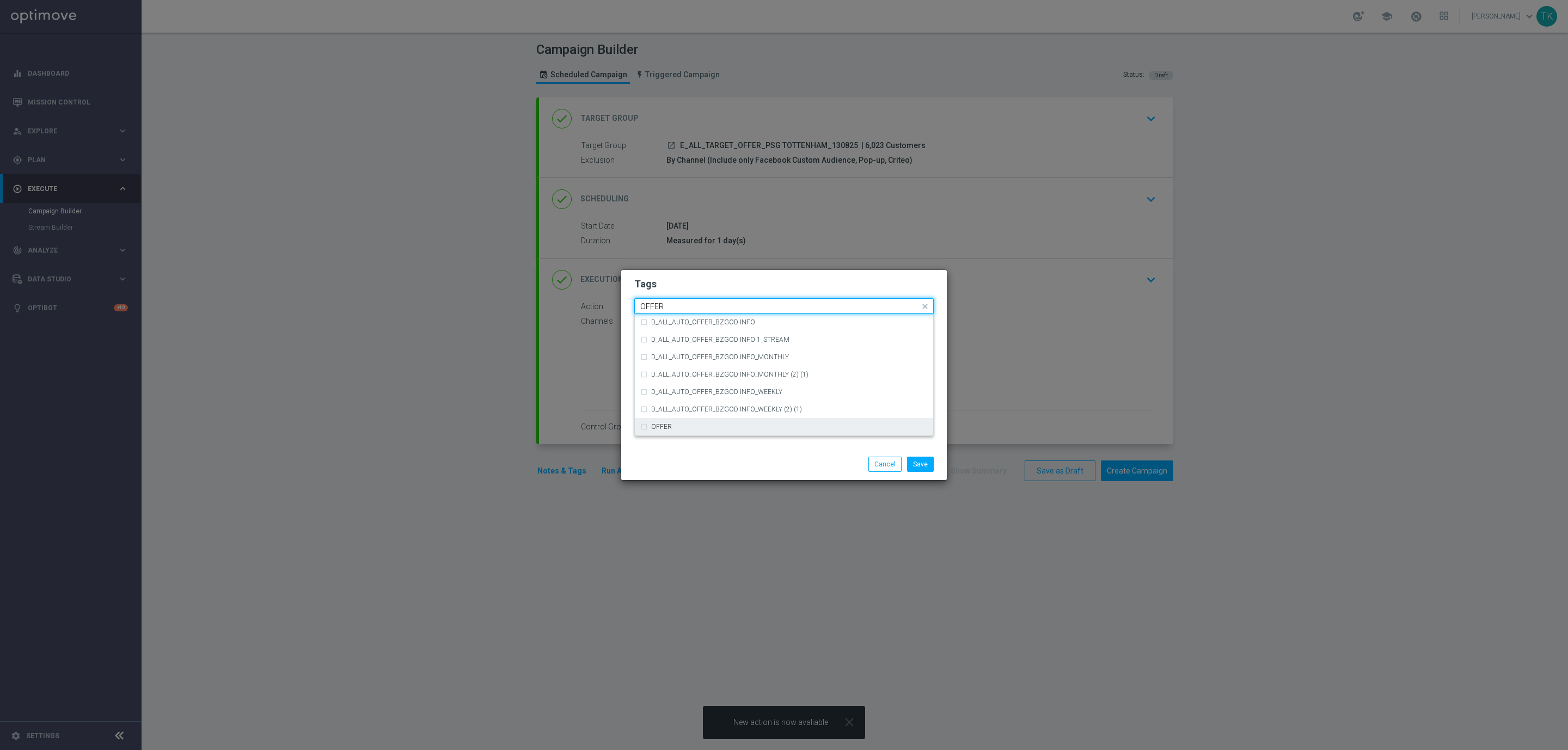
click at [669, 421] on div "OFFER" at bounding box center [784, 427] width 288 height 18
type input "OFFER"
click at [670, 298] on div "Quick find × E × ALL × TARGET × OFFER OFFER" at bounding box center [784, 305] width 300 height 15
click at [658, 300] on div "Quick find × E × ALL × TARGET × OFFER OFFER" at bounding box center [777, 306] width 284 height 14
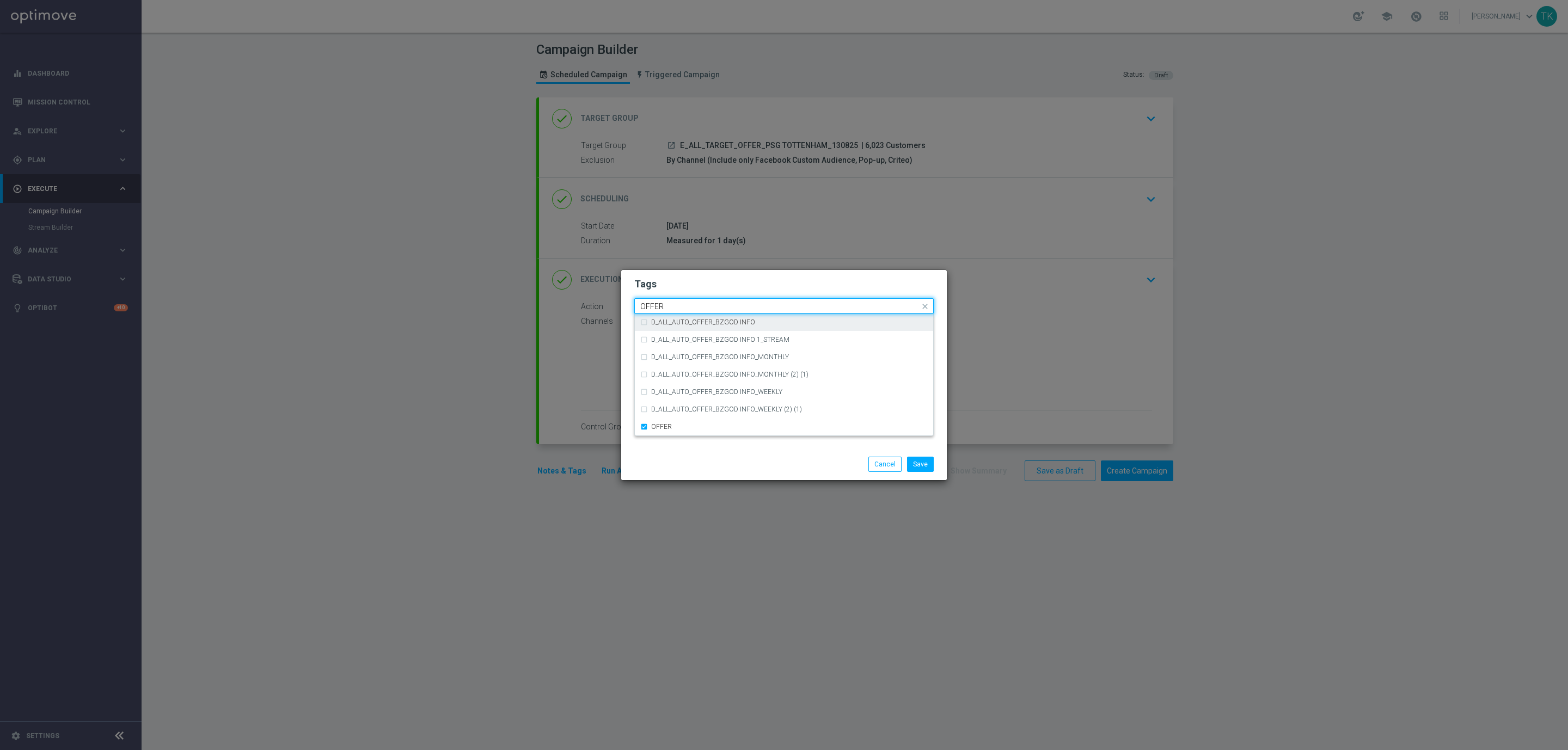
click at [660, 309] on input "OFFER" at bounding box center [780, 306] width 280 height 9
click at [920, 465] on button "Save" at bounding box center [920, 463] width 27 height 15
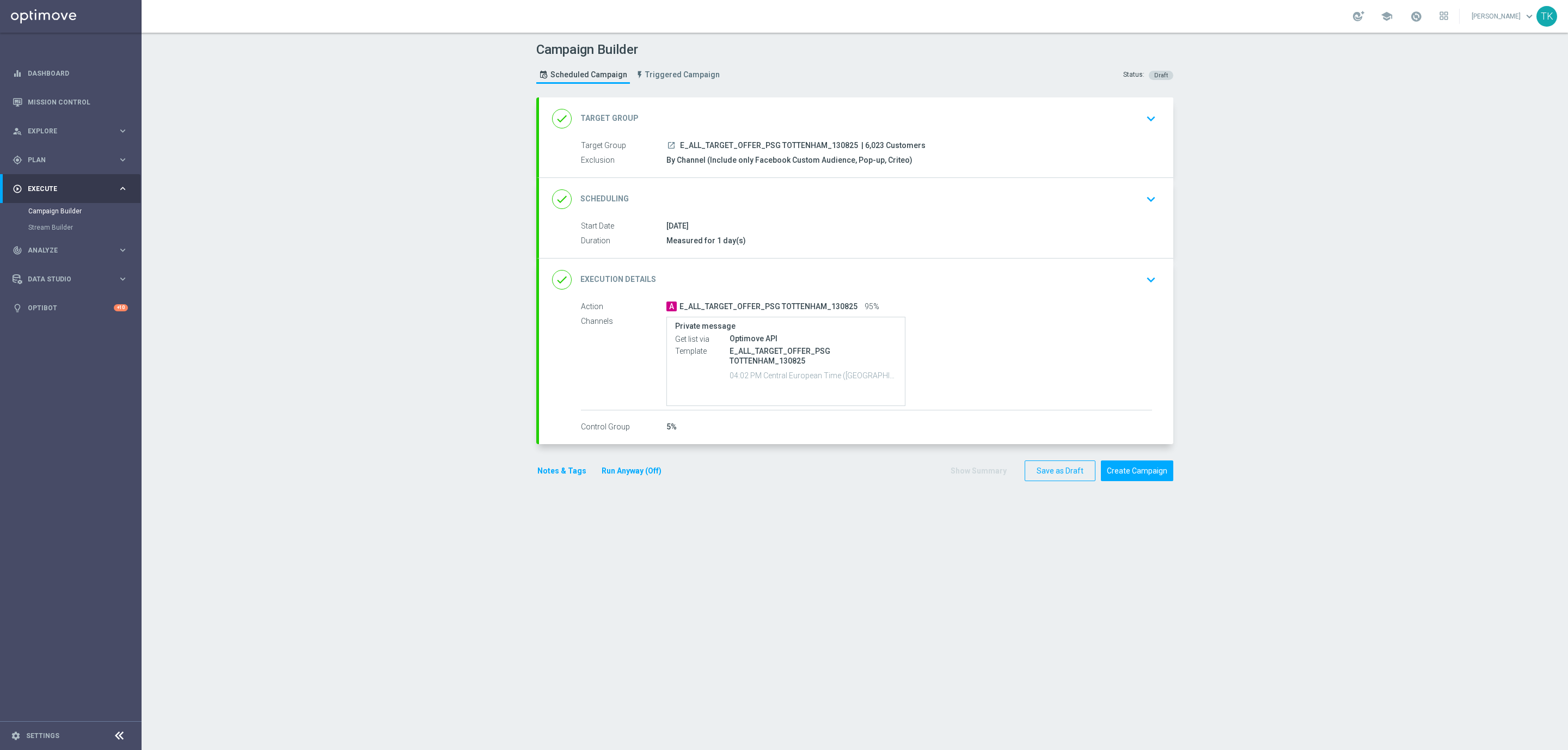
click at [557, 475] on button "Notes & Tags" at bounding box center [561, 471] width 51 height 14
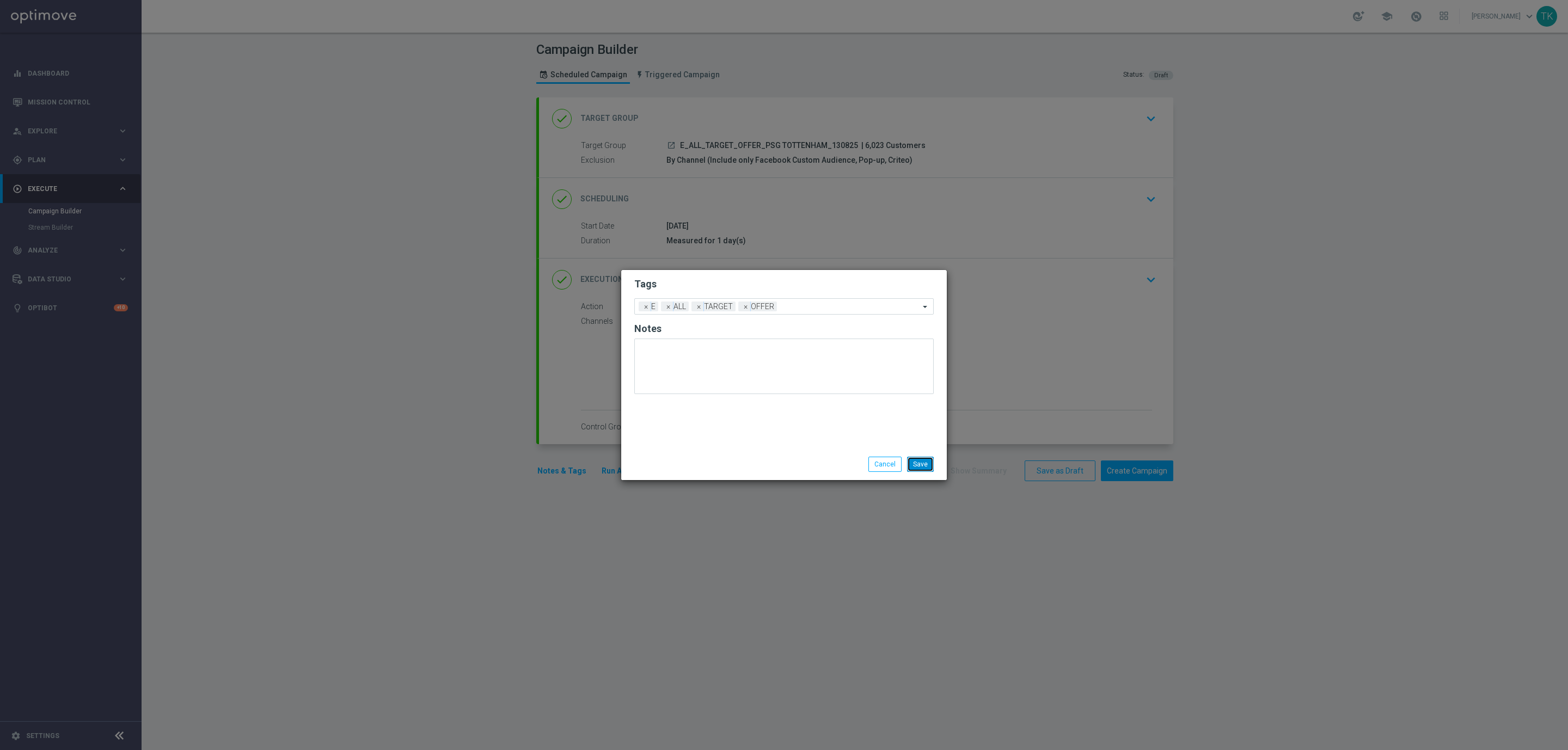
click at [926, 464] on button "Save" at bounding box center [920, 463] width 27 height 15
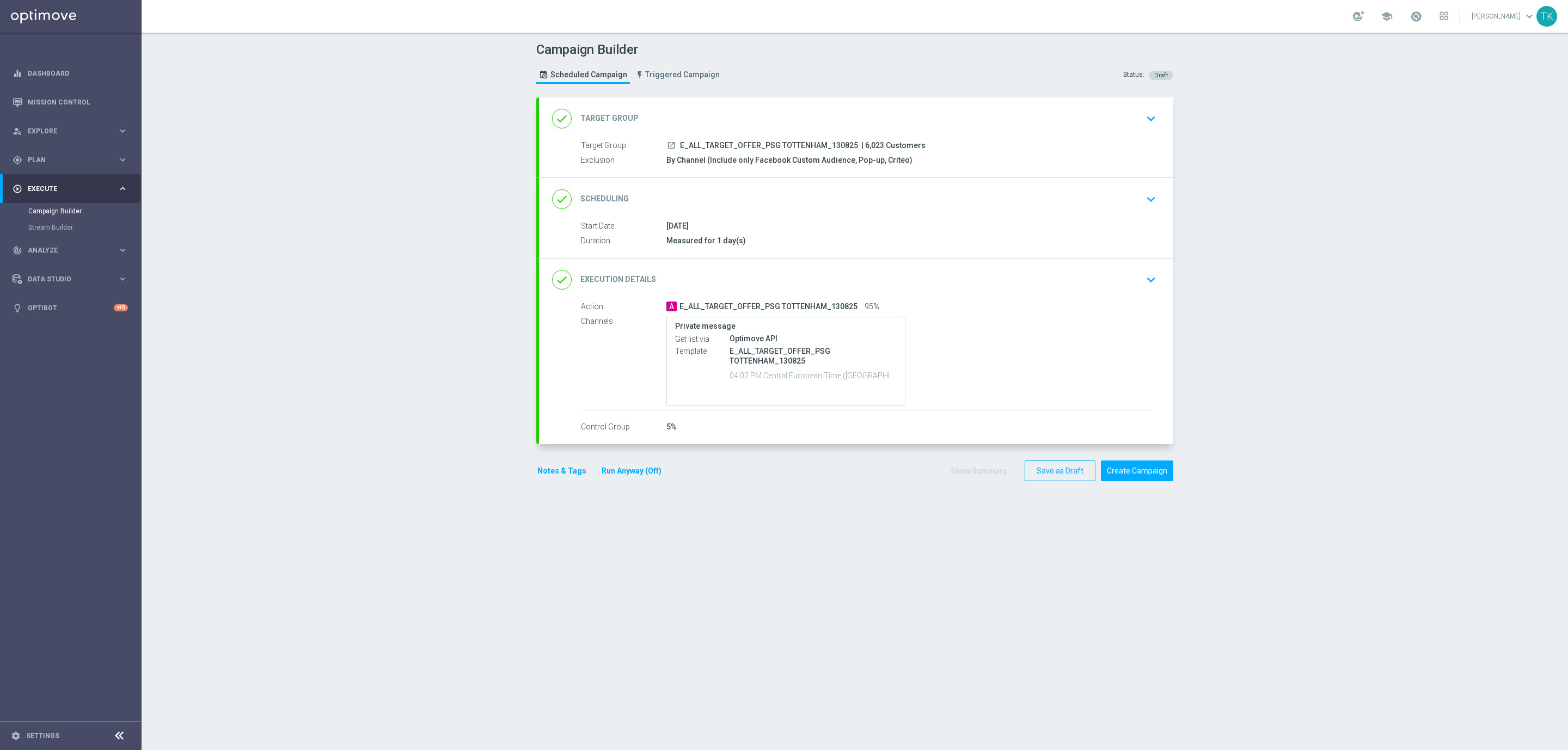
click at [932, 214] on div "done Scheduling keyboard_arrow_down" at bounding box center [855, 199] width 634 height 43
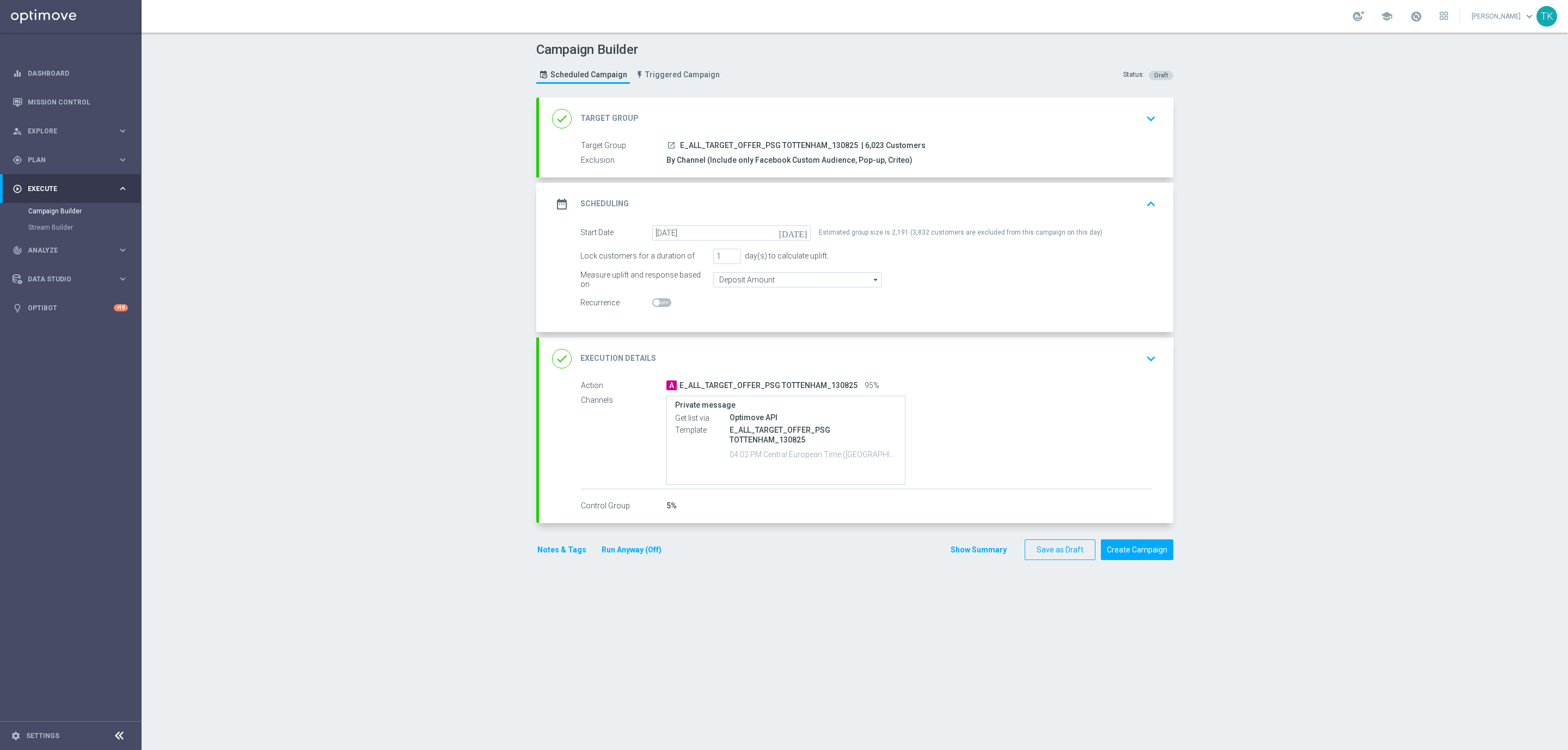
click at [927, 201] on div "date_range Scheduling keyboard_arrow_up" at bounding box center [855, 204] width 608 height 21
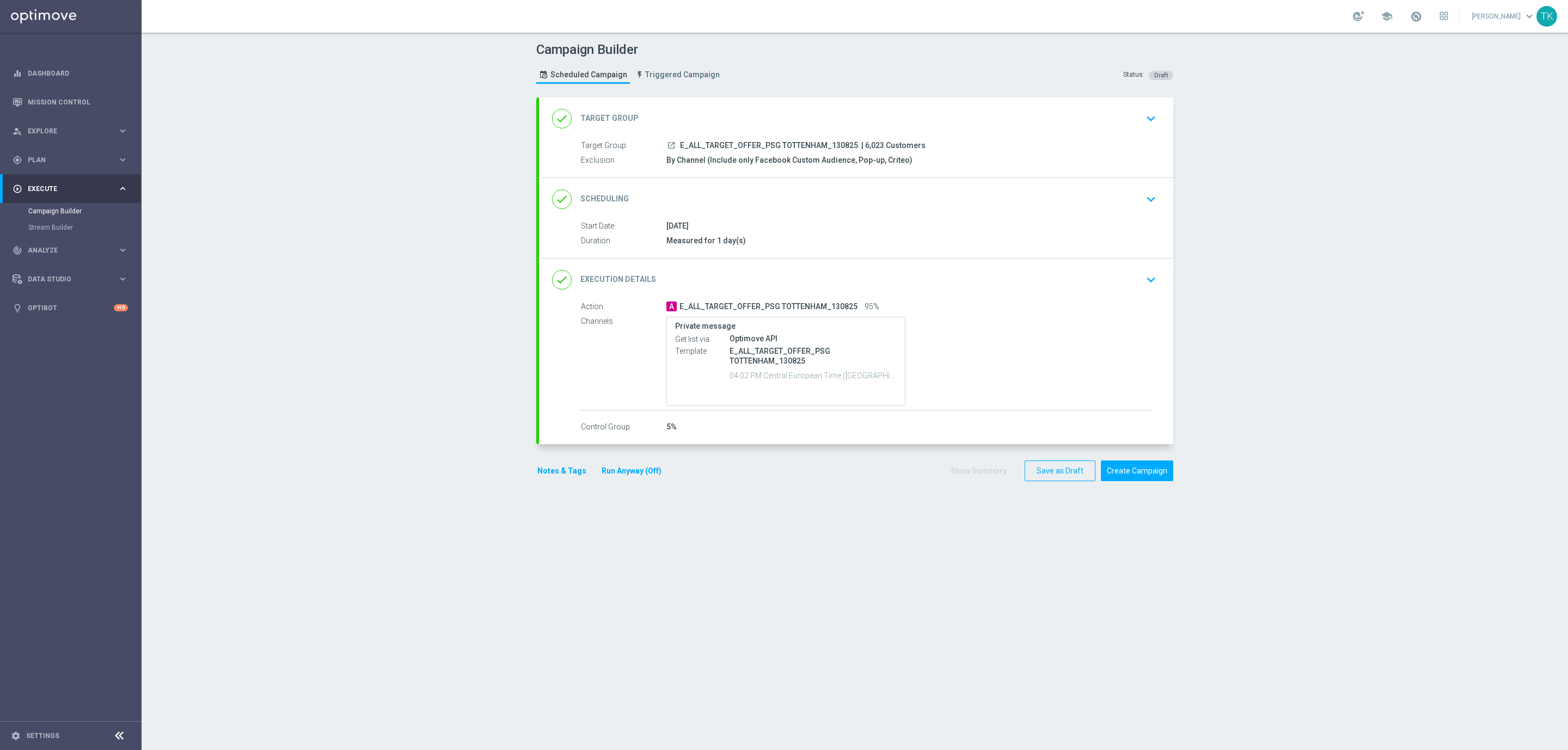
click at [969, 118] on div "done Target Group keyboard_arrow_down" at bounding box center [855, 119] width 608 height 21
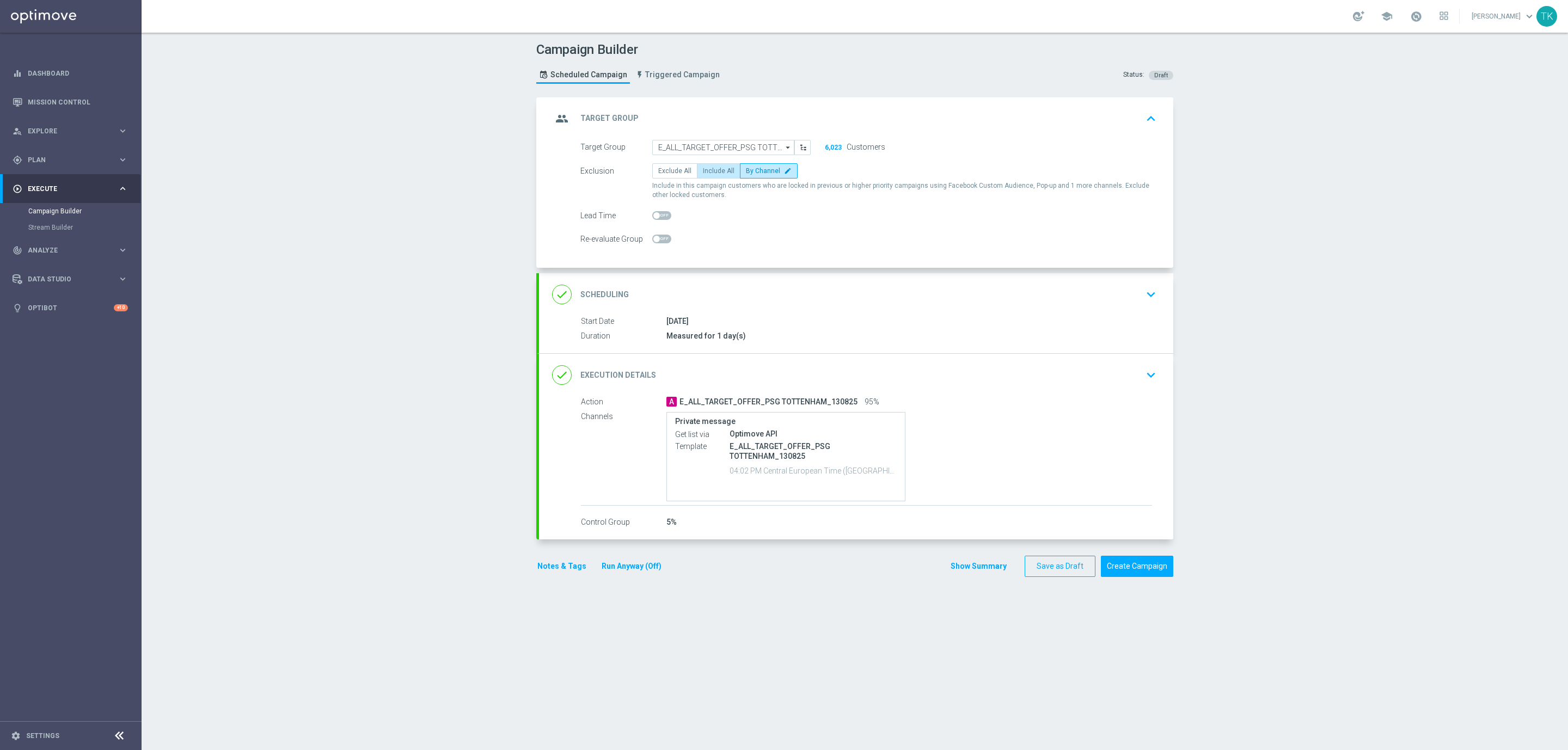
click at [713, 169] on span "Include All" at bounding box center [718, 170] width 32 height 7
click at [710, 170] on input "Include All" at bounding box center [706, 173] width 7 height 7
radio input "true"
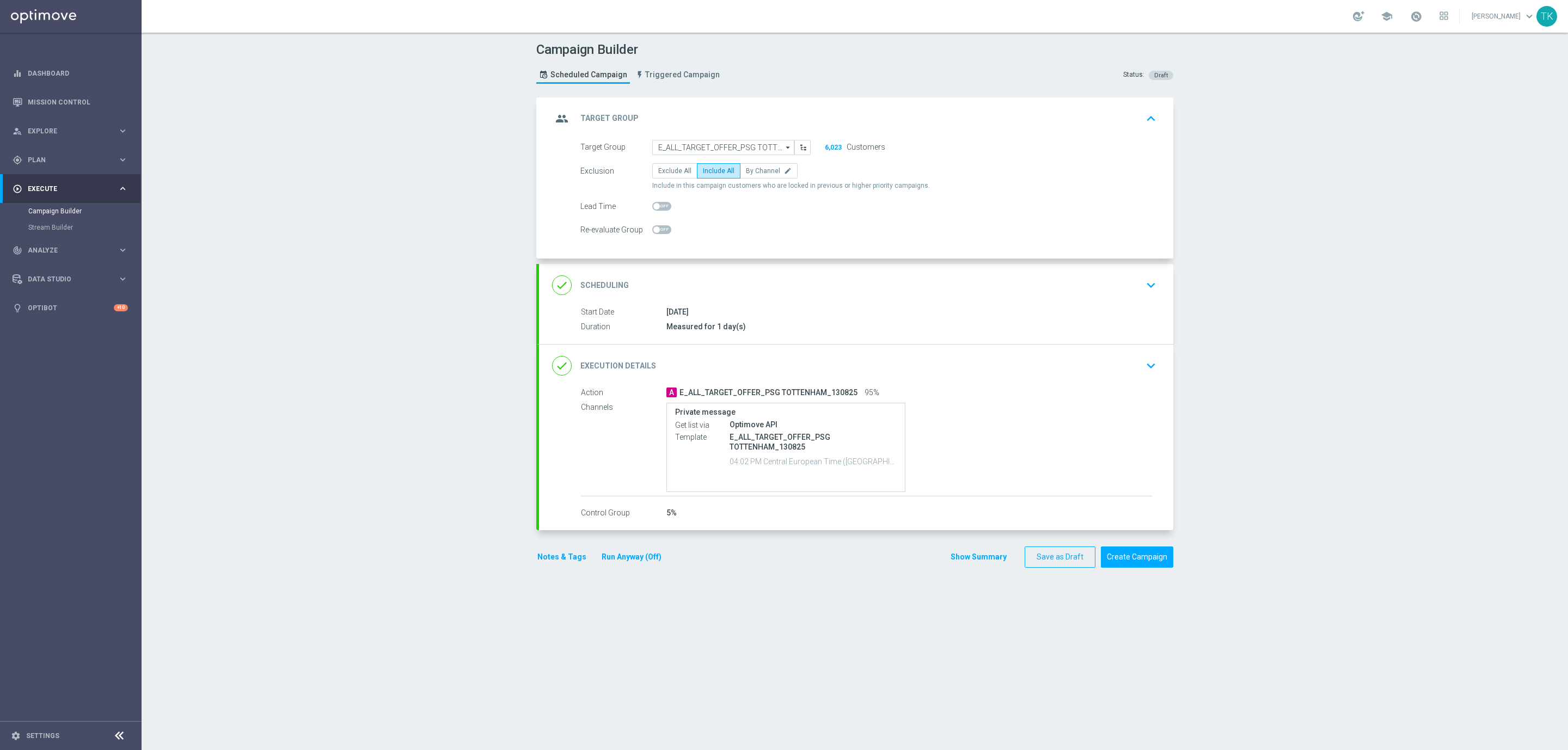
click at [956, 123] on div "group Target Group keyboard_arrow_up" at bounding box center [855, 119] width 608 height 21
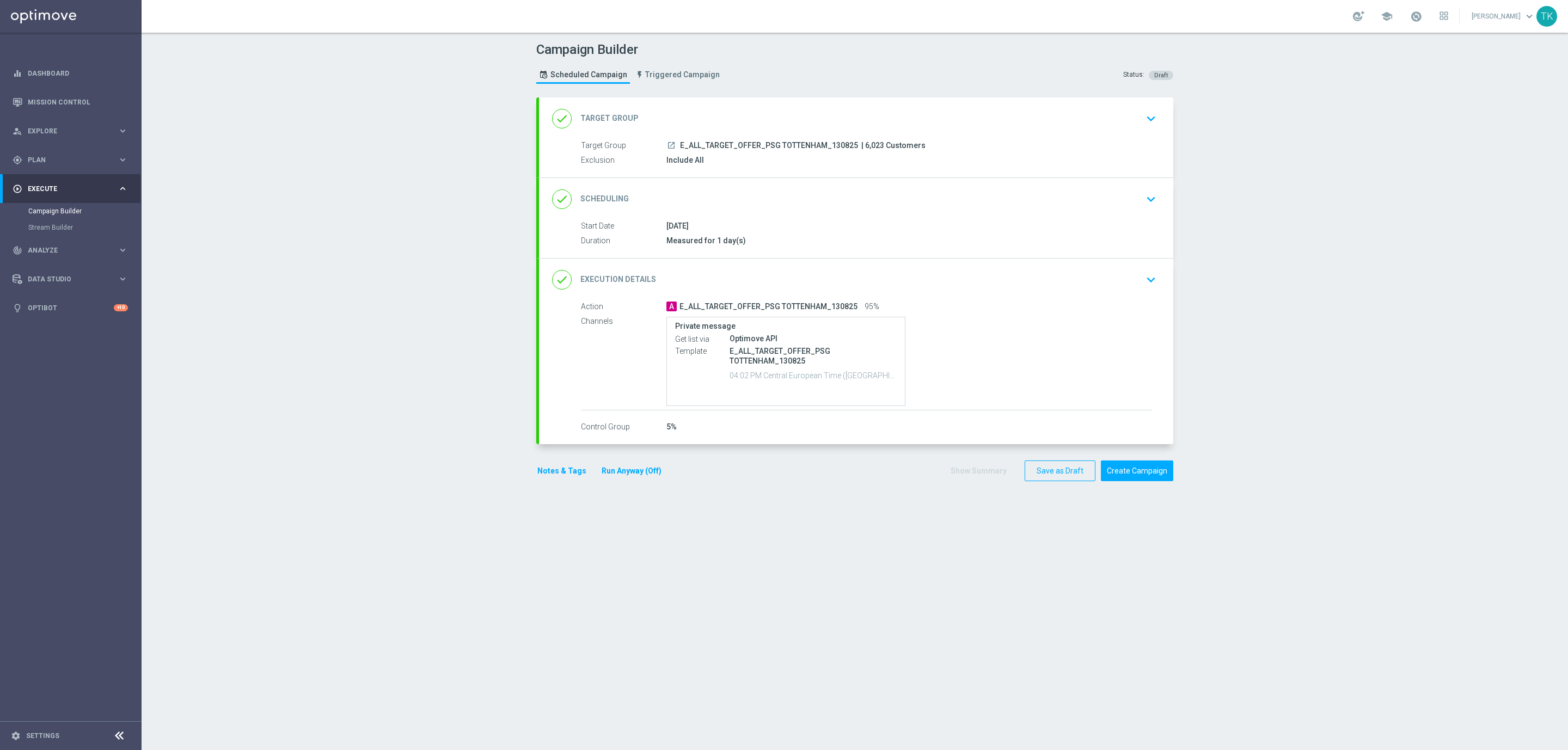
click at [871, 224] on div "[DATE]" at bounding box center [909, 225] width 486 height 10
click at [871, 209] on div "done Scheduling keyboard_arrow_down" at bounding box center [855, 199] width 608 height 21
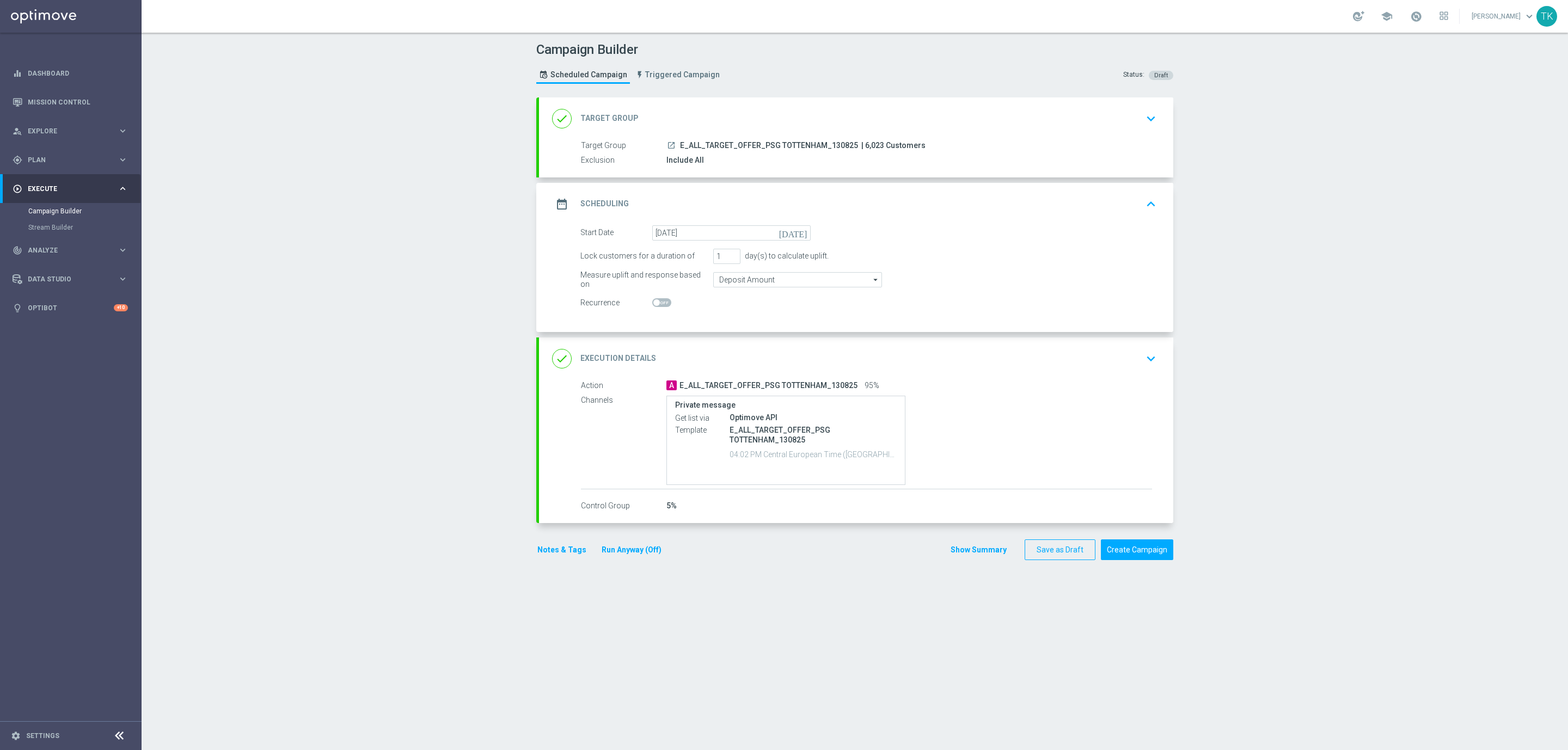
click at [879, 204] on div "date_range Scheduling keyboard_arrow_up" at bounding box center [855, 204] width 608 height 21
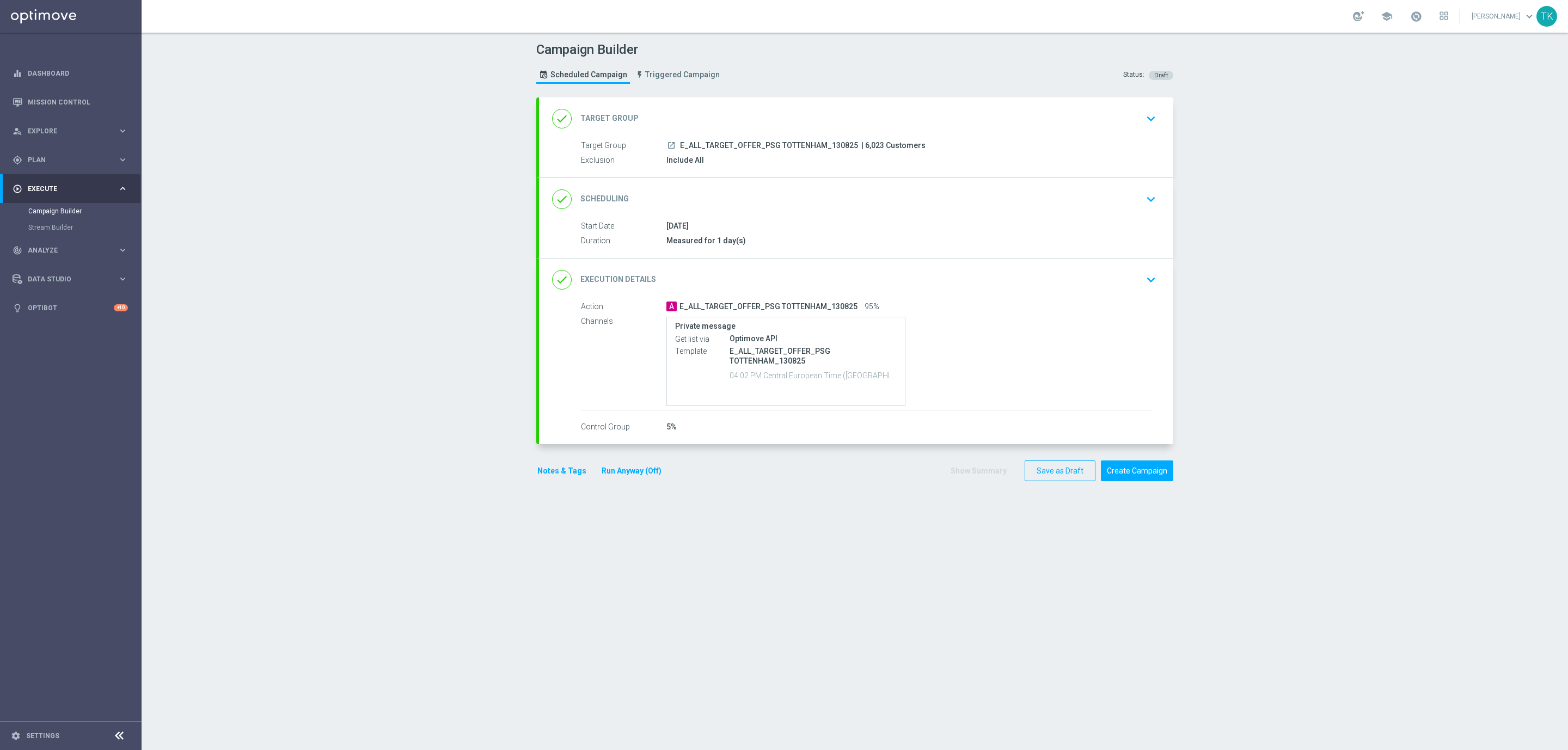
click at [540, 472] on button "Notes & Tags" at bounding box center [561, 471] width 51 height 14
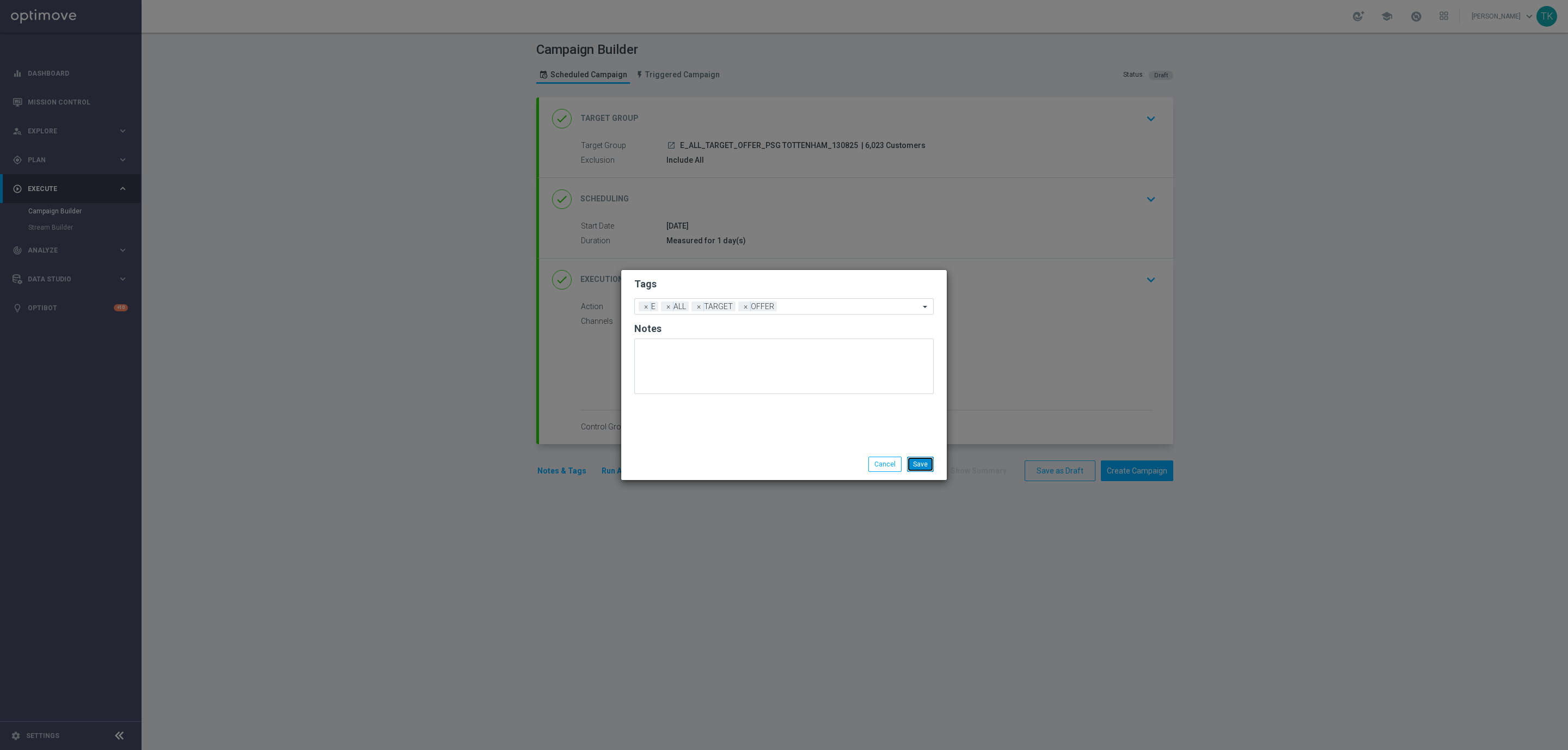
click at [917, 469] on button "Save" at bounding box center [920, 463] width 27 height 15
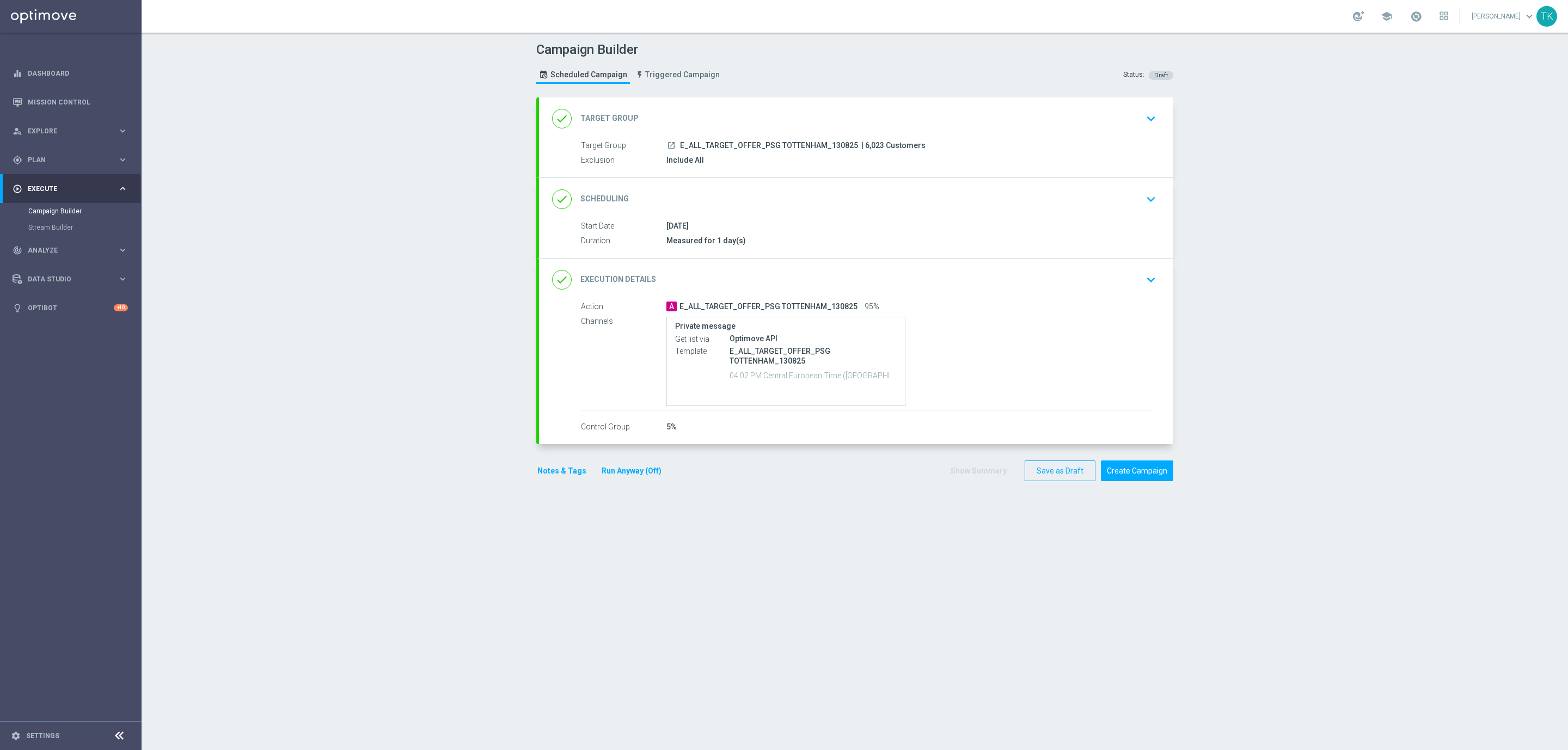
click at [740, 145] on span "E_ALL_TARGET_OFFER_PSG TOTTENHAM_130825" at bounding box center [769, 146] width 178 height 10
copy div "E_ALL_TARGET_OFFER_PSG TOTTENHAM_130825"
click at [1029, 472] on button "Save as Draft" at bounding box center [1060, 471] width 71 height 21
